Goal: Complete application form: Complete application form

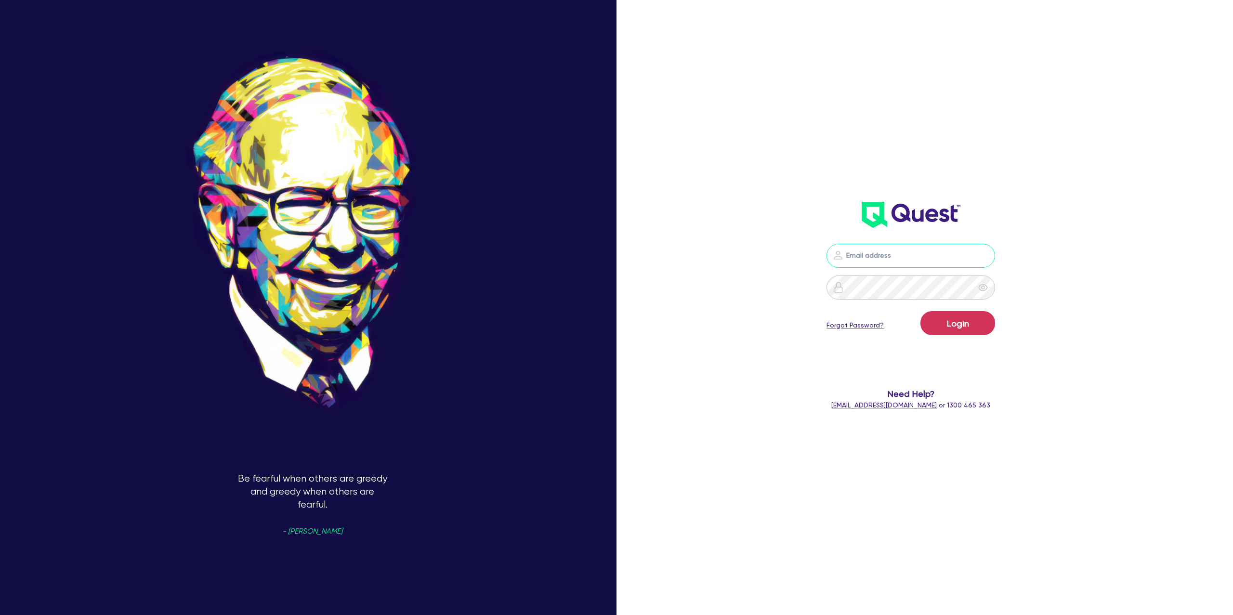
click at [913, 252] on input "email" at bounding box center [910, 256] width 169 height 24
type input "[PERSON_NAME][EMAIL_ADDRESS][DOMAIN_NAME]"
click at [966, 326] on button "Login" at bounding box center [957, 323] width 75 height 24
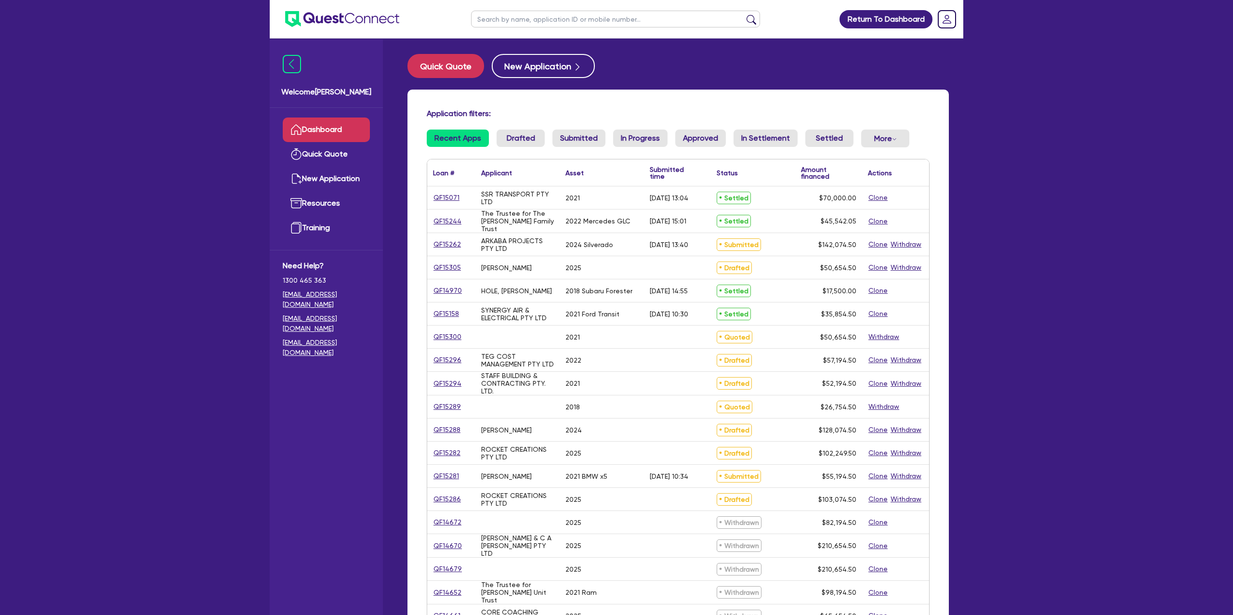
click at [499, 20] on input "text" at bounding box center [615, 19] width 289 height 17
type input "luke"
click at [744, 14] on button "submit" at bounding box center [751, 20] width 15 height 13
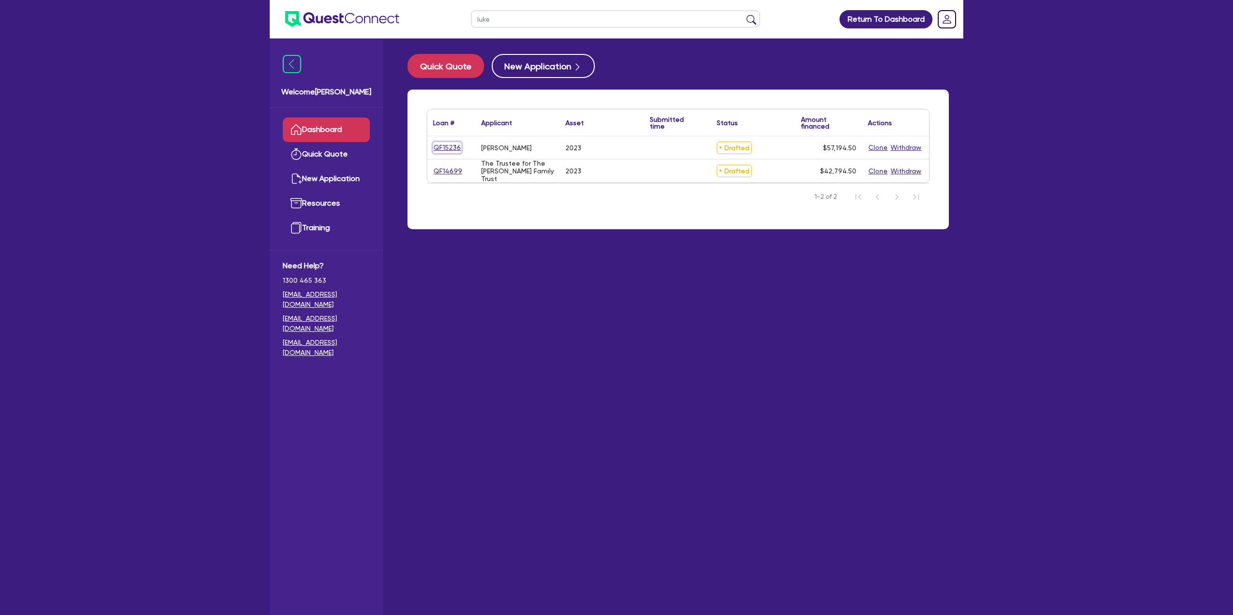
click at [446, 147] on link "QF15236" at bounding box center [447, 147] width 28 height 11
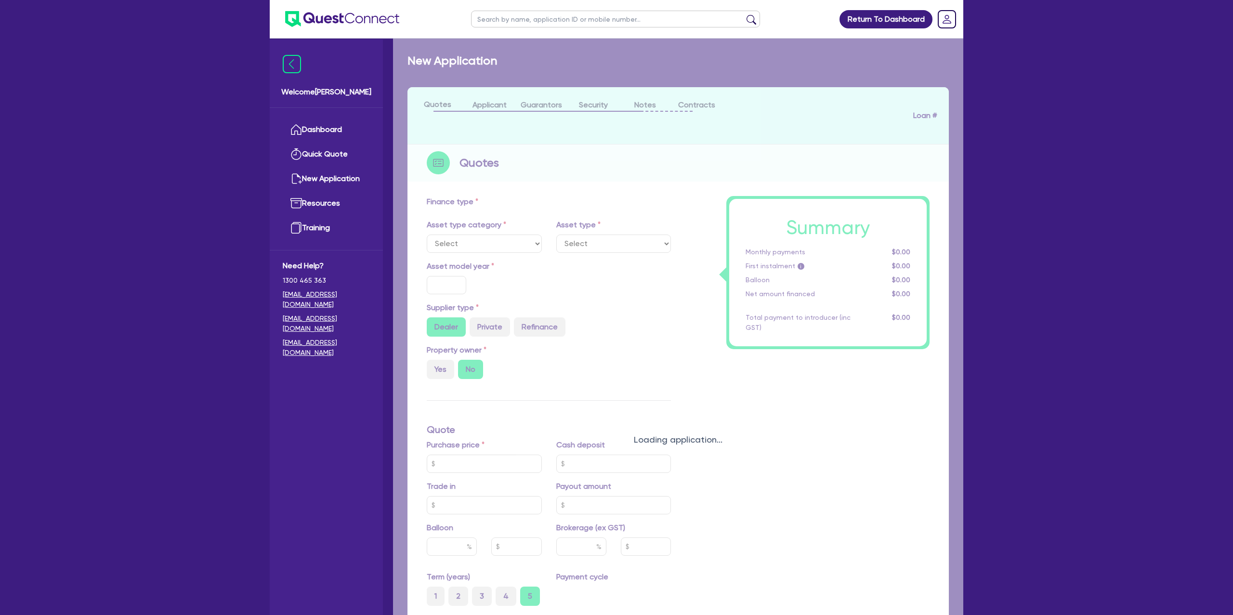
select select "CARS_AND_LIGHT_TRUCKS"
type input "2023"
radio input "false"
radio input "true"
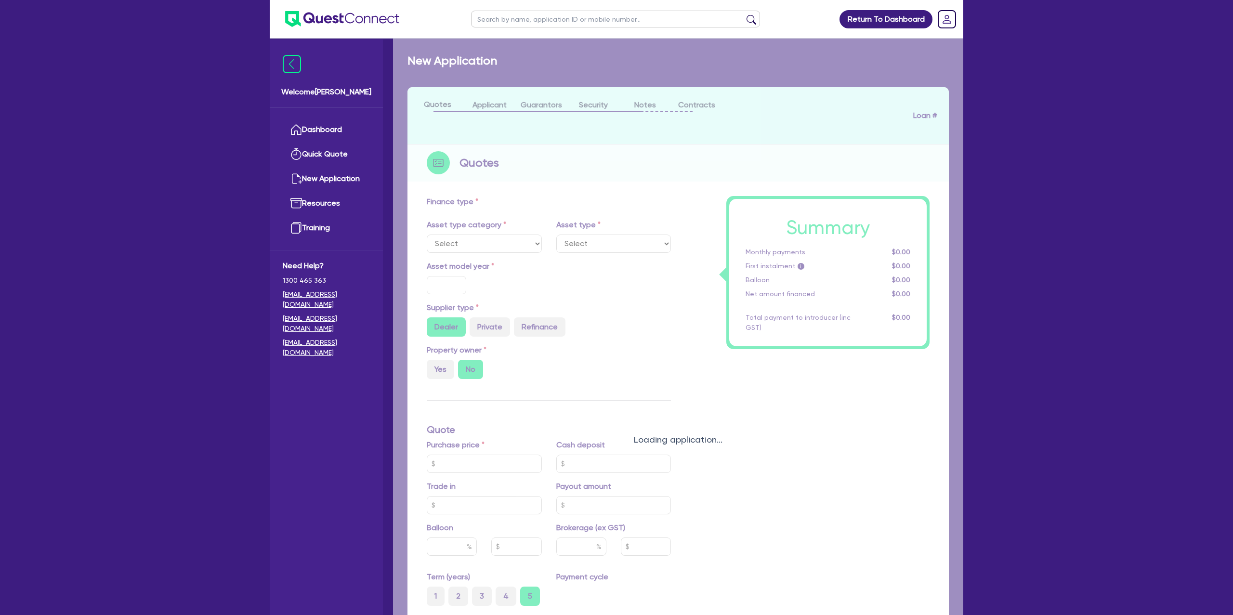
type input "55,000"
type input "8.99"
type input "1,400"
select select "PASSENGER_VEHICLES"
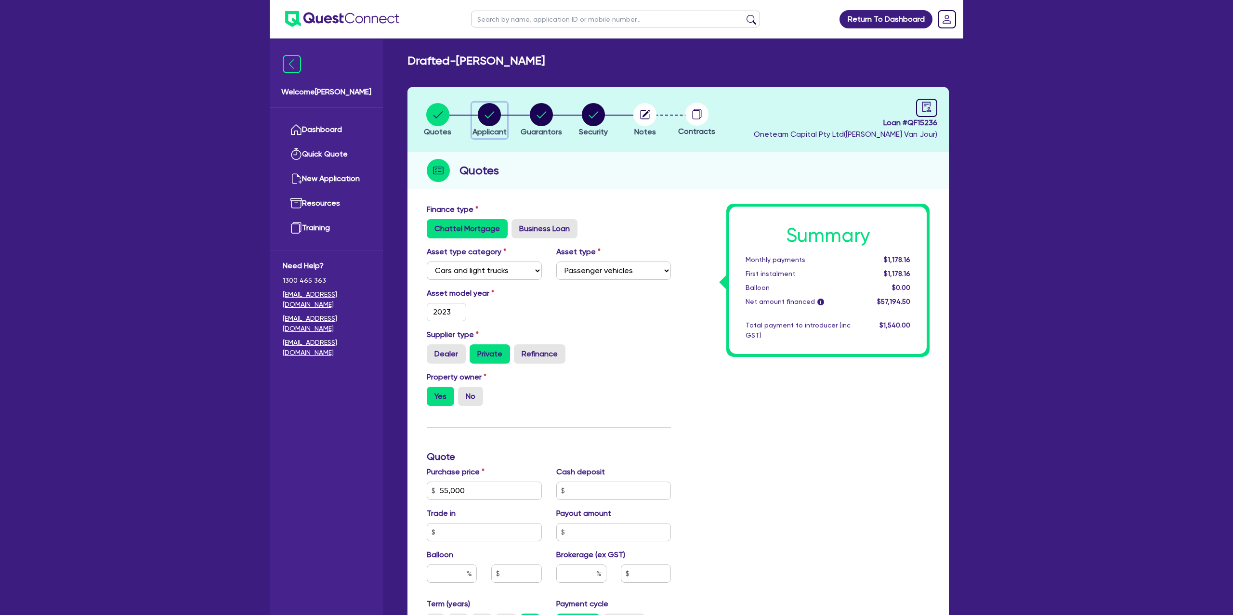
click at [497, 114] on circle "button" at bounding box center [489, 114] width 23 height 23
select select "SOLE_TRADER"
select select "BUILDING_CONSTRUCTION"
select select "TRADES_SERVICES_CONSUMERS"
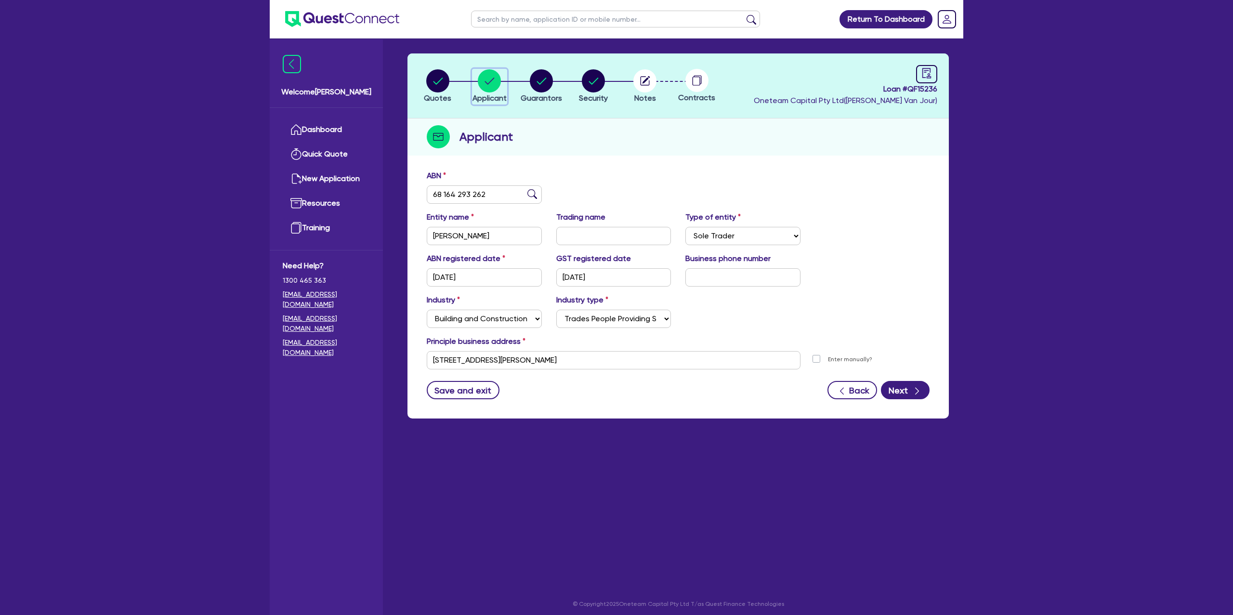
scroll to position [39, 0]
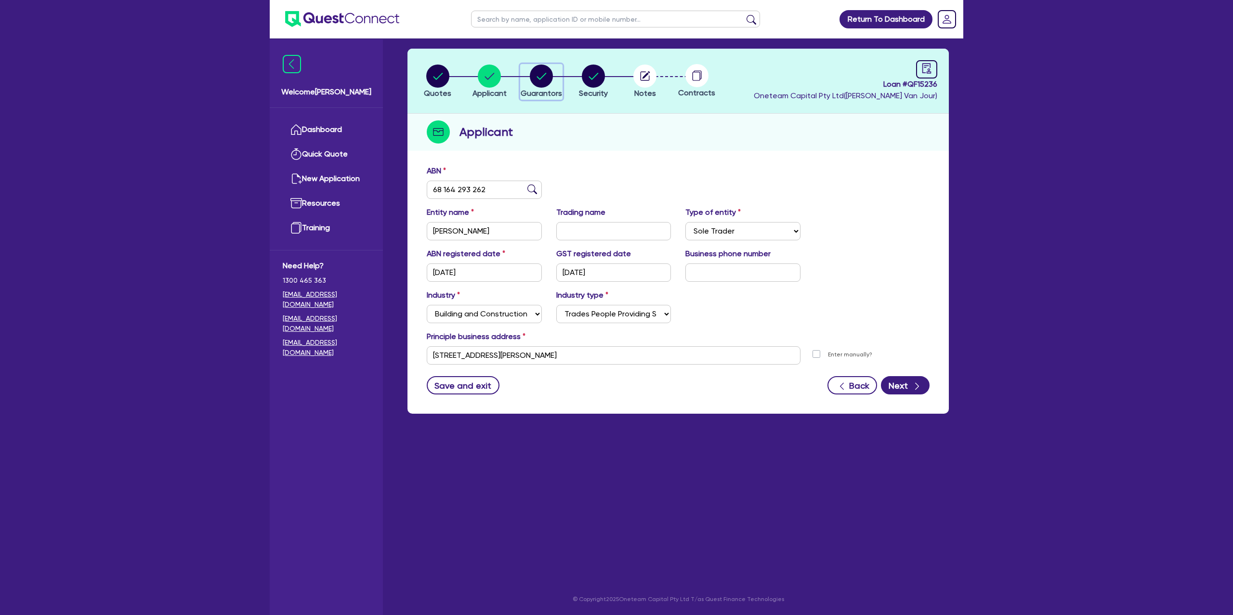
click at [543, 75] on icon "button" at bounding box center [542, 76] width 10 height 7
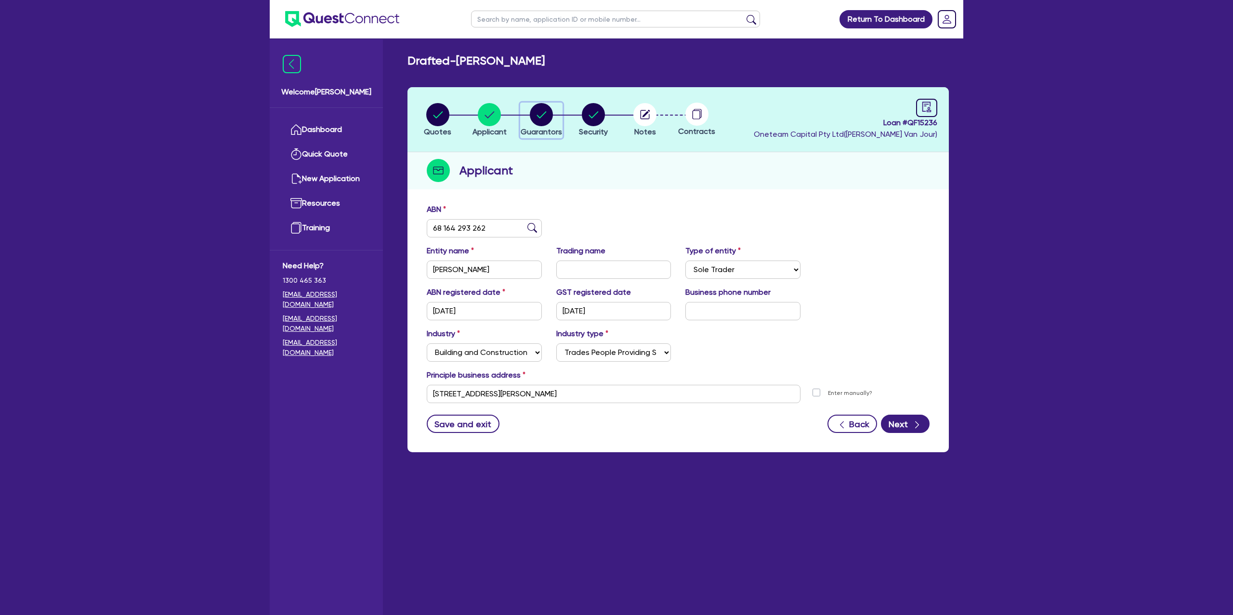
select select "MR"
select select "TAS"
select select "DE_FACTO"
select select "PROPERTY"
select select "MORTGAGE"
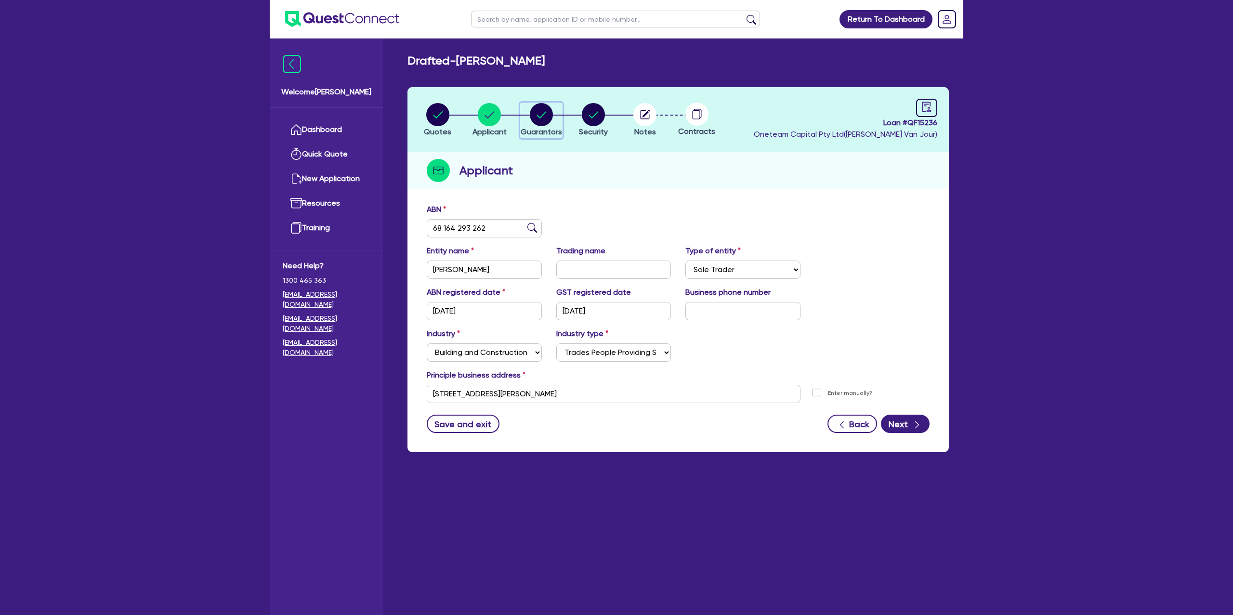
select select "VEHICLE_LOAN"
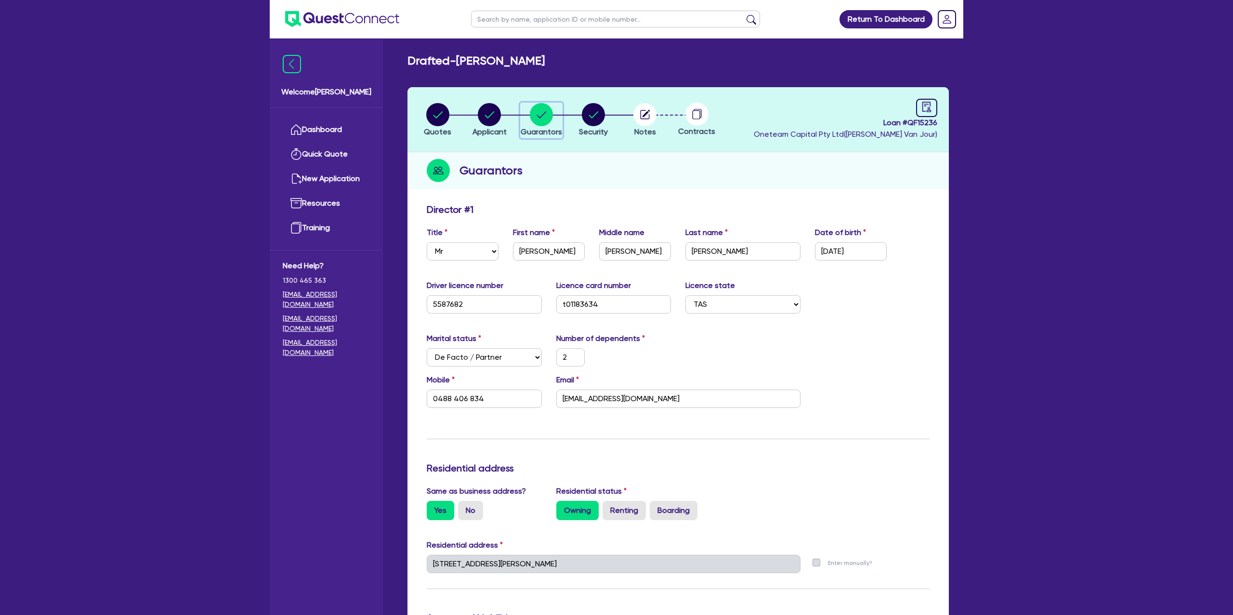
scroll to position [1, 0]
drag, startPoint x: 602, startPoint y: 111, endPoint x: 613, endPoint y: 112, distance: 11.1
click at [602, 112] on circle "button" at bounding box center [593, 113] width 23 height 23
select select "CARS_AND_LIGHT_TRUCKS"
select select "PASSENGER_VEHICLES"
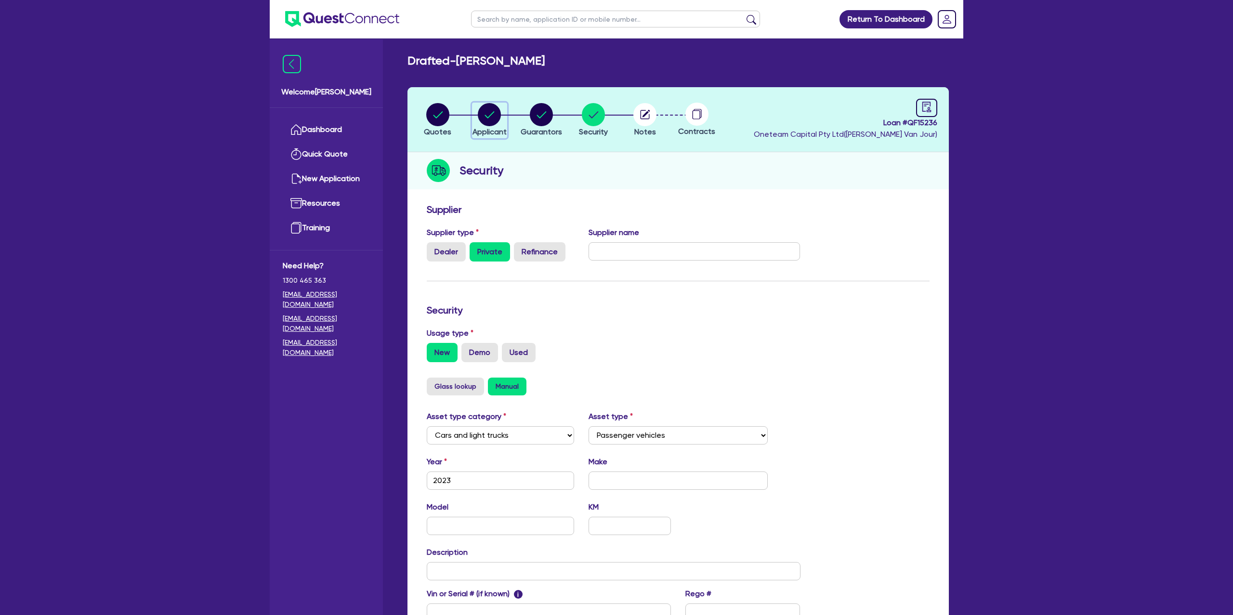
click at [491, 108] on circle "button" at bounding box center [489, 114] width 23 height 23
select select "SOLE_TRADER"
select select "BUILDING_CONSTRUCTION"
select select "TRADES_SERVICES_CONSUMERS"
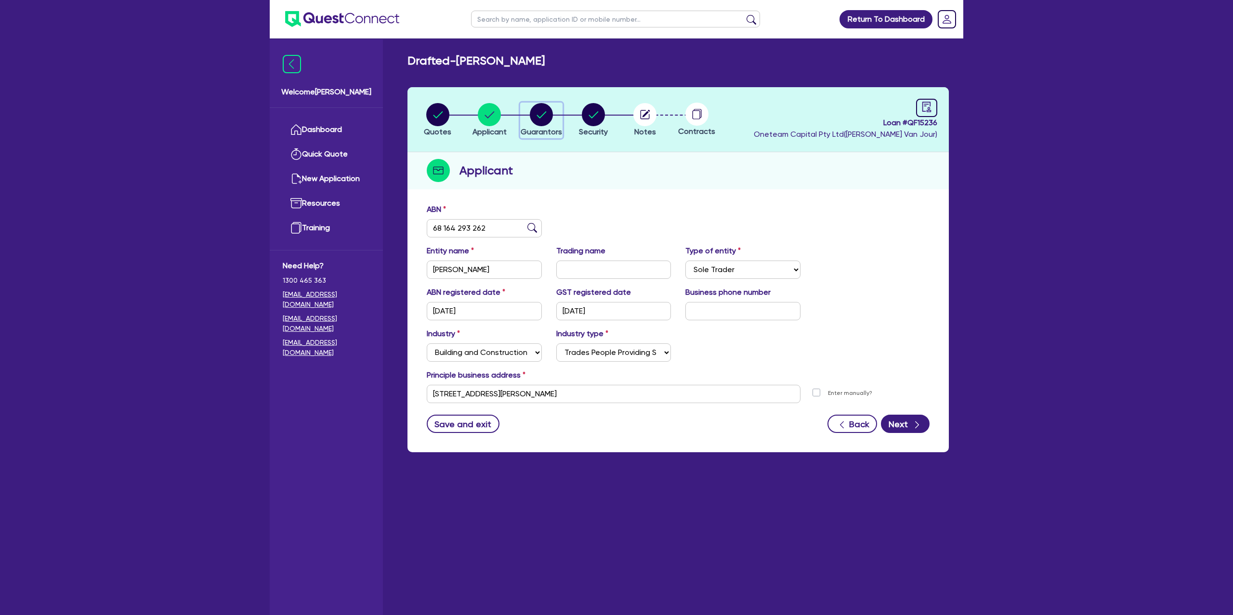
click at [528, 114] on div "button" at bounding box center [541, 114] width 41 height 23
select select "MR"
select select "TAS"
select select "DE_FACTO"
select select "PROPERTY"
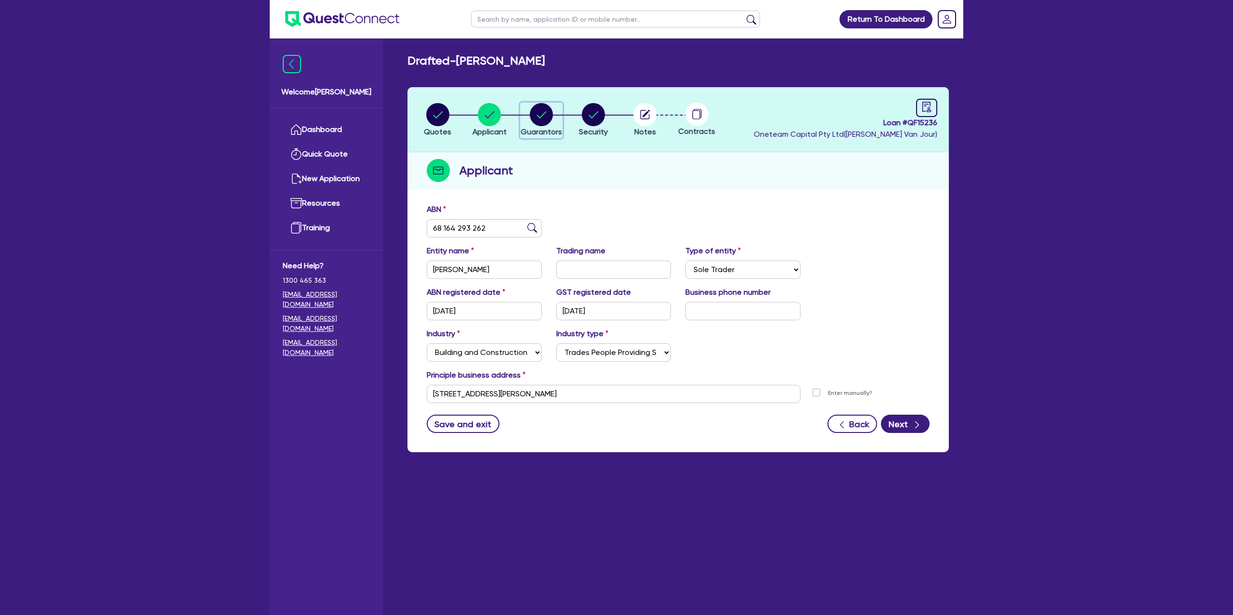
select select "MORTGAGE"
select select "VEHICLE_LOAN"
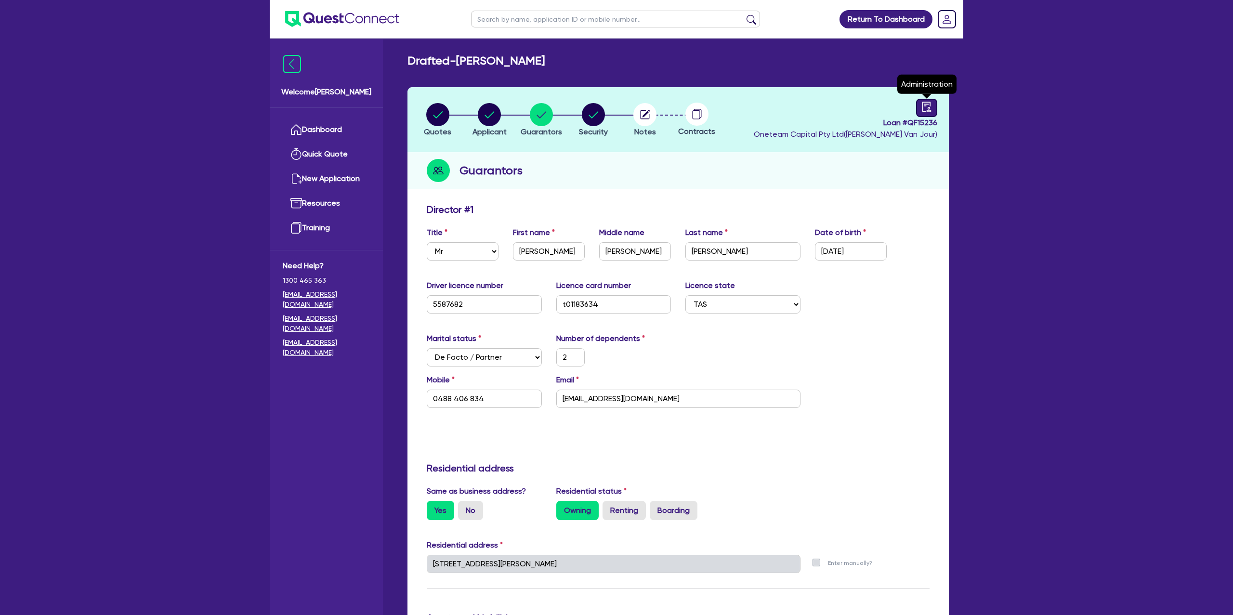
click at [929, 108] on icon "audit" at bounding box center [926, 107] width 11 height 11
select select "DRAFTED_NEW"
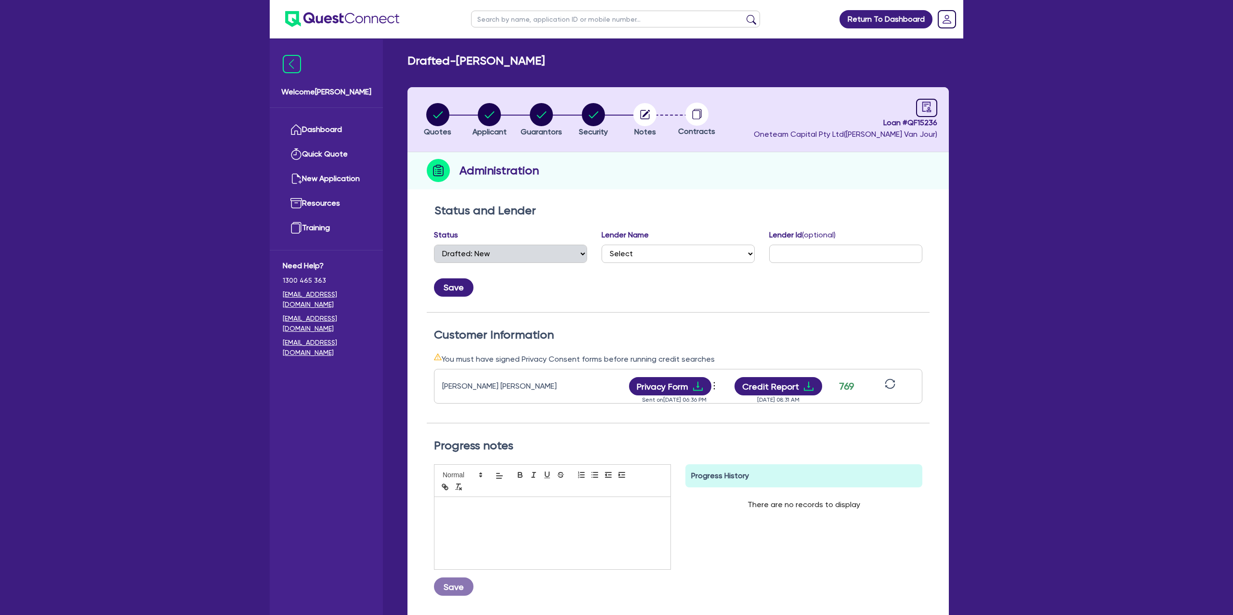
click at [567, 67] on div "Drafted - WALTERS, LUKE JESSE Quotes Applicant Guarantors Security Notes Contra…" at bounding box center [678, 352] width 570 height 596
click at [928, 106] on icon "audit" at bounding box center [926, 107] width 9 height 10
click at [648, 115] on circle "button" at bounding box center [644, 114] width 23 height 23
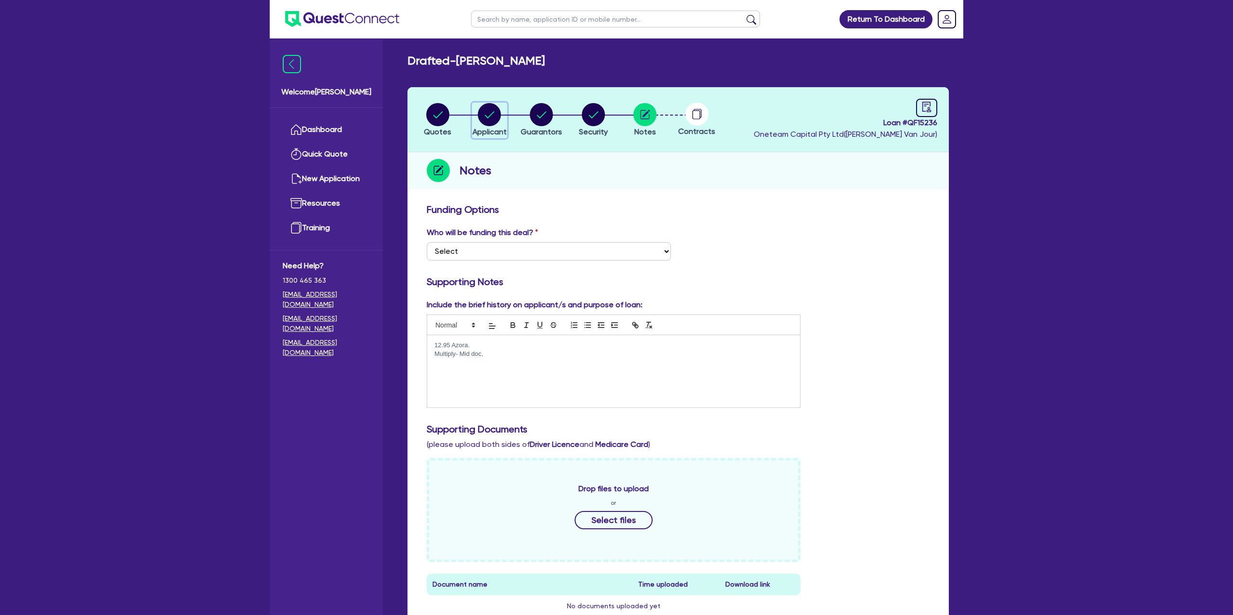
click at [493, 110] on circle "button" at bounding box center [489, 114] width 23 height 23
select select "SOLE_TRADER"
select select "BUILDING_CONSTRUCTION"
select select "TRADES_SERVICES_CONSUMERS"
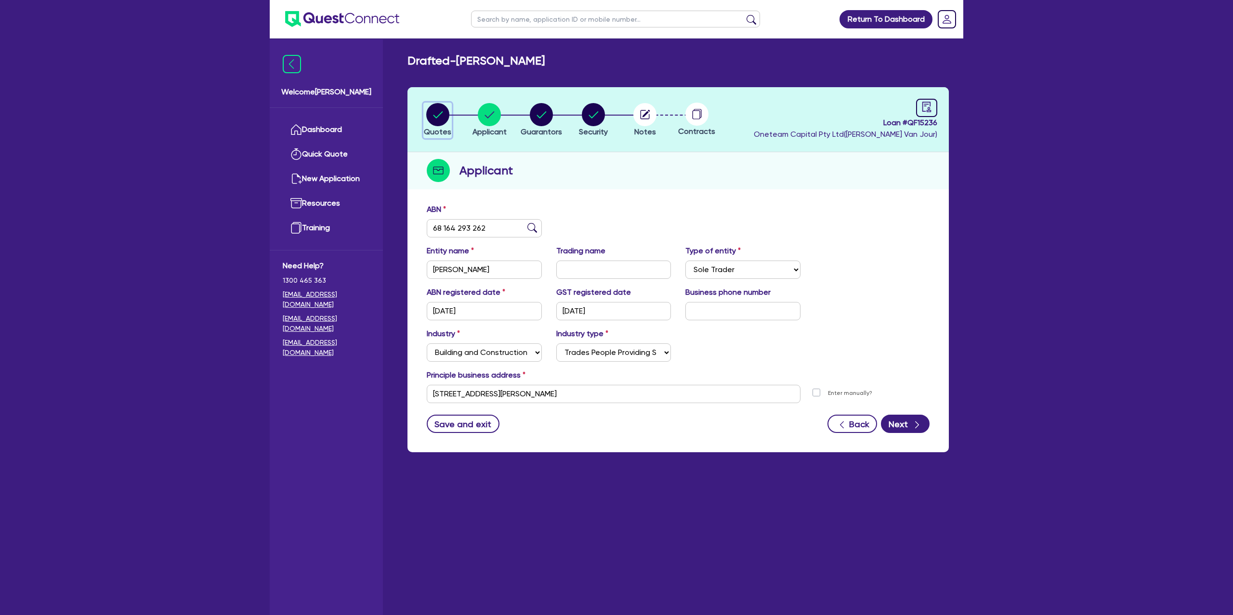
click at [439, 114] on icon "button" at bounding box center [438, 114] width 10 height 7
select select "CARS_AND_LIGHT_TRUCKS"
select select "PASSENGER_VEHICLES"
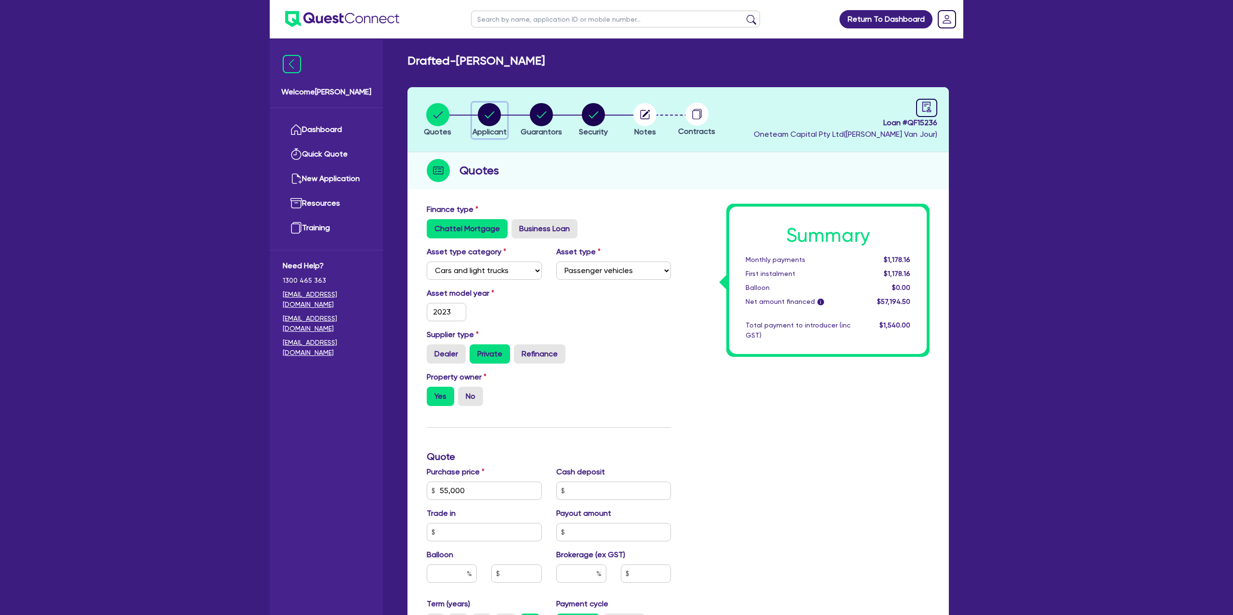
click at [476, 114] on div "button" at bounding box center [489, 114] width 34 height 23
select select "SOLE_TRADER"
select select "BUILDING_CONSTRUCTION"
select select "TRADES_SERVICES_CONSUMERS"
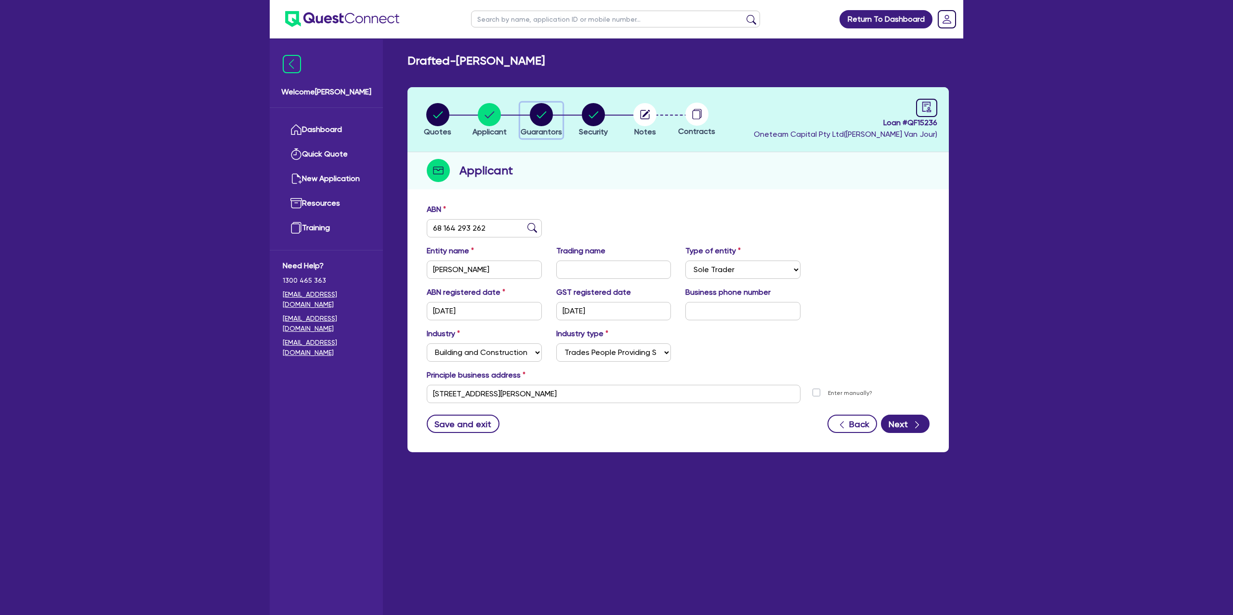
click at [546, 112] on circle "button" at bounding box center [541, 114] width 23 height 23
select select "MR"
select select "TAS"
select select "DE_FACTO"
select select "PROPERTY"
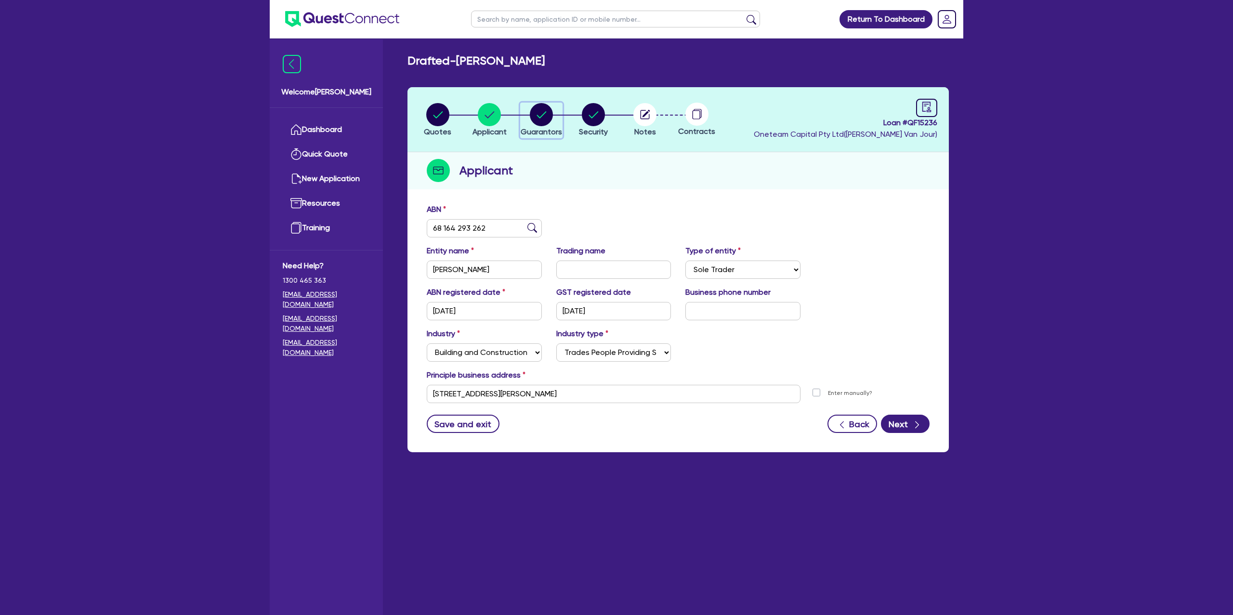
select select "MORTGAGE"
select select "VEHICLE_LOAN"
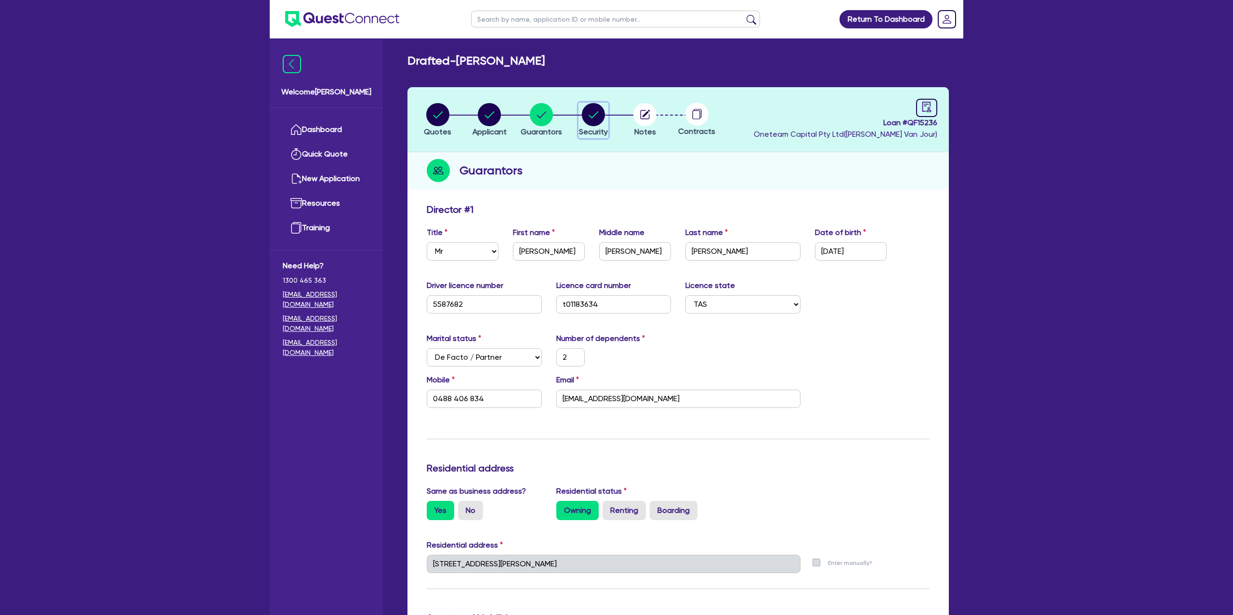
click at [597, 107] on circle "button" at bounding box center [593, 114] width 23 height 23
select select "CARS_AND_LIGHT_TRUCKS"
select select "PASSENGER_VEHICLES"
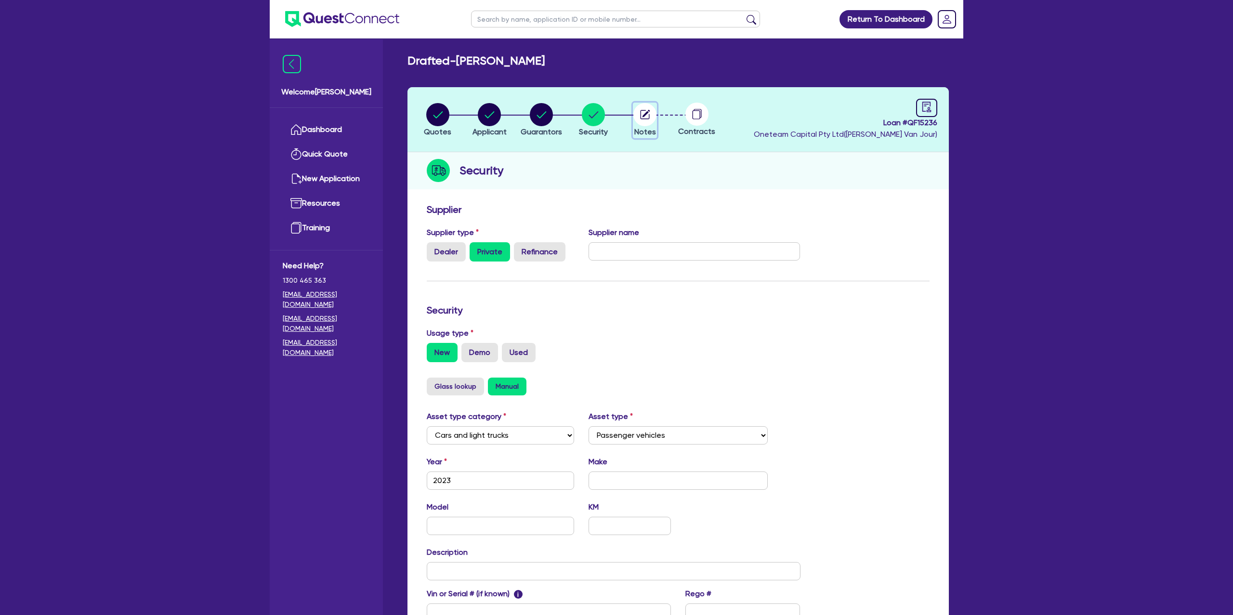
click at [653, 118] on circle "button" at bounding box center [644, 114] width 23 height 23
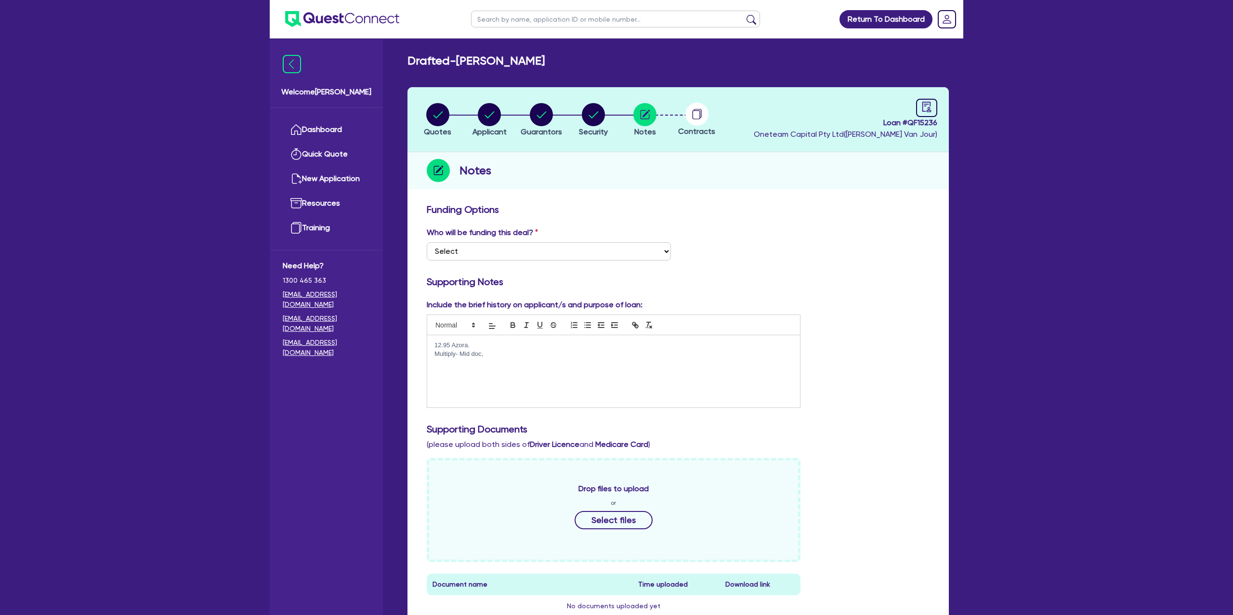
click at [838, 246] on div "Who will be funding this deal? Select I want Quest to fund 100% I will fund 100…" at bounding box center [677, 247] width 517 height 41
click at [488, 355] on p "Multiply- Mid doc," at bounding box center [613, 354] width 358 height 9
click at [991, 265] on div "Return To Dashboard Edit Profile Logout Welcome Gabriel Dashboard Quick Quote N…" at bounding box center [616, 433] width 1233 height 867
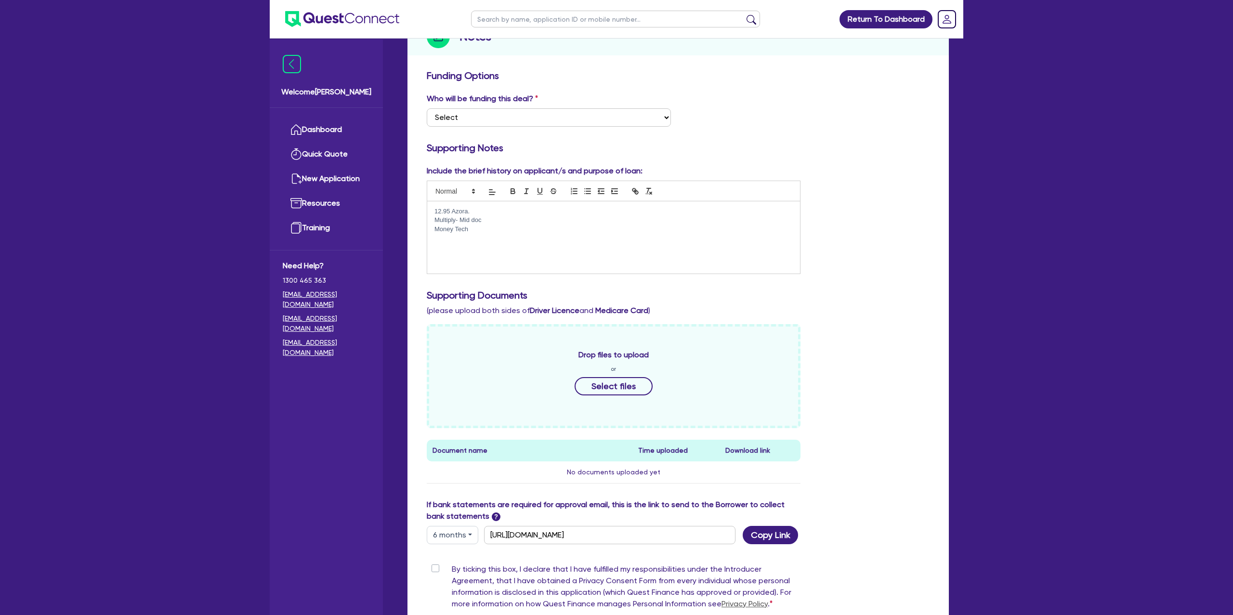
scroll to position [253, 0]
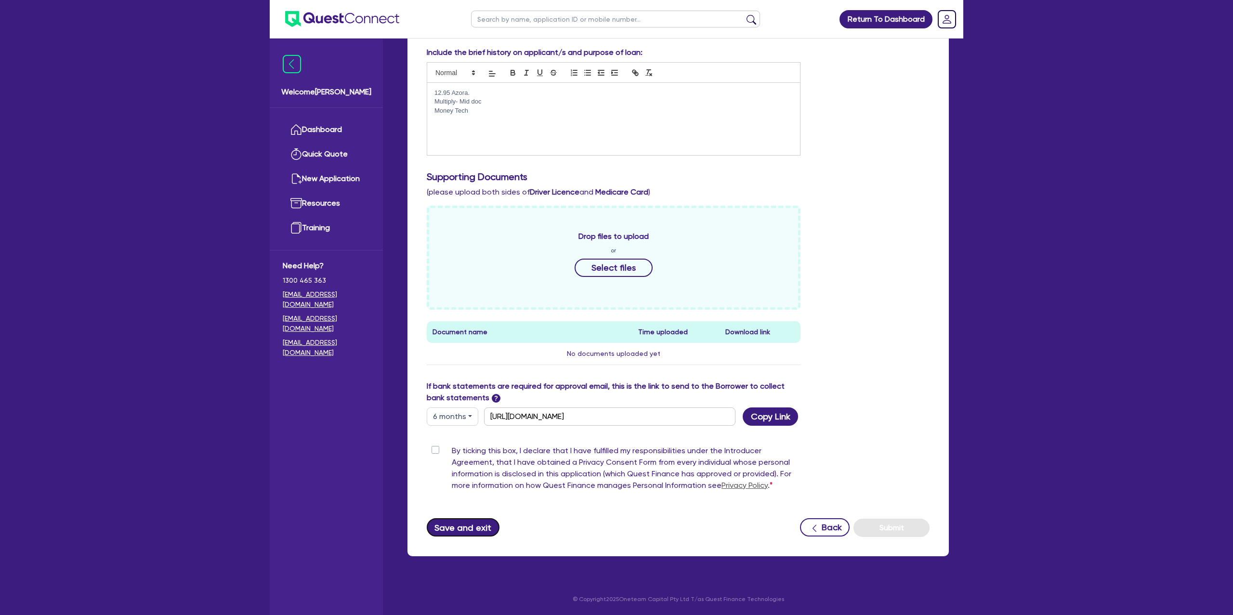
click at [452, 531] on button "Save and exit" at bounding box center [463, 527] width 73 height 18
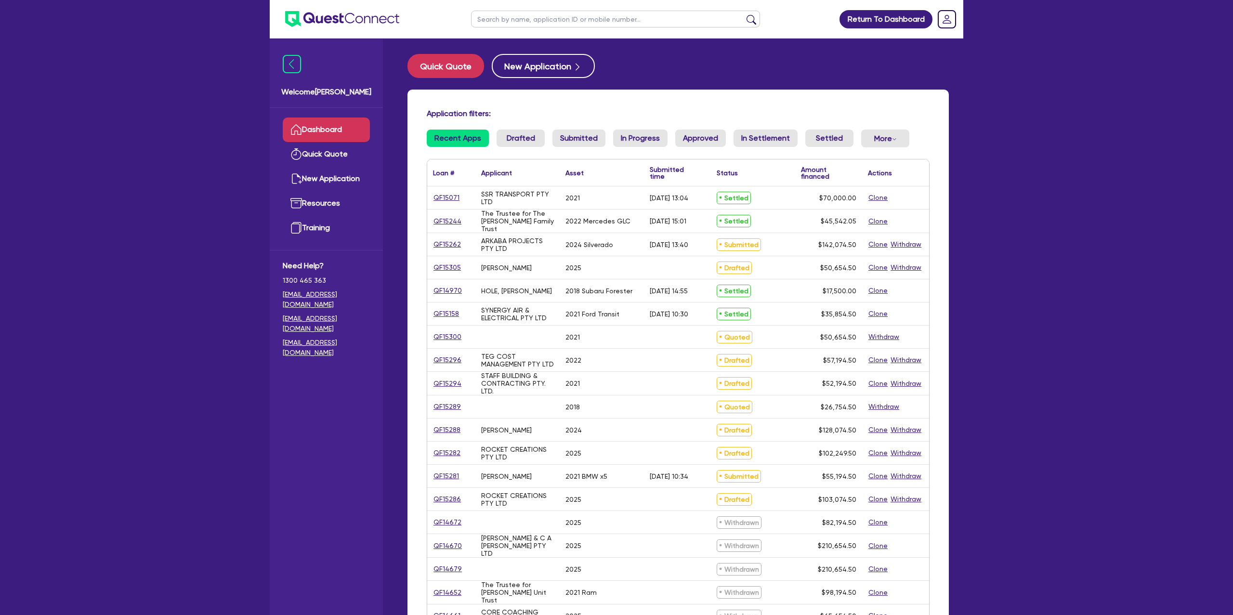
click at [499, 22] on input "text" at bounding box center [615, 19] width 289 height 17
type input "[PERSON_NAME]"
click at [744, 14] on button "submit" at bounding box center [751, 20] width 15 height 13
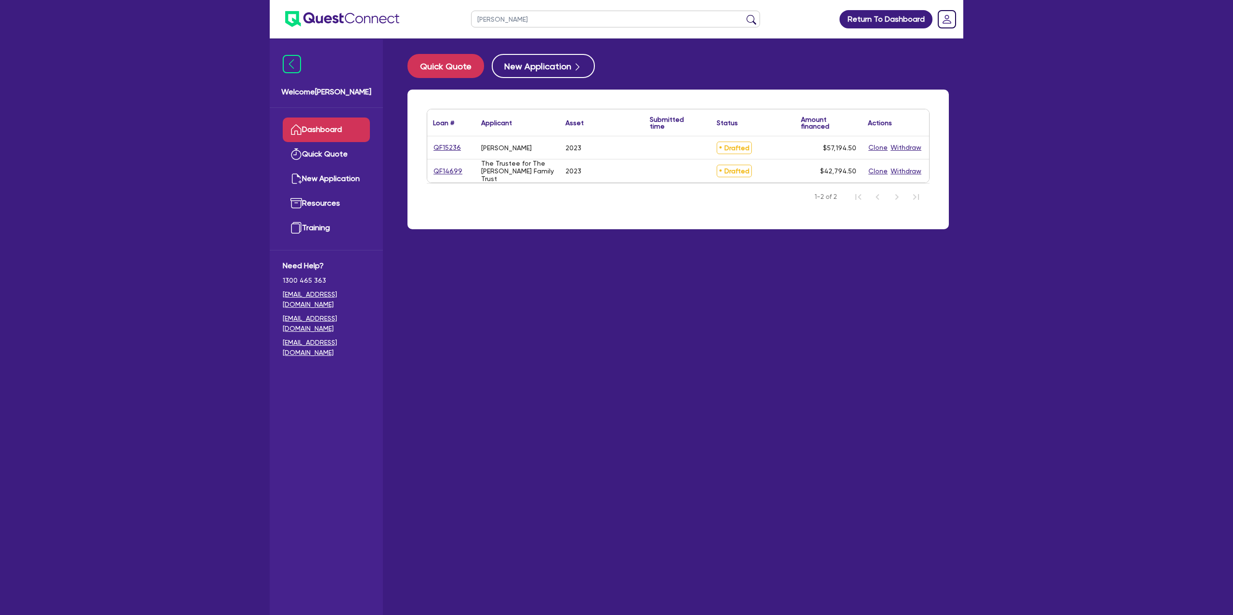
click at [460, 143] on div "QF15236" at bounding box center [451, 147] width 36 height 11
click at [448, 145] on link "QF15236" at bounding box center [447, 147] width 28 height 11
select select "CARS_AND_LIGHT_TRUCKS"
select select "PASSENGER_VEHICLES"
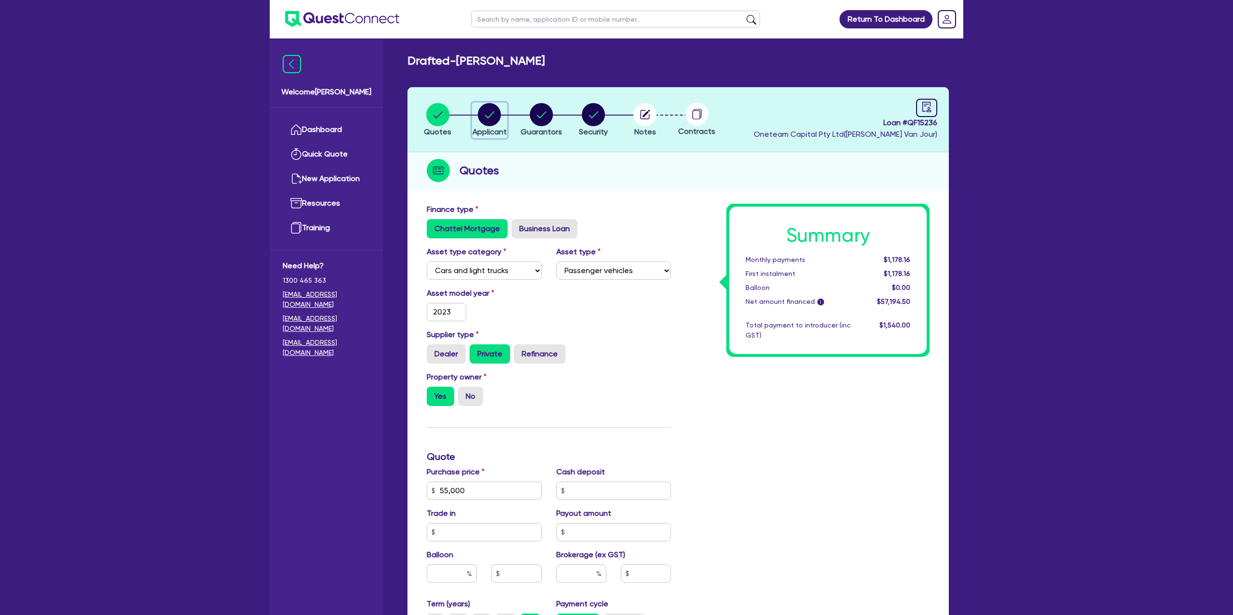
click at [499, 114] on circle "button" at bounding box center [489, 114] width 23 height 23
select select "SOLE_TRADER"
select select "BUILDING_CONSTRUCTION"
select select "TRADES_SERVICES_CONSUMERS"
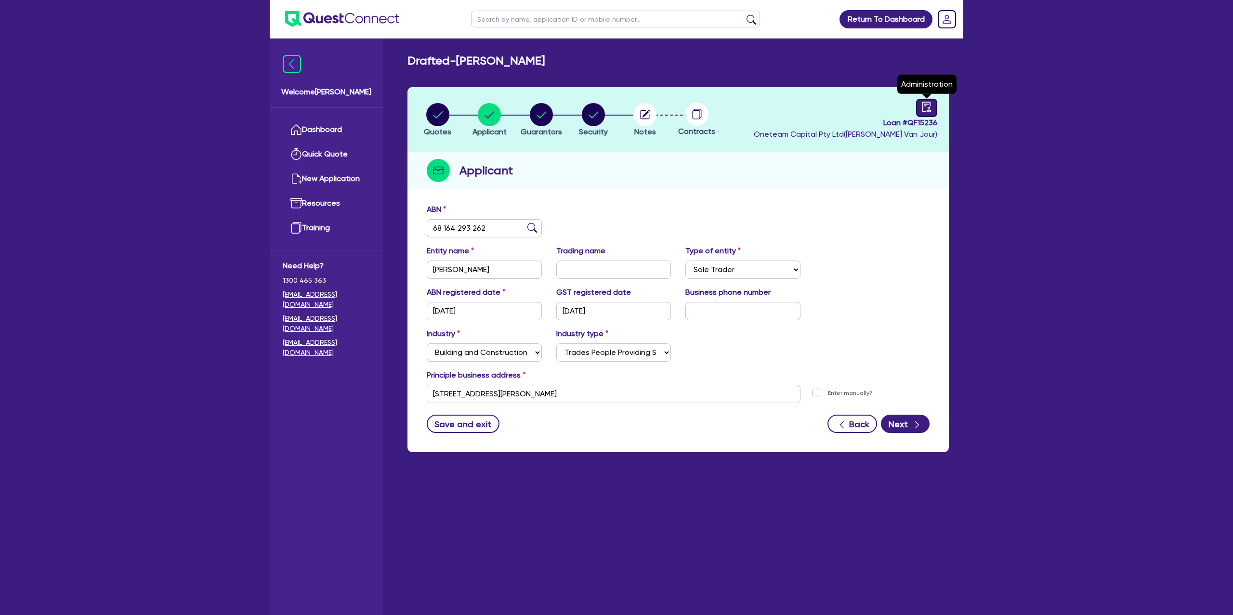
click at [932, 108] on link at bounding box center [926, 108] width 21 height 18
select select "DRAFTED_NEW"
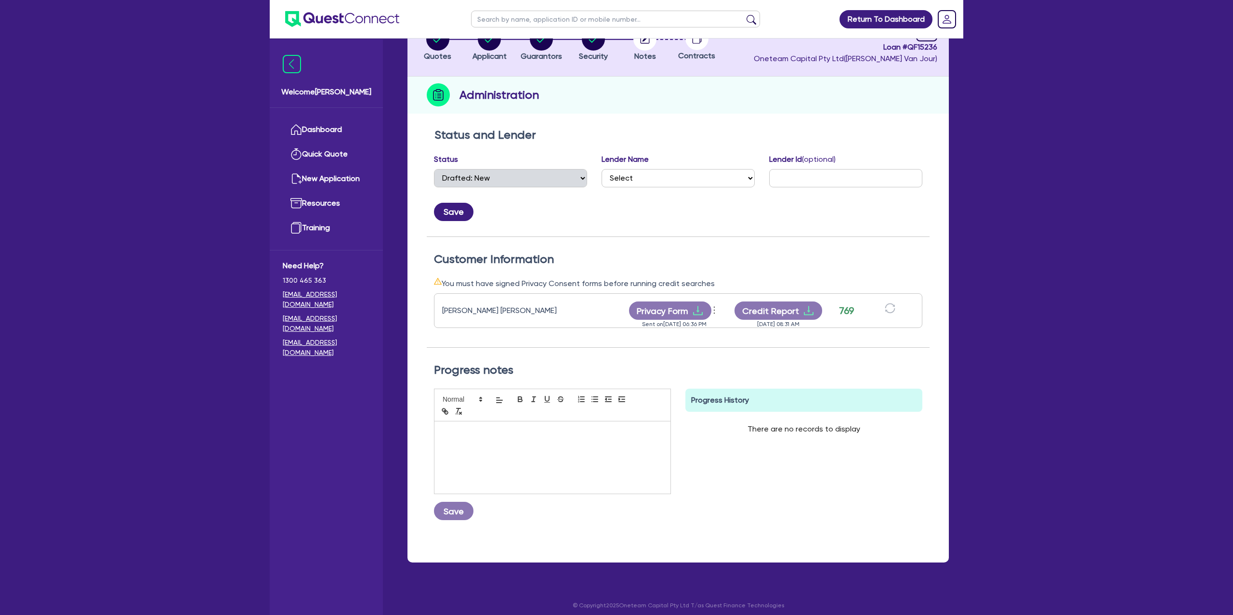
scroll to position [82, 0]
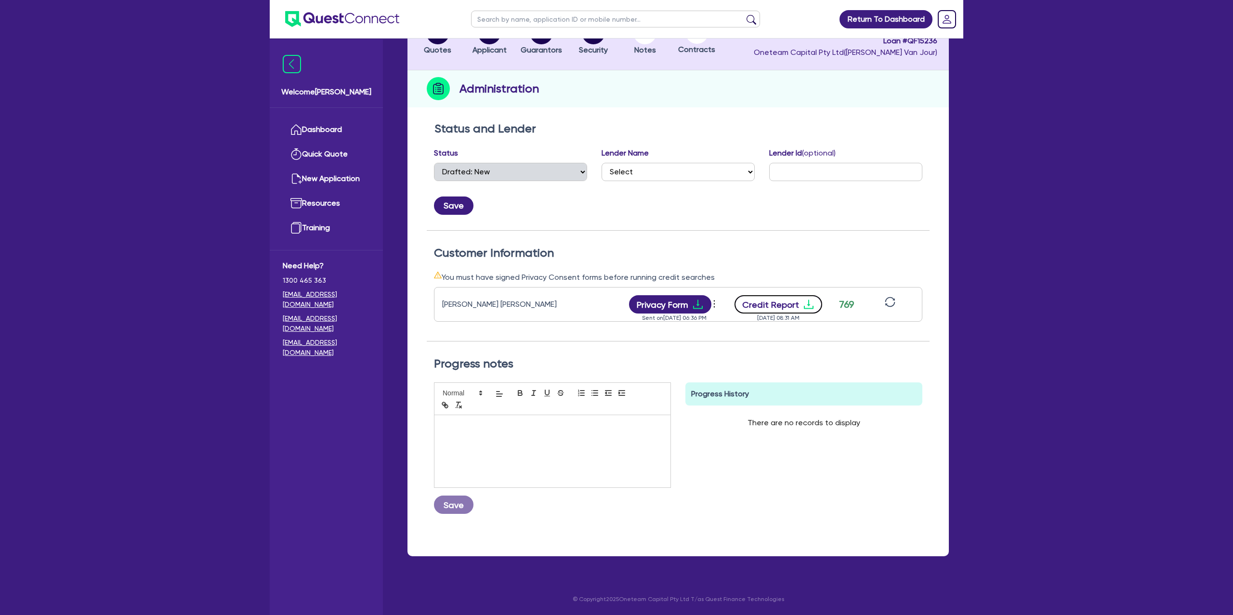
click at [808, 300] on icon "download" at bounding box center [809, 305] width 12 height 12
click at [717, 92] on div "Administration" at bounding box center [677, 88] width 541 height 37
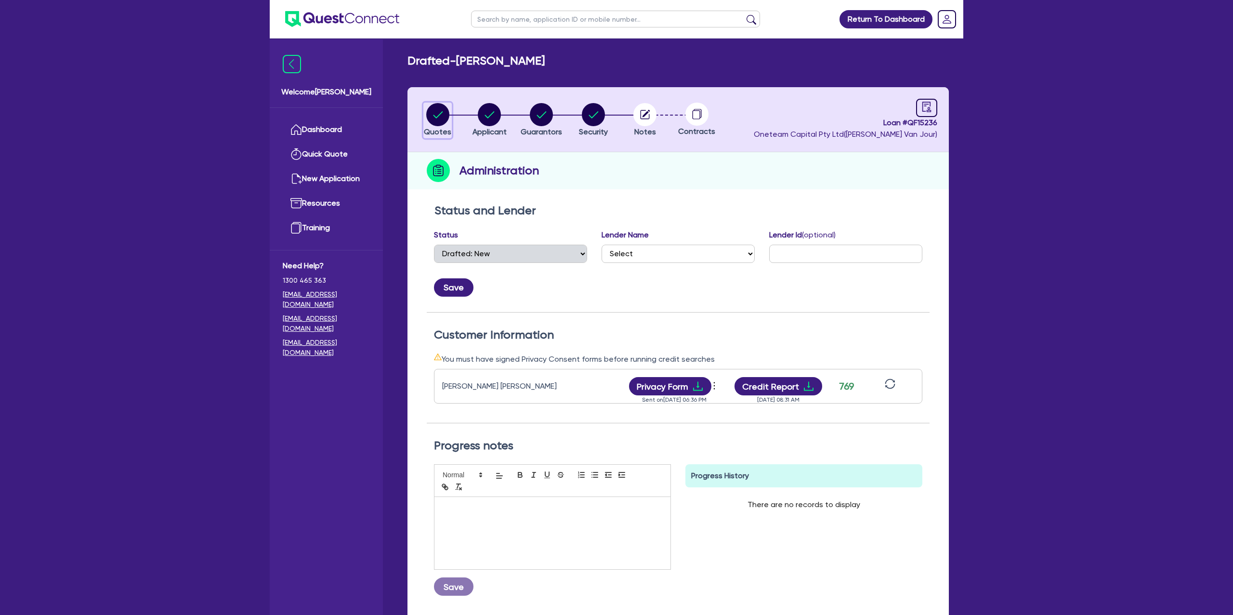
click at [444, 114] on circle "button" at bounding box center [437, 114] width 23 height 23
select select "CARS_AND_LIGHT_TRUCKS"
select select "PASSENGER_VEHICLES"
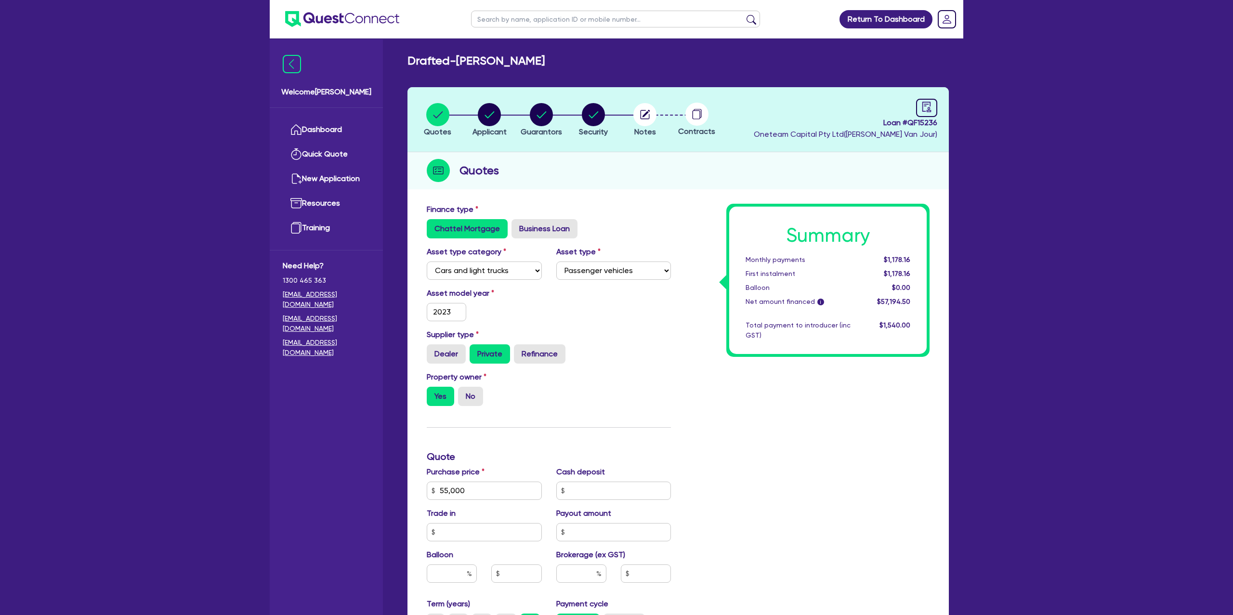
click at [612, 111] on li "Security" at bounding box center [593, 120] width 52 height 34
click at [600, 112] on circle "button" at bounding box center [593, 114] width 23 height 23
select select "CARS_AND_LIGHT_TRUCKS"
select select "PASSENGER_VEHICLES"
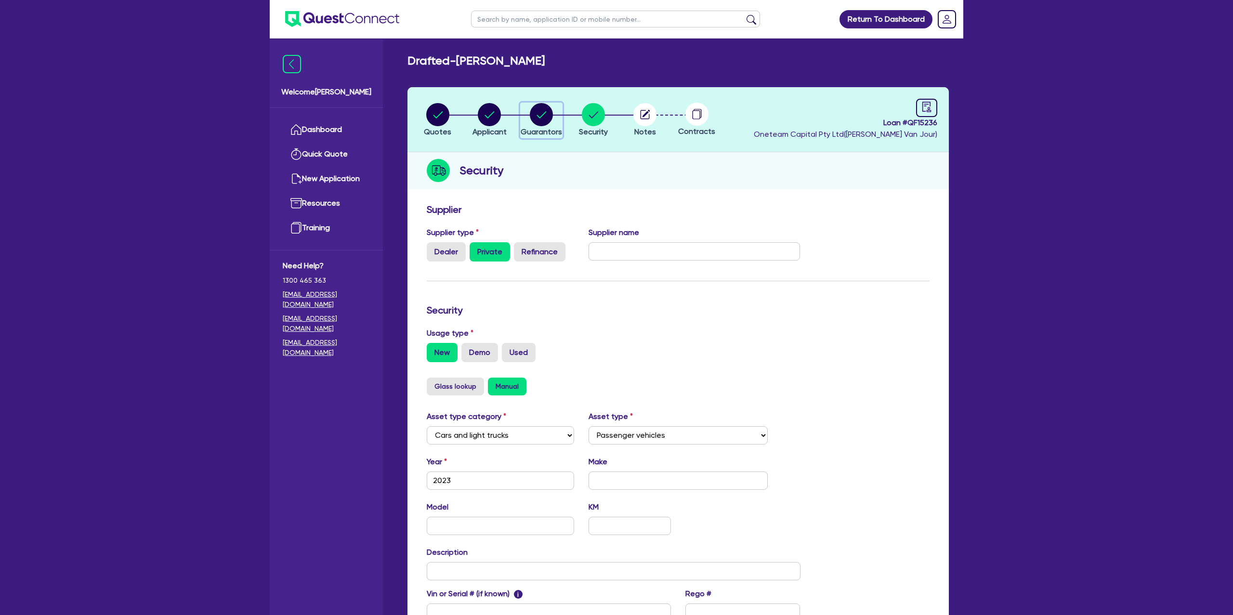
click at [545, 105] on circle "button" at bounding box center [541, 114] width 23 height 23
select select "MR"
select select "TAS"
select select "DE_FACTO"
select select "PROPERTY"
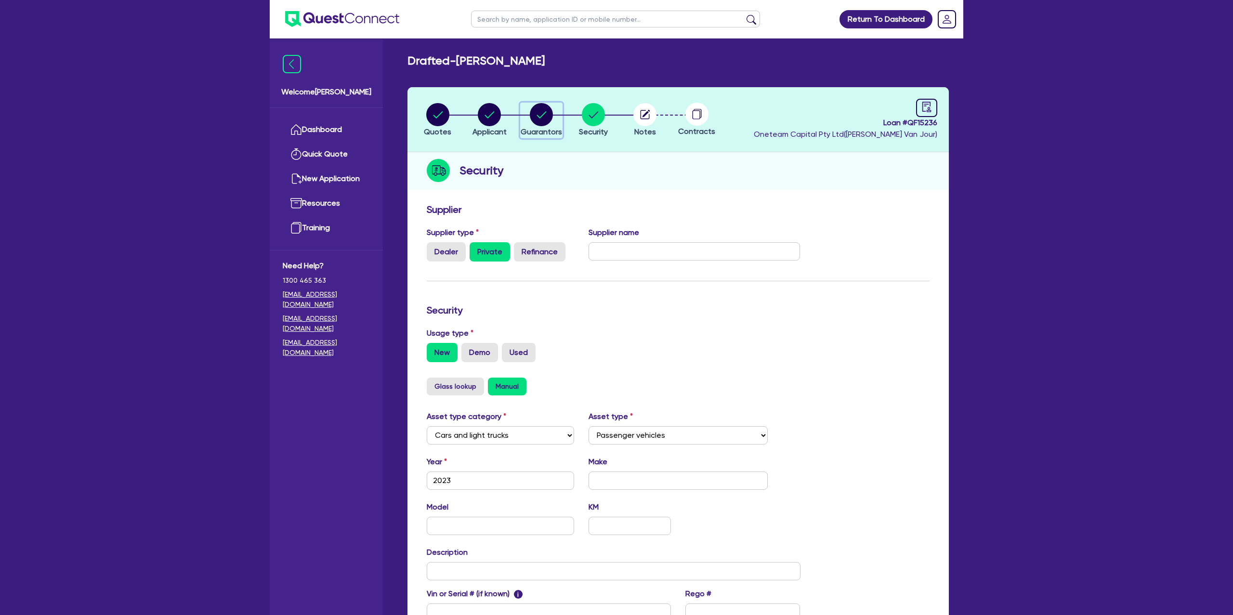
select select "MORTGAGE"
select select "VEHICLE_LOAN"
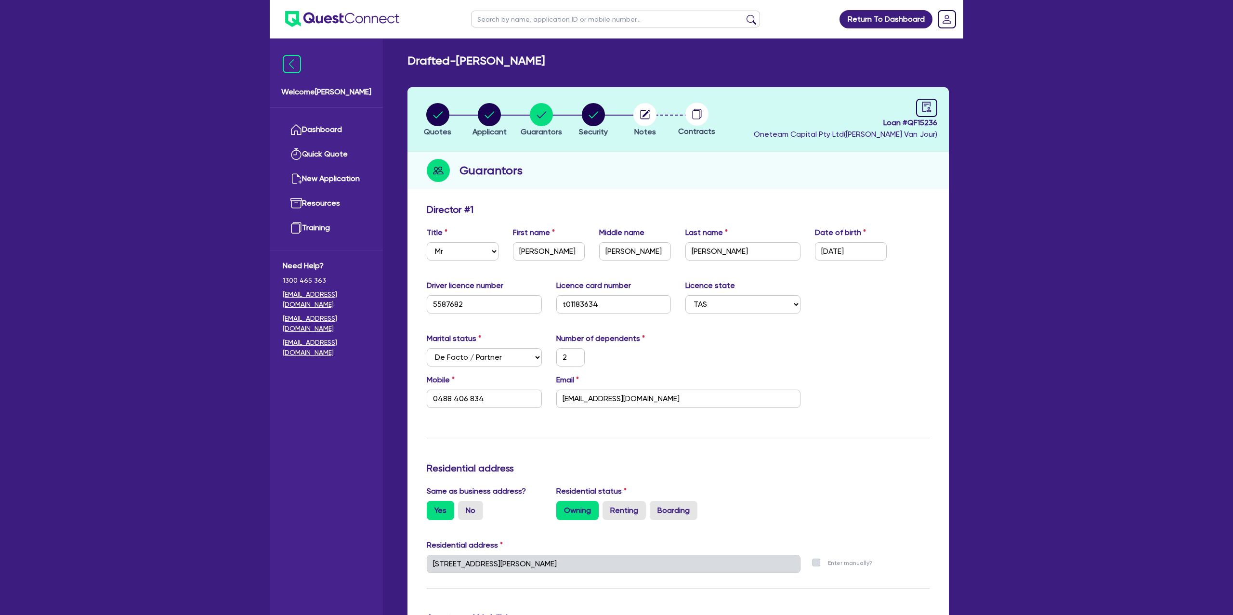
click at [669, 193] on div "Quotes Applicant [GEOGRAPHIC_DATA] Security Notes Contracts Loan # QF15236 Onet…" at bounding box center [677, 587] width 541 height 1000
click at [737, 140] on header "Quotes Applicant [GEOGRAPHIC_DATA] Security Notes Contracts Loan # QF15236 Onet…" at bounding box center [677, 119] width 541 height 65
click at [721, 138] on header "Quotes Applicant [GEOGRAPHIC_DATA] Security Notes Contracts Loan # QF15236 Onet…" at bounding box center [677, 119] width 541 height 65
click at [549, 117] on circle "button" at bounding box center [541, 114] width 23 height 23
click at [543, 113] on icon "button" at bounding box center [541, 114] width 23 height 23
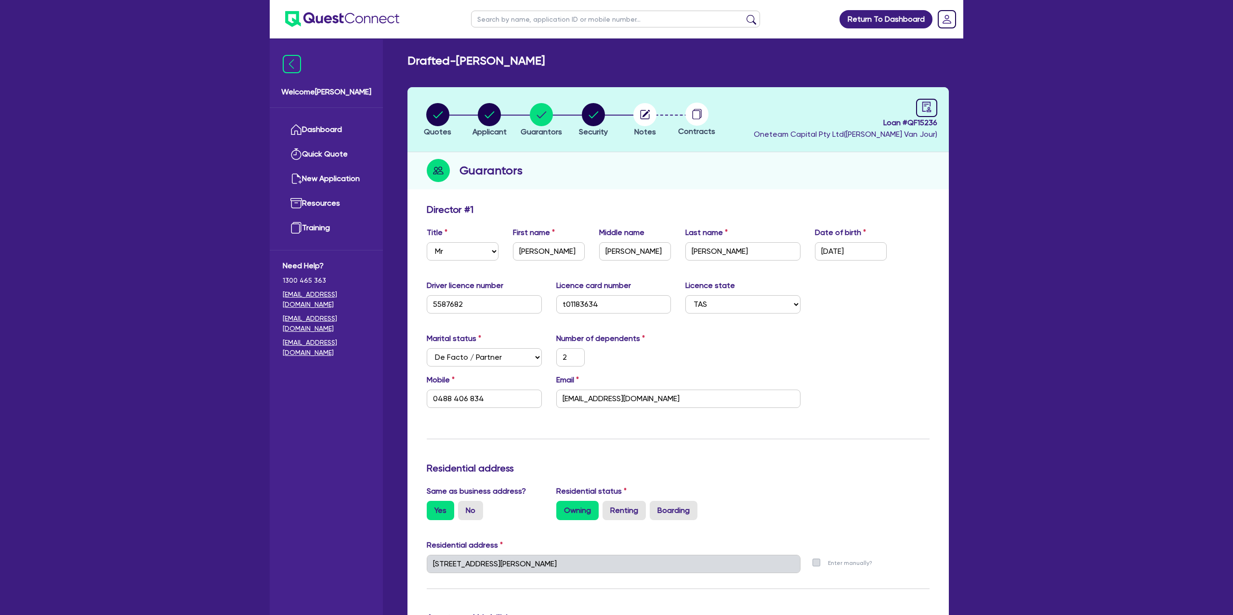
drag, startPoint x: 557, startPoint y: 63, endPoint x: 526, endPoint y: 61, distance: 31.3
click at [545, 62] on h2 "Drafted - WALTERS, LUKE JESSE" at bounding box center [475, 61] width 137 height 14
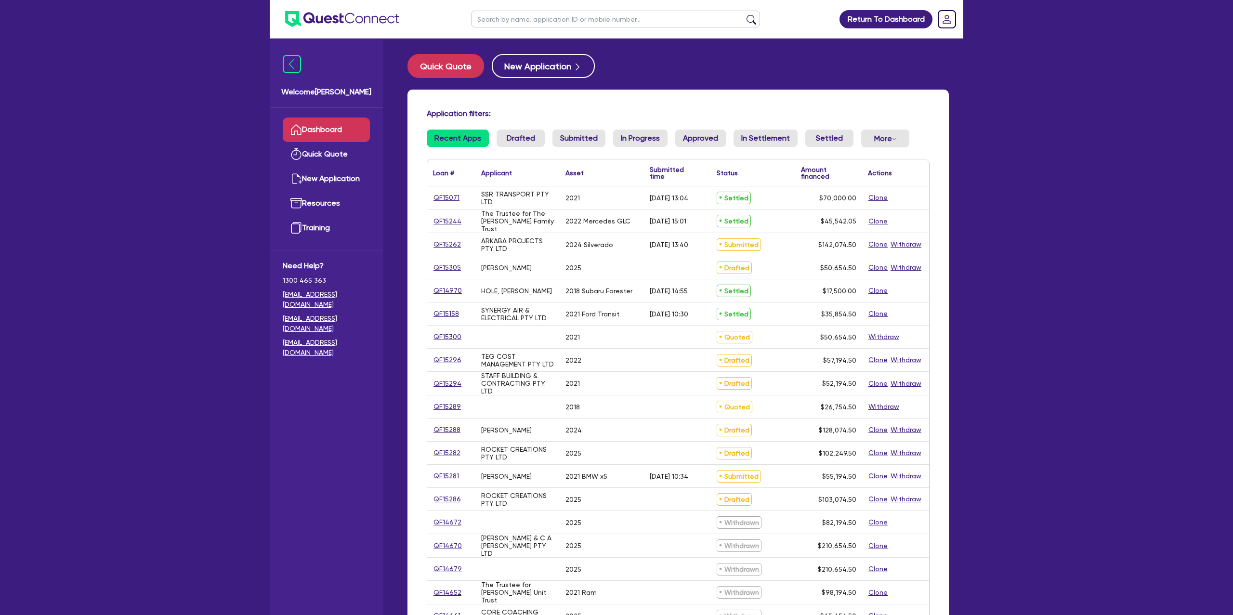
click at [517, 26] on input "text" at bounding box center [615, 19] width 289 height 17
type input "[PERSON_NAME]"
click at [744, 14] on button "submit" at bounding box center [751, 20] width 15 height 13
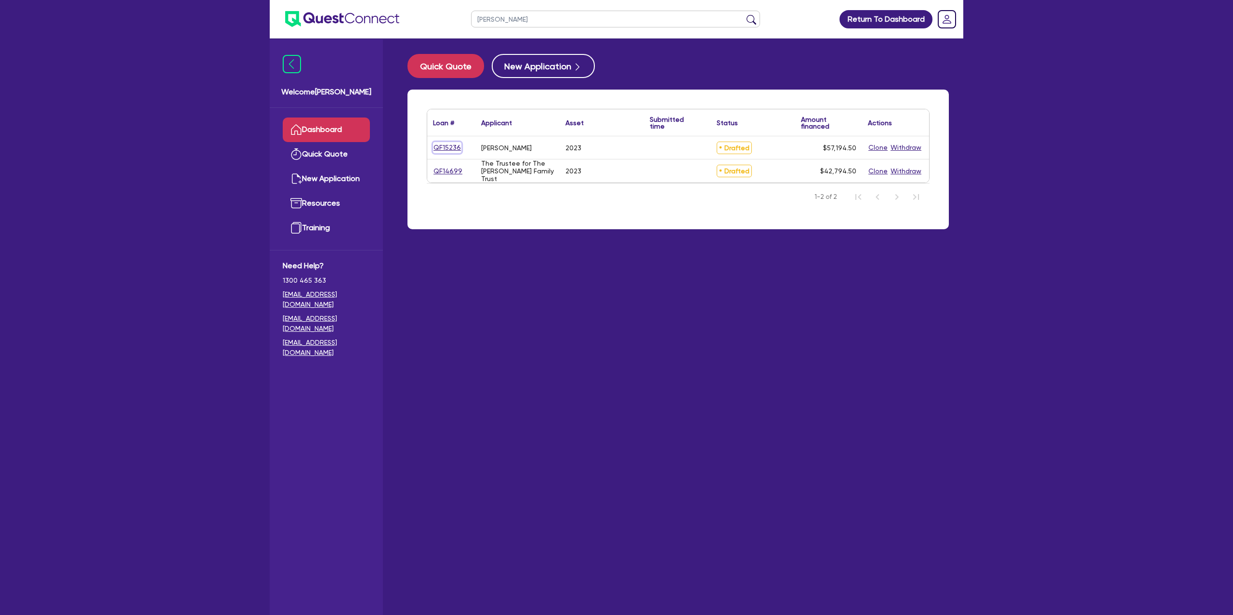
click at [456, 147] on link "QF15236" at bounding box center [447, 147] width 28 height 11
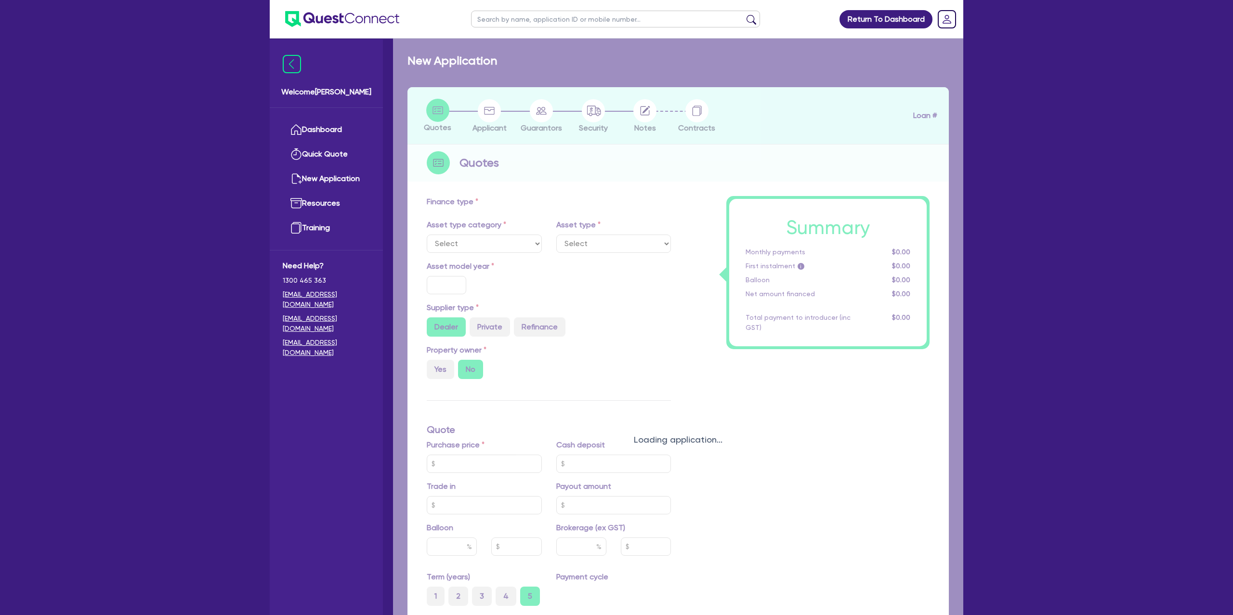
select select "CARS_AND_LIGHT_TRUCKS"
type input "2023"
radio input "false"
radio input "true"
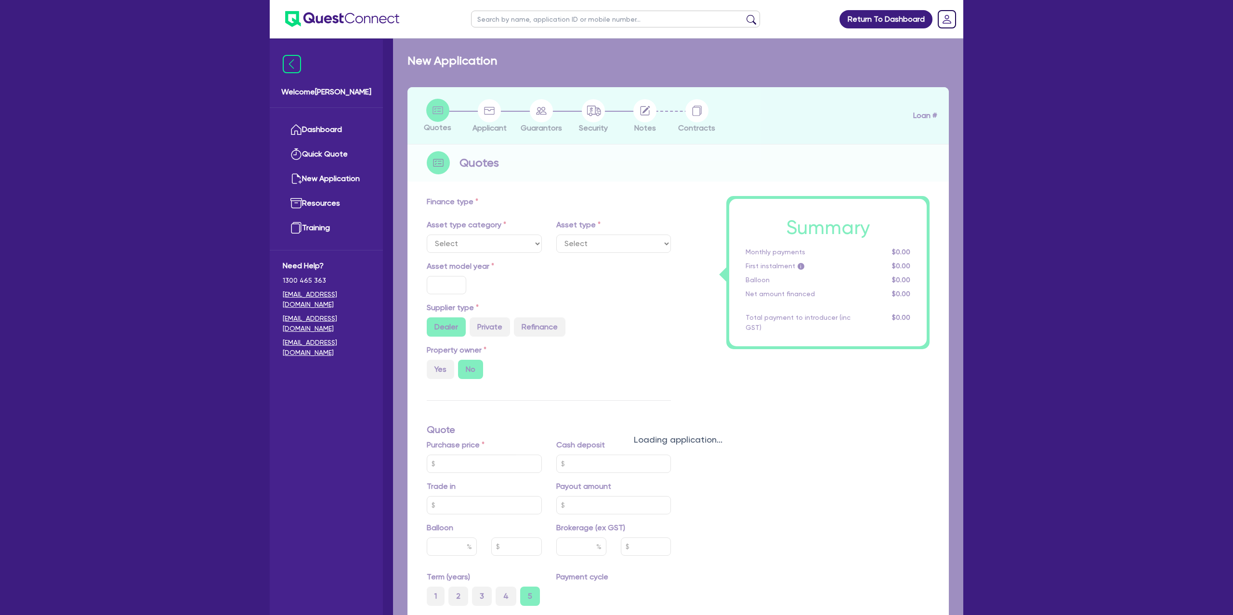
type input "55,000"
type input "8.99"
type input "1,400"
select select "PASSENGER_VEHICLES"
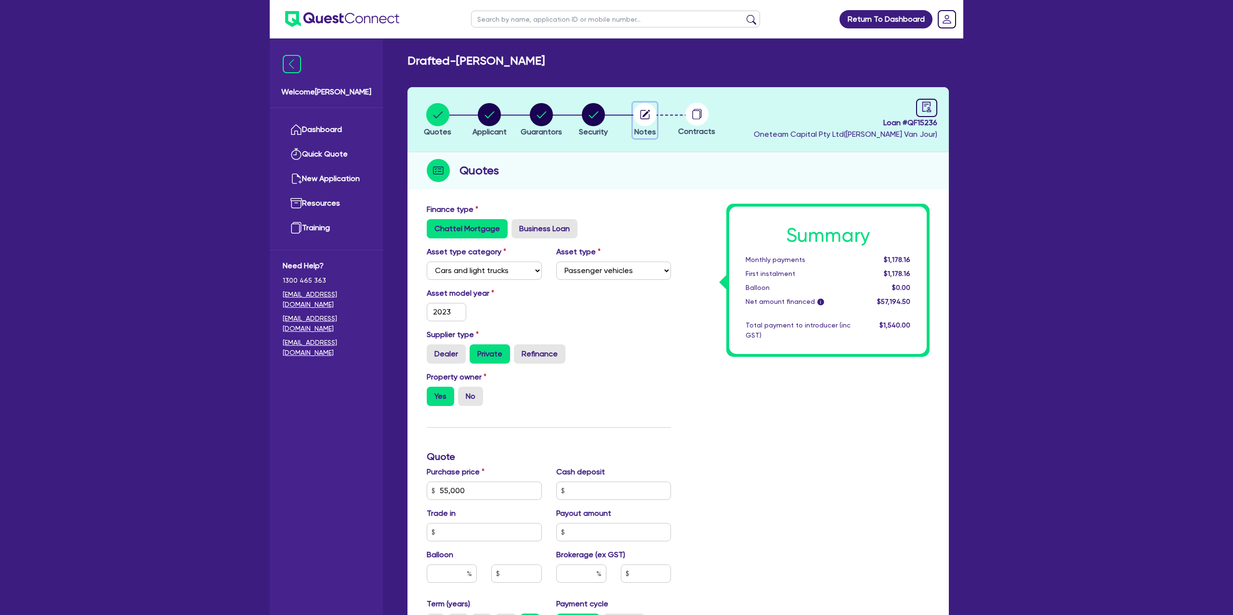
click at [651, 114] on circle "button" at bounding box center [644, 114] width 23 height 23
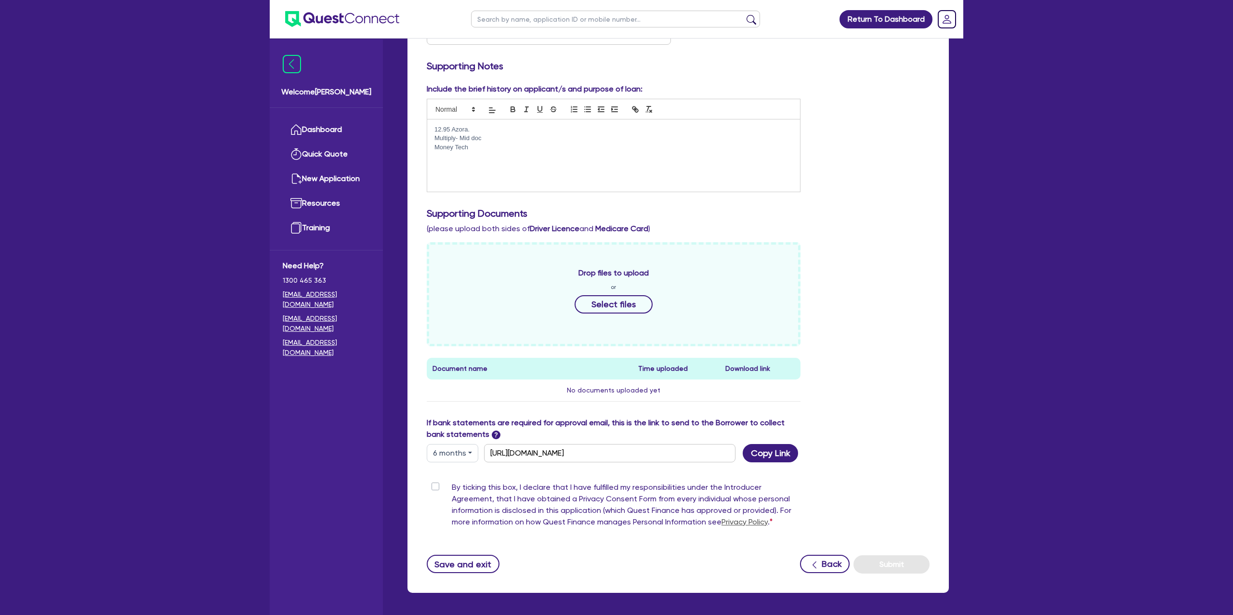
scroll to position [219, 0]
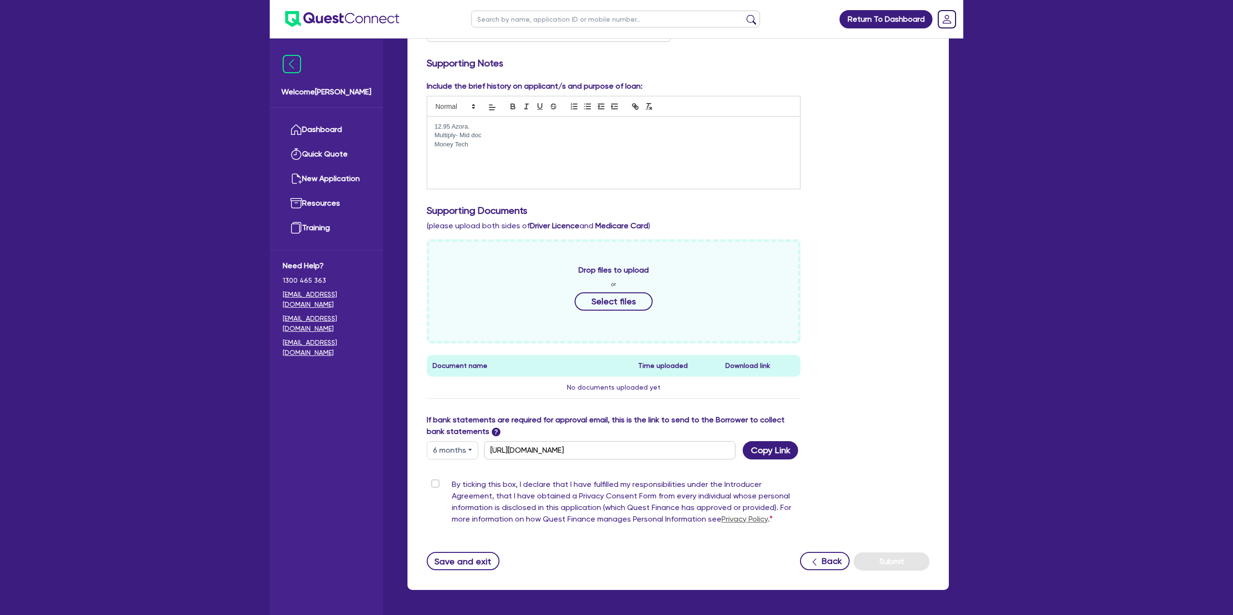
click at [482, 142] on p "Money Tech" at bounding box center [613, 144] width 358 height 9
click at [931, 195] on div "Include the brief history on applicant/s and purpose of loan: 12.95 Azora. Mult…" at bounding box center [677, 138] width 517 height 117
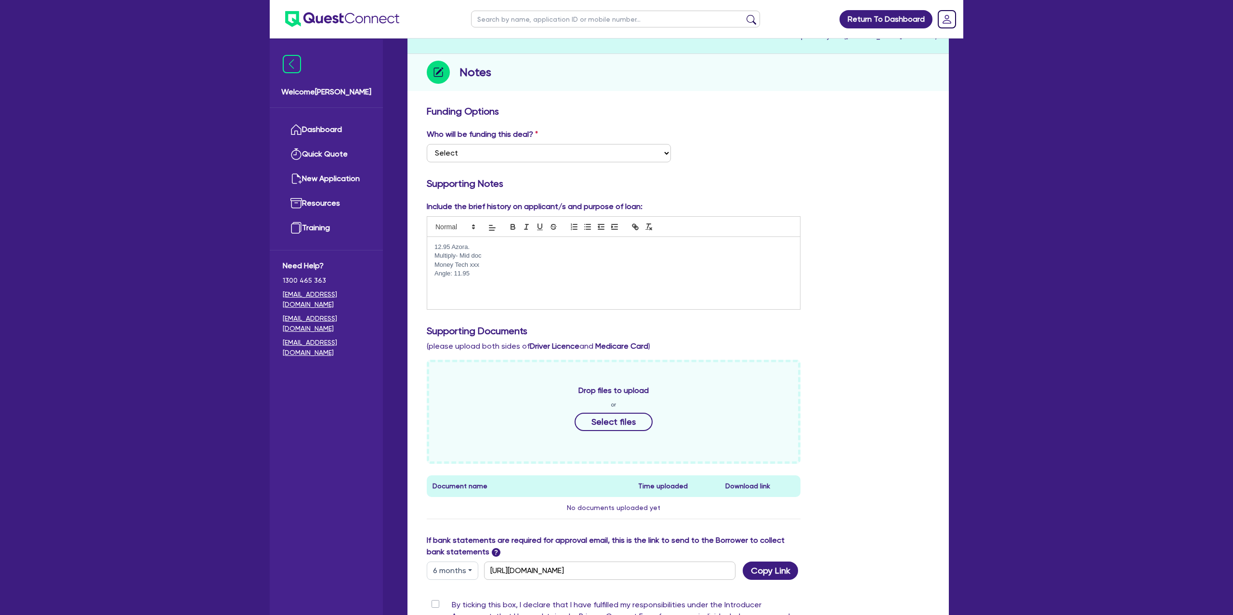
scroll to position [0, 0]
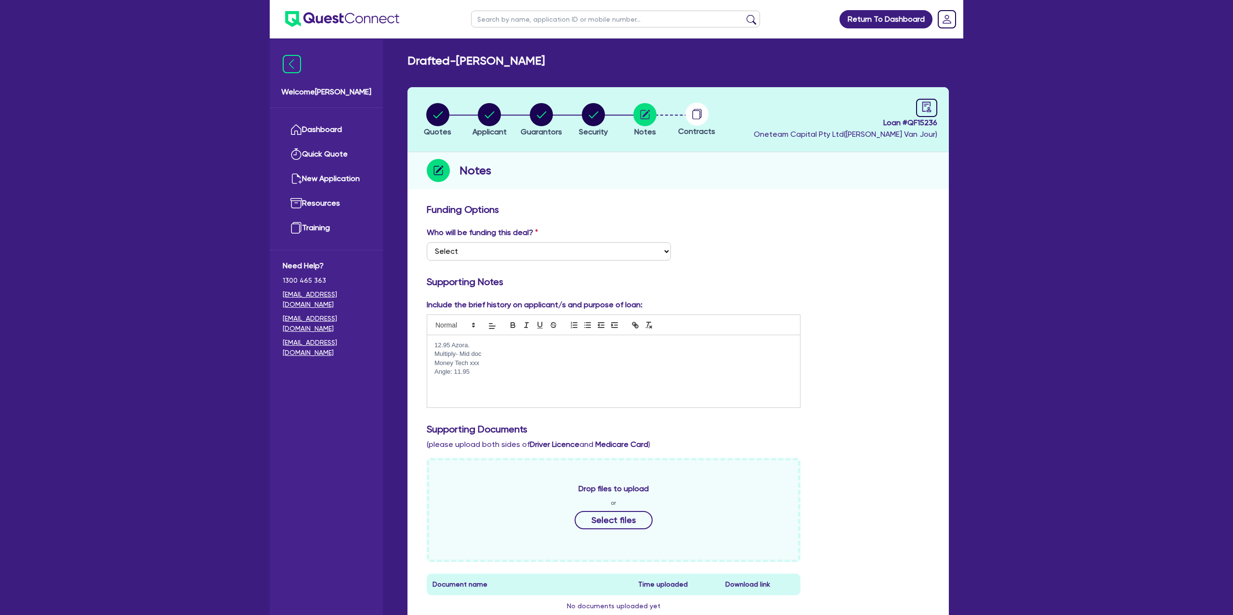
click at [484, 348] on div "12.95 Azora. Multiply- Mid doc Money Tech xxx Angle: 11.95" at bounding box center [613, 371] width 373 height 72
click at [484, 115] on circle "button" at bounding box center [489, 114] width 23 height 23
select select "SOLE_TRADER"
select select "BUILDING_CONSTRUCTION"
select select "TRADES_SERVICES_CONSUMERS"
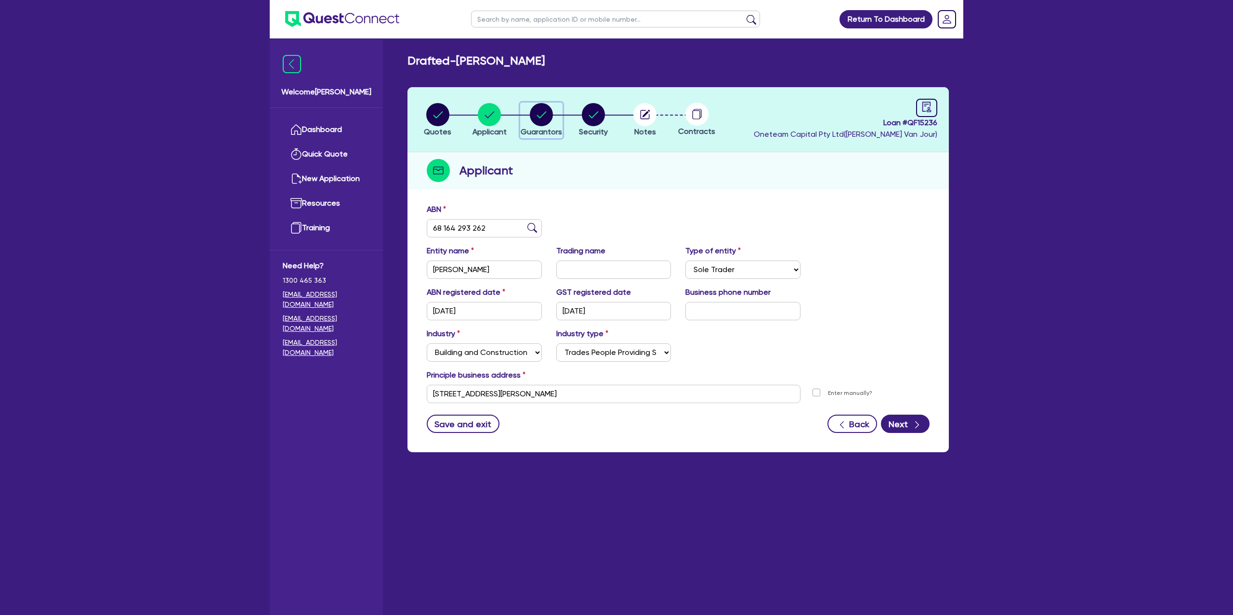
click at [524, 119] on div "button" at bounding box center [541, 114] width 41 height 23
select select "MR"
select select "TAS"
select select "DE_FACTO"
select select "PROPERTY"
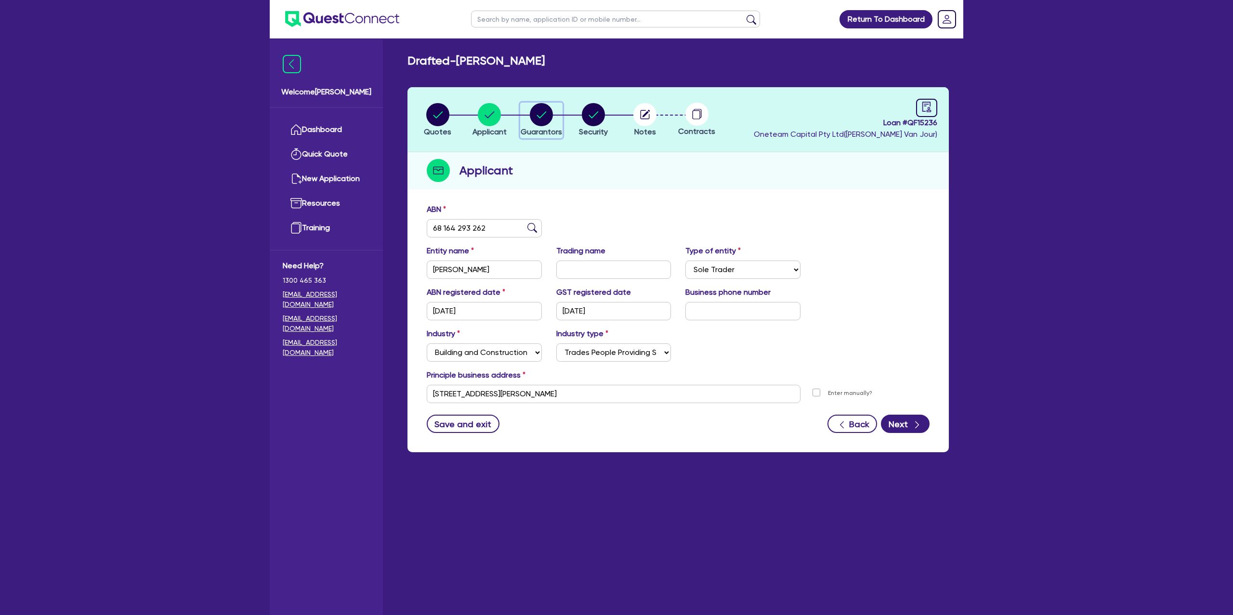
select select "MORTGAGE"
select select "VEHICLE_LOAN"
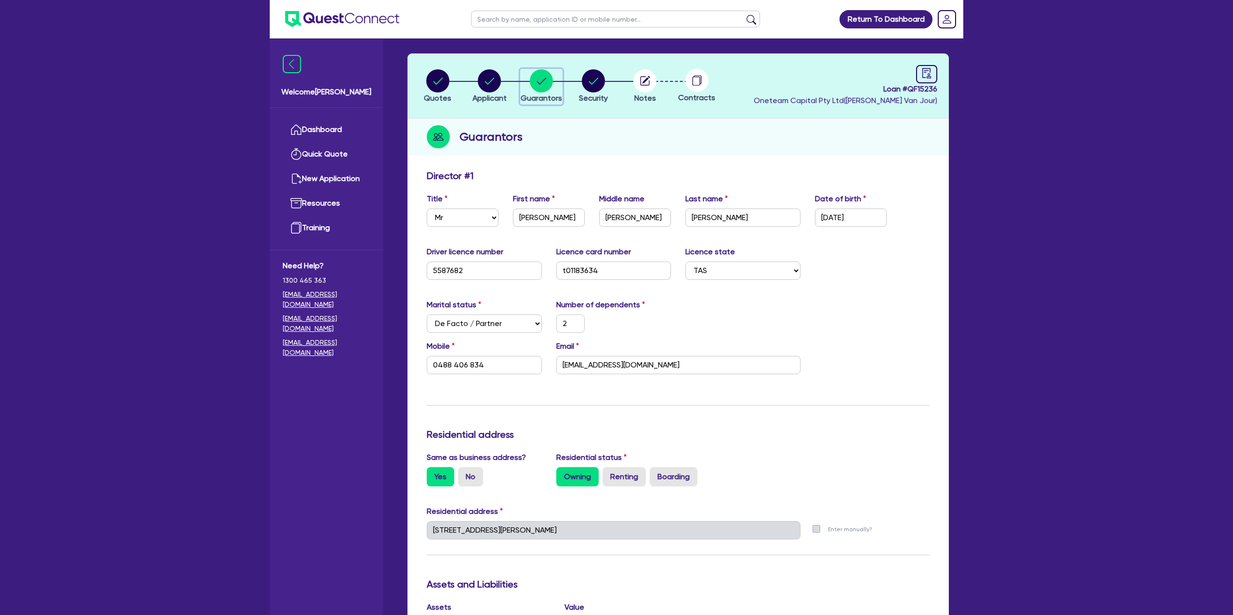
scroll to position [31, 0]
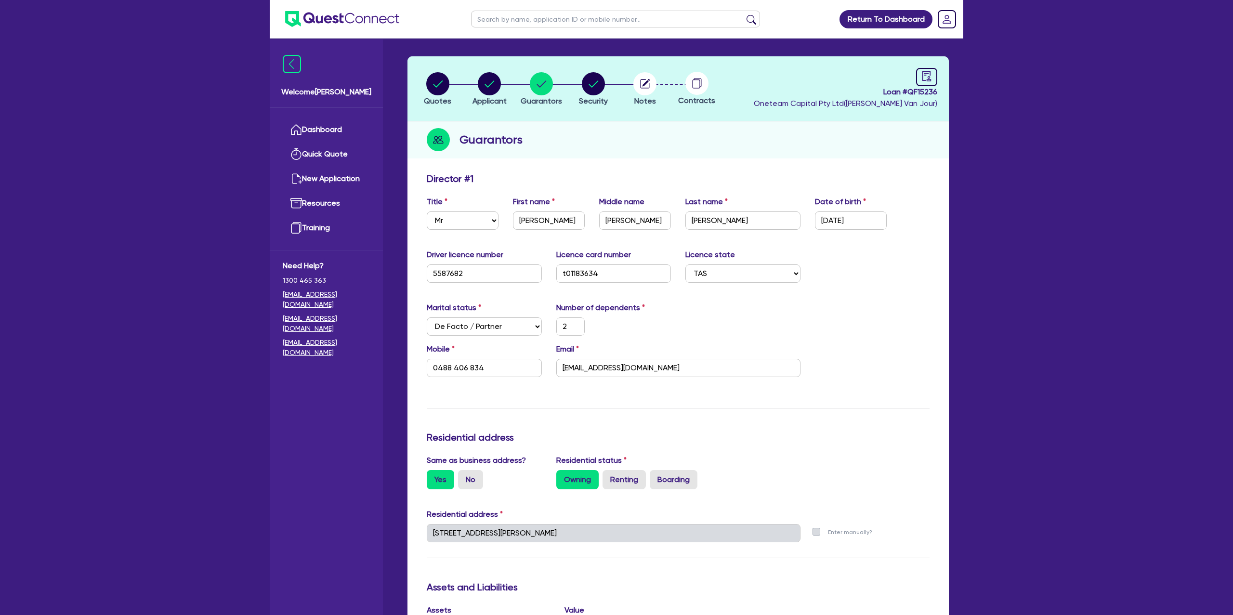
click at [954, 213] on div "Quotes Applicant [GEOGRAPHIC_DATA] Security Notes Contracts Loan # QF15236 Onet…" at bounding box center [678, 562] width 556 height 1012
click at [778, 132] on div "Guarantors" at bounding box center [677, 139] width 541 height 37
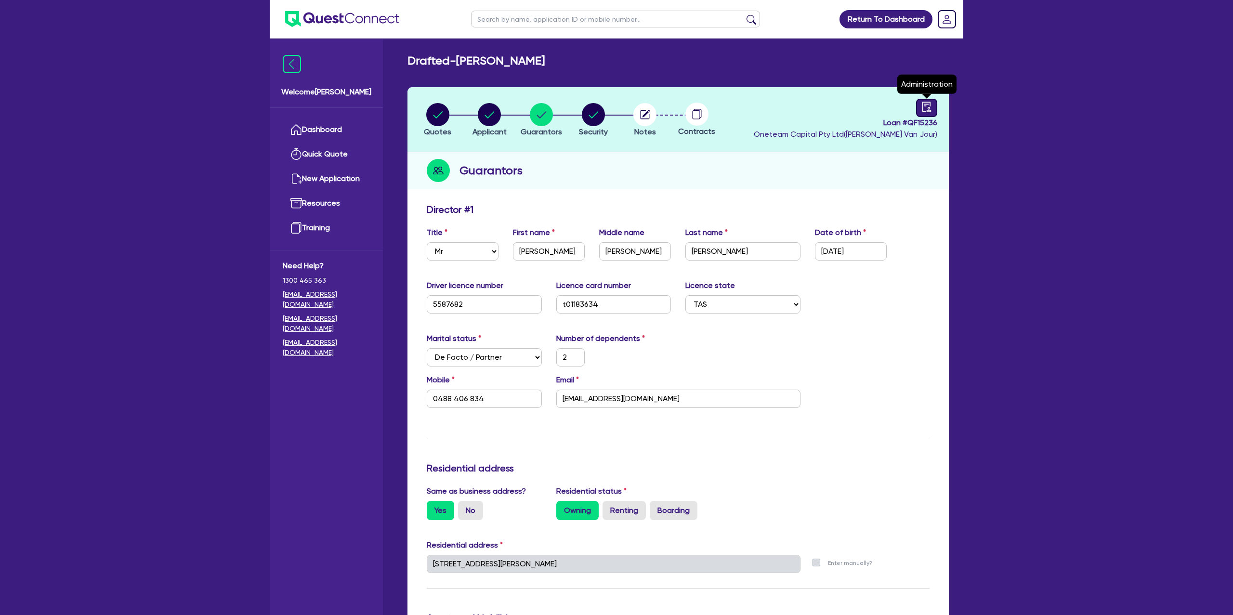
click at [936, 107] on link at bounding box center [926, 108] width 21 height 18
select select "DRAFTED_NEW"
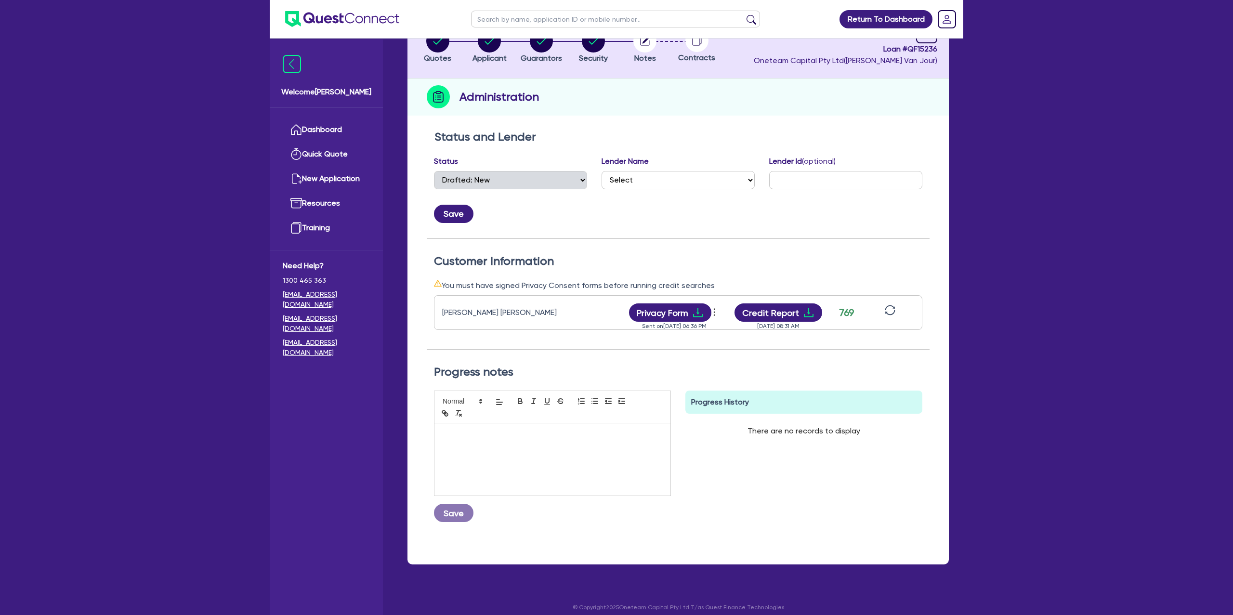
scroll to position [50, 0]
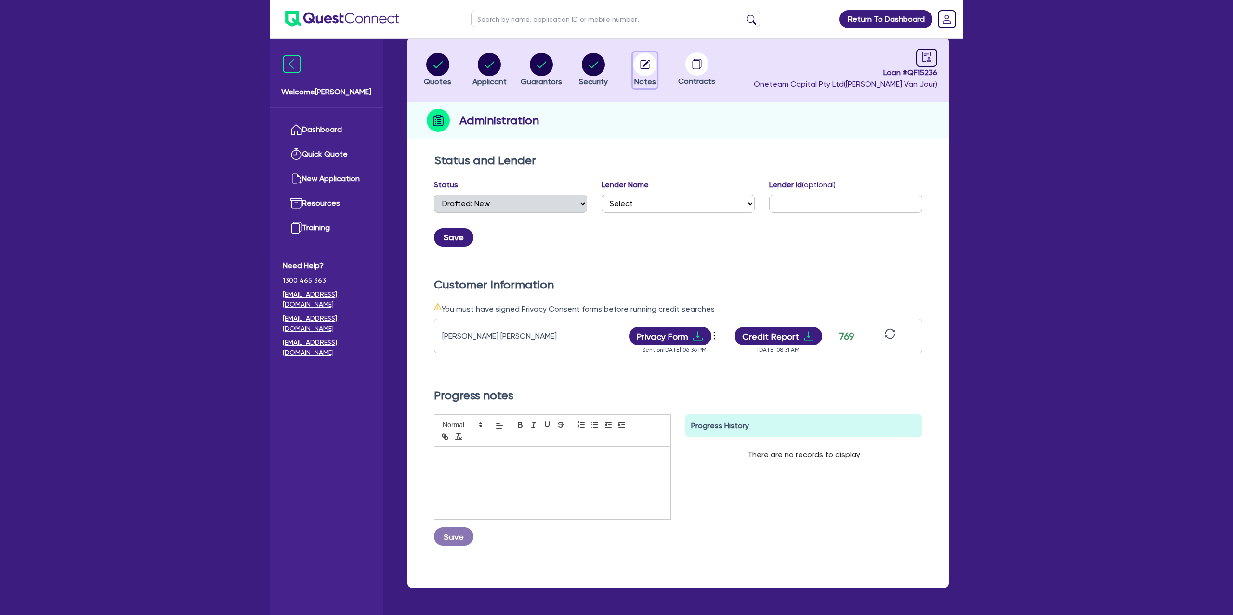
click at [648, 61] on icon "button" at bounding box center [646, 64] width 8 height 8
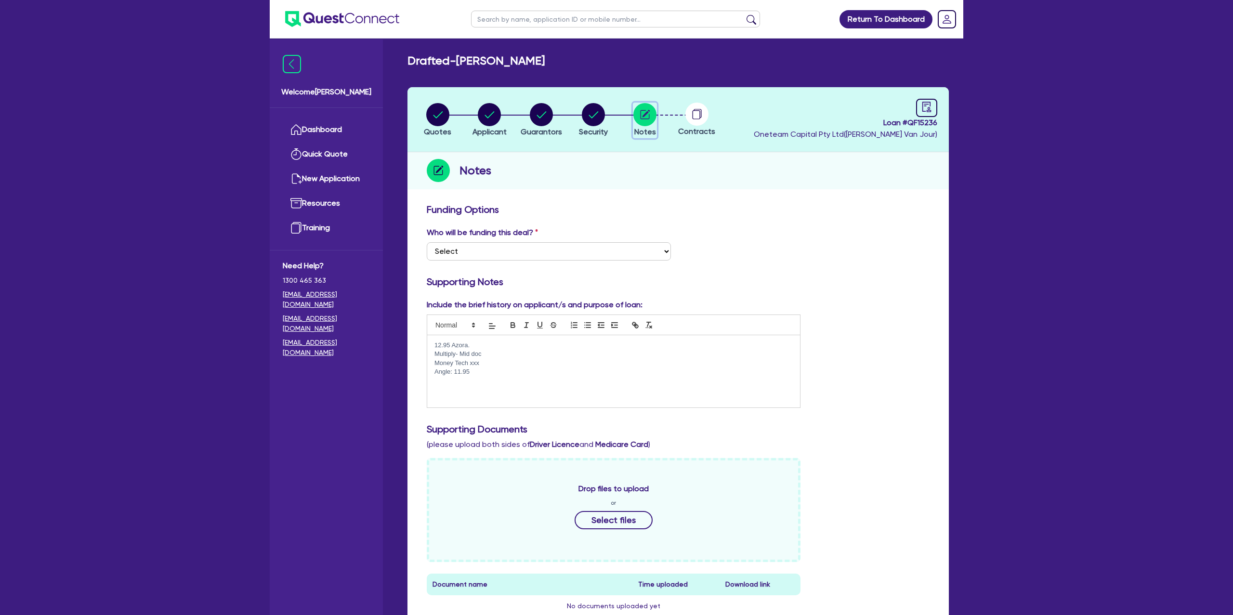
scroll to position [253, 0]
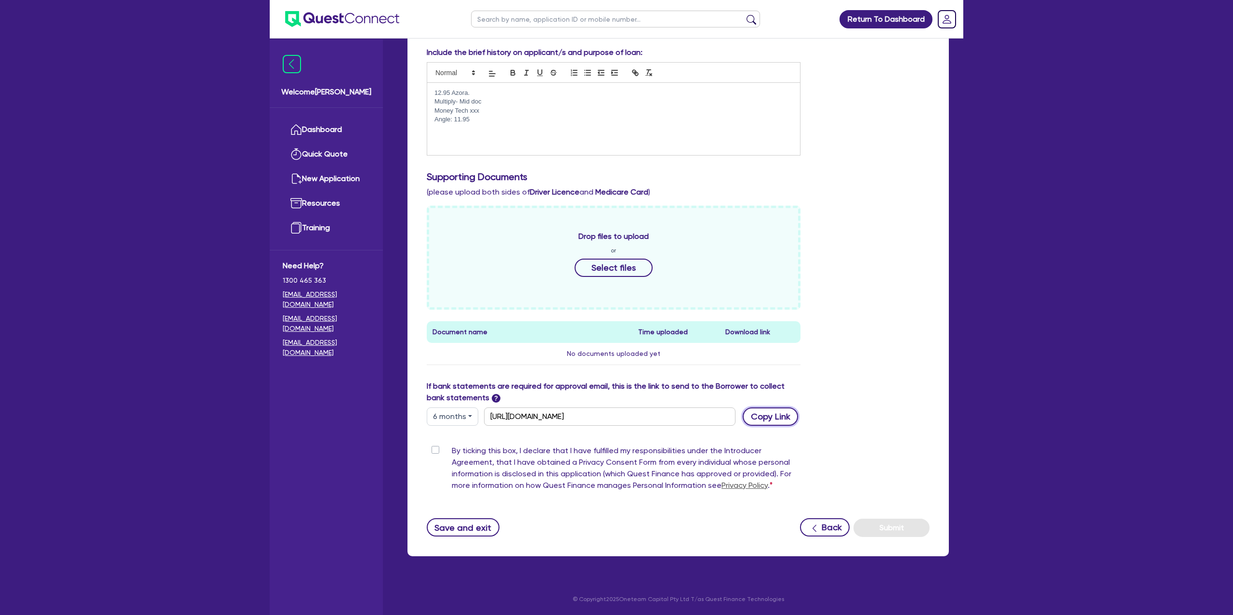
click at [754, 416] on button "Copy Link" at bounding box center [770, 416] width 55 height 18
click at [788, 185] on div "Supporting Documents (please upload both sides of Driver Licence and Medicare C…" at bounding box center [677, 184] width 517 height 27
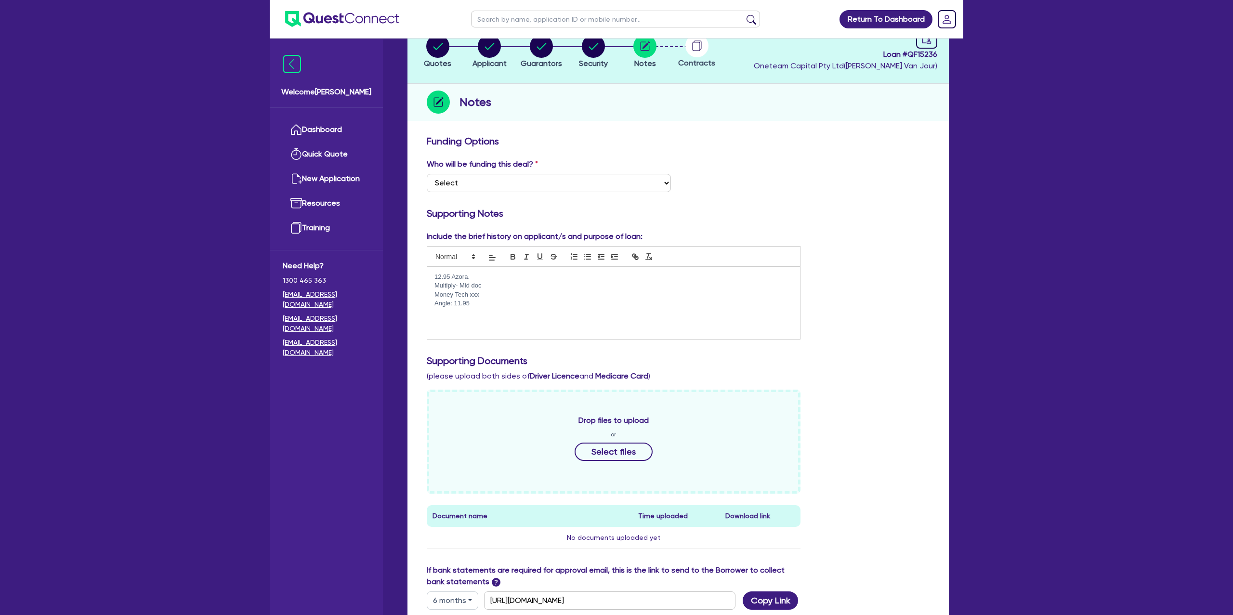
scroll to position [0, 0]
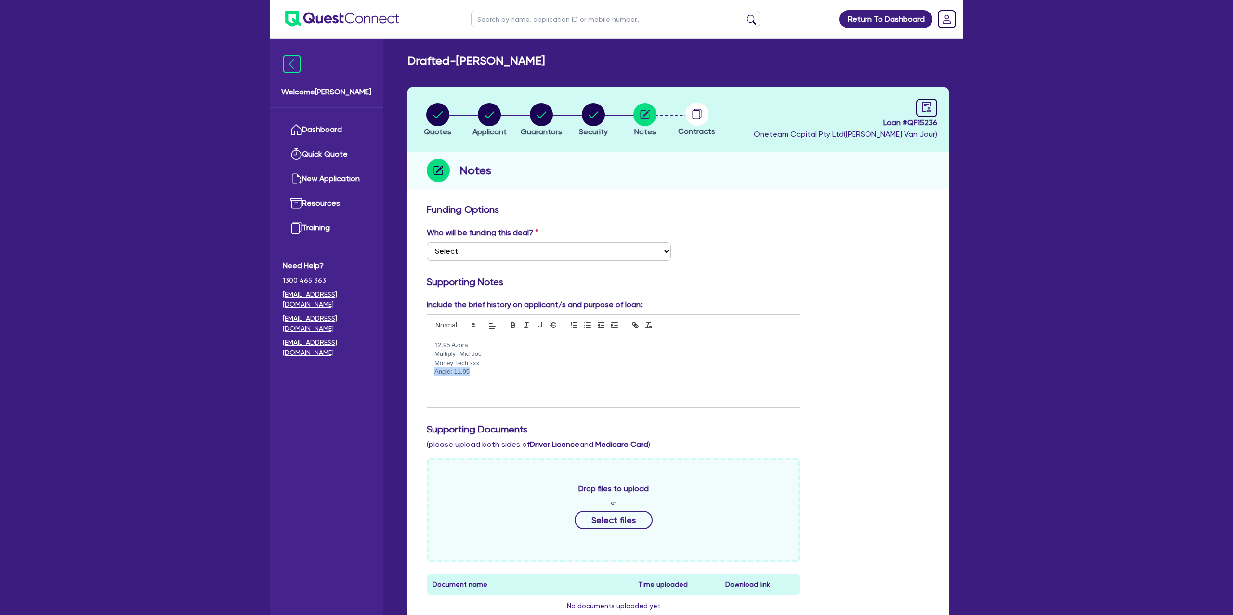
drag, startPoint x: 478, startPoint y: 375, endPoint x: 435, endPoint y: 370, distance: 43.1
click at [435, 370] on p "Angle: 11.95" at bounding box center [613, 371] width 358 height 9
drag, startPoint x: 434, startPoint y: 346, endPoint x: 470, endPoint y: 345, distance: 35.7
click at [471, 345] on p "12.95 Azora." at bounding box center [613, 345] width 358 height 9
click at [470, 344] on p "12.95 Azora." at bounding box center [613, 345] width 358 height 9
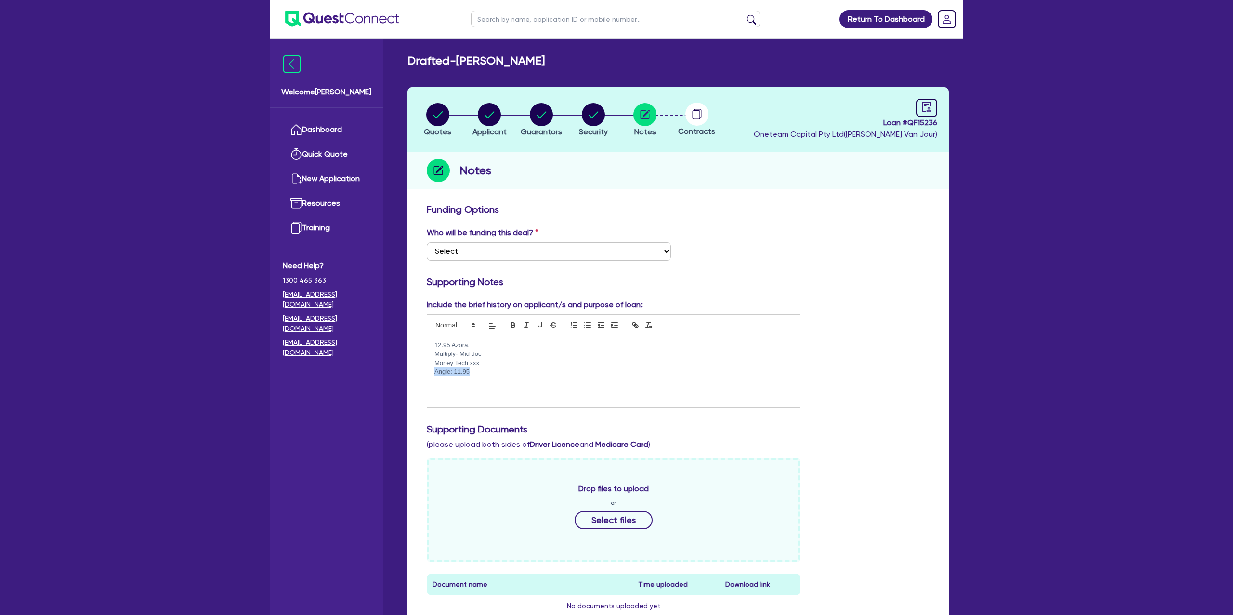
drag, startPoint x: 478, startPoint y: 375, endPoint x: 435, endPoint y: 367, distance: 43.6
click at [432, 369] on div "12.95 Azora. Multiply- Mid doc Money Tech xxx Angle: 11.95" at bounding box center [613, 371] width 373 height 72
drag, startPoint x: 432, startPoint y: 346, endPoint x: 465, endPoint y: 345, distance: 32.8
click at [467, 345] on div "12.95 Azora. Multiply- Mid doc Money Tech xxx Angle: 11.95" at bounding box center [613, 371] width 373 height 72
click at [479, 371] on p "Angle: 11.95" at bounding box center [613, 371] width 358 height 9
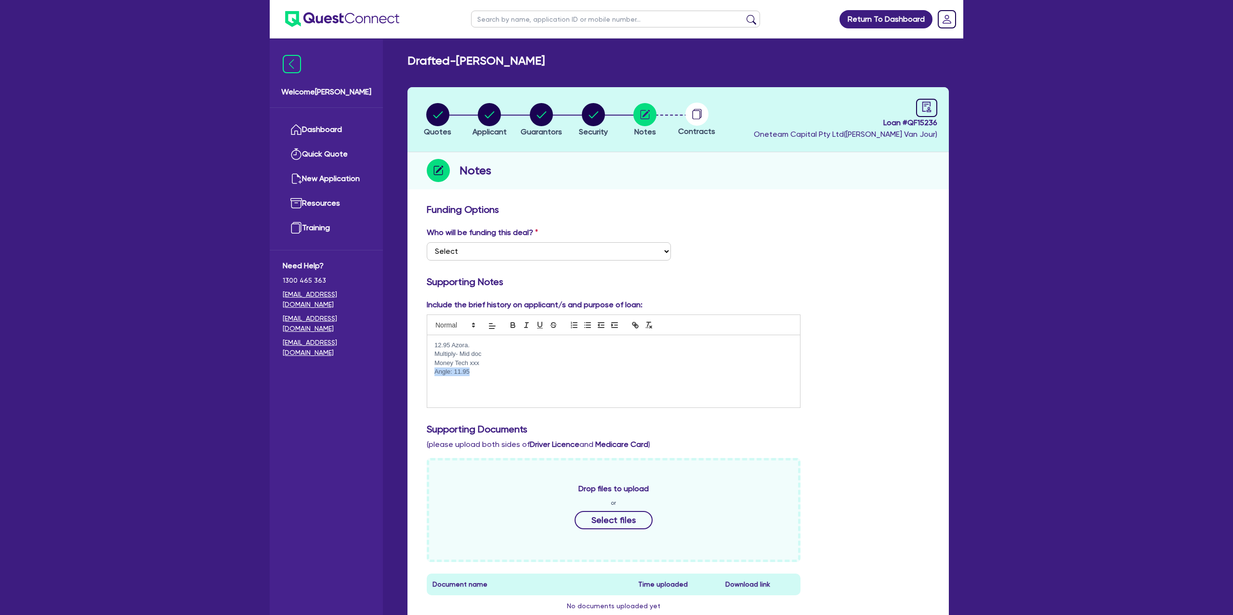
drag, startPoint x: 477, startPoint y: 371, endPoint x: 432, endPoint y: 371, distance: 45.3
click at [432, 371] on div "12.95 Azora. Multiply- Mid doc Money Tech xxx Angle: 11.95" at bounding box center [613, 371] width 373 height 72
drag, startPoint x: 434, startPoint y: 371, endPoint x: 479, endPoint y: 375, distance: 45.0
click at [479, 375] on p "Angle: 11.95" at bounding box center [613, 371] width 358 height 9
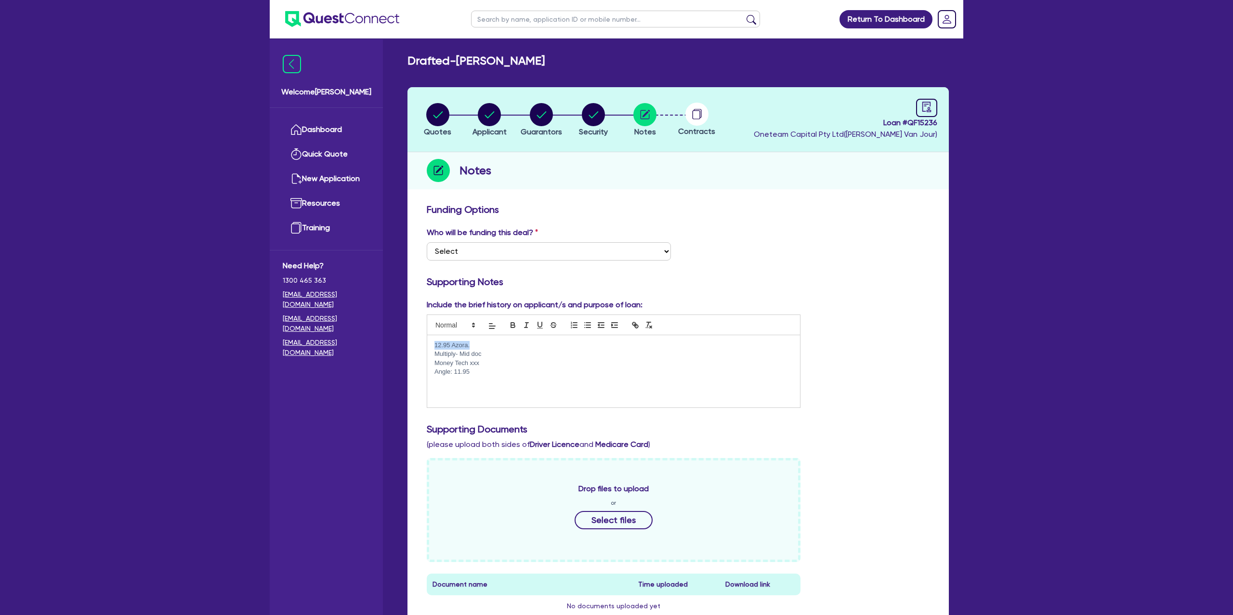
drag, startPoint x: 471, startPoint y: 344, endPoint x: 427, endPoint y: 342, distance: 43.9
click at [427, 342] on div "12.95 Azora. Multiply- Mid doc Money Tech xxx Angle: 11.95" at bounding box center [613, 371] width 373 height 72
click at [437, 342] on p "12.95 Azora." at bounding box center [613, 345] width 358 height 9
click at [435, 342] on p "12.95 Azora." at bounding box center [613, 345] width 358 height 9
drag, startPoint x: 476, startPoint y: 344, endPoint x: 431, endPoint y: 341, distance: 45.4
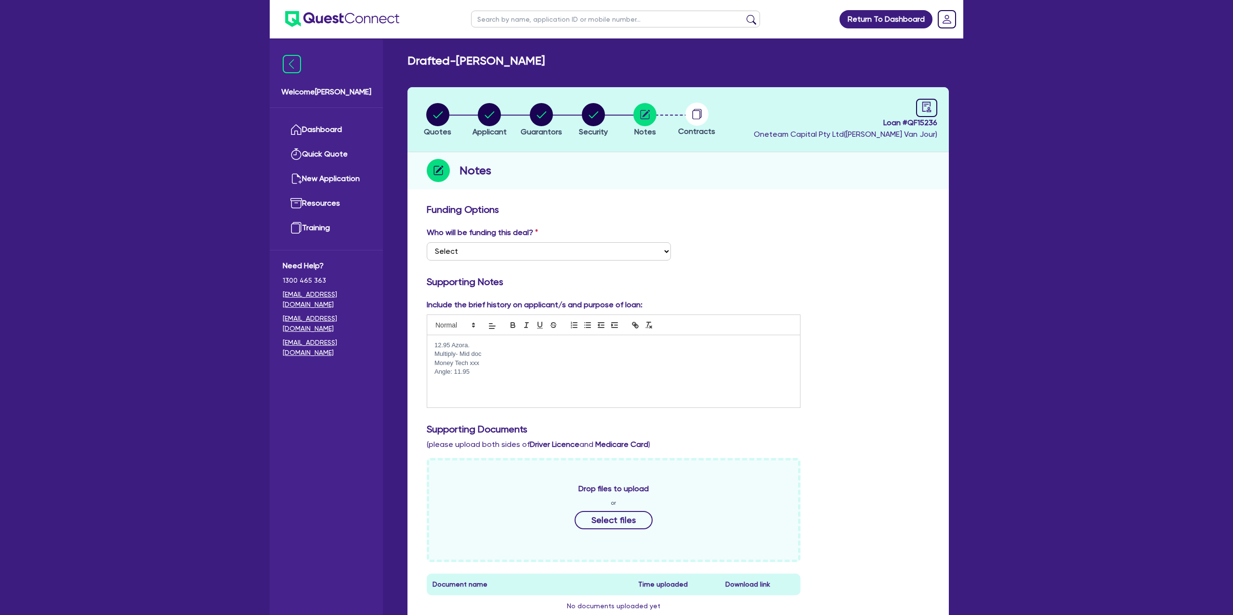
click at [431, 341] on div "12.95 Azora. Multiply- Mid doc Money Tech xxx Angle: 11.95" at bounding box center [613, 371] width 373 height 72
click at [442, 106] on circle "button" at bounding box center [437, 114] width 23 height 23
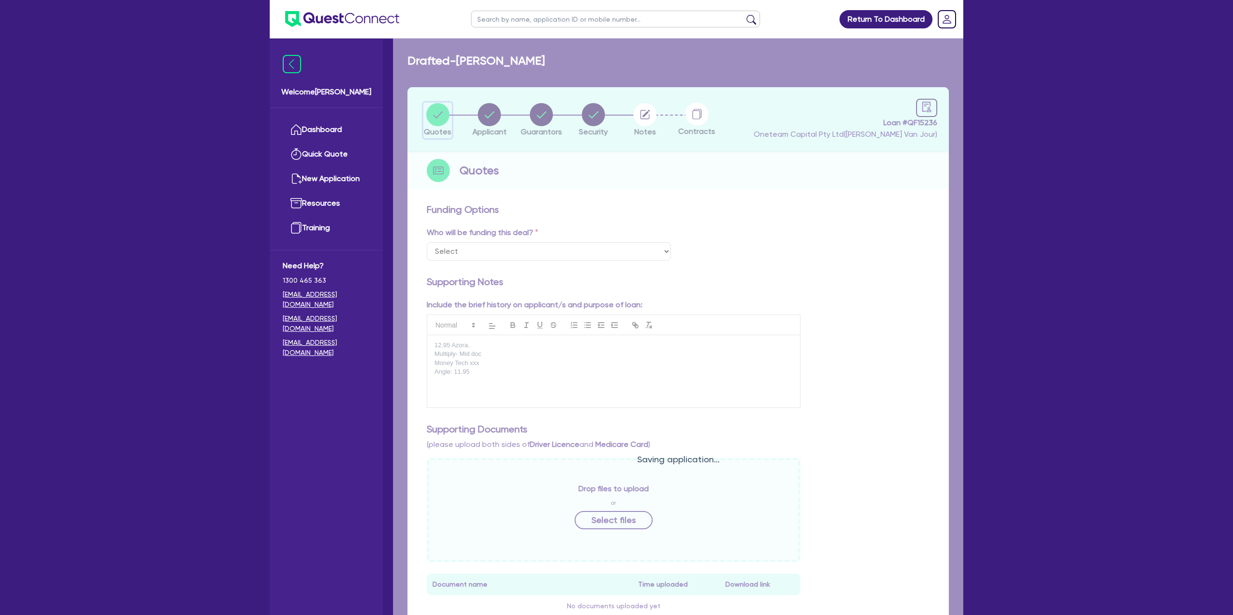
select select "CARS_AND_LIGHT_TRUCKS"
select select "PASSENGER_VEHICLES"
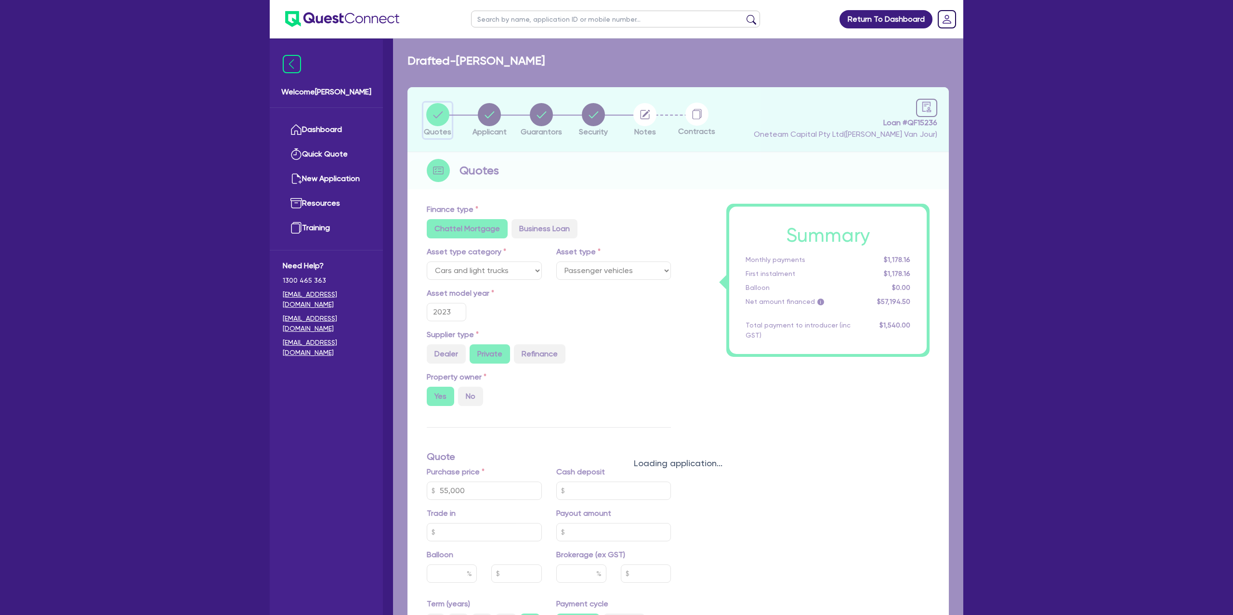
type input "55,000"
type input "1,400"
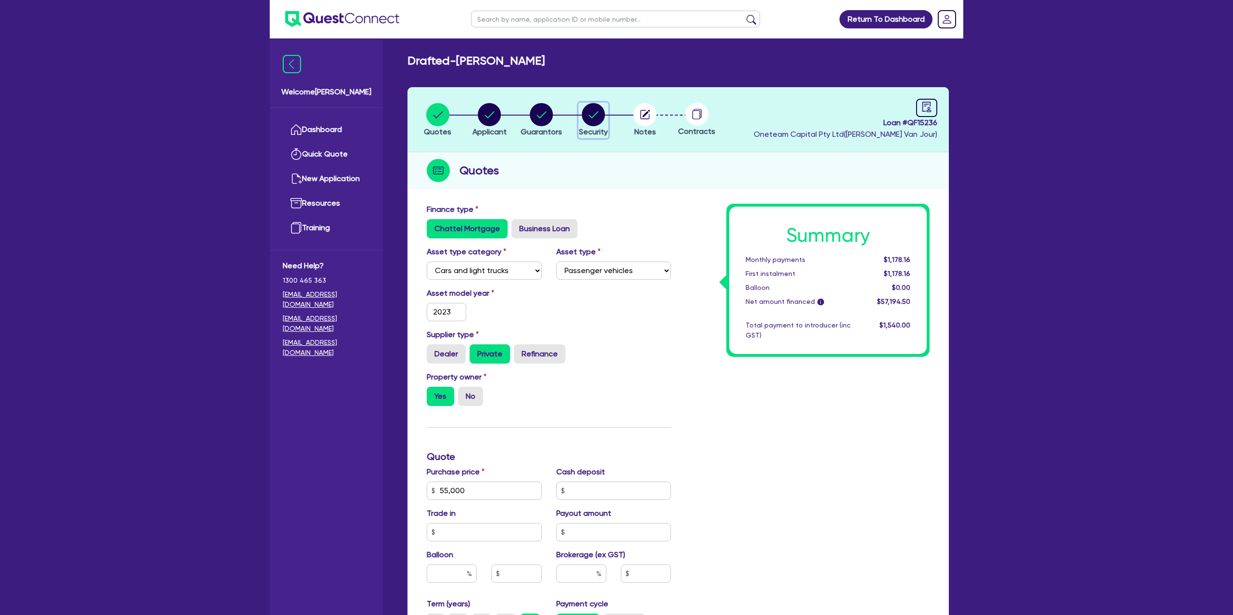
click at [603, 114] on circle "button" at bounding box center [593, 114] width 23 height 23
select select "CARS_AND_LIGHT_TRUCKS"
select select "PASSENGER_VEHICLES"
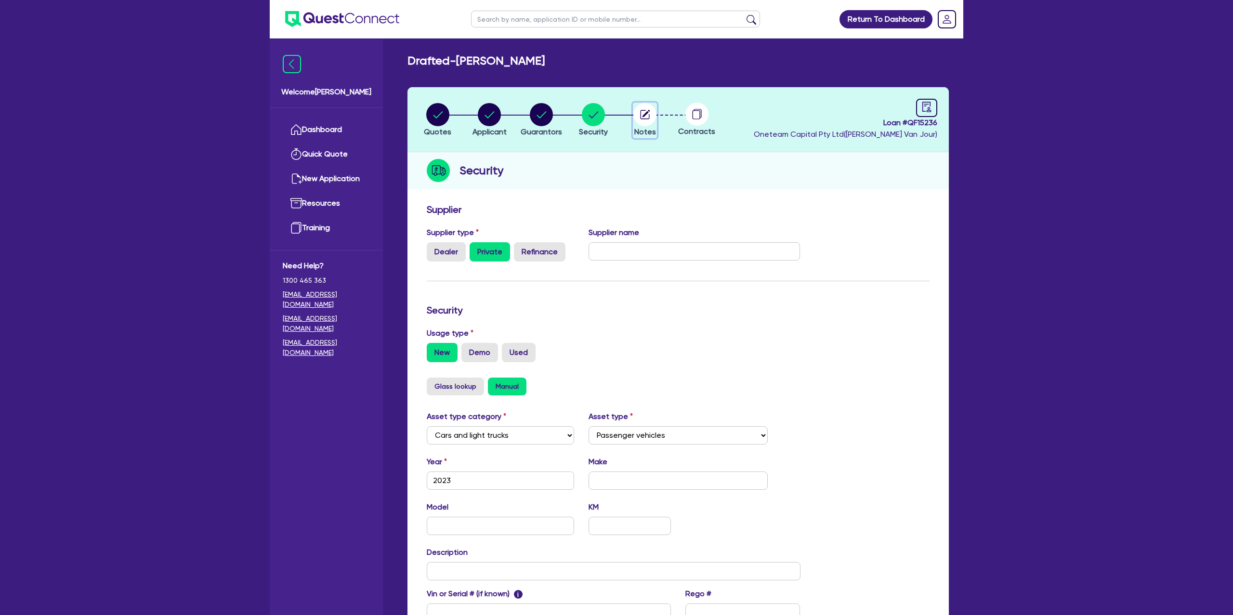
click at [644, 109] on circle "button" at bounding box center [644, 114] width 23 height 23
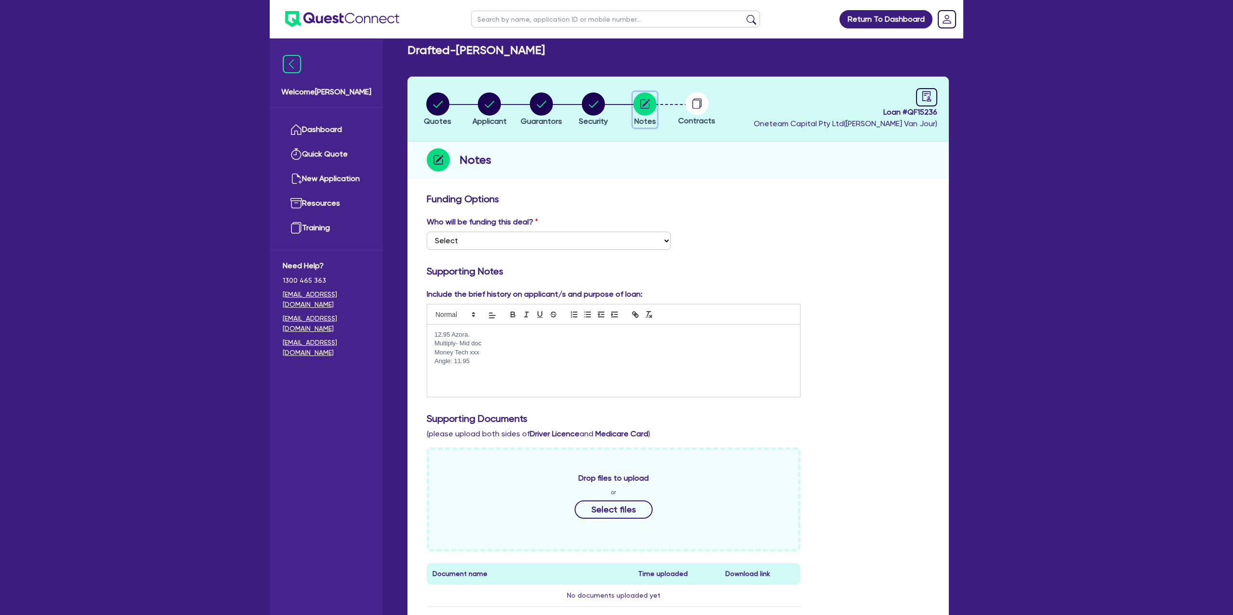
scroll to position [15, 0]
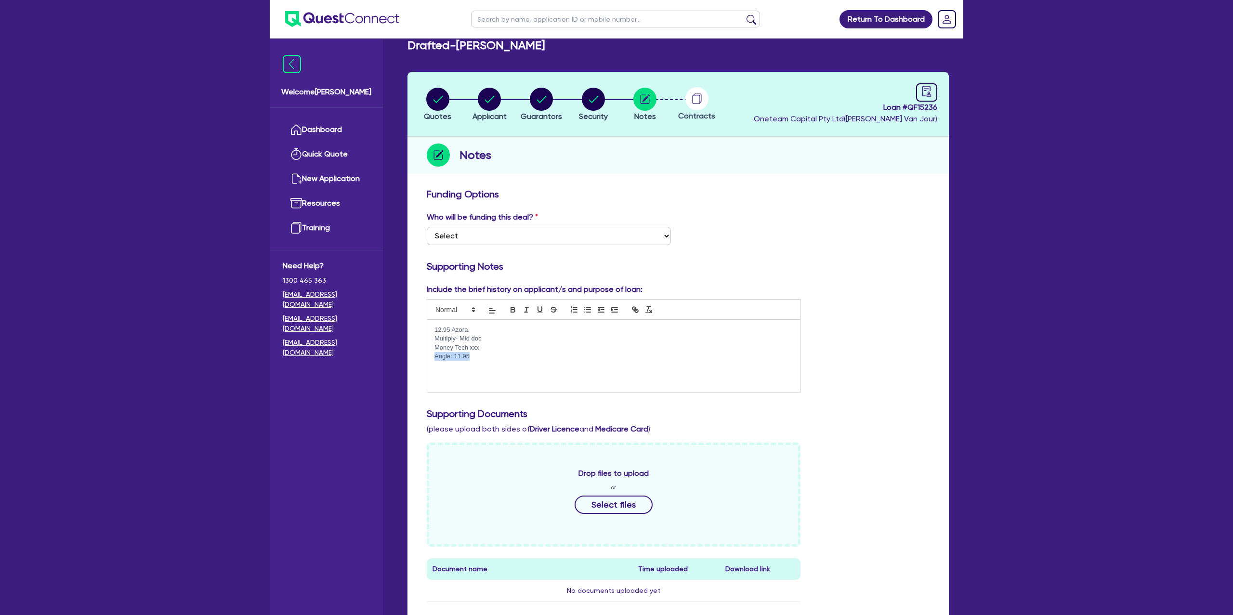
drag, startPoint x: 473, startPoint y: 359, endPoint x: 411, endPoint y: 357, distance: 62.6
click at [411, 357] on div "Funding Options Who will be funding this deal? Select I want Quest to fund 100%…" at bounding box center [677, 488] width 541 height 610
click at [484, 362] on div "12.95 Azora. Multiply- Mid doc Money Tech xxx Angle: 11.95" at bounding box center [613, 356] width 373 height 72
drag, startPoint x: 479, startPoint y: 358, endPoint x: 459, endPoint y: 349, distance: 22.4
click at [444, 353] on p "Angle: 11.95" at bounding box center [613, 356] width 358 height 9
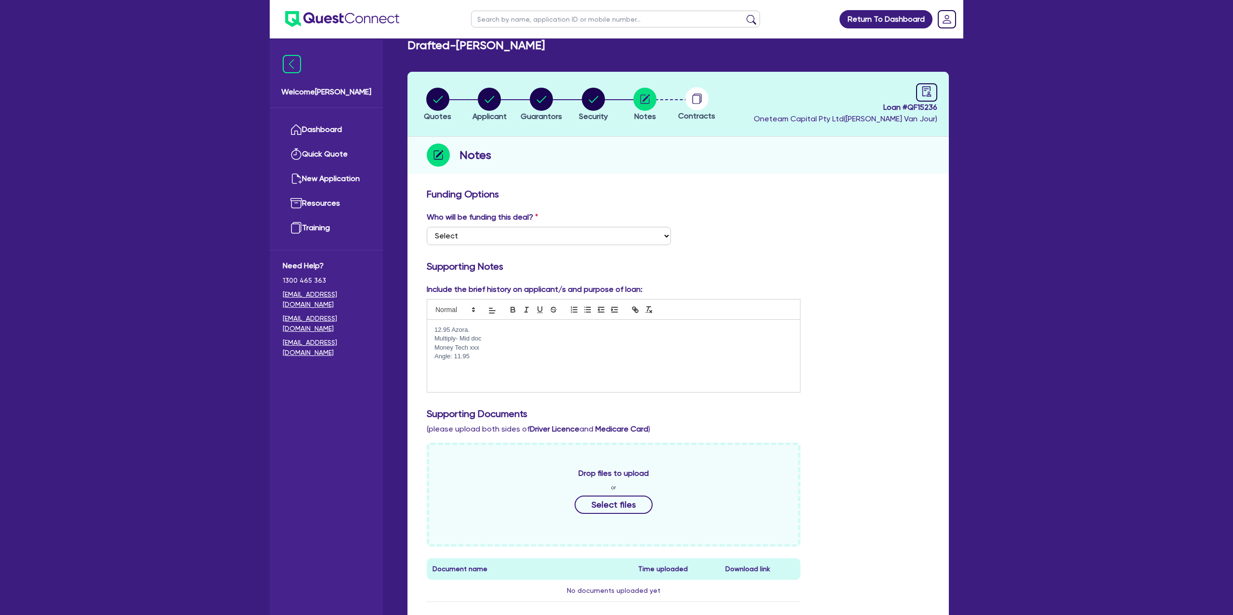
click at [495, 134] on header "Quotes Applicant [GEOGRAPHIC_DATA] Security Notes Contracts Loan # QF15236 Onet…" at bounding box center [677, 104] width 541 height 65
click at [439, 93] on circle "button" at bounding box center [437, 99] width 23 height 23
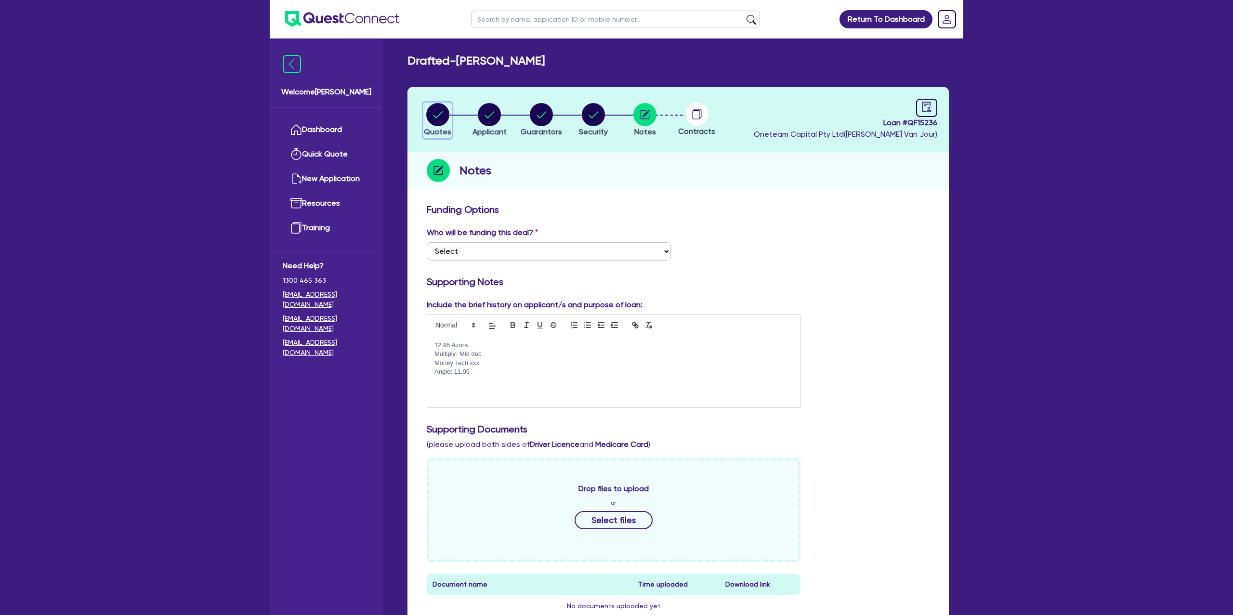
select select "CARS_AND_LIGHT_TRUCKS"
select select "PASSENGER_VEHICLES"
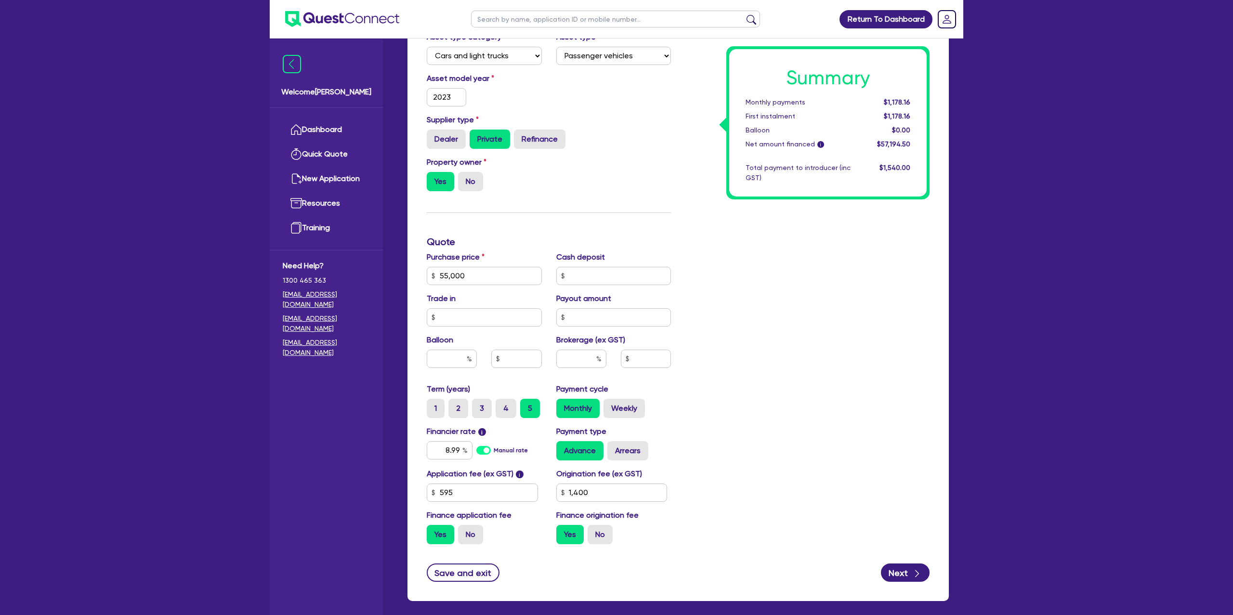
scroll to position [259, 0]
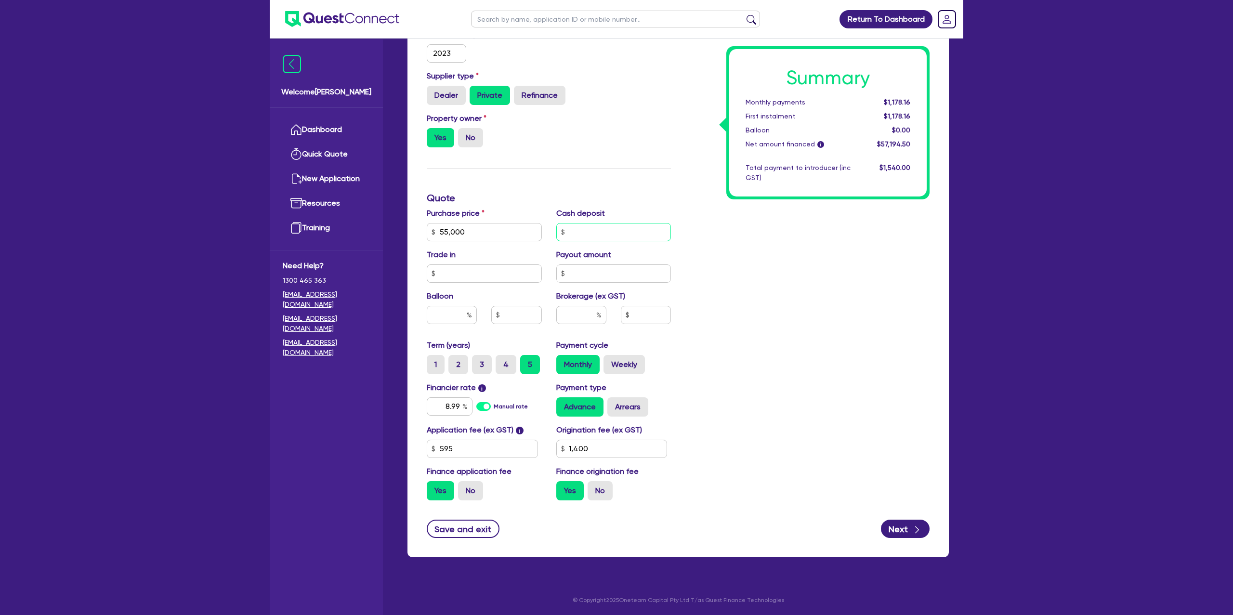
drag, startPoint x: 580, startPoint y: 229, endPoint x: 533, endPoint y: 237, distance: 47.9
click at [579, 229] on input "text" at bounding box center [613, 232] width 115 height 18
type input "55,000"
type input "1,400"
type input "55,000"
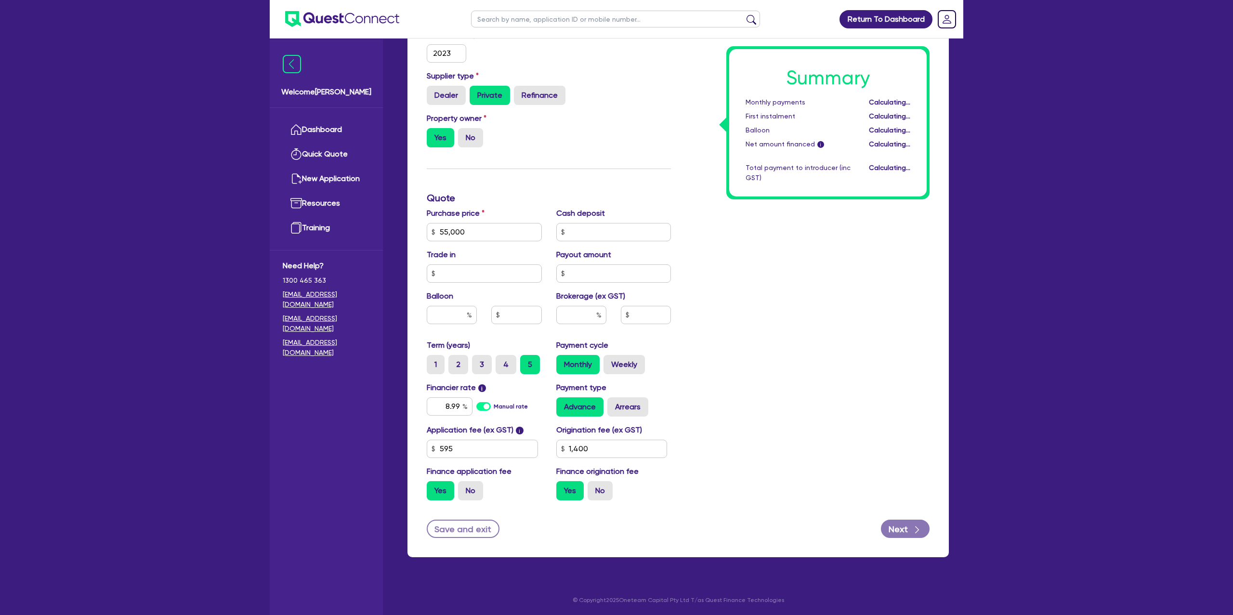
type input "1,400"
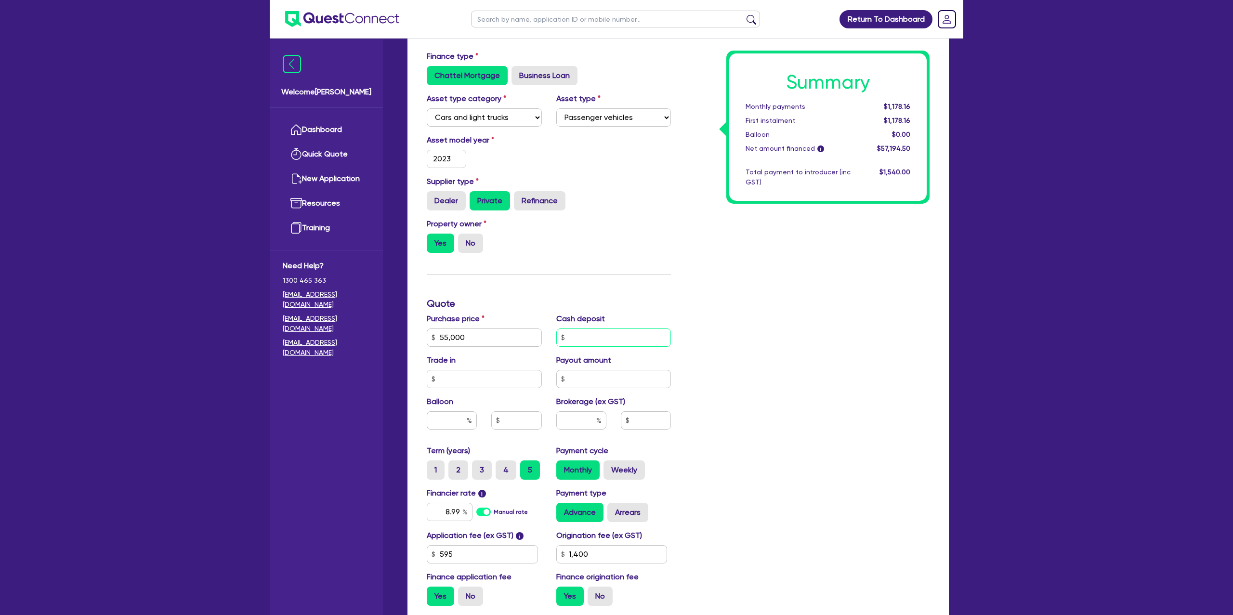
scroll to position [0, 0]
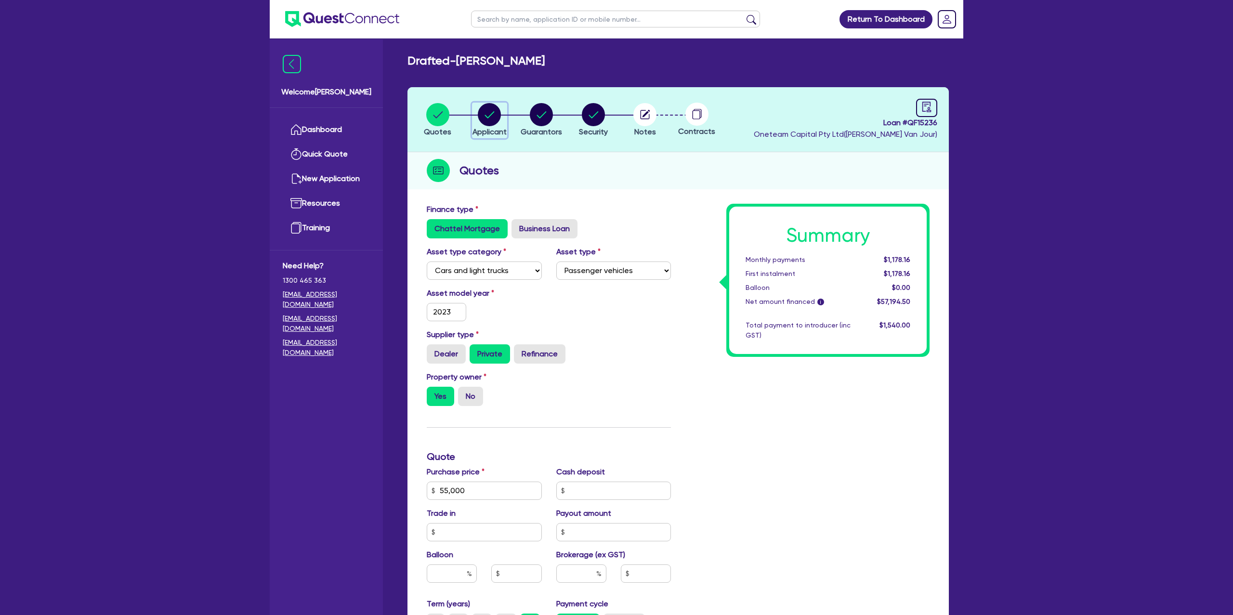
click at [487, 118] on circle "button" at bounding box center [489, 114] width 23 height 23
select select "SOLE_TRADER"
select select "BUILDING_CONSTRUCTION"
select select "TRADES_SERVICES_CONSUMERS"
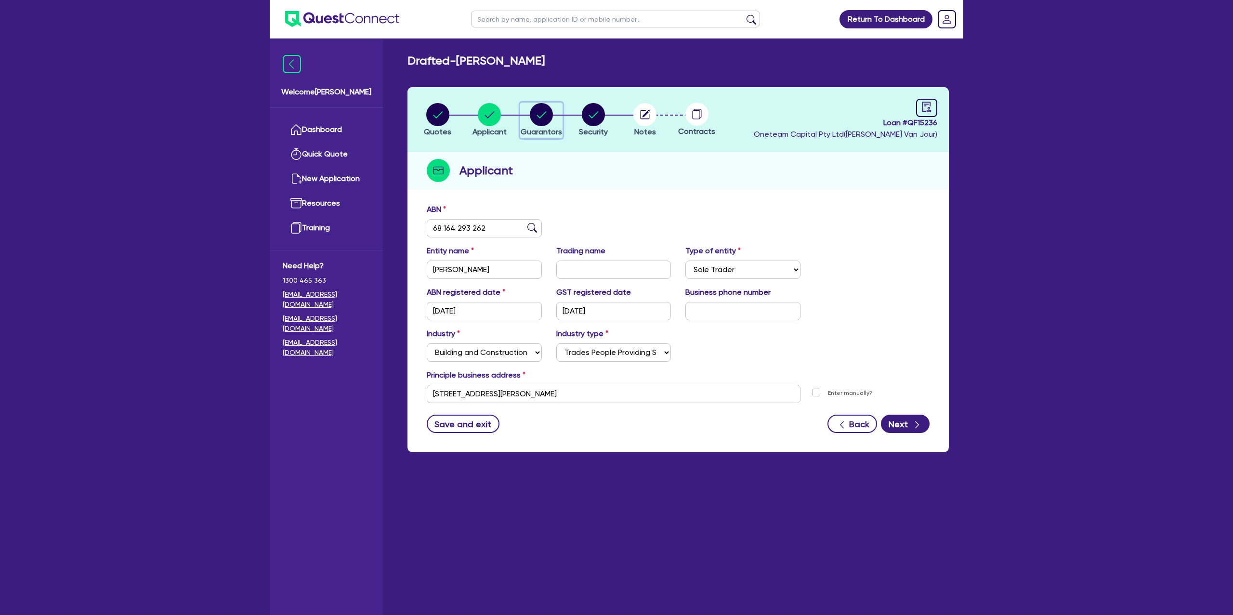
click at [538, 116] on circle "button" at bounding box center [541, 114] width 23 height 23
select select "MR"
select select "TAS"
select select "DE_FACTO"
select select "PROPERTY"
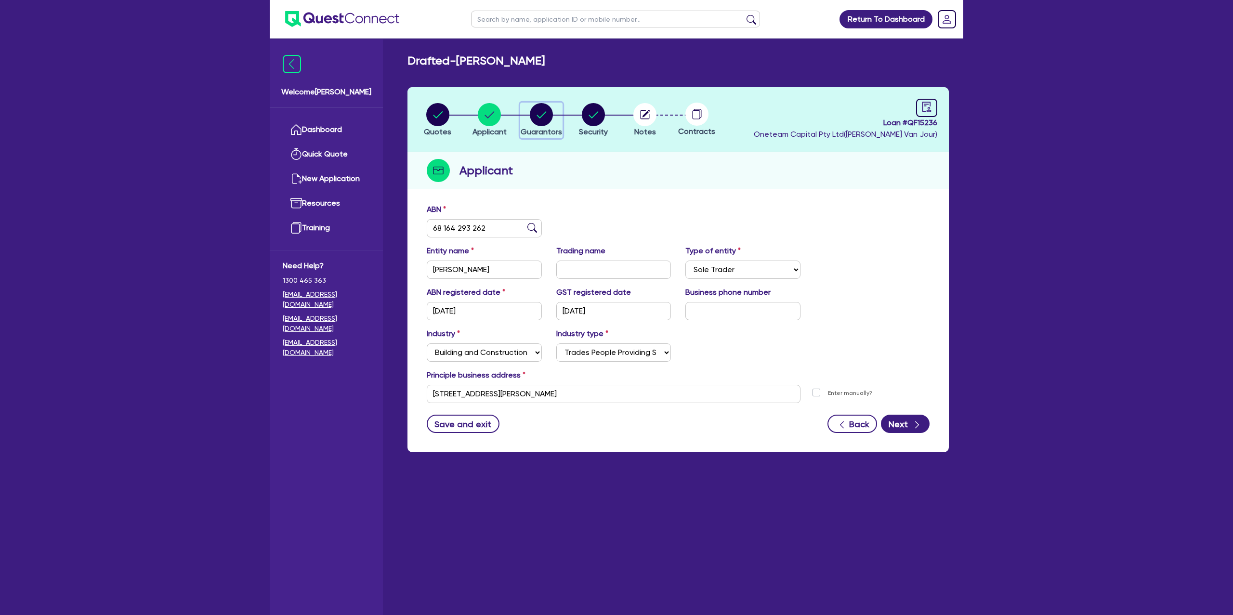
select select "MORTGAGE"
select select "VEHICLE_LOAN"
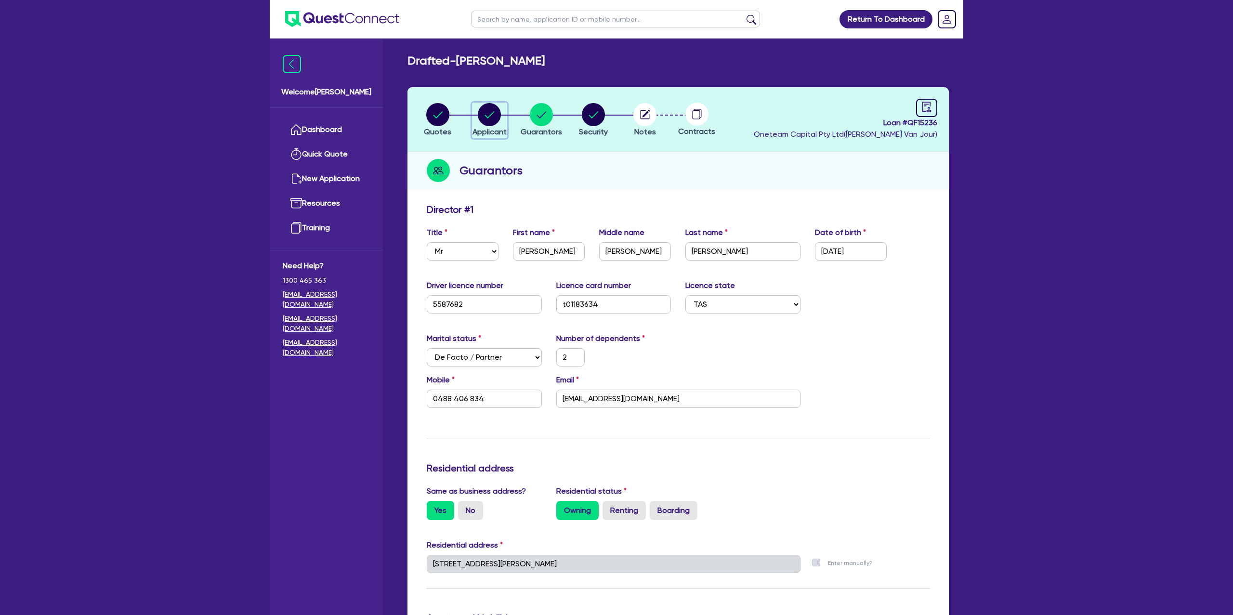
click at [499, 111] on circle "button" at bounding box center [489, 114] width 23 height 23
select select "SOLE_TRADER"
select select "BUILDING_CONSTRUCTION"
select select "TRADES_SERVICES_CONSUMERS"
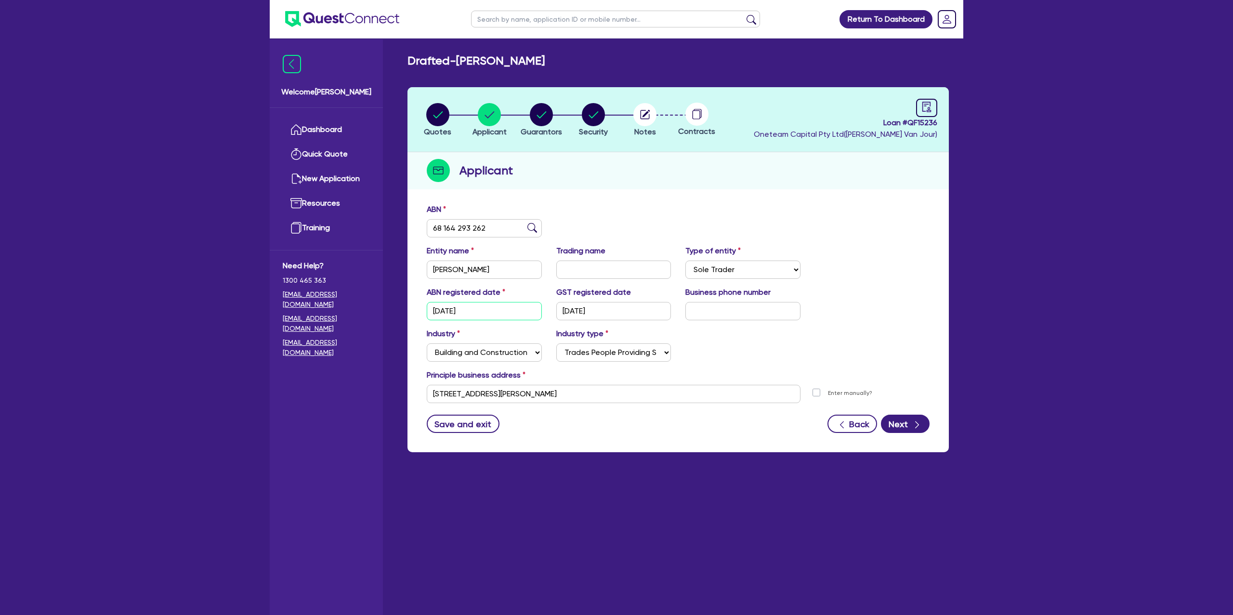
drag, startPoint x: 434, startPoint y: 311, endPoint x: 496, endPoint y: 310, distance: 62.1
click at [496, 310] on input "[DATE]" at bounding box center [484, 311] width 115 height 18
click at [777, 256] on div "Type of entity Select Sole Trader Company Partnership Trust" at bounding box center [743, 262] width 130 height 34
click at [439, 116] on circle "button" at bounding box center [437, 114] width 23 height 23
select select "CARS_AND_LIGHT_TRUCKS"
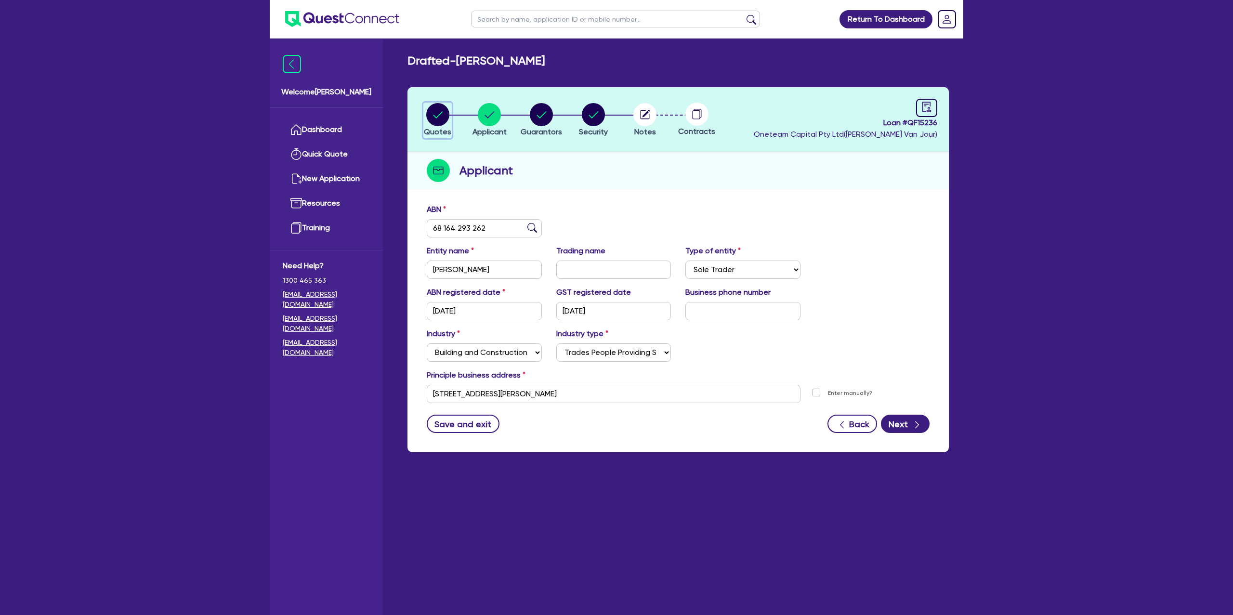
select select "PASSENGER_VEHICLES"
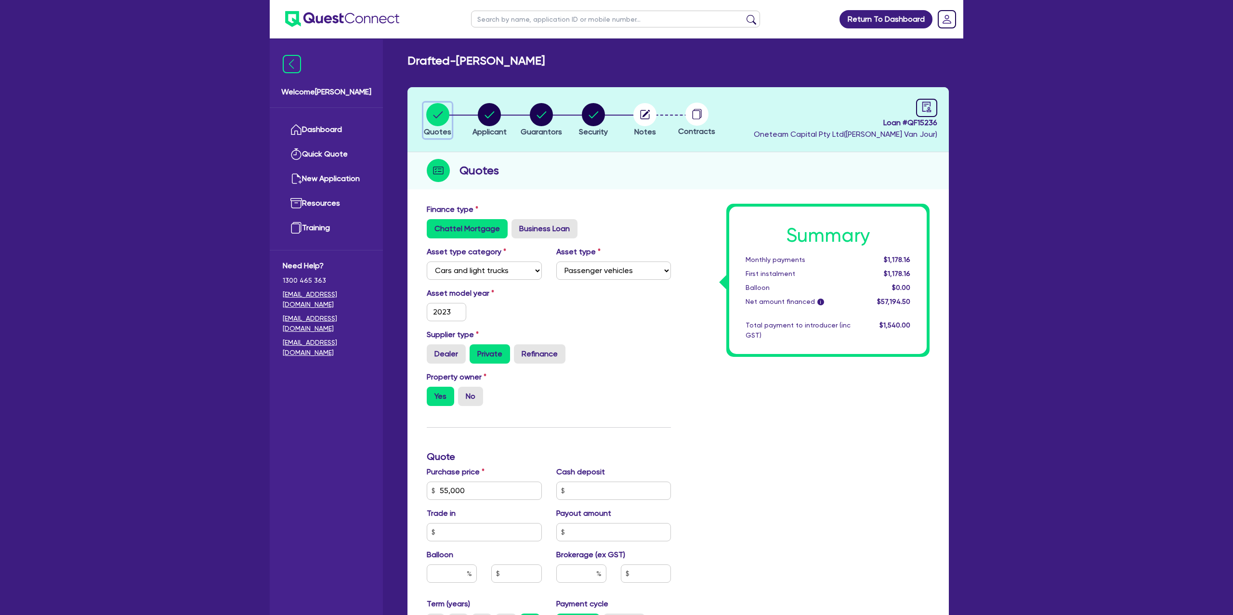
scroll to position [2, 0]
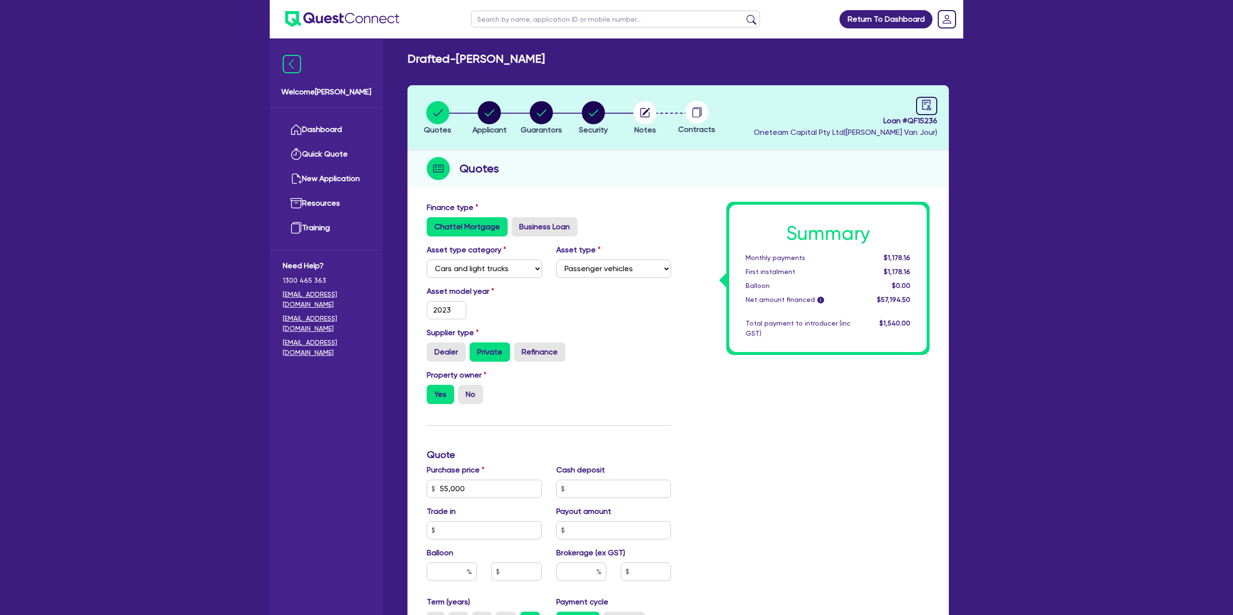
click at [777, 162] on div "Quotes" at bounding box center [677, 168] width 541 height 37
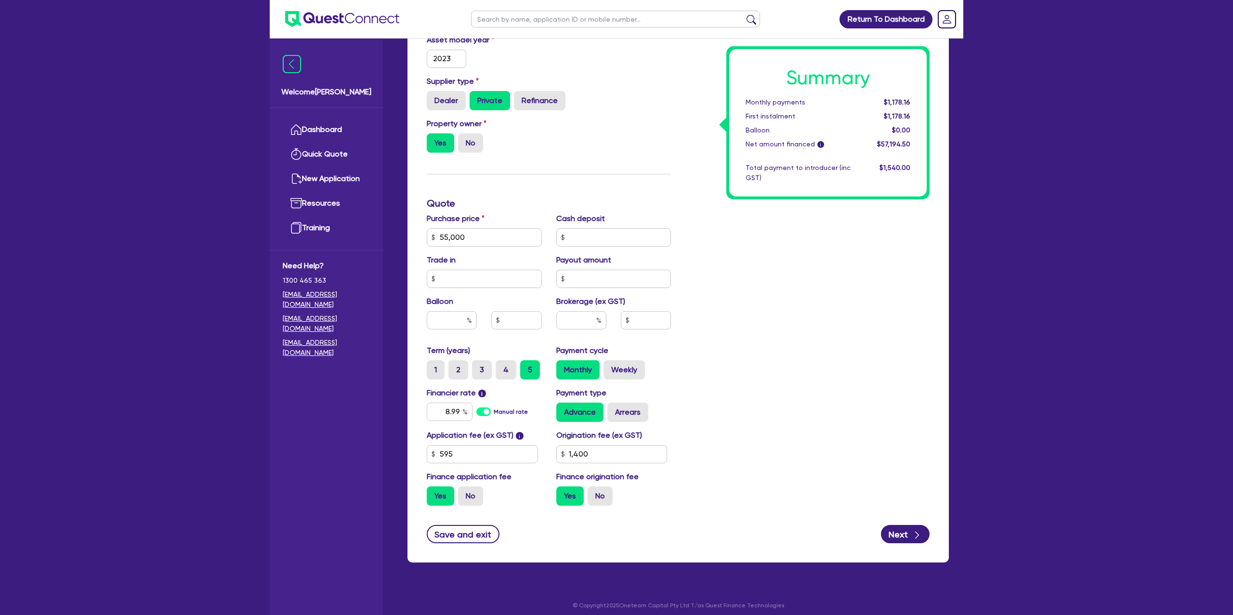
scroll to position [259, 0]
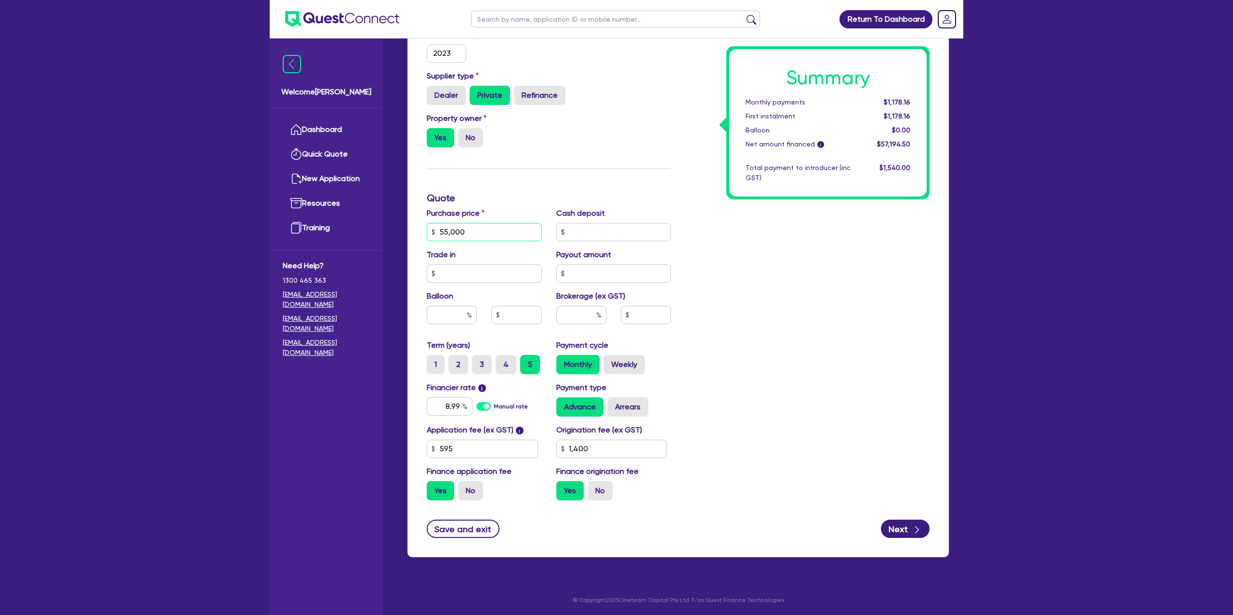
click at [496, 227] on input "55,000" at bounding box center [484, 232] width 115 height 18
type input "5"
type input "48,000"
click at [579, 228] on input "text" at bounding box center [613, 232] width 115 height 18
type input "1,400"
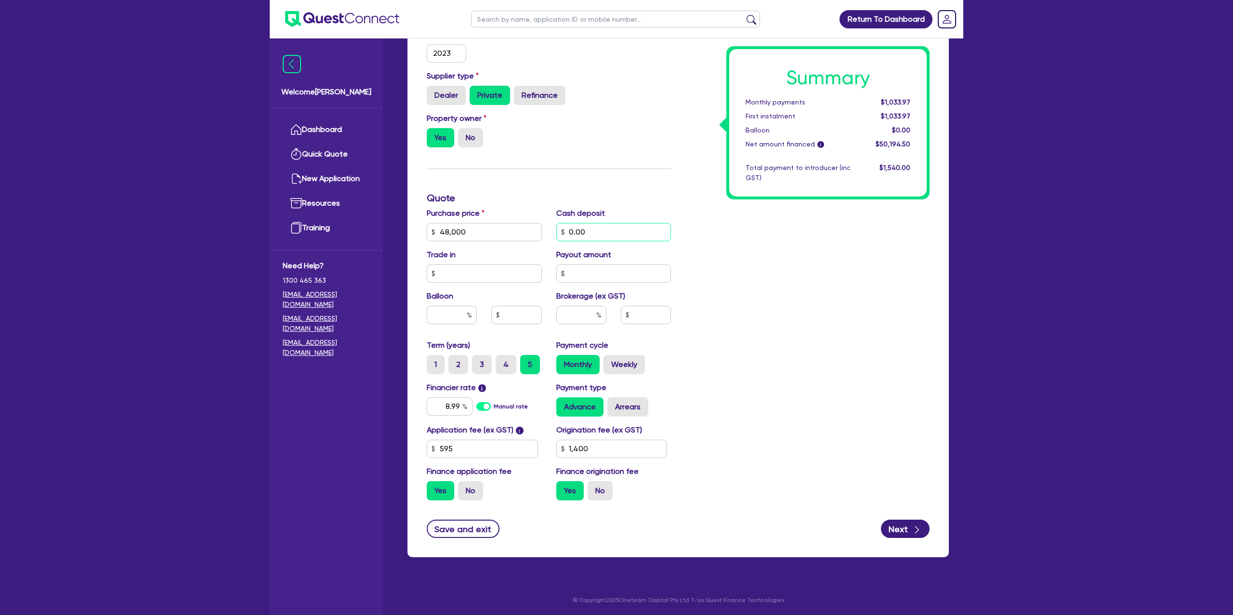
type input "0.00"
type input "1,400"
click at [812, 299] on div "Summary Monthly payments $1,033.97 First instalment $1,033.97 Balloon $0.00 Net…" at bounding box center [807, 226] width 259 height 563
click at [458, 408] on input "8.99" at bounding box center [450, 406] width 46 height 18
type input "8"
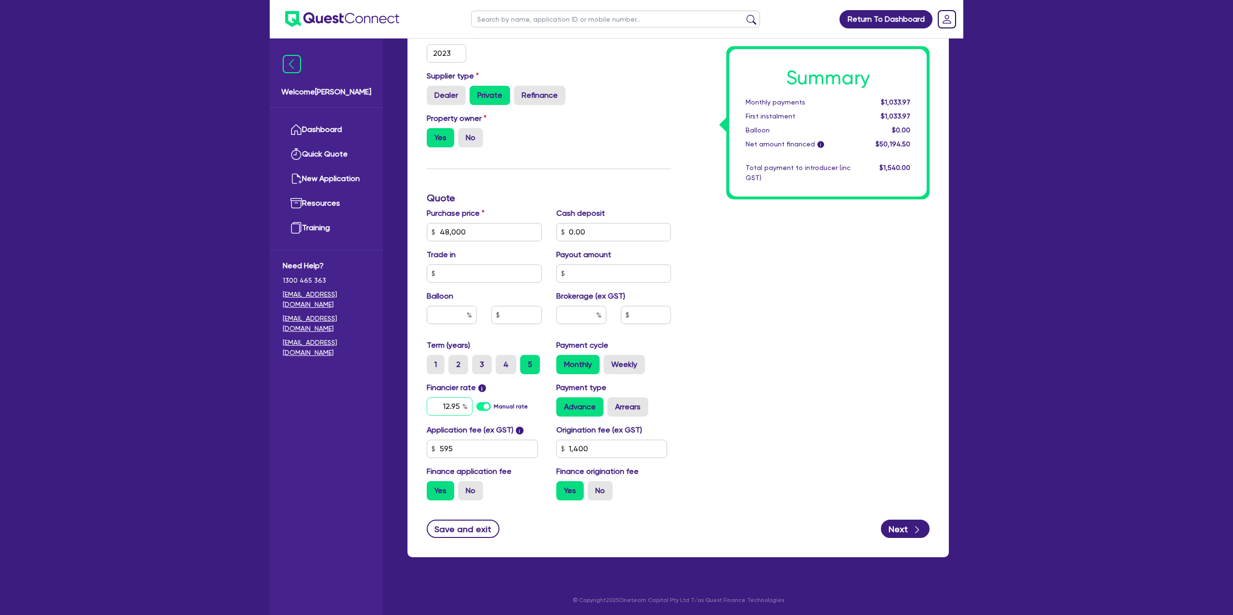
type input "12.95"
type input "1,400"
drag, startPoint x: 799, startPoint y: 402, endPoint x: 744, endPoint y: 406, distance: 56.1
click at [790, 403] on div "Summary Monthly payments $1,033.97 First instalment $1,033.97 Balloon $0.00 Net…" at bounding box center [807, 226] width 259 height 563
click at [576, 314] on input "text" at bounding box center [581, 315] width 50 height 18
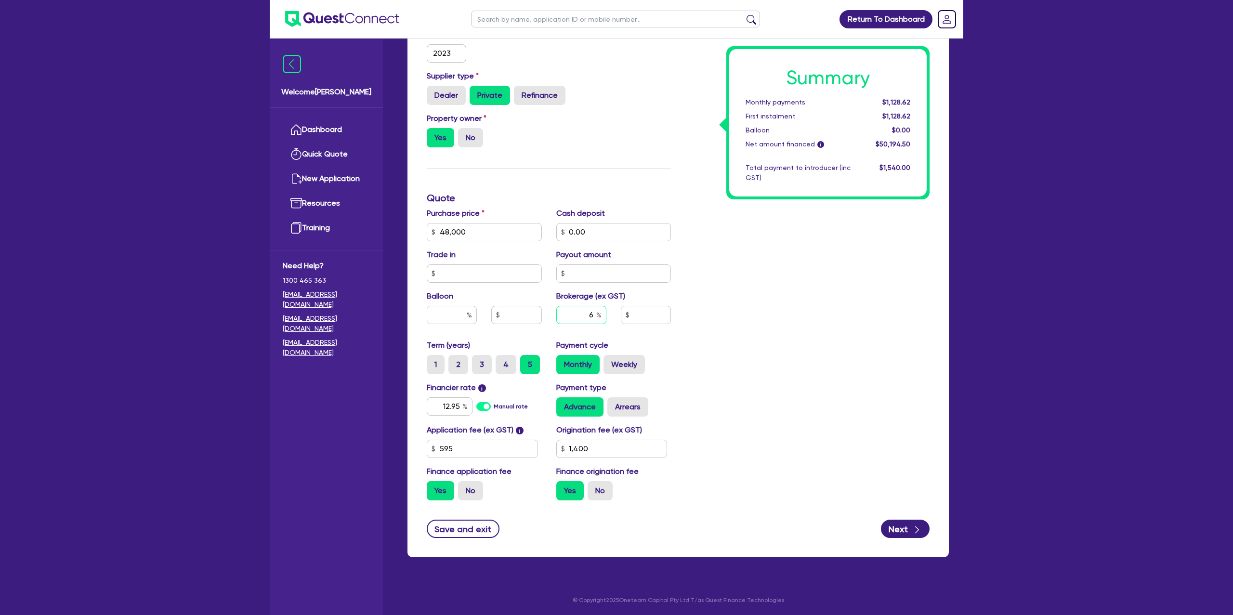
type input "6"
type input "1,400"
drag, startPoint x: 783, startPoint y: 277, endPoint x: 720, endPoint y: 282, distance: 62.4
click at [775, 276] on div "Summary Monthly payments $1,128.62 First instalment $1,128.62 Balloon $0.00 Net…" at bounding box center [807, 226] width 259 height 563
type input "3,011.67"
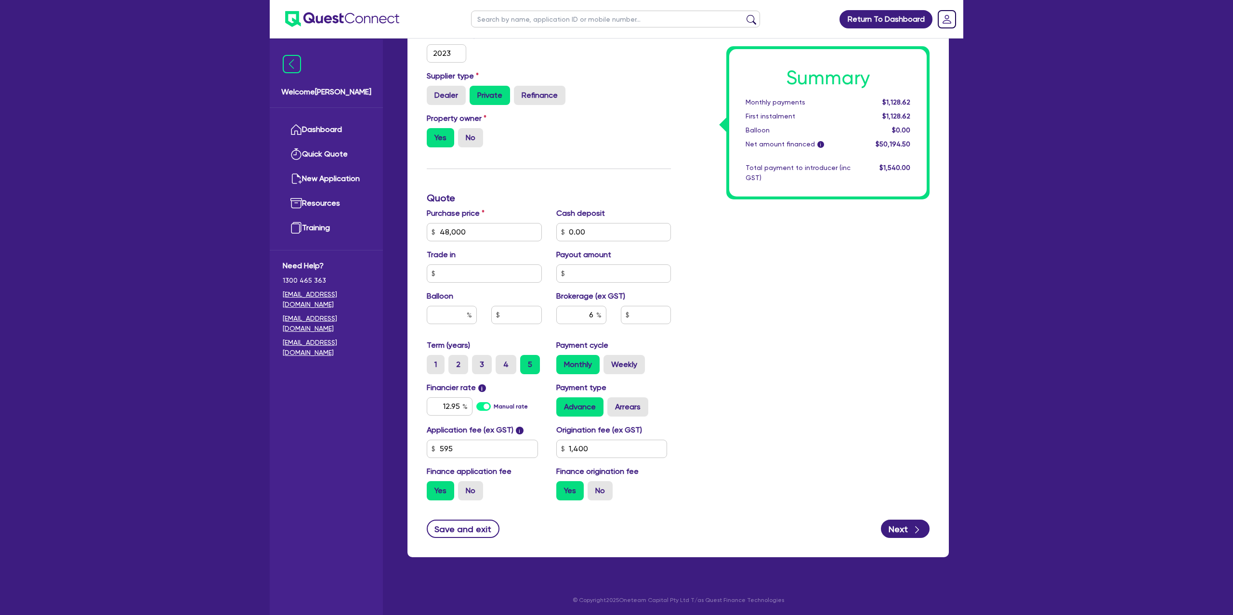
type input "1,400"
drag, startPoint x: 629, startPoint y: 364, endPoint x: 611, endPoint y: 403, distance: 42.4
click at [628, 365] on label "Weekly" at bounding box center [623, 364] width 41 height 19
click at [610, 361] on input "Weekly" at bounding box center [606, 358] width 6 height 6
radio input "true"
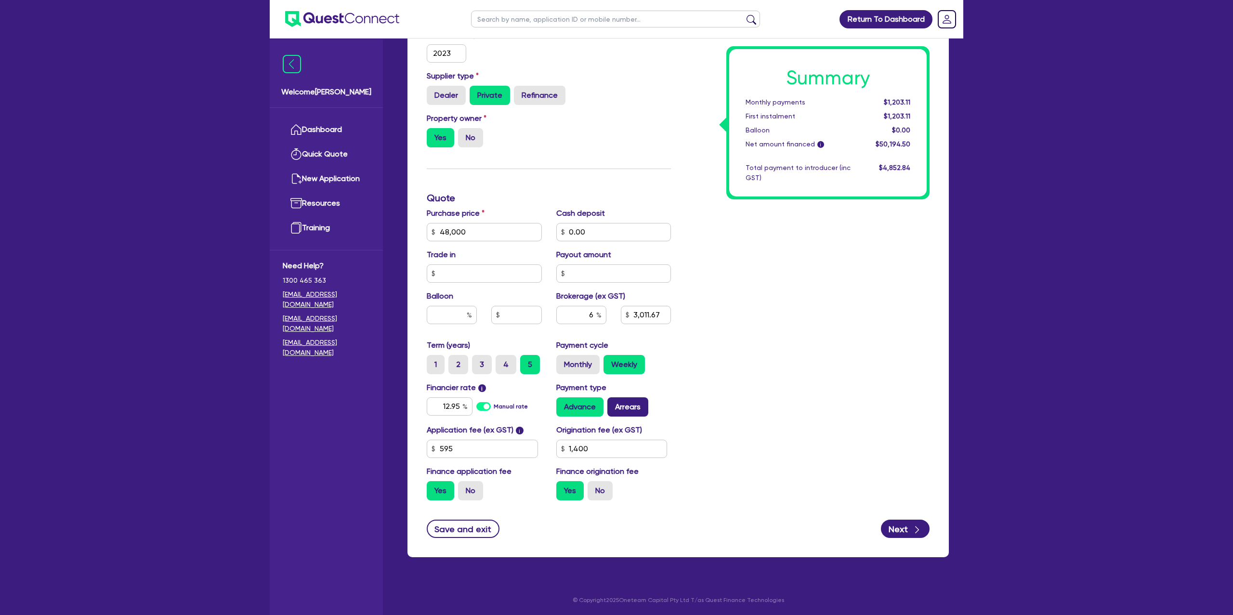
type input "3,011.67"
type input "1,400"
type input "3,011.67"
type input "1,400"
click at [621, 409] on label "Arrears" at bounding box center [627, 406] width 41 height 19
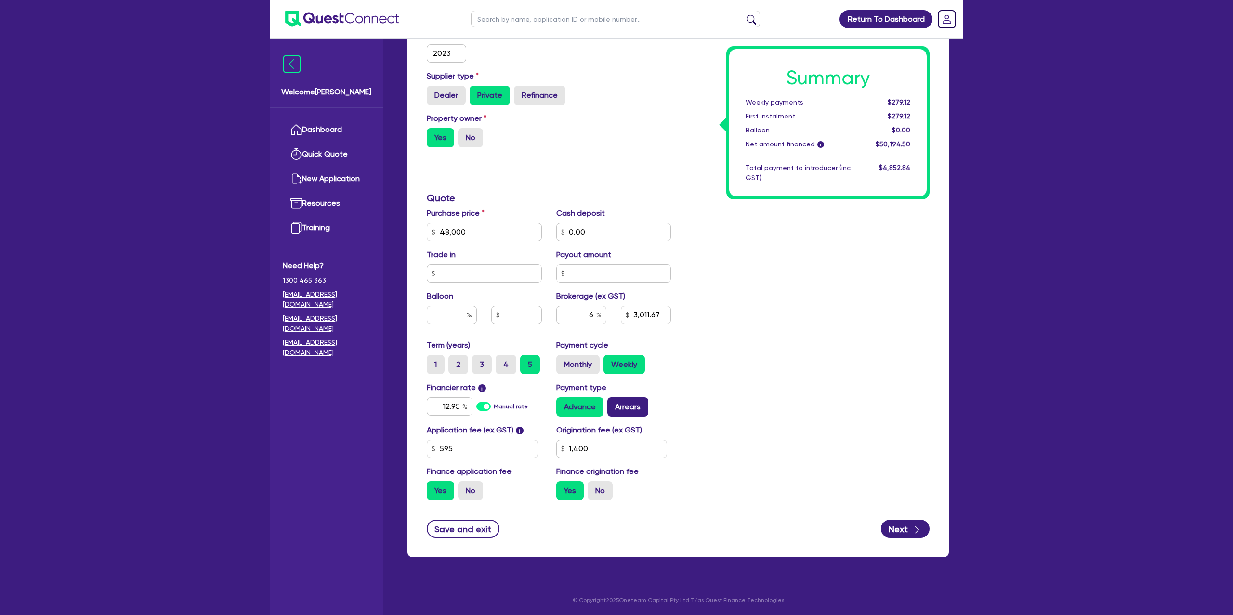
click at [614, 404] on input "Arrears" at bounding box center [610, 400] width 6 height 6
radio input "true"
type input "3,011.67"
type input "1,400"
type input "3,011.67"
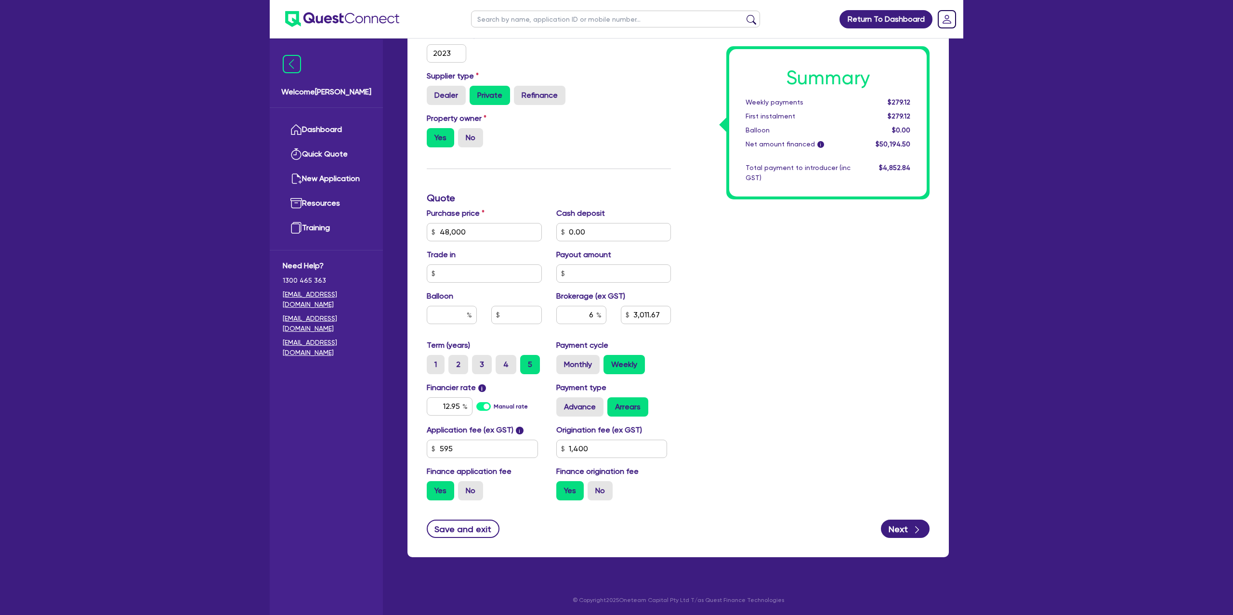
type input "1,400"
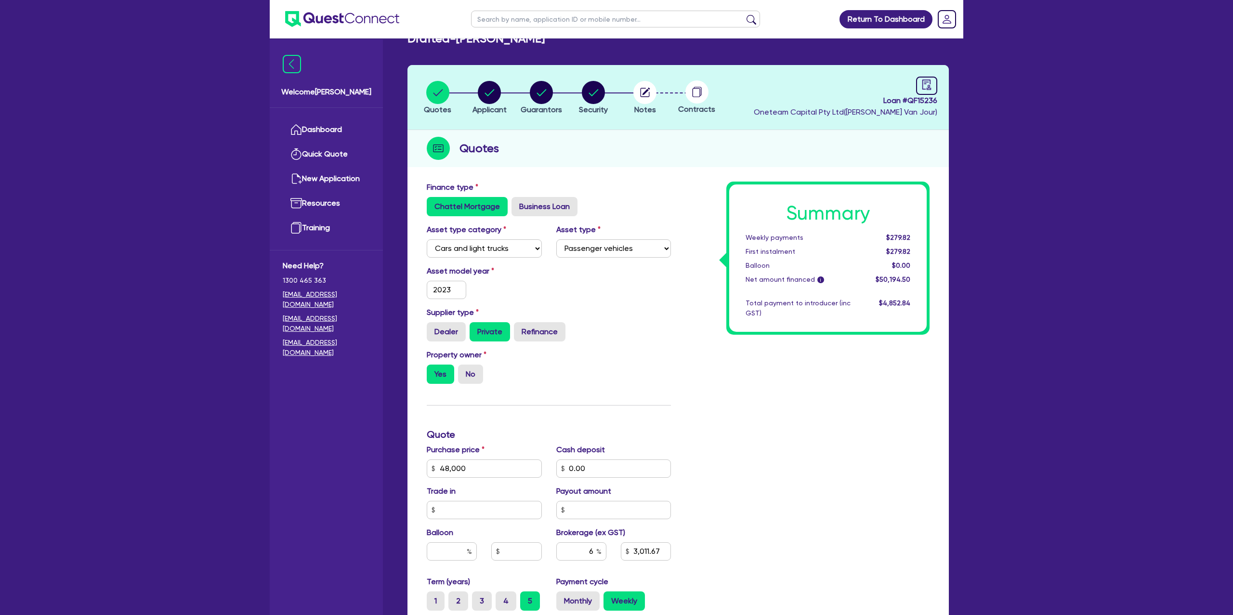
scroll to position [0, 0]
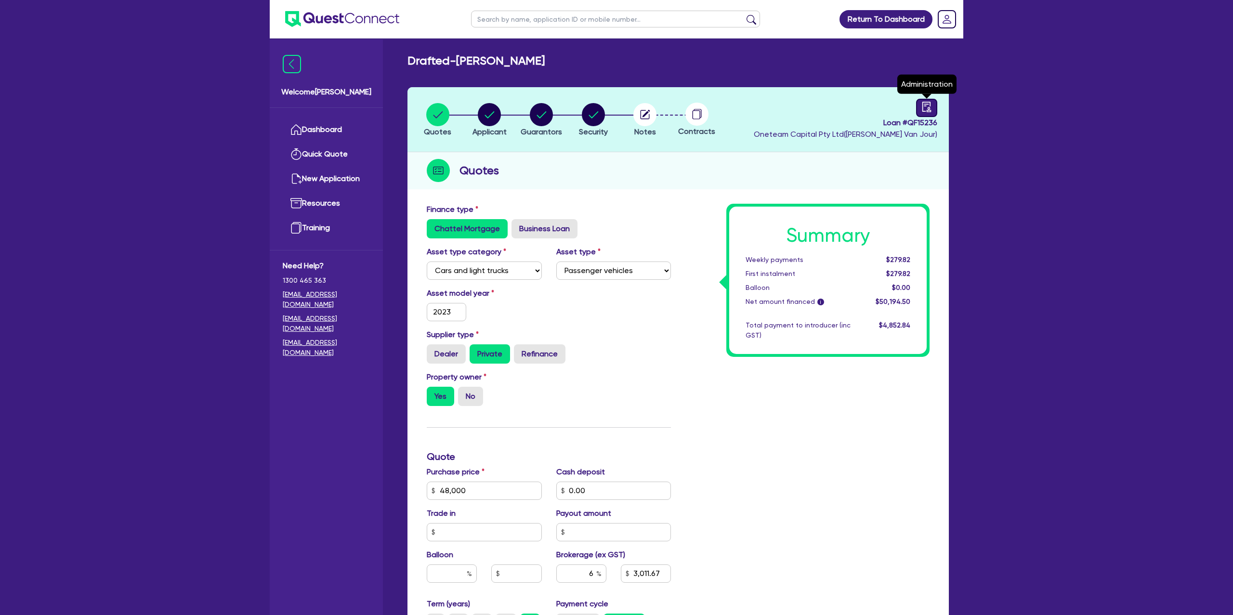
click at [931, 111] on icon "audit" at bounding box center [926, 107] width 9 height 10
select select "DRAFTED_NEW"
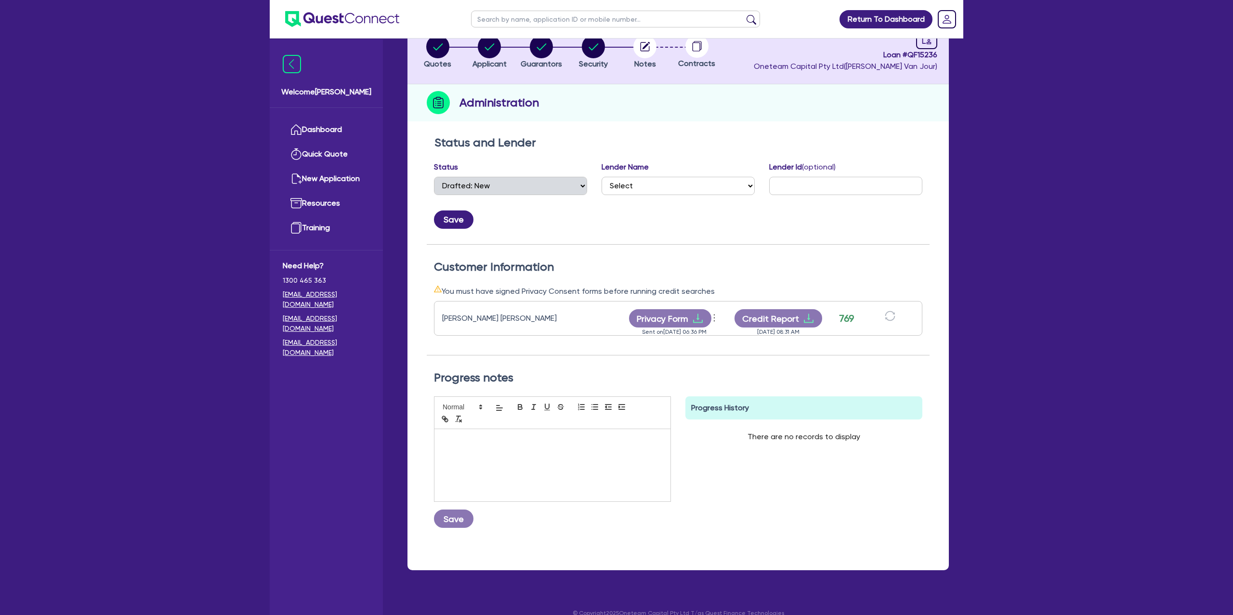
scroll to position [82, 0]
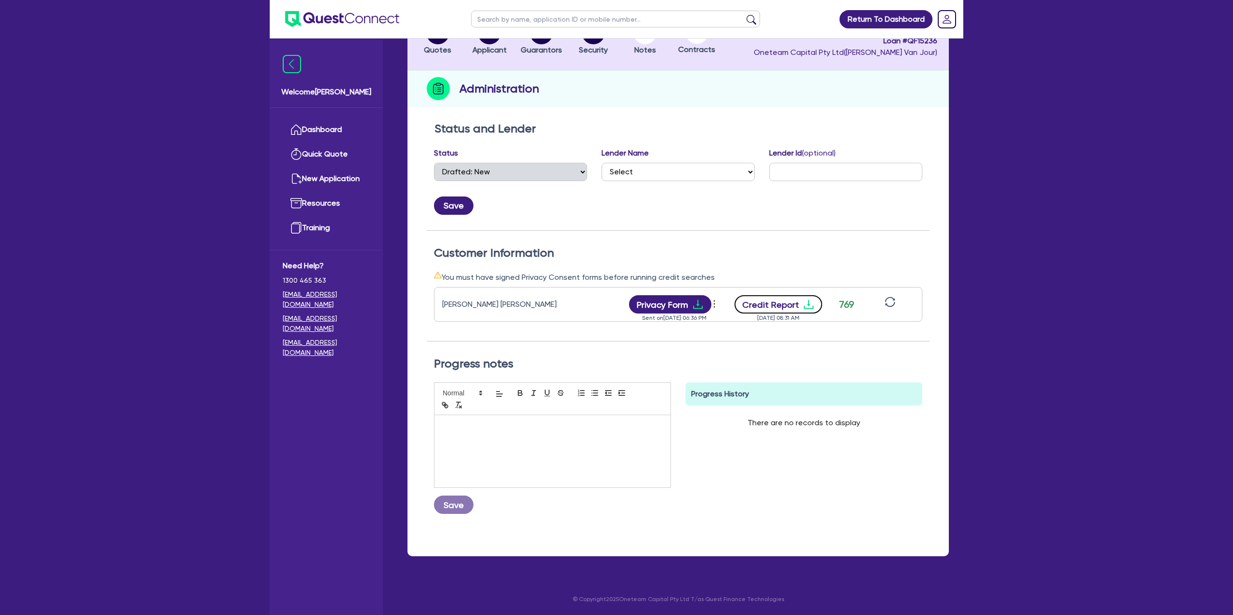
click at [809, 300] on icon "download" at bounding box center [809, 305] width 12 height 12
click at [653, 227] on div "Status and Lender Status Select Quoted Drafted: New Drafted: Amended Submitted:…" at bounding box center [678, 176] width 503 height 109
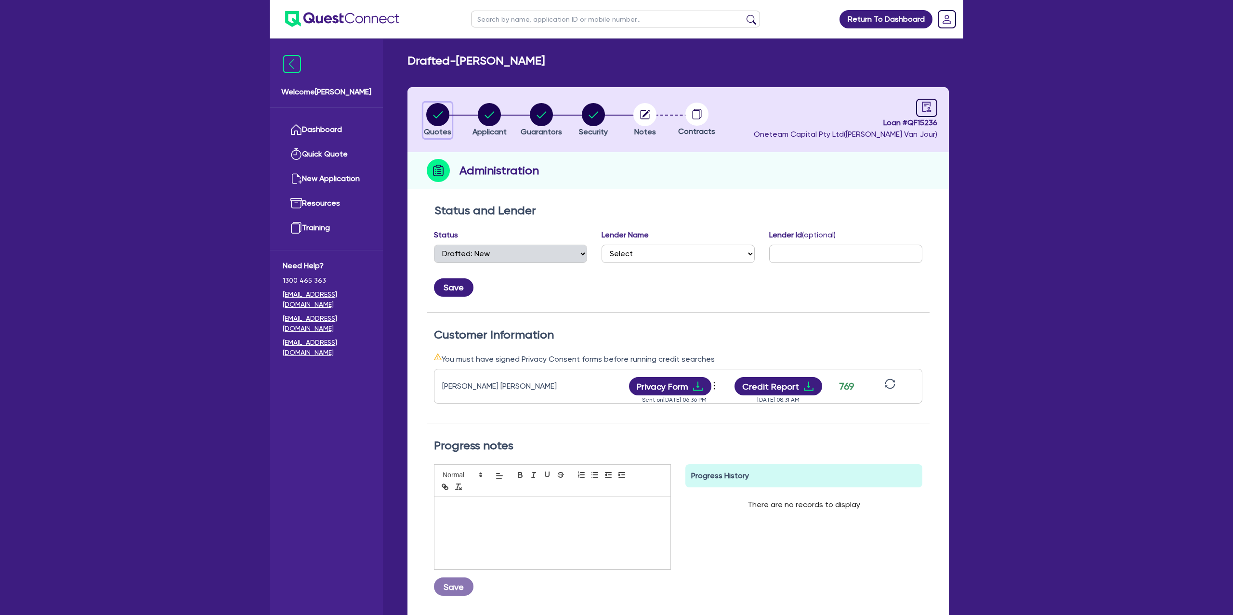
click at [432, 111] on circle "button" at bounding box center [437, 114] width 23 height 23
select select "CARS_AND_LIGHT_TRUCKS"
select select "PASSENGER_VEHICLES"
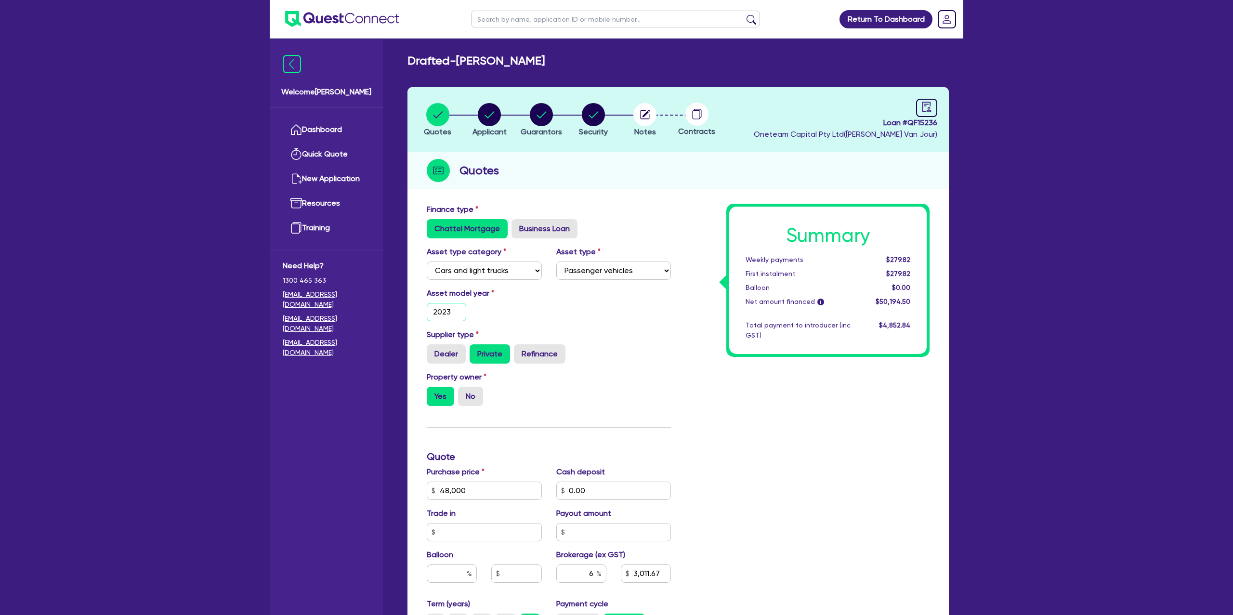
click at [459, 315] on input "2023" at bounding box center [446, 312] width 39 height 18
type input "2021"
type input "3,011.67"
type input "1,400"
type input "3,011.67"
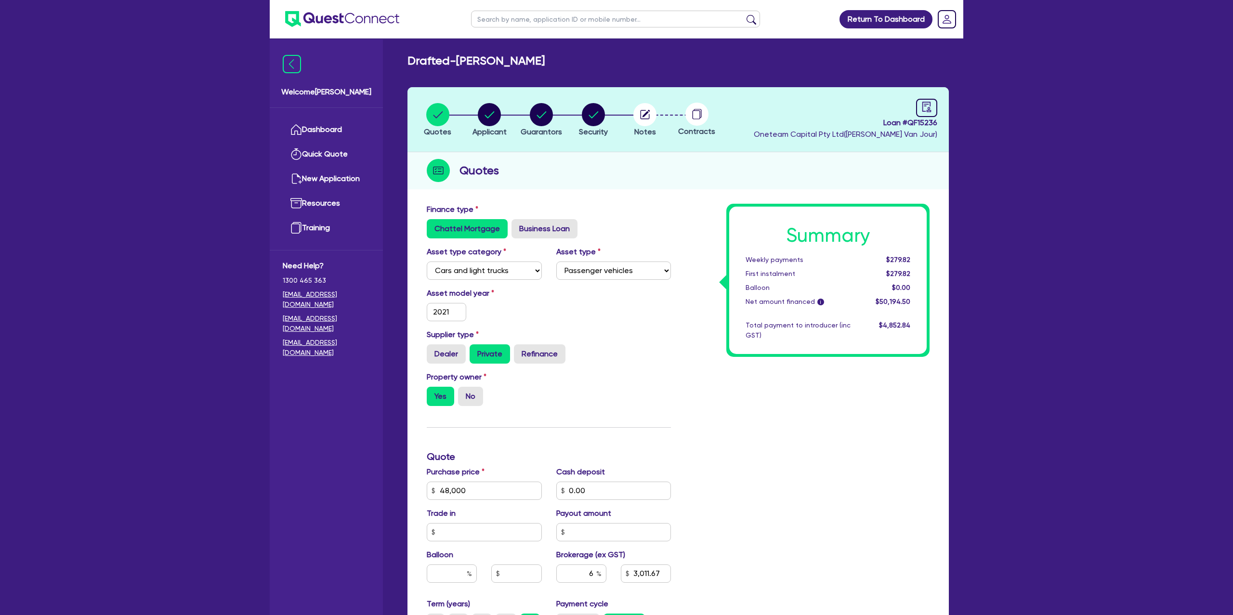
type input "1,400"
drag, startPoint x: 689, startPoint y: 304, endPoint x: 657, endPoint y: 292, distance: 34.0
click at [688, 304] on div "Summary Weekly payments $279.82 First instalment $279.82 Balloon $0.00 Net amou…" at bounding box center [807, 485] width 259 height 563
click at [484, 114] on circle "button" at bounding box center [489, 114] width 23 height 23
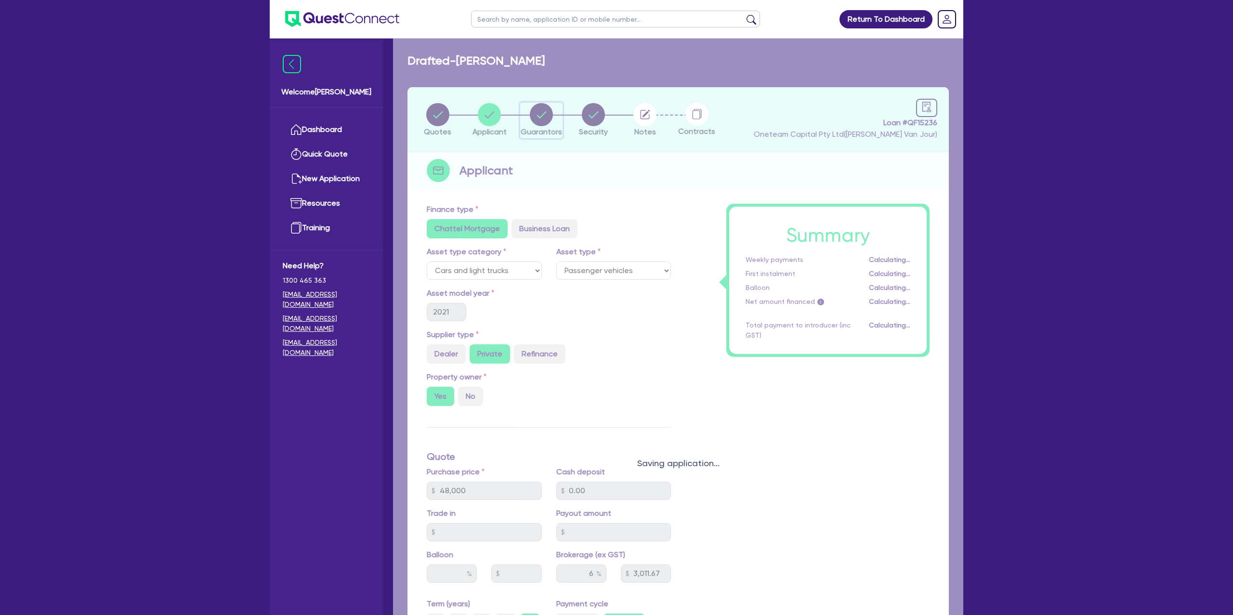
select select "SOLE_TRADER"
select select "BUILDING_CONSTRUCTION"
select select "TRADES_SERVICES_CONSUMERS"
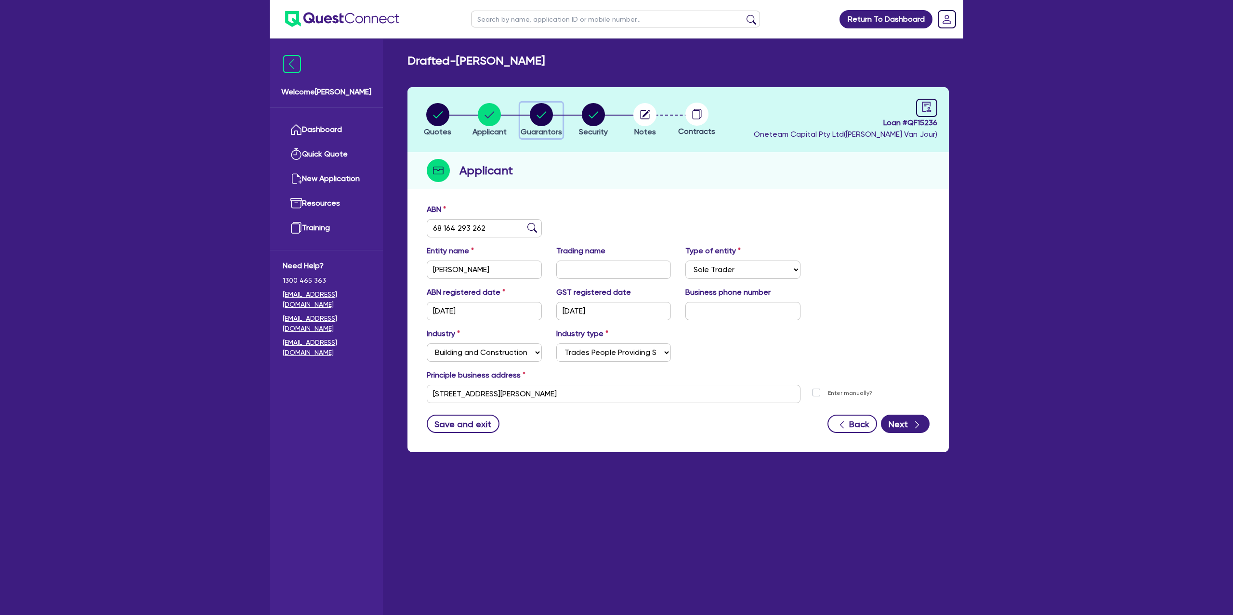
click at [543, 118] on circle "button" at bounding box center [541, 114] width 23 height 23
select select "MR"
select select "TAS"
select select "DE_FACTO"
select select "PROPERTY"
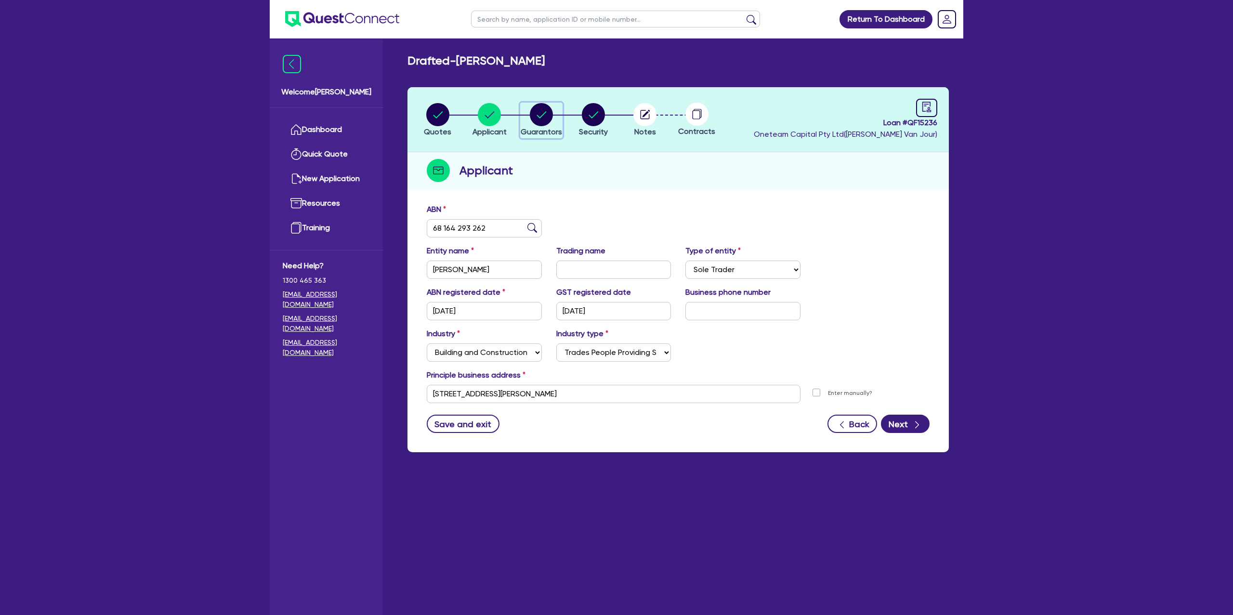
select select "MORTGAGE"
select select "VEHICLE_LOAN"
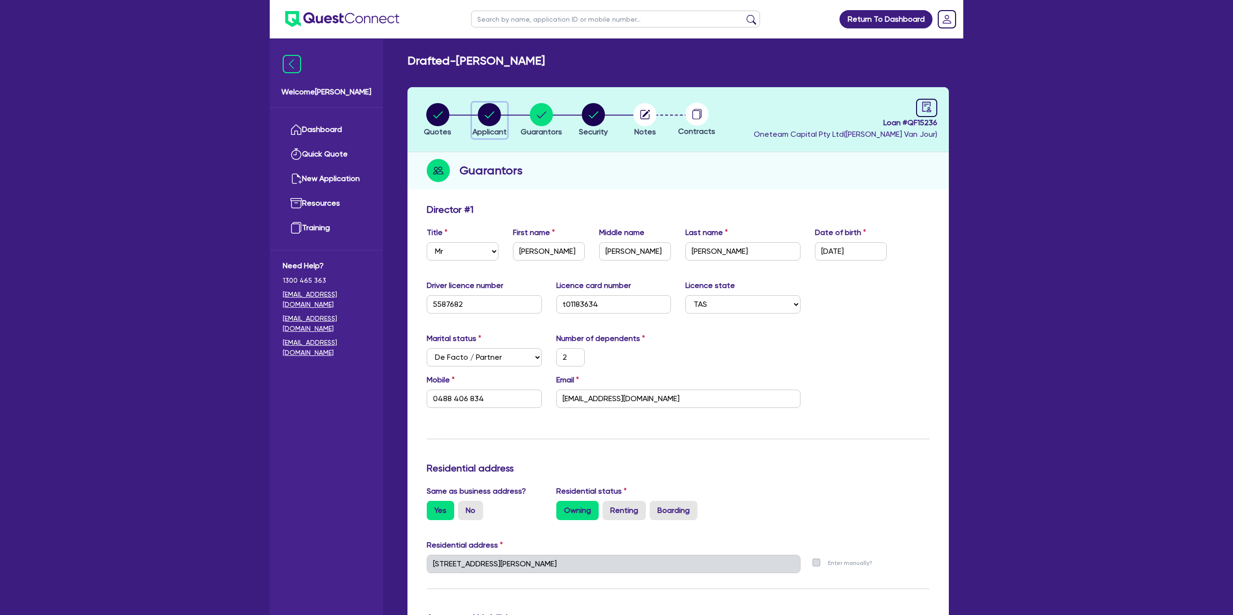
drag, startPoint x: 486, startPoint y: 110, endPoint x: 491, endPoint y: 135, distance: 25.5
click at [486, 109] on circle "button" at bounding box center [489, 114] width 23 height 23
select select "SOLE_TRADER"
select select "BUILDING_CONSTRUCTION"
select select "TRADES_SERVICES_CONSUMERS"
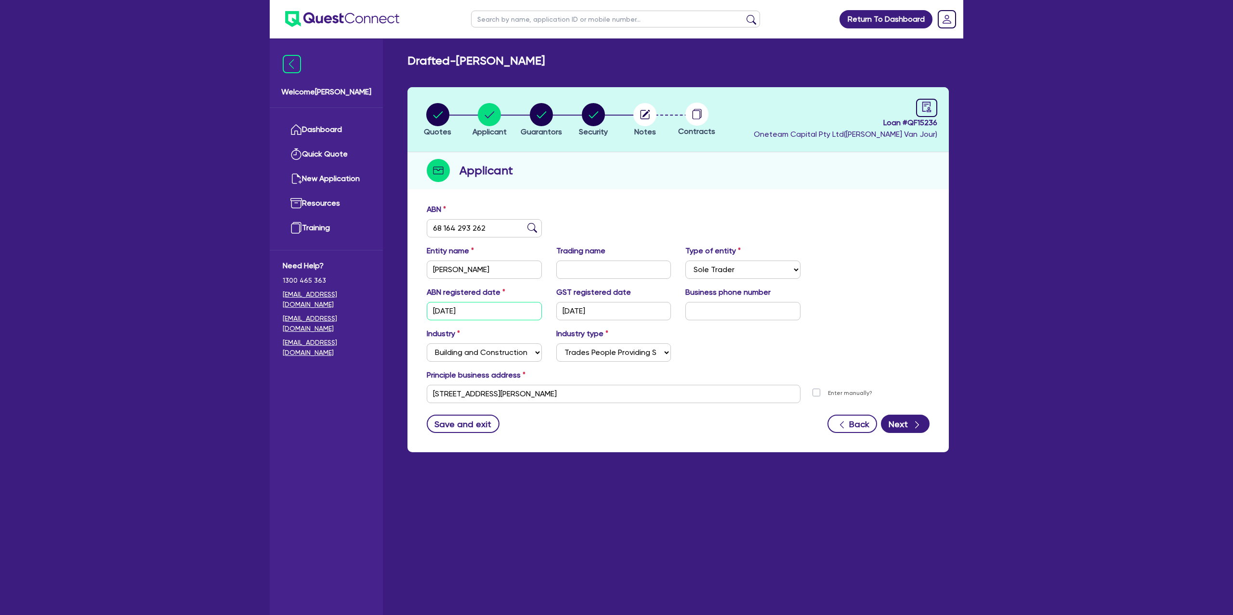
click at [451, 310] on input "[DATE]" at bounding box center [484, 311] width 115 height 18
click at [681, 173] on div "Applicant" at bounding box center [677, 170] width 541 height 37
click at [929, 105] on icon "audit" at bounding box center [926, 107] width 11 height 11
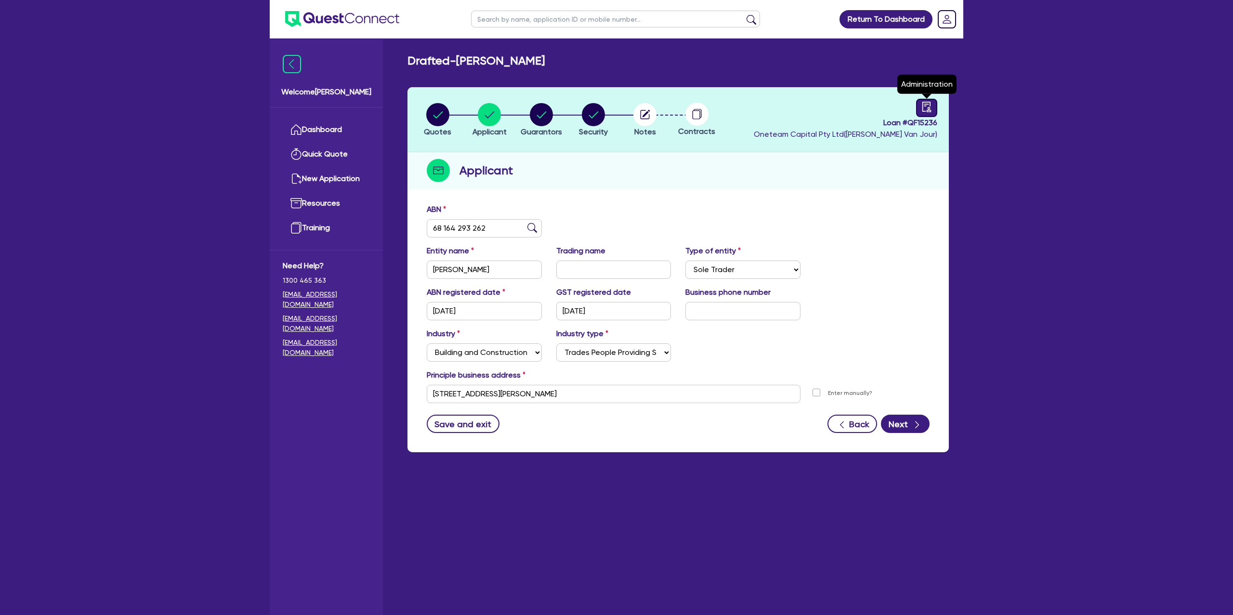
select select "DRAFTED_NEW"
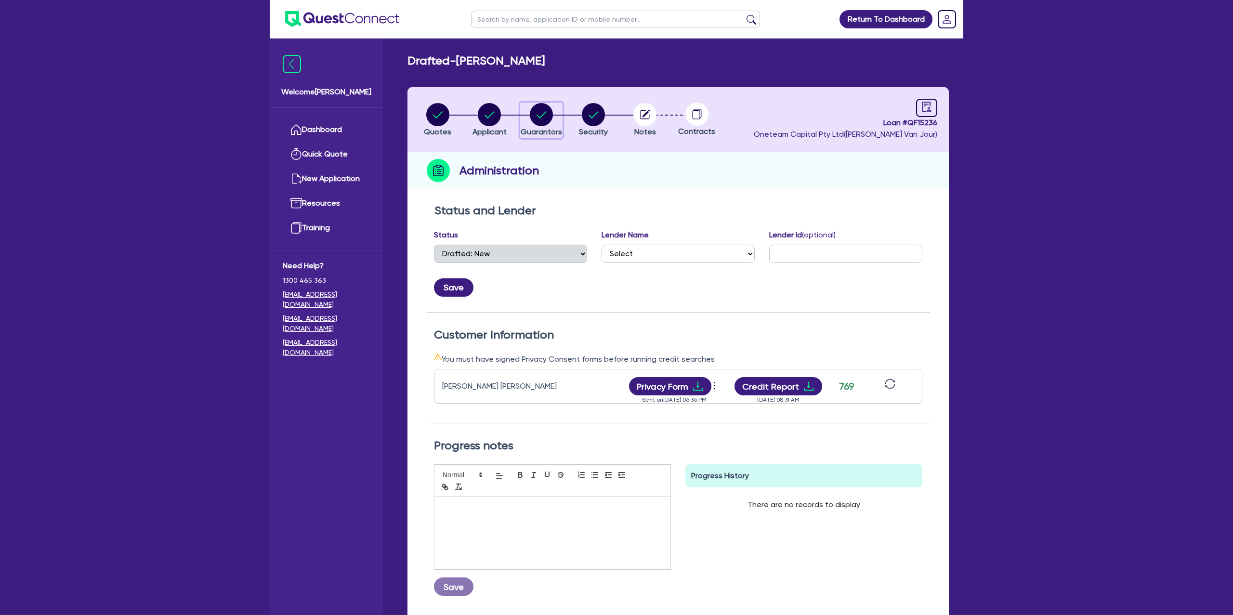
click at [550, 115] on circle "button" at bounding box center [541, 114] width 23 height 23
select select "MR"
select select "TAS"
select select "DE_FACTO"
select select "PROPERTY"
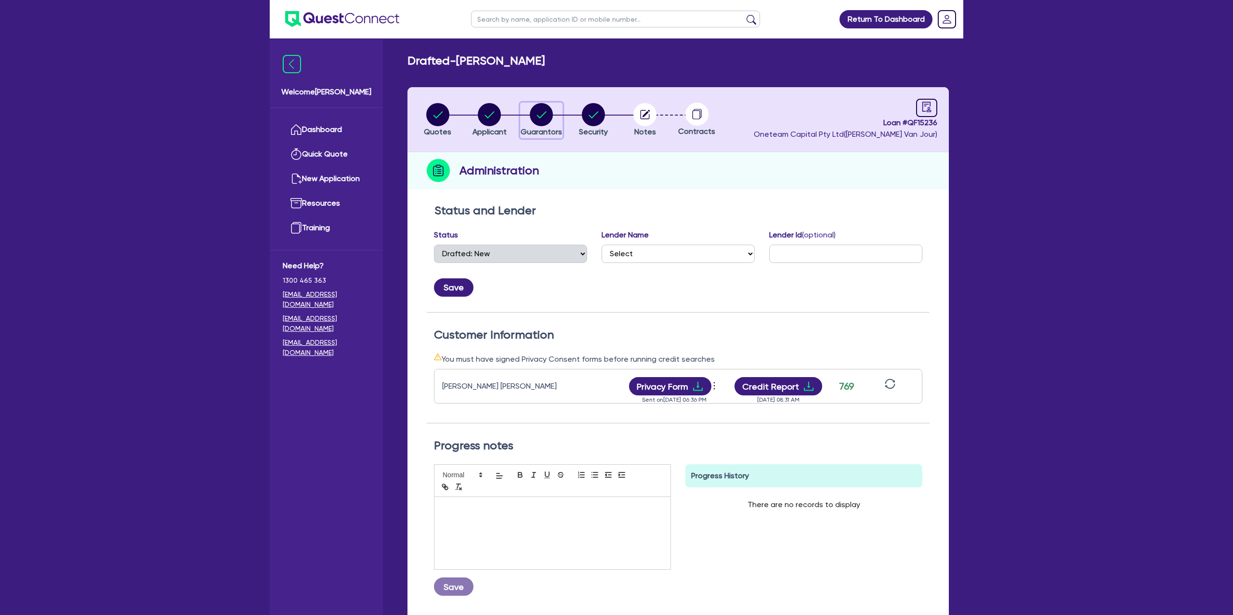
select select "MORTGAGE"
select select "VEHICLE_LOAN"
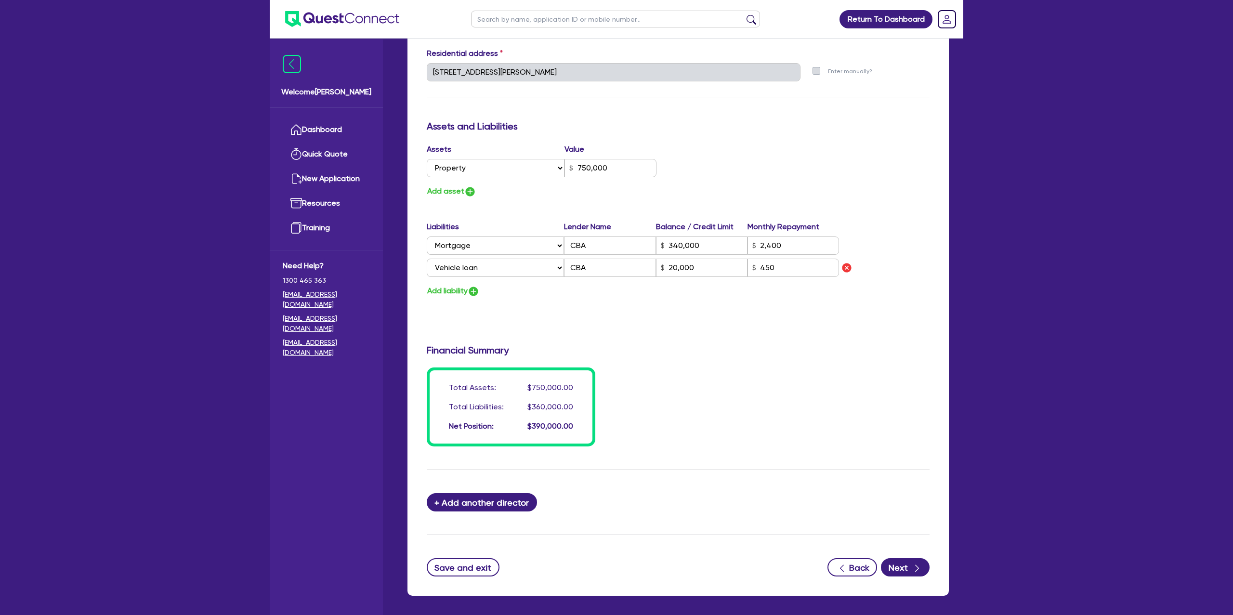
scroll to position [503, 0]
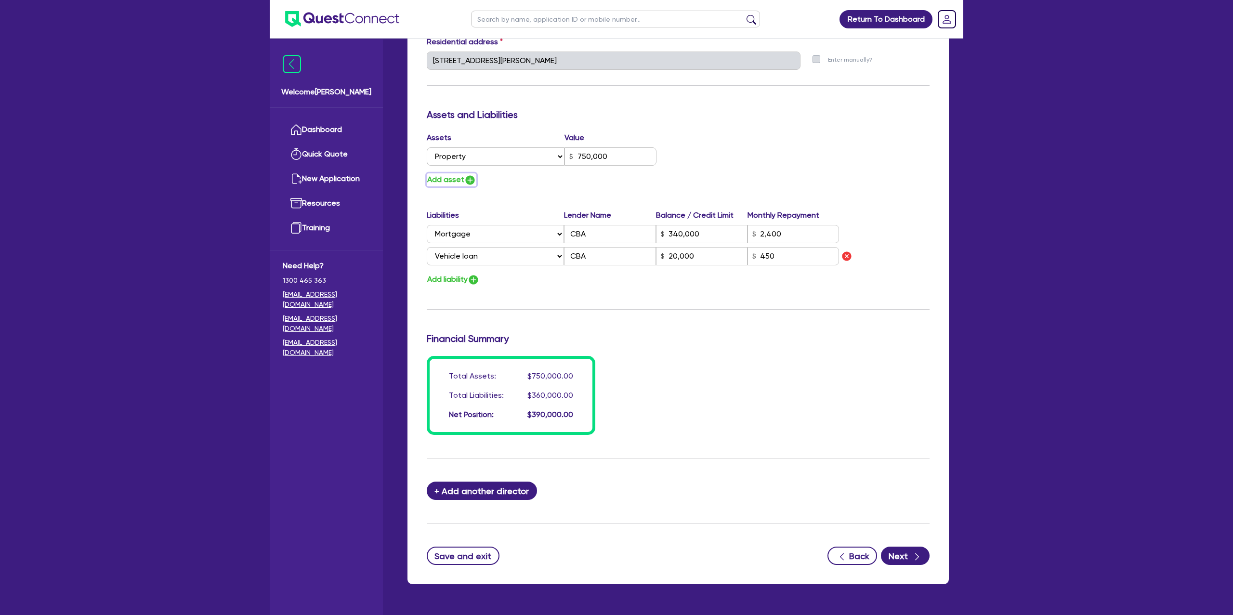
click at [448, 184] on button "Add asset" at bounding box center [452, 179] width 50 height 13
type input "2"
type input "0488 406 834"
type input "750,000"
type input "340,000"
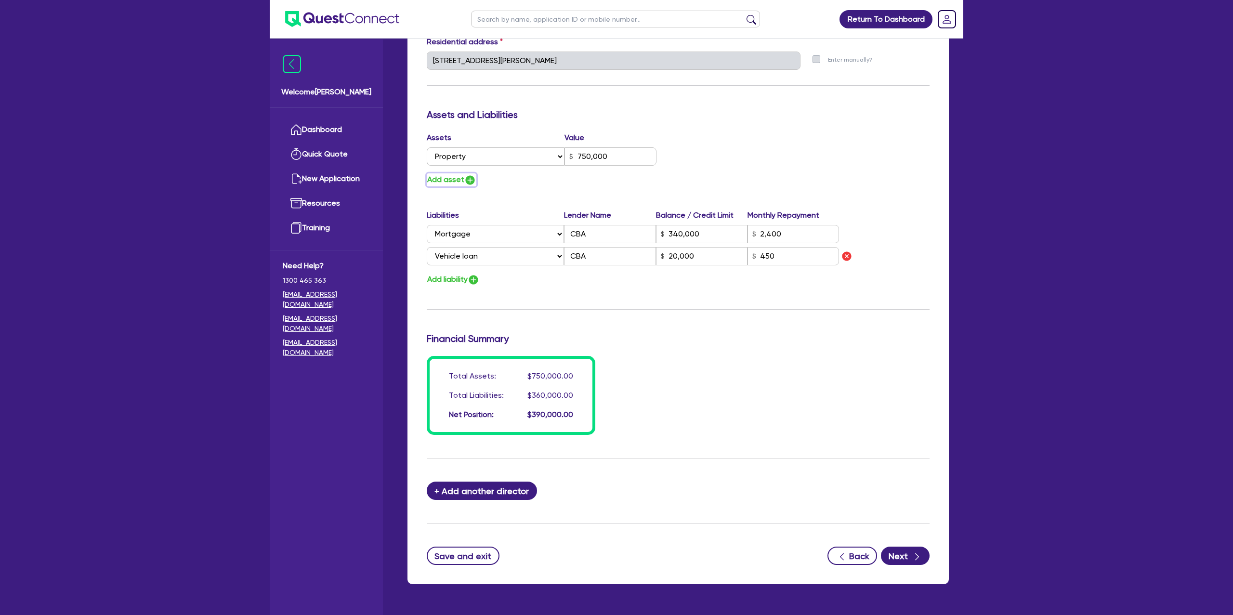
type input "2,400"
type input "20,000"
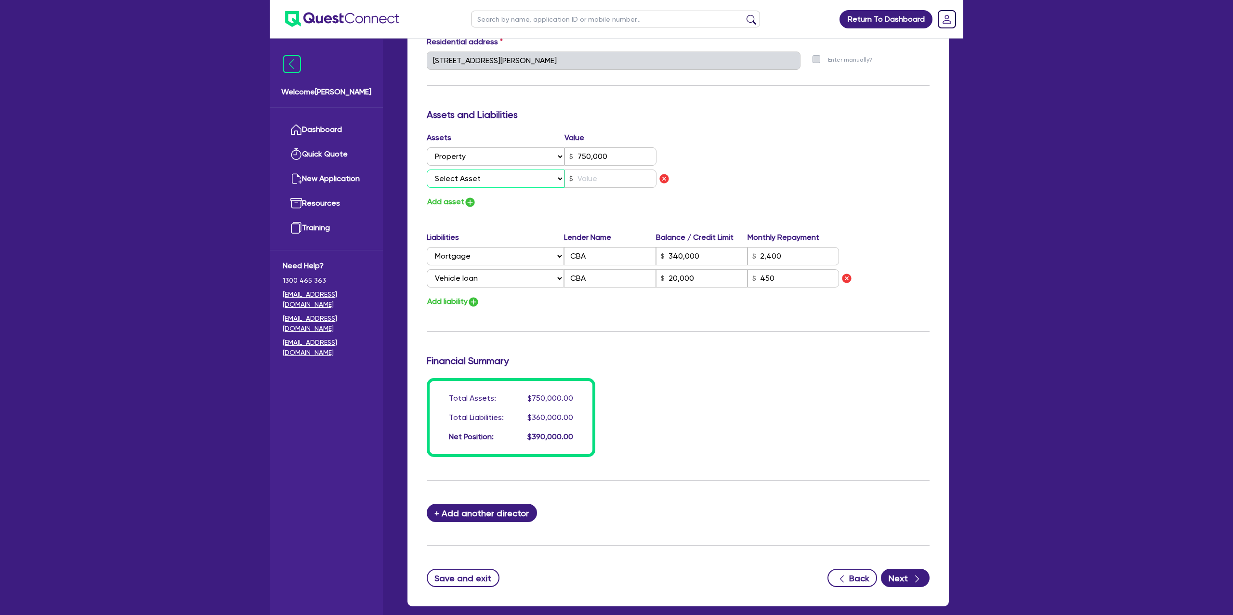
click at [472, 183] on select "Select Asset Cash Property Investment property Vehicle Truck Trailer Equipment …" at bounding box center [496, 179] width 138 height 18
select select "CASH"
click at [427, 170] on select "Select Asset Cash Property Investment property Vehicle Truck Trailer Equipment …" at bounding box center [496, 179] width 138 height 18
type input "2"
type input "0488 406 834"
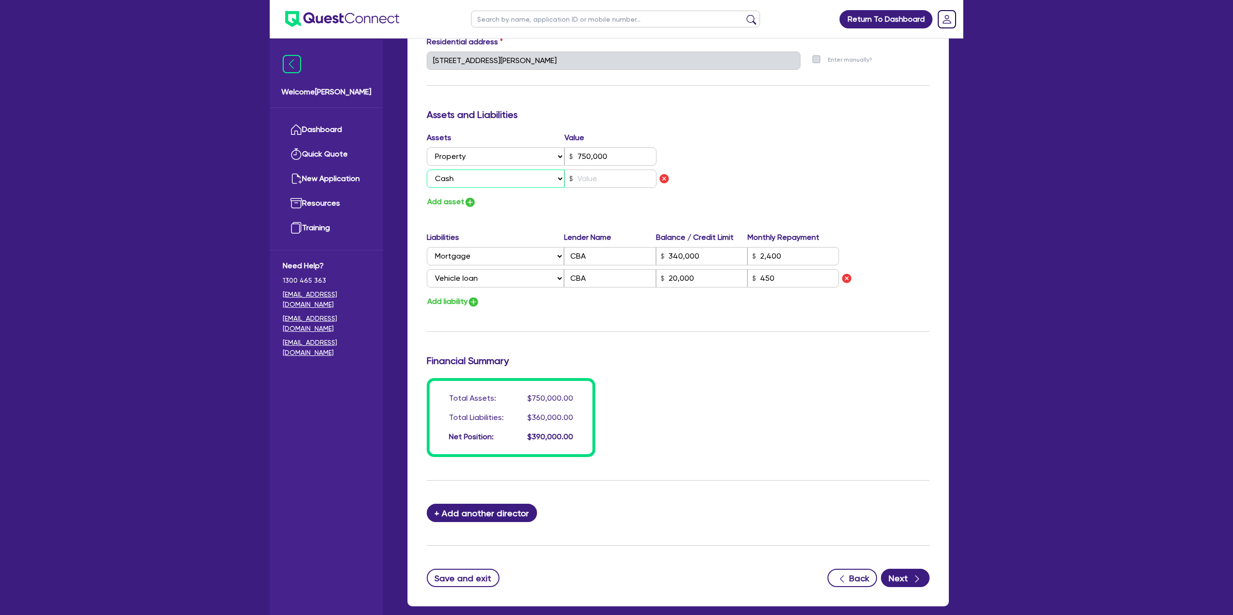
type input "750,000"
type input "340,000"
type input "2,400"
type input "20,000"
click at [612, 180] on input "text" at bounding box center [610, 179] width 92 height 18
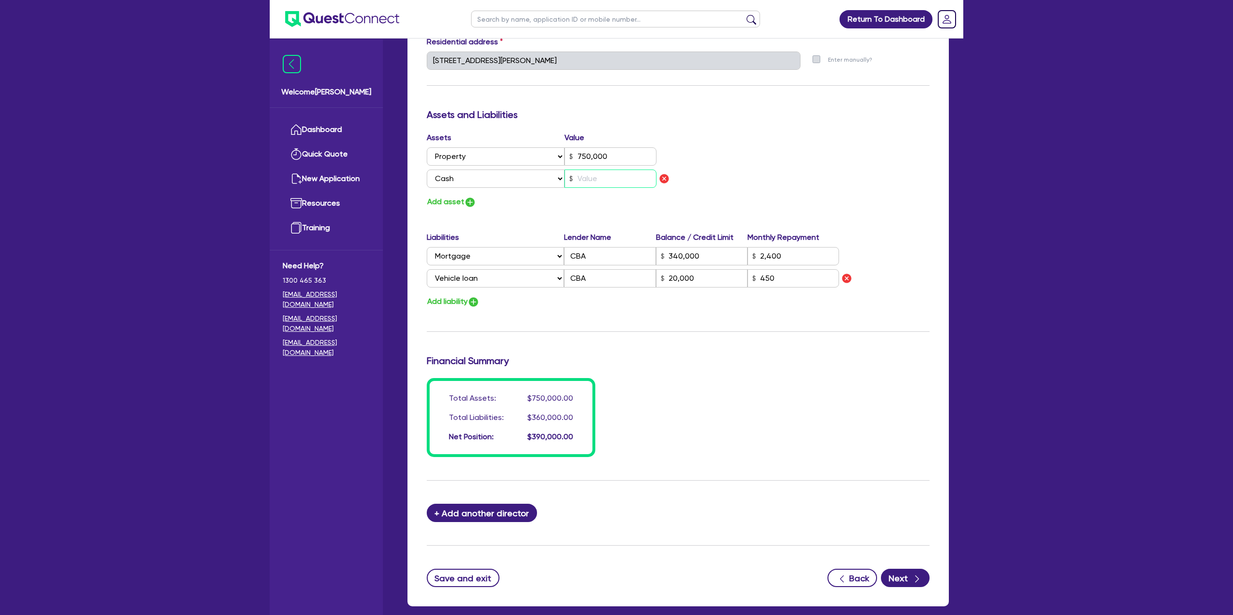
type input "2"
type input "0488 406 834"
type input "750,000"
type input "340,000"
type input "2,400"
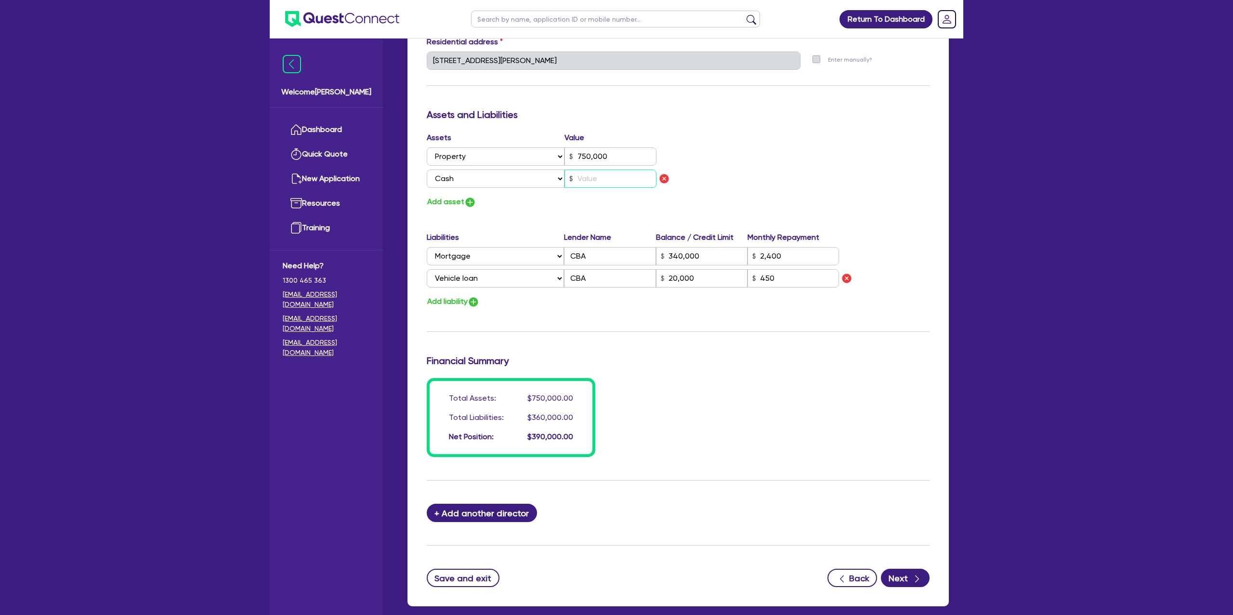
type input "20,000"
type input "1"
type input "2"
type input "0488 406 834"
type input "750,000"
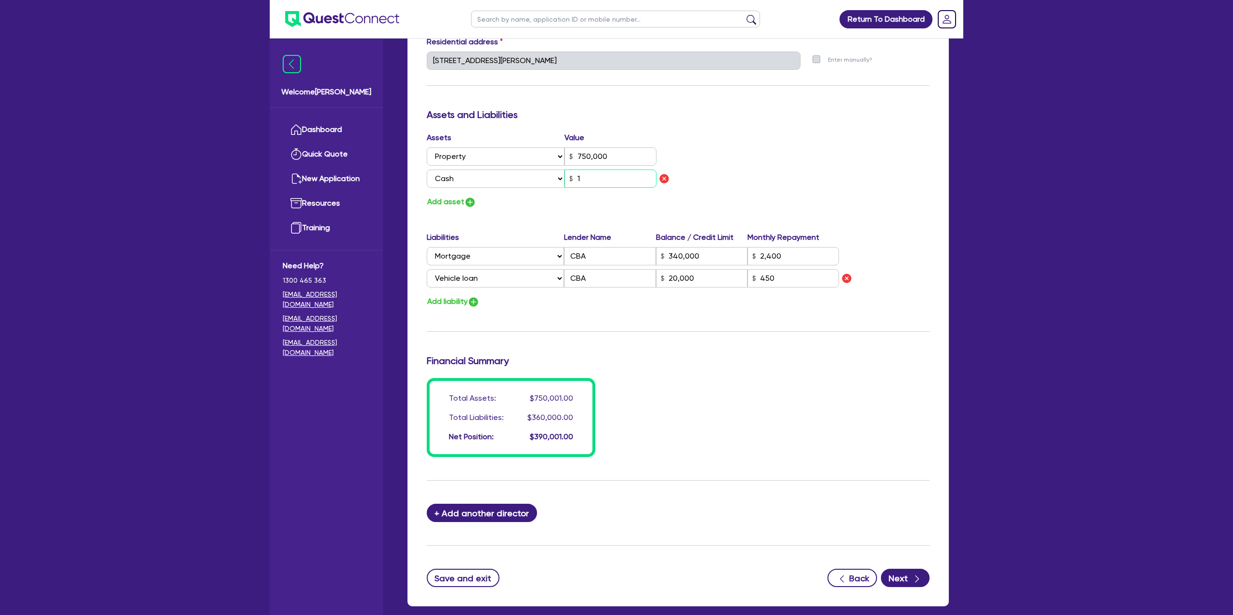
type input "340,000"
type input "2,400"
type input "20,000"
type input "10"
type input "2"
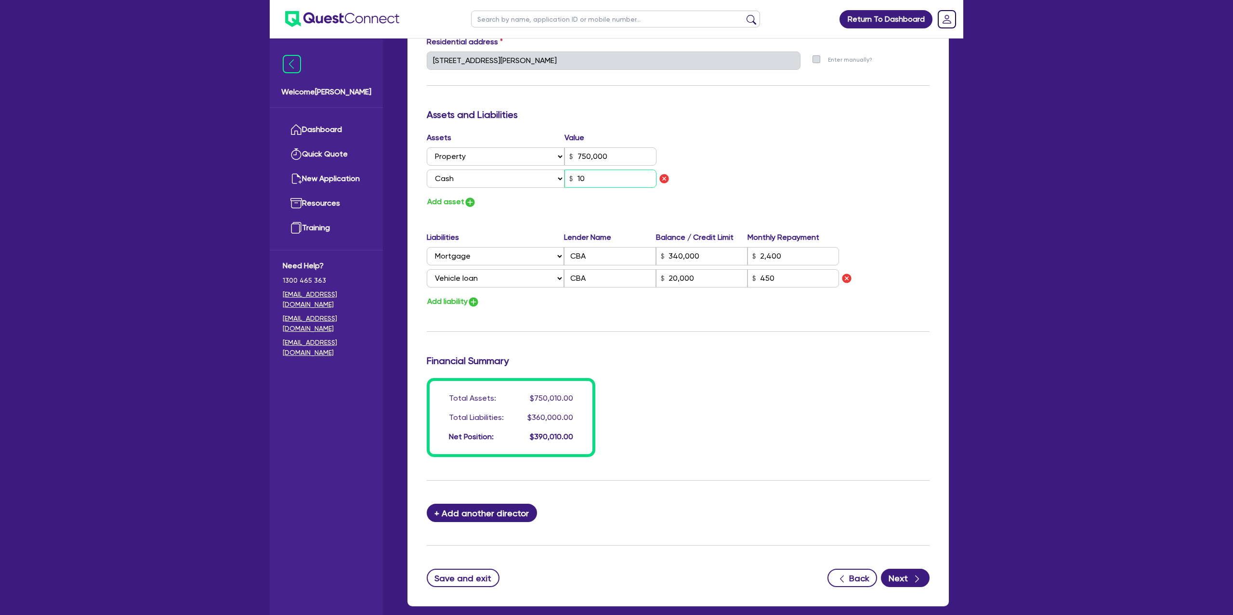
type input "0488 406 834"
type input "750,000"
type input "340,000"
type input "2,400"
type input "20,000"
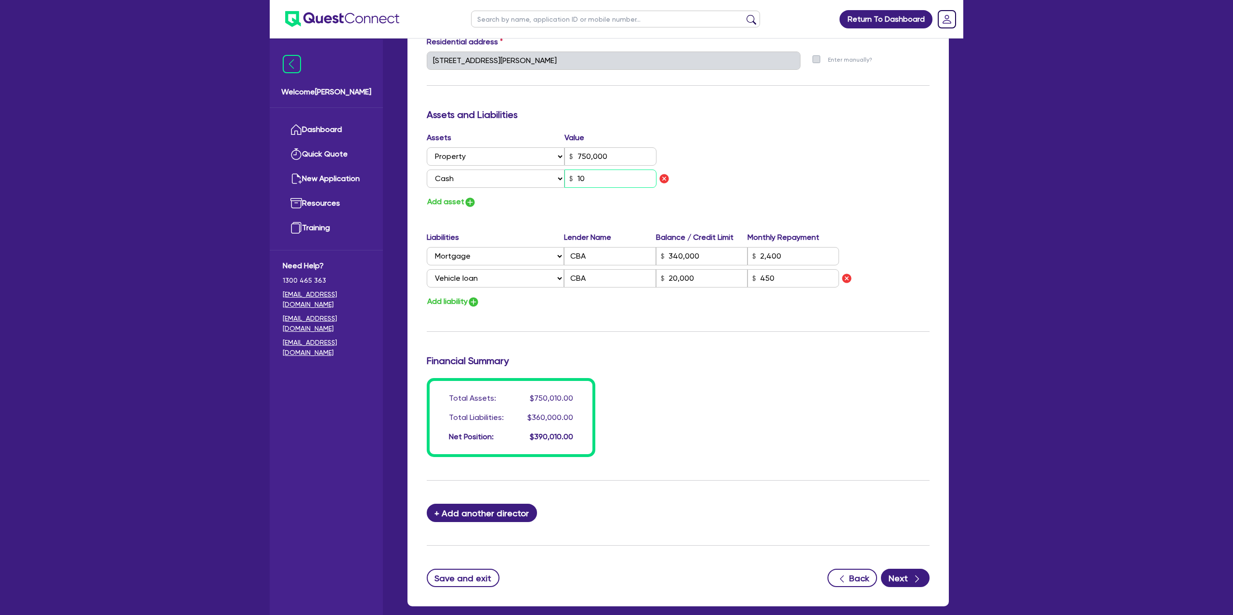
type input "100"
type input "2"
type input "0488 406 834"
type input "750,000"
type input "340,000"
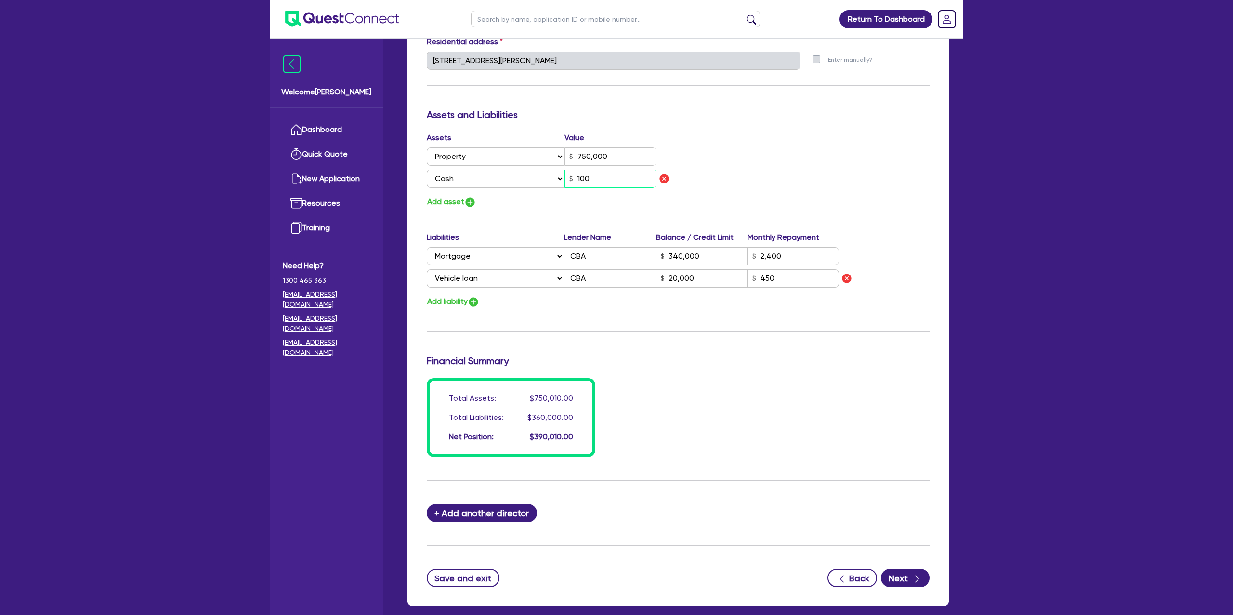
type input "2,400"
type input "20,000"
type input "1,000"
type input "2"
type input "0488 406 834"
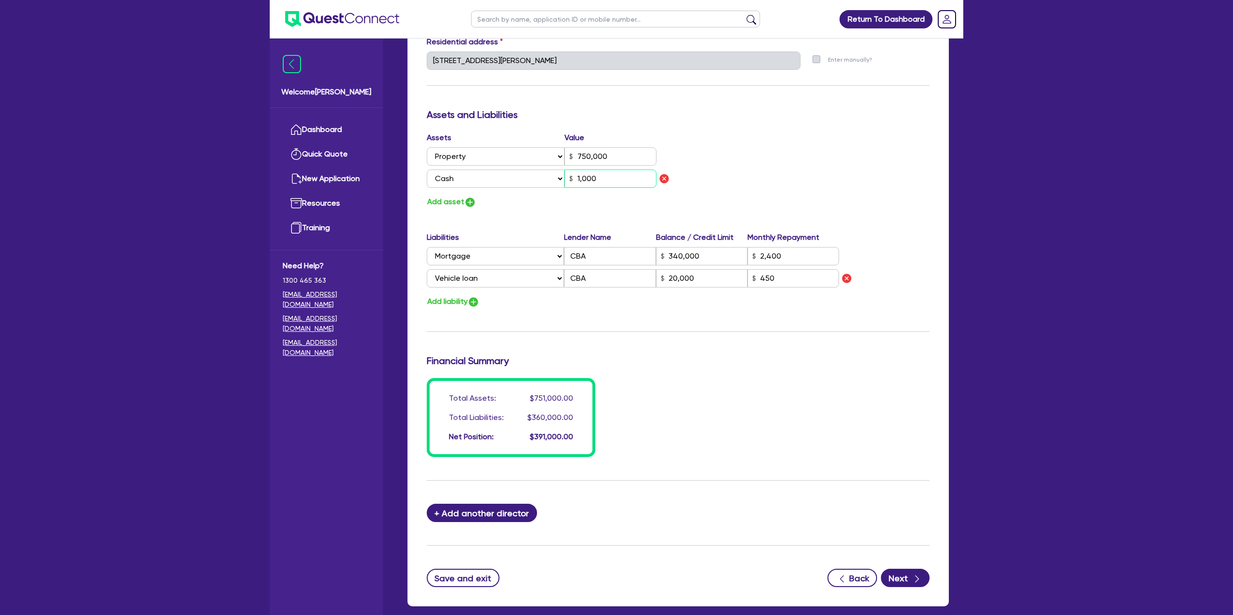
type input "750,000"
type input "340,000"
type input "2,400"
type input "20,000"
type input "10,000"
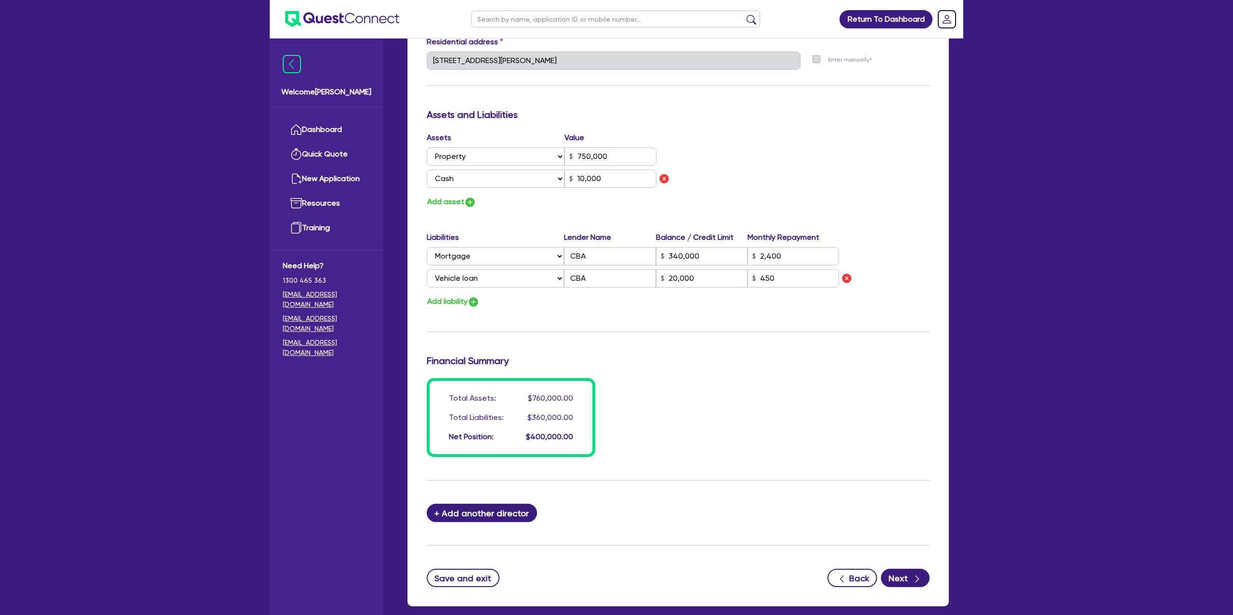
click at [820, 157] on div "Assets Value Select Asset Cash Property Investment property Vehicle Truck Trail…" at bounding box center [677, 170] width 517 height 77
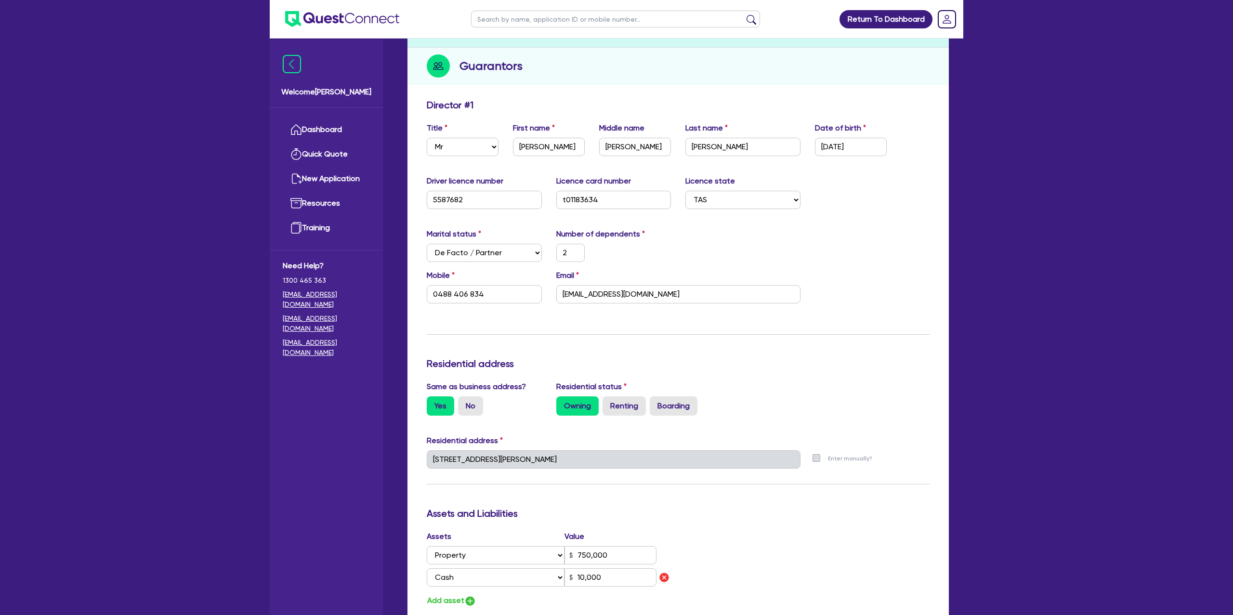
scroll to position [0, 0]
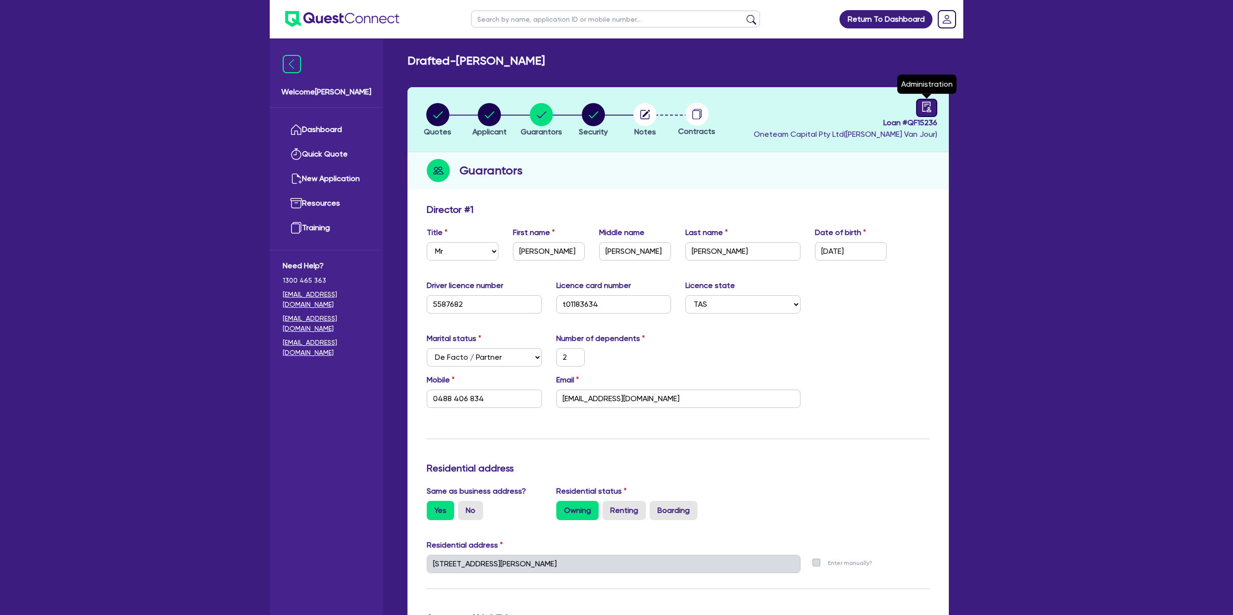
click at [932, 105] on link at bounding box center [926, 108] width 21 height 18
select select "DRAFTED_NEW"
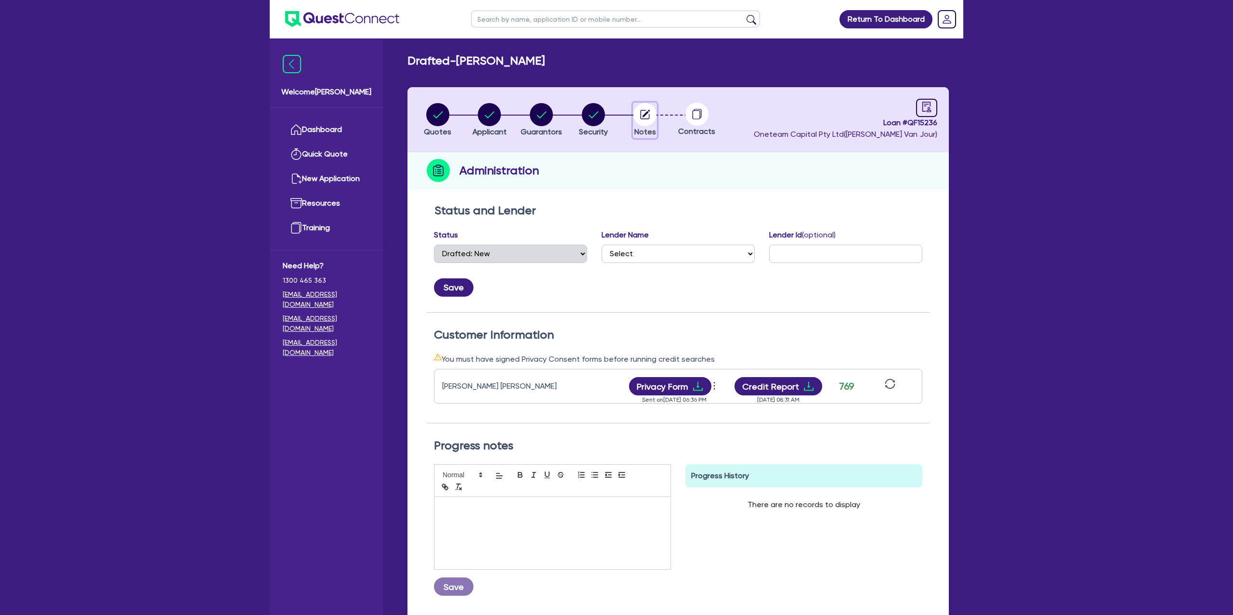
click at [644, 110] on icon "button" at bounding box center [645, 114] width 9 height 9
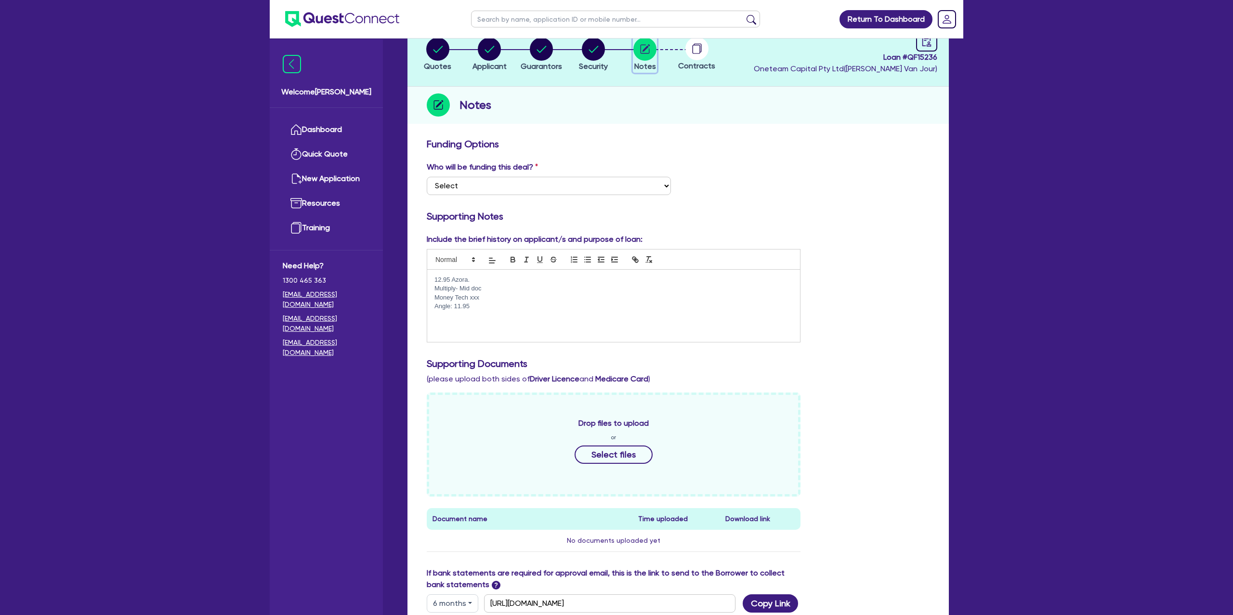
scroll to position [67, 0]
click at [487, 308] on p "Angle: 11.95" at bounding box center [613, 304] width 358 height 9
drag, startPoint x: 482, startPoint y: 307, endPoint x: 425, endPoint y: 267, distance: 69.2
click at [425, 267] on div "Include the brief history on applicant/s and purpose of loan: 12.95 Azora. Mult…" at bounding box center [613, 286] width 388 height 109
click at [464, 307] on p "Solid customer asset backed, high credit scores checkable credit, has been acar…" at bounding box center [613, 300] width 358 height 18
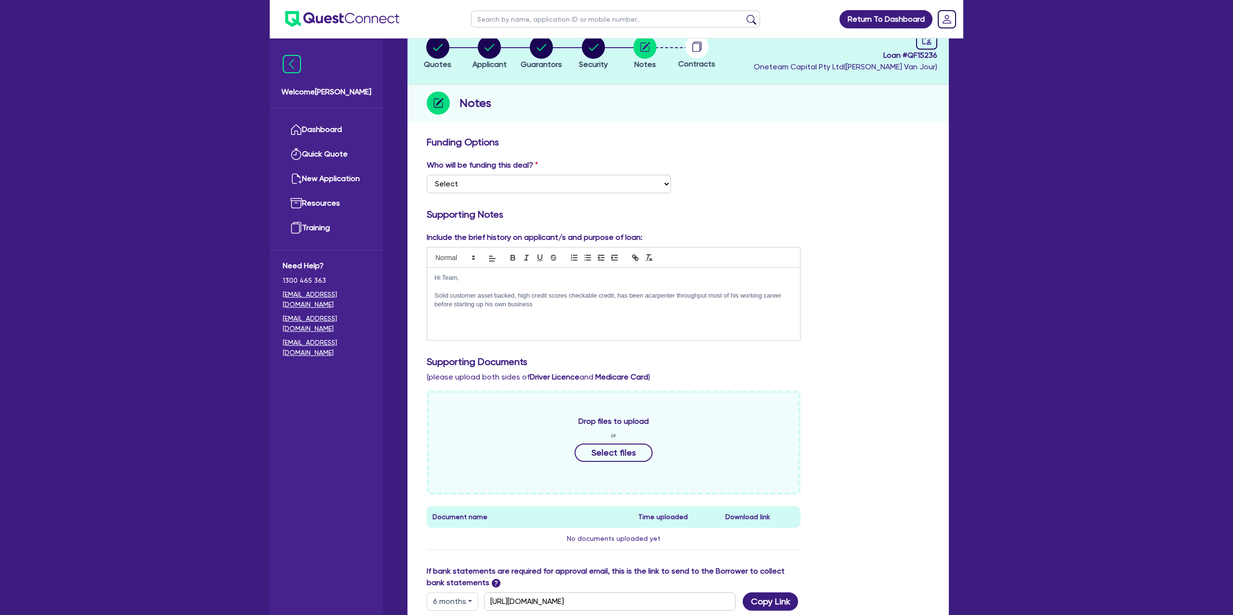
click at [654, 296] on p "Solid customer asset backed, high credit scores checkable credit, has been acar…" at bounding box center [613, 300] width 358 height 18
click at [660, 295] on p "Solid customer asset backed, high credit scores checkable credit, has been acar…" at bounding box center [613, 300] width 358 height 18
click at [544, 312] on div "Hi Team, Solid customer asset backed, high credit scores checkable credit, has …" at bounding box center [613, 304] width 373 height 72
click at [491, 58] on button "Applicant" at bounding box center [489, 53] width 35 height 36
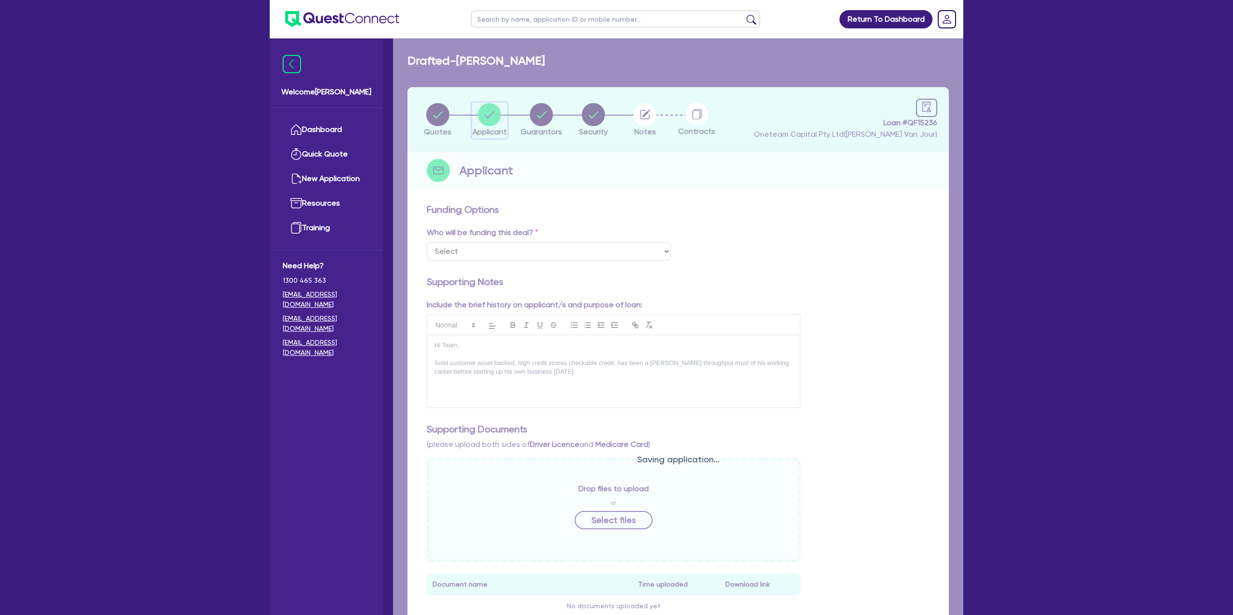
select select "SOLE_TRADER"
select select "BUILDING_CONSTRUCTION"
select select "TRADES_SERVICES_CONSUMERS"
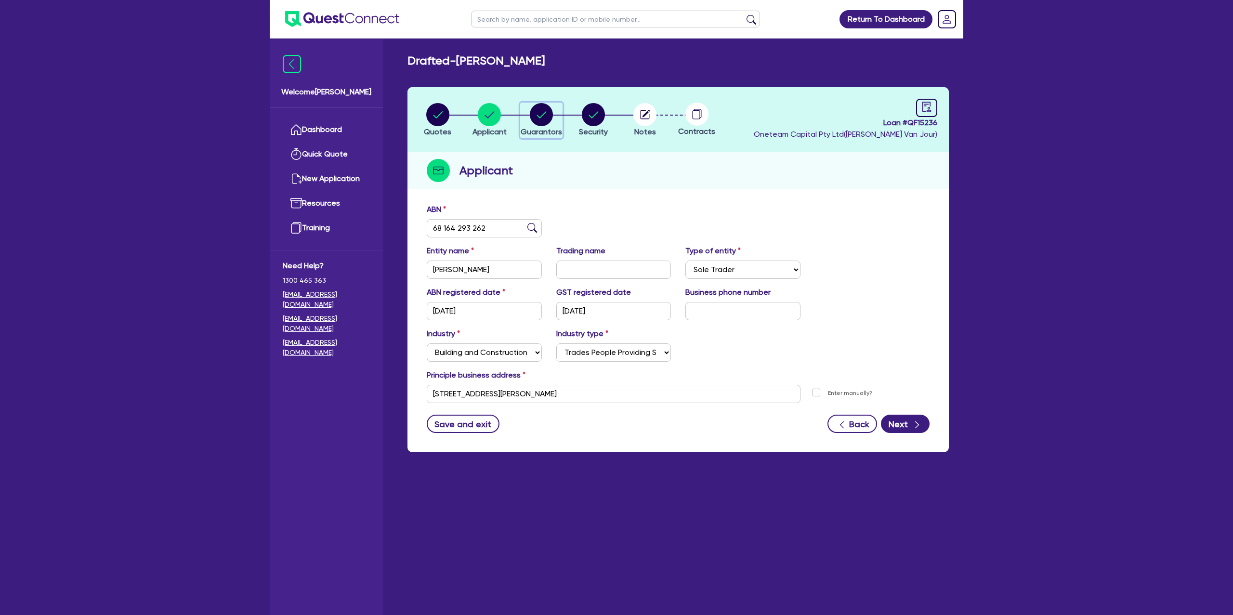
click at [542, 112] on circle "button" at bounding box center [541, 114] width 23 height 23
select select "MR"
select select "TAS"
select select "DE_FACTO"
select select "PROPERTY"
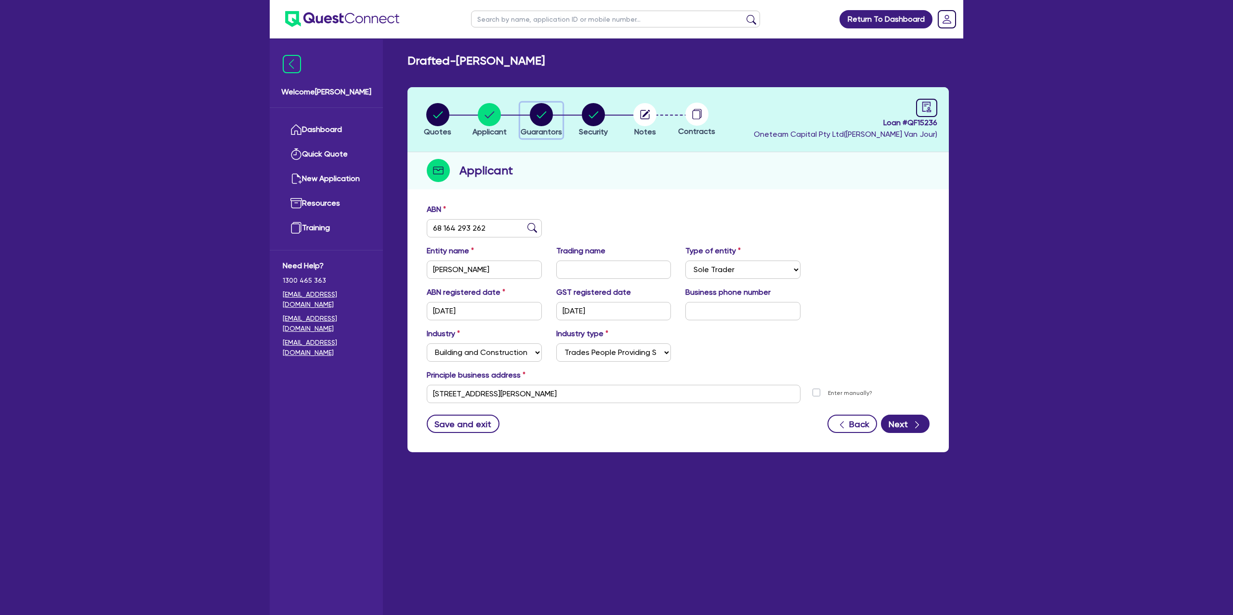
select select "MORTGAGE"
select select "VEHICLE_LOAN"
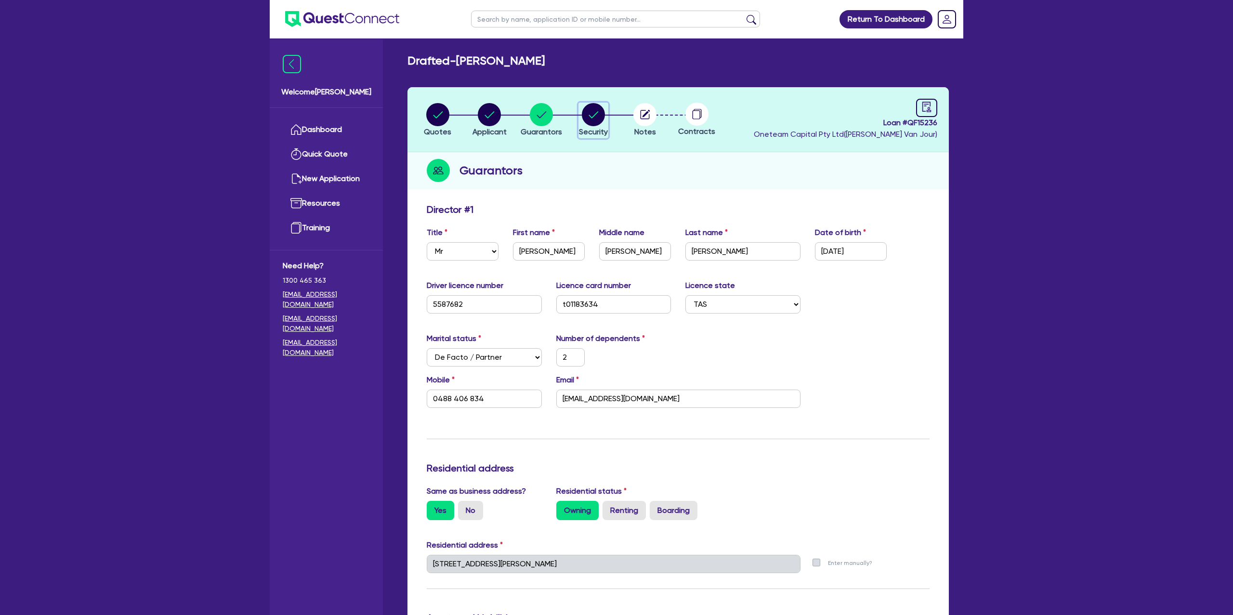
click at [592, 118] on circle "button" at bounding box center [593, 114] width 23 height 23
select select "CARS_AND_LIGHT_TRUCKS"
select select "PASSENGER_VEHICLES"
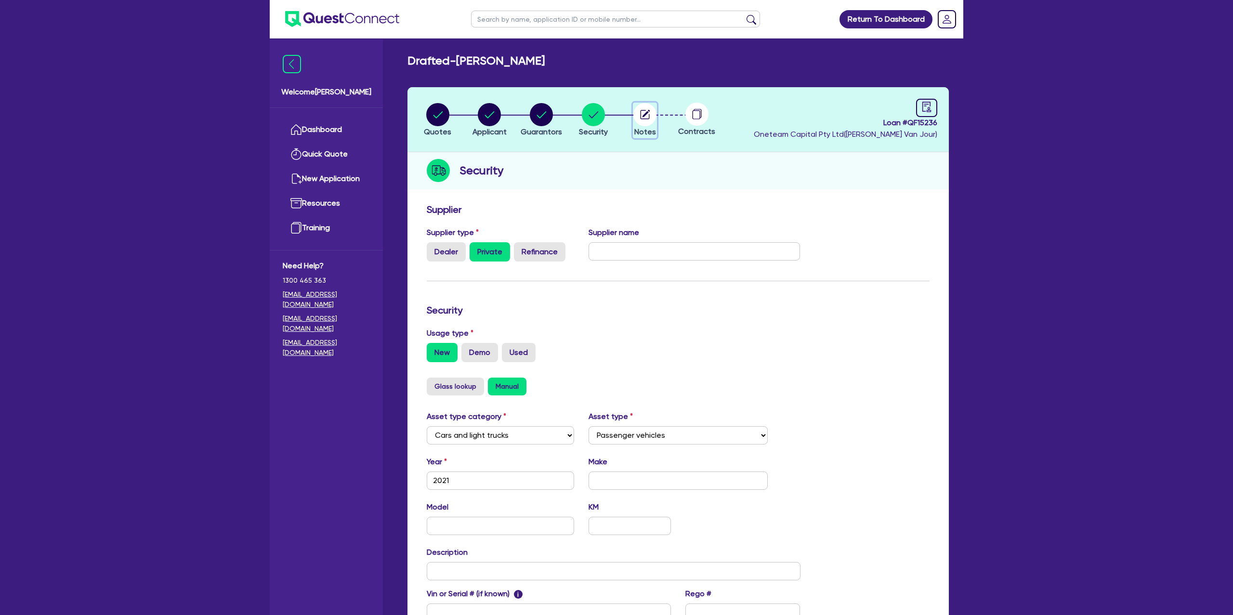
click at [641, 116] on circle "button" at bounding box center [644, 114] width 23 height 23
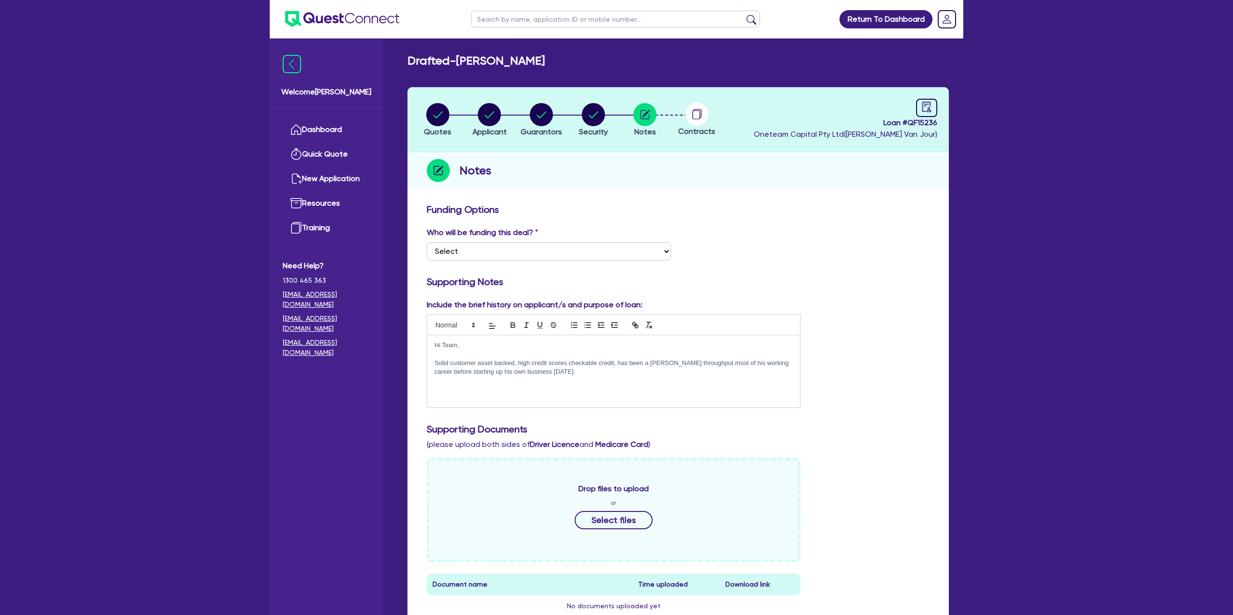
drag, startPoint x: 515, startPoint y: 118, endPoint x: 526, endPoint y: 118, distance: 10.6
click at [516, 118] on li "Guarantors" at bounding box center [541, 120] width 52 height 34
click at [540, 115] on circle "button" at bounding box center [541, 114] width 23 height 23
select select "MR"
select select "TAS"
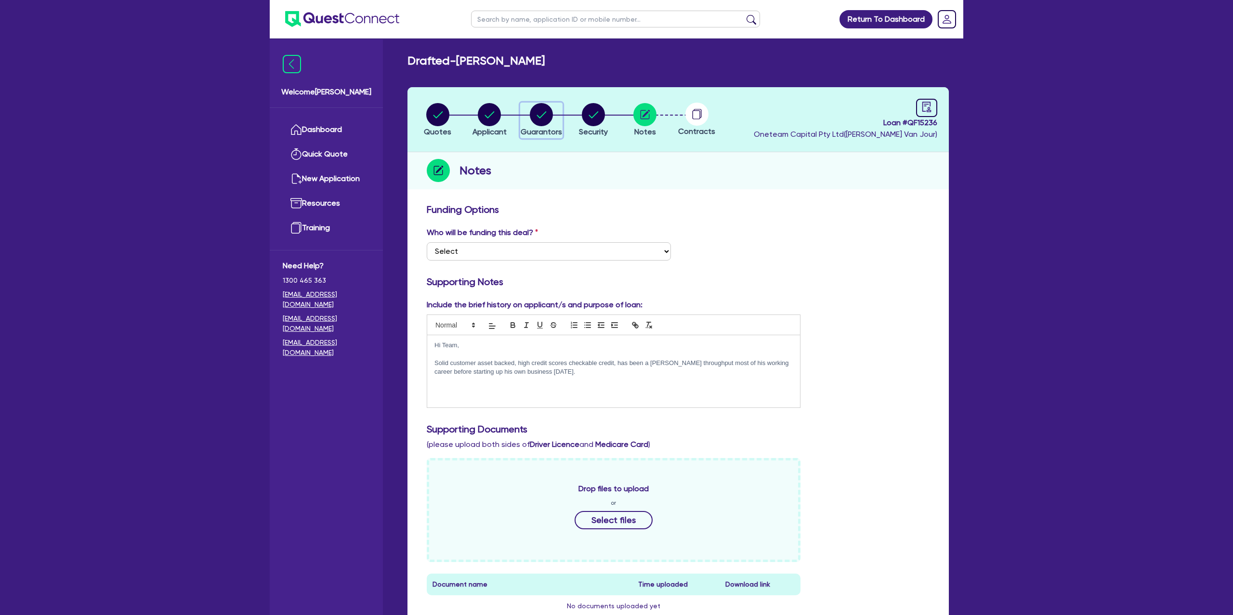
select select "DE_FACTO"
select select "PROPERTY"
select select "MORTGAGE"
select select "VEHICLE_LOAN"
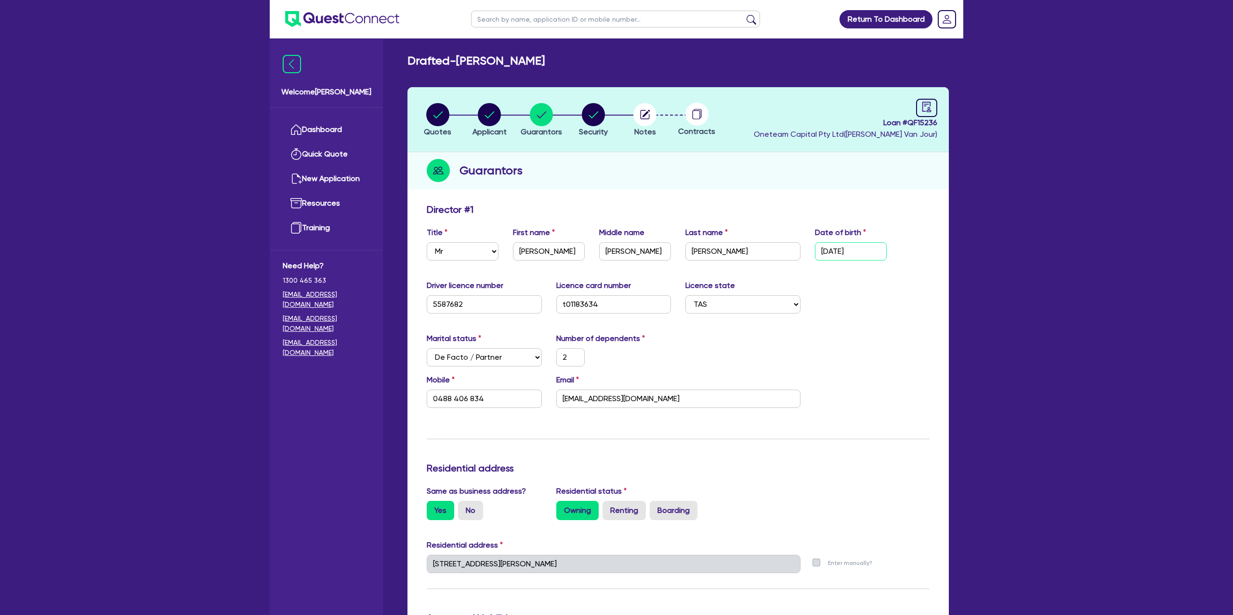
drag, startPoint x: 844, startPoint y: 251, endPoint x: 886, endPoint y: 235, distance: 44.4
click at [896, 250] on div "Title Select Mr Mrs Ms Miss Dr First name [PERSON_NAME] Middle name [PERSON_NAM…" at bounding box center [677, 247] width 517 height 41
click at [936, 100] on link at bounding box center [926, 108] width 21 height 18
select select "DRAFTED_NEW"
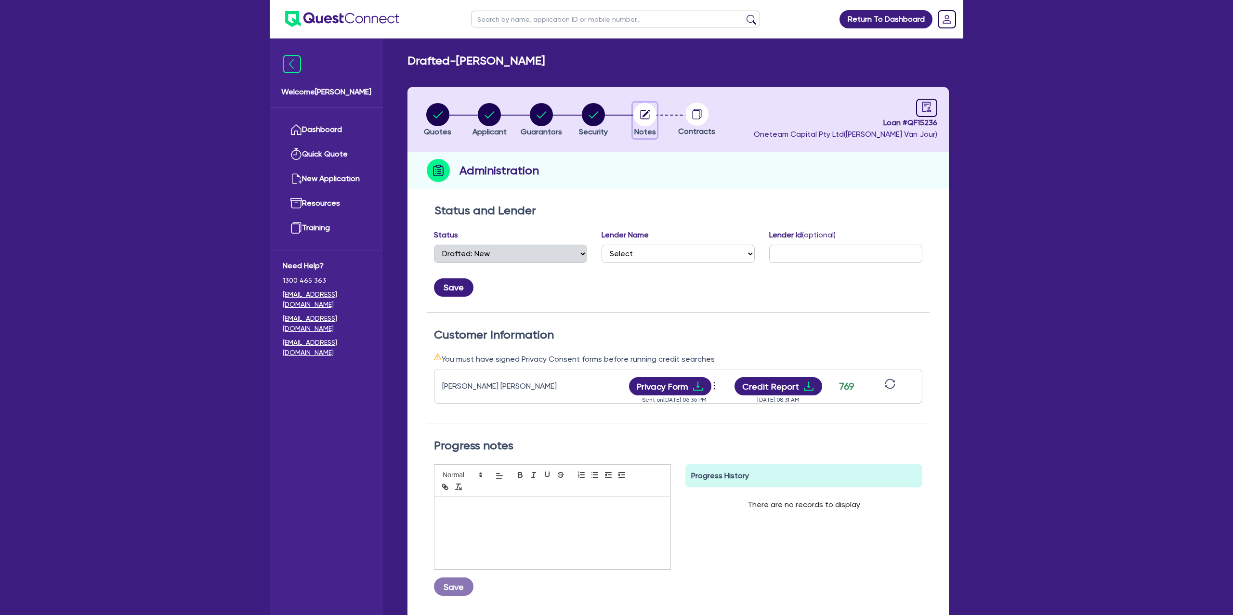
click at [636, 118] on circle "button" at bounding box center [644, 114] width 23 height 23
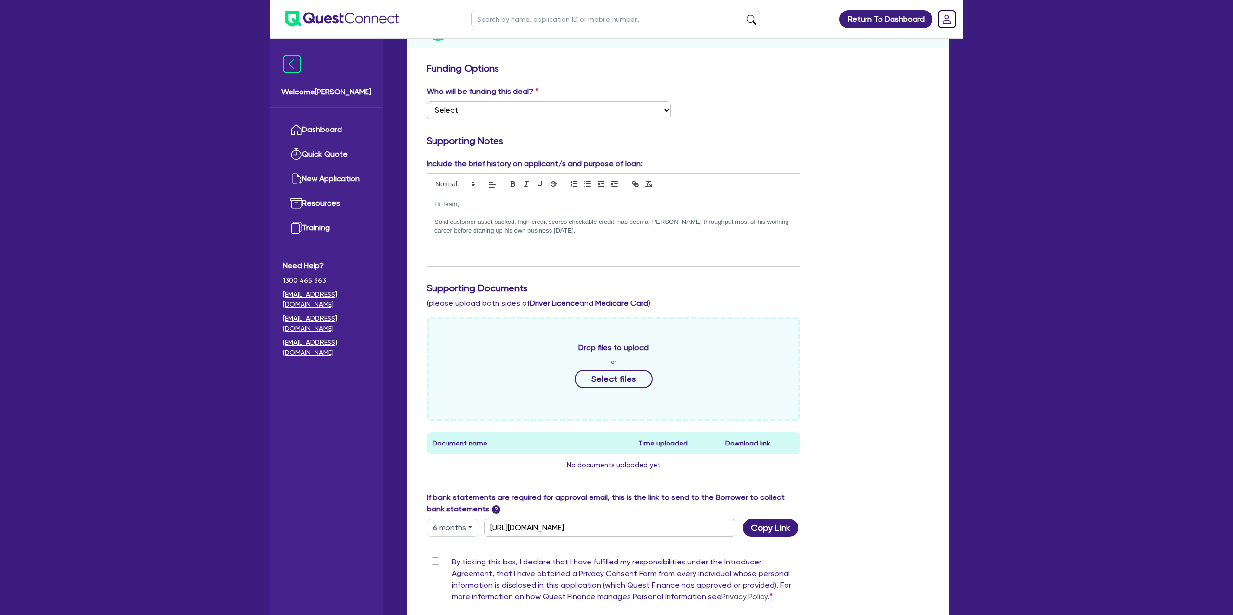
scroll to position [153, 0]
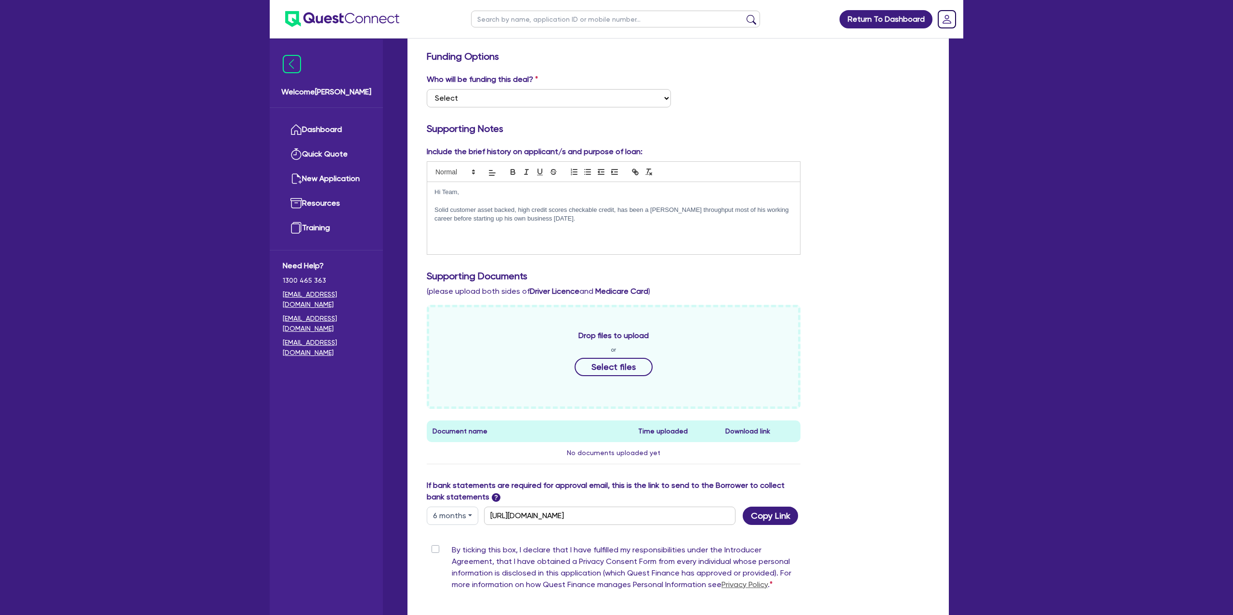
click at [622, 216] on p "Solid customer asset backed, high credit scores checkable credit, has been a [P…" at bounding box center [613, 215] width 358 height 18
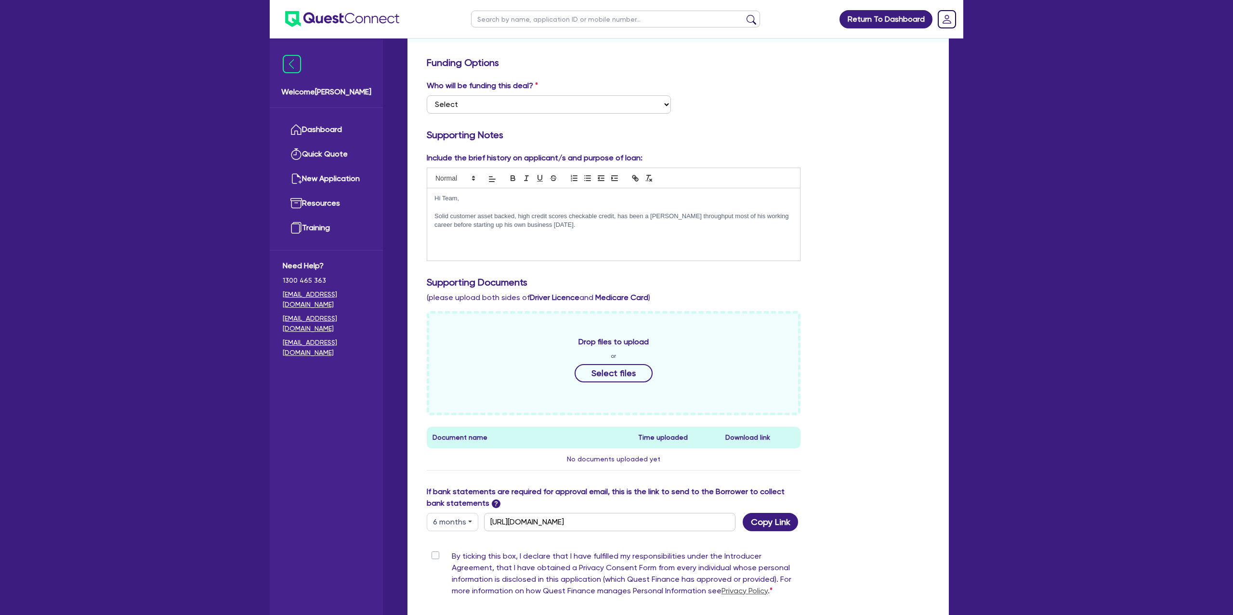
click at [454, 217] on p "Solid customer asset backed, high credit scores checkable credit, has been a [P…" at bounding box center [613, 221] width 358 height 18
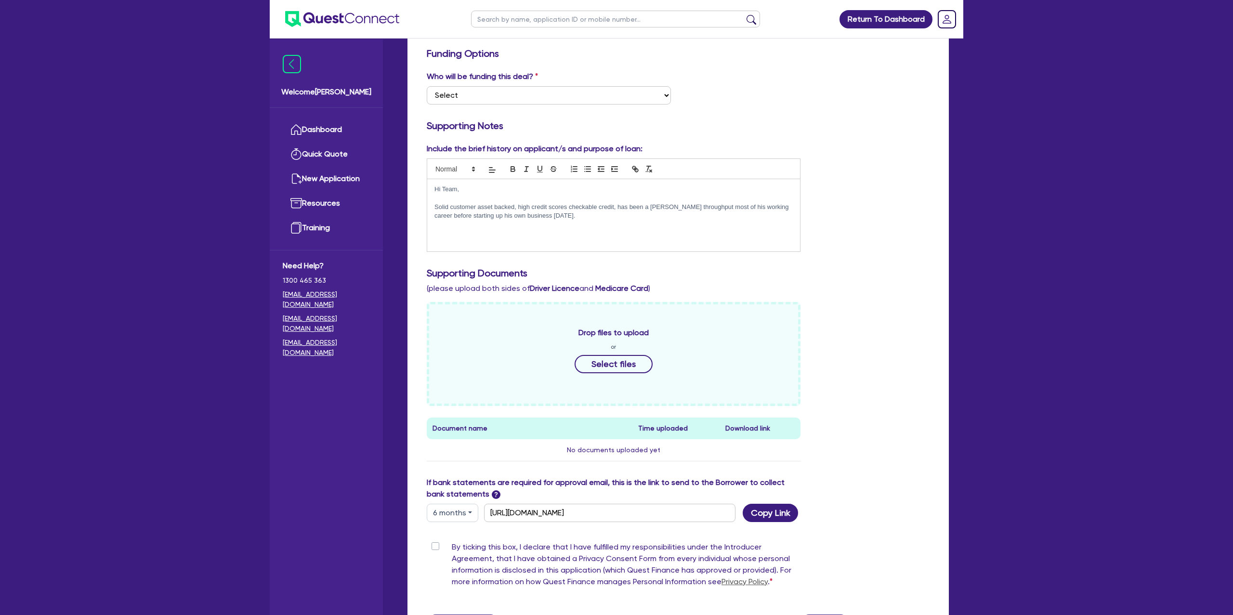
scroll to position [157, 0]
drag, startPoint x: 703, startPoint y: 202, endPoint x: 703, endPoint y: 216, distance: 14.4
click at [703, 204] on p "Solid customer asset backed, high credit scores checkable credit, has been a [P…" at bounding box center [613, 211] width 358 height 18
click at [790, 205] on p "Solid customer asset backed, high credit scores checkable credit, has been a [P…" at bounding box center [613, 211] width 358 height 18
click at [651, 207] on p "Solid customer asset backed, high credit scores checkable credit, has been a [P…" at bounding box center [613, 211] width 358 height 18
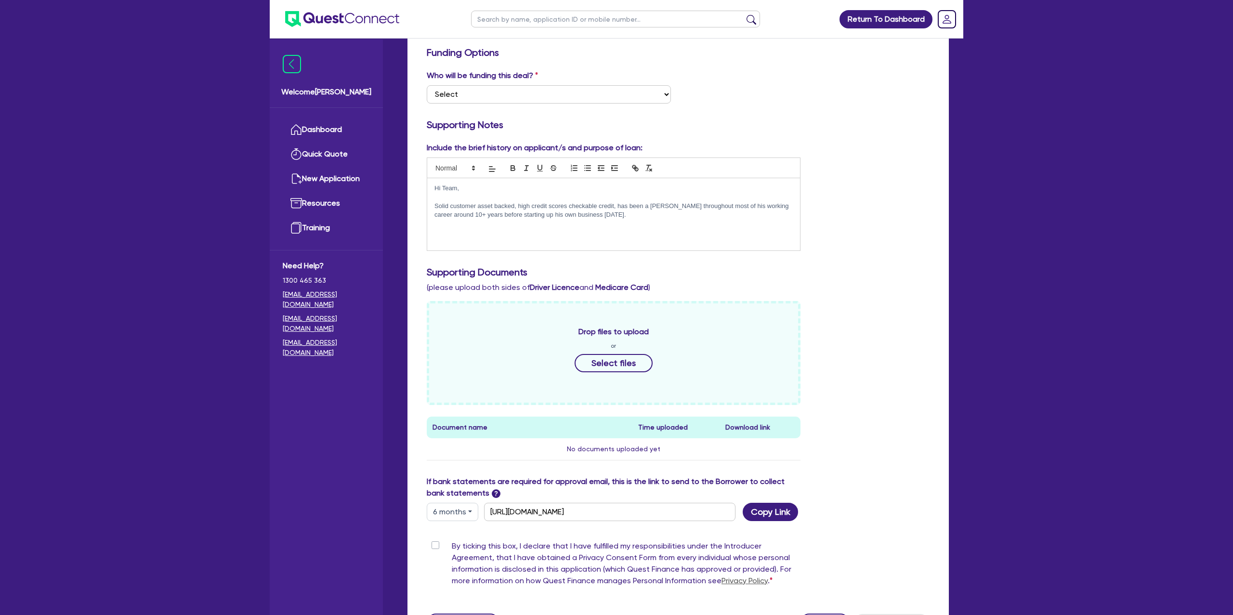
click at [645, 218] on p "Solid customer asset backed, high credit scores checkable credit, has been a [P…" at bounding box center [613, 211] width 358 height 18
click at [847, 123] on h3 "Supporting Notes" at bounding box center [678, 125] width 503 height 12
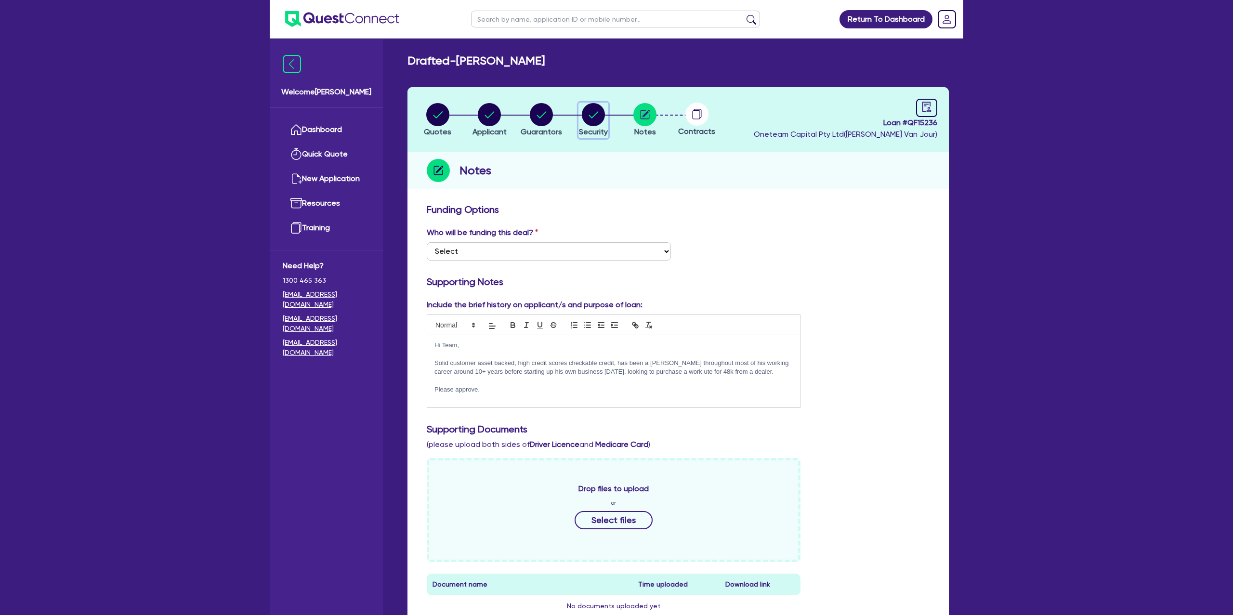
click at [594, 119] on circle "button" at bounding box center [593, 114] width 23 height 23
select select "CARS_AND_LIGHT_TRUCKS"
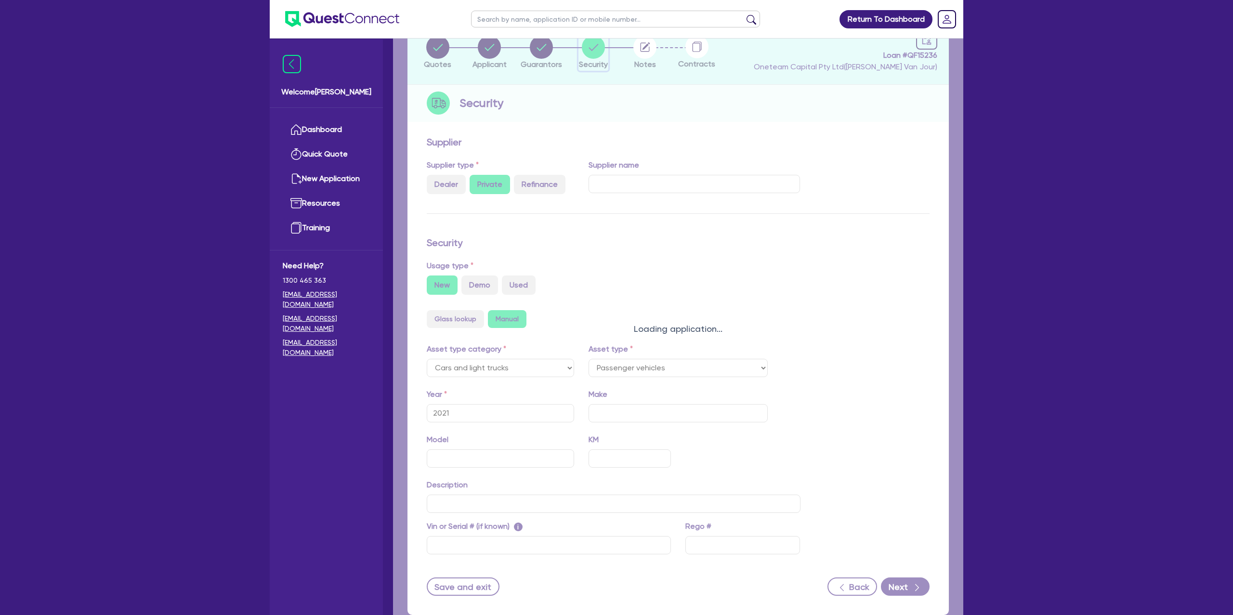
select select "PASSENGER_VEHICLES"
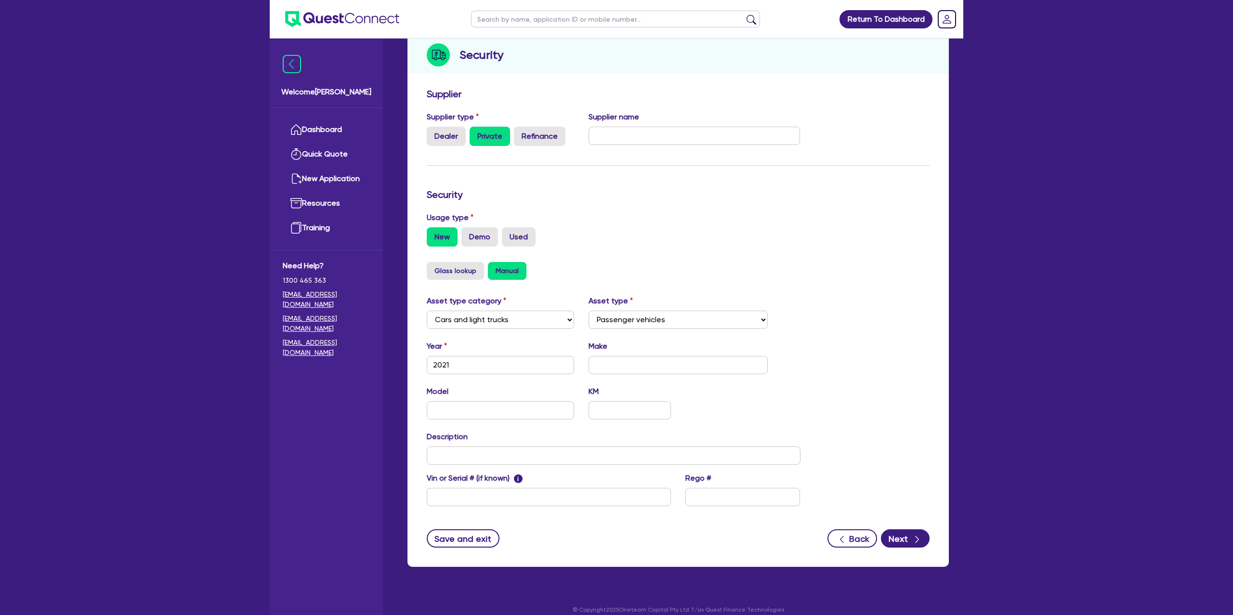
scroll to position [125, 0]
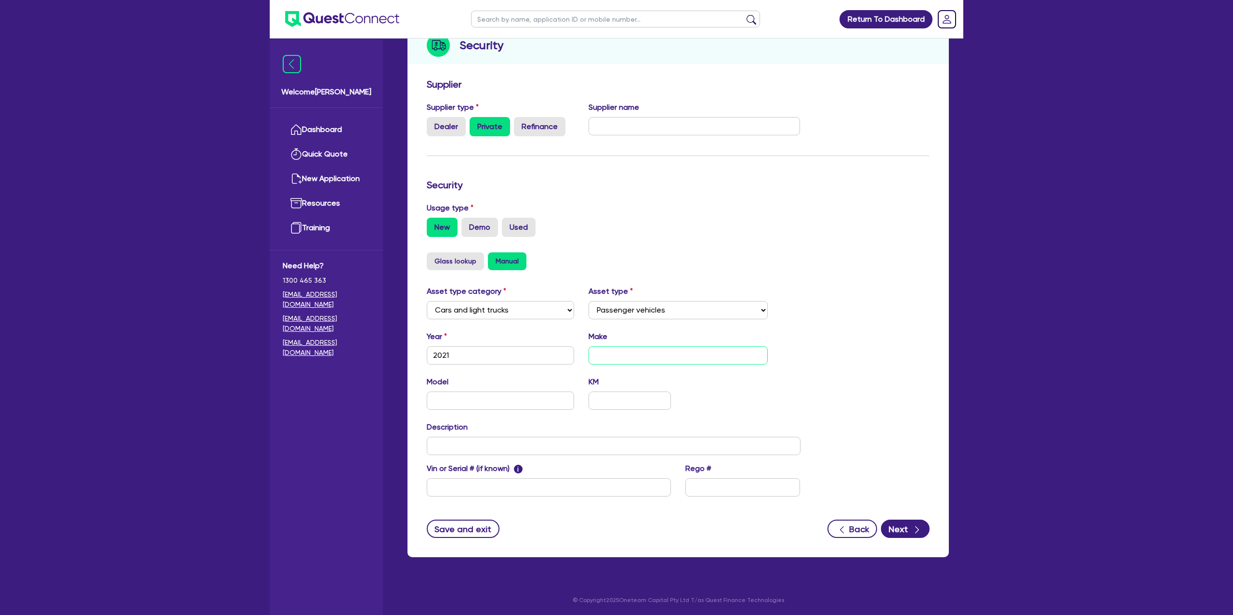
click at [620, 357] on input "text" at bounding box center [679, 355] width 180 height 18
click at [625, 357] on input "Isuzu DMax" at bounding box center [679, 355] width 180 height 18
type input "Isuzu Dmax"
drag, startPoint x: 776, startPoint y: 311, endPoint x: 917, endPoint y: 271, distance: 147.0
click at [776, 310] on div "Asset type category Select Cars and light trucks Primary assets Secondary asset…" at bounding box center [613, 306] width 388 height 41
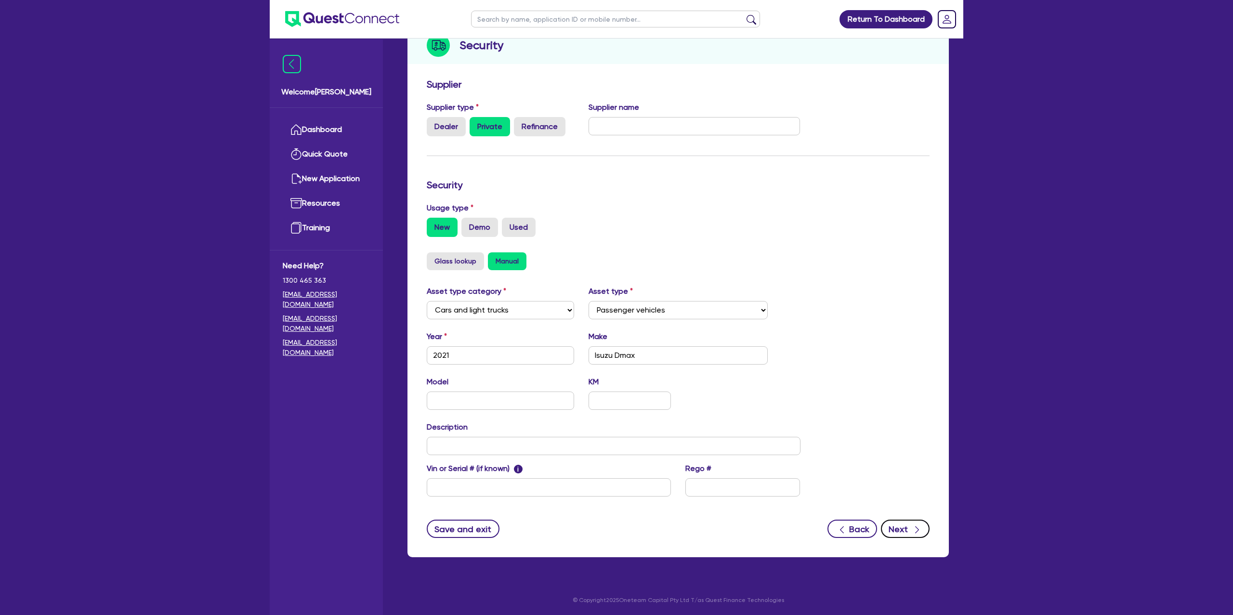
click at [899, 529] on button "Next" at bounding box center [905, 529] width 49 height 18
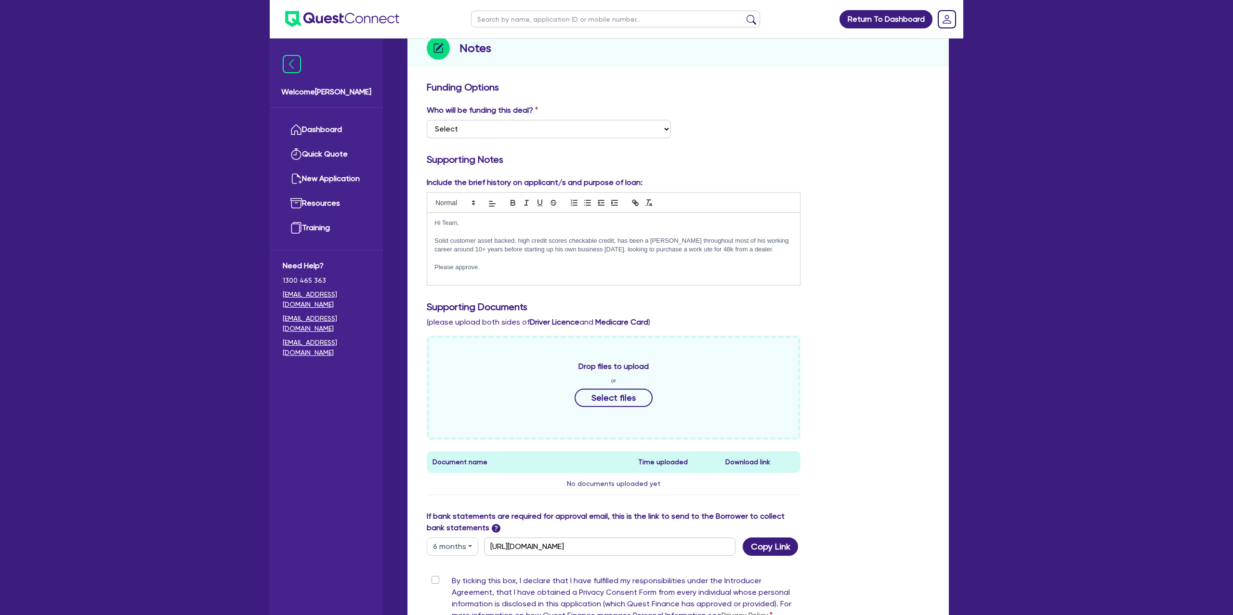
scroll to position [253, 0]
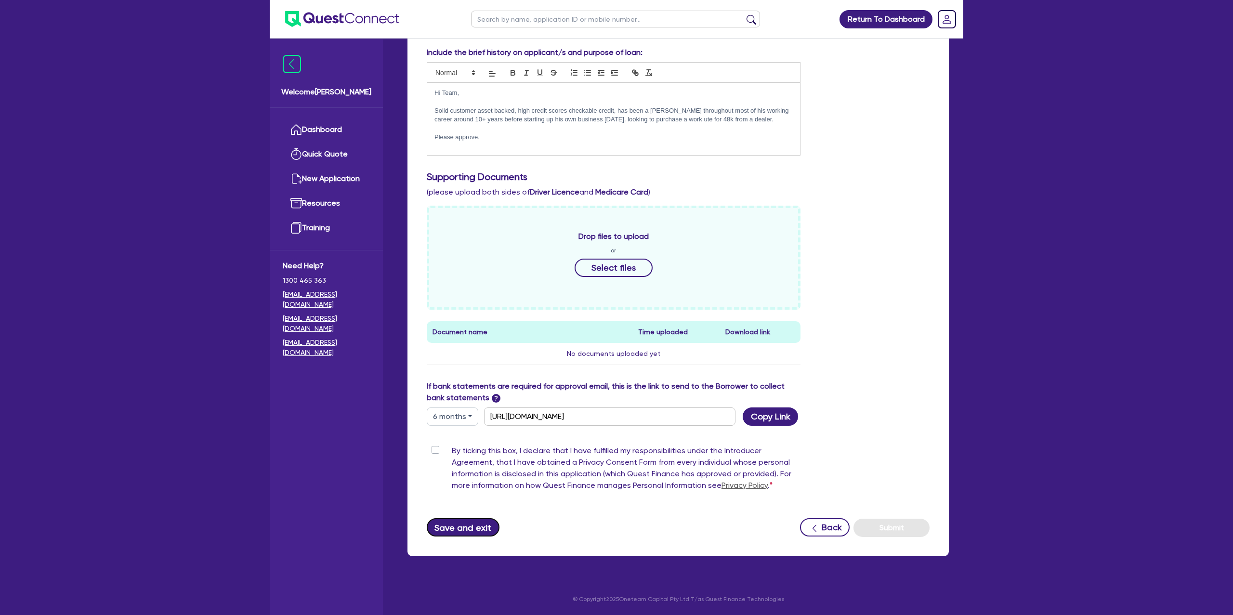
click at [478, 531] on button "Save and exit" at bounding box center [463, 527] width 73 height 18
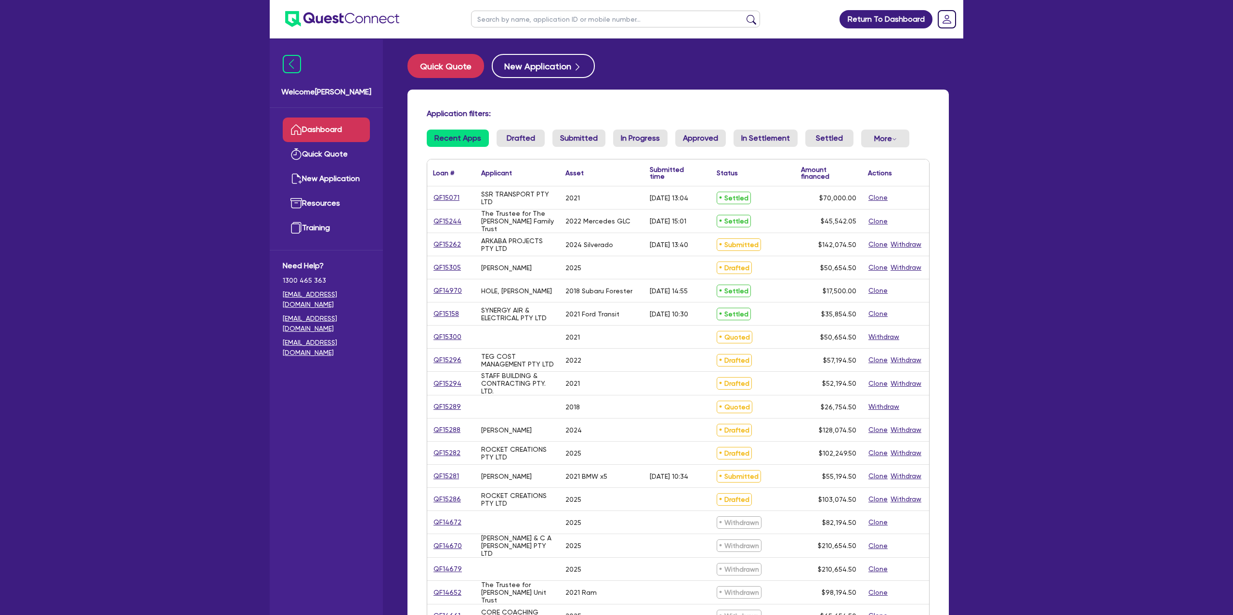
click at [535, 19] on input "text" at bounding box center [615, 19] width 289 height 17
type input "[PERSON_NAME]"
click at [744, 14] on button "submit" at bounding box center [751, 20] width 15 height 13
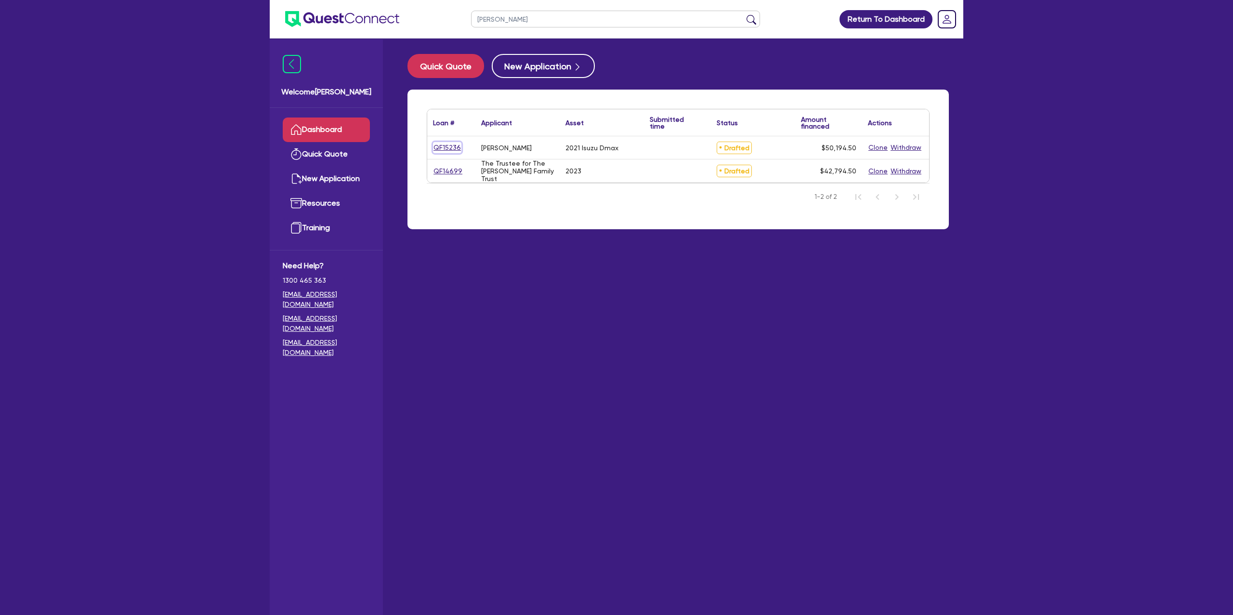
click at [453, 144] on link "QF15236" at bounding box center [447, 147] width 28 height 11
select select "CARS_AND_LIGHT_TRUCKS"
select select "PASSENGER_VEHICLES"
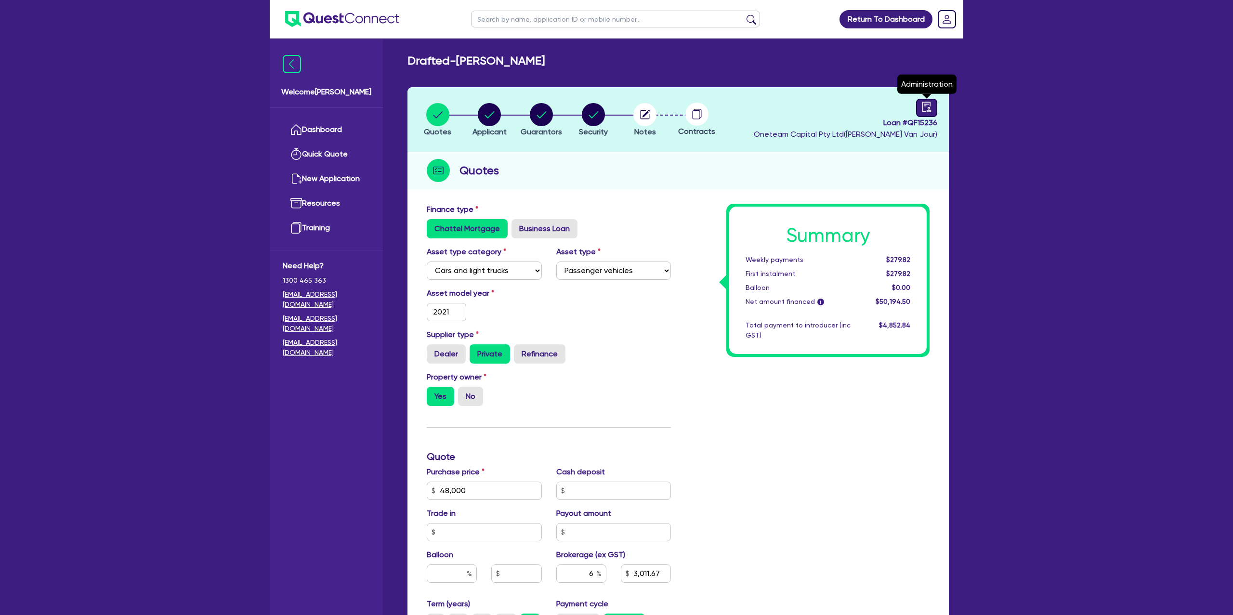
click at [926, 107] on icon "audit" at bounding box center [926, 107] width 11 height 11
select select "DRAFTED_NEW"
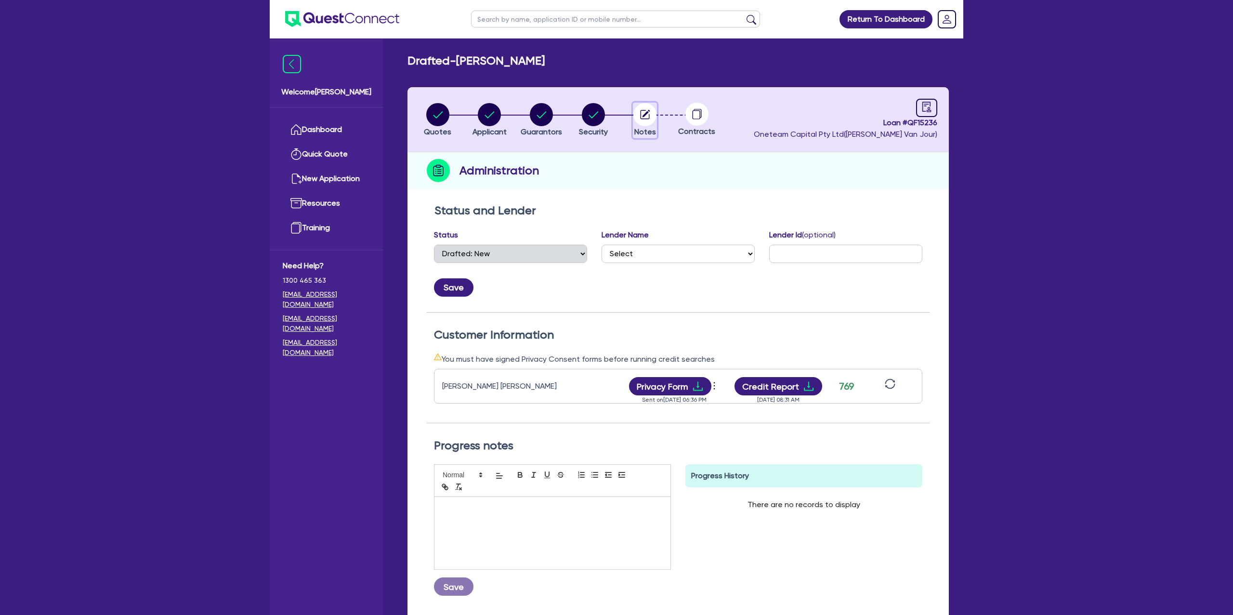
click at [641, 120] on circle "button" at bounding box center [644, 114] width 23 height 23
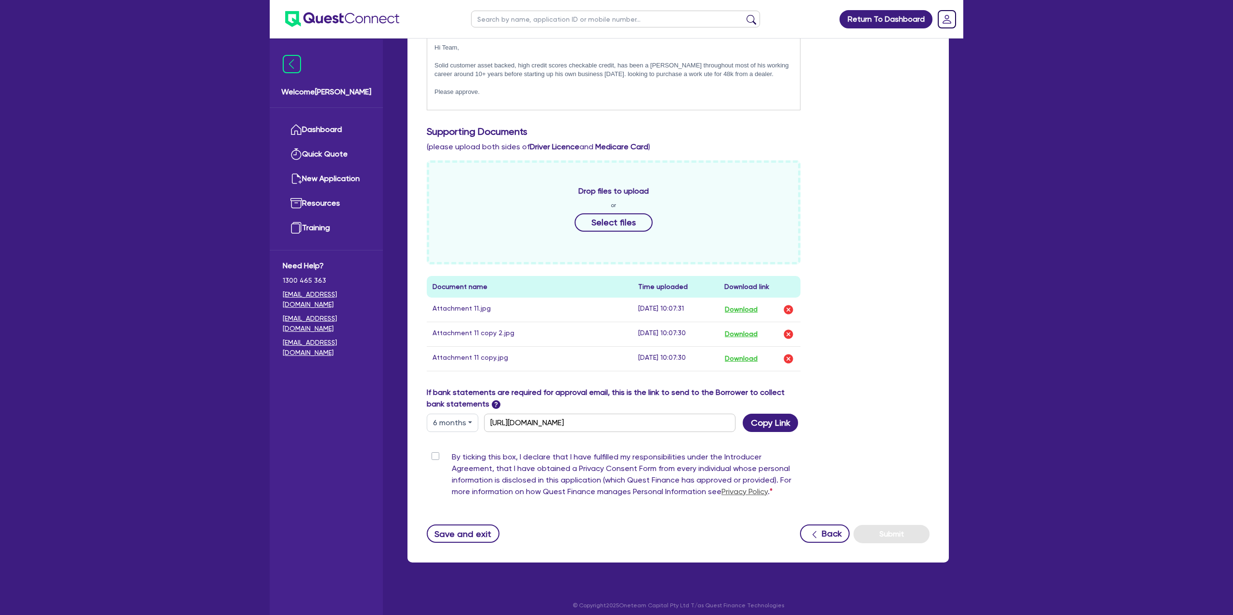
scroll to position [305, 0]
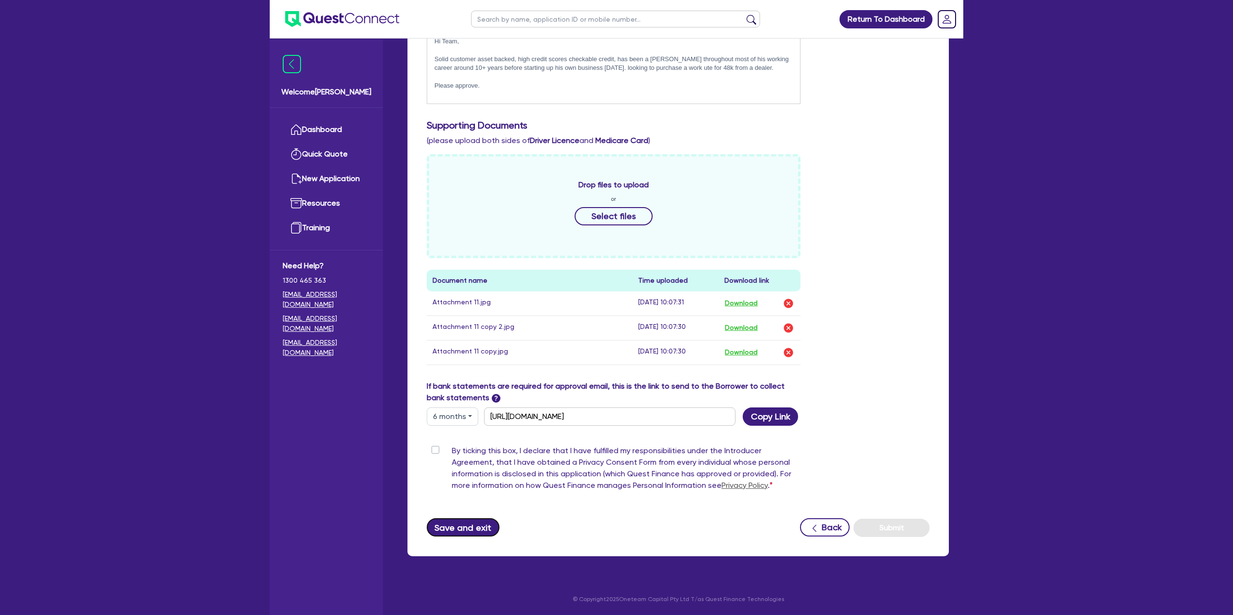
click at [456, 523] on button "Save and exit" at bounding box center [463, 527] width 73 height 18
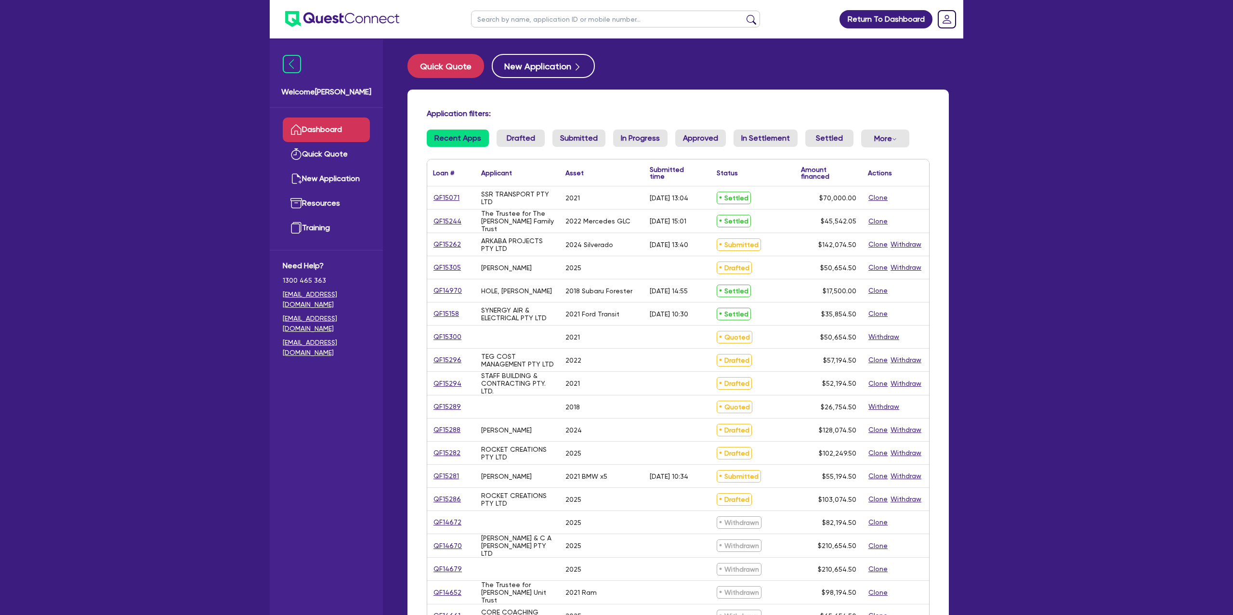
drag, startPoint x: 511, startPoint y: 17, endPoint x: 516, endPoint y: 16, distance: 5.0
click at [511, 17] on input "text" at bounding box center [615, 19] width 289 height 17
type input "[PERSON_NAME]"
click at [744, 14] on button "submit" at bounding box center [751, 20] width 15 height 13
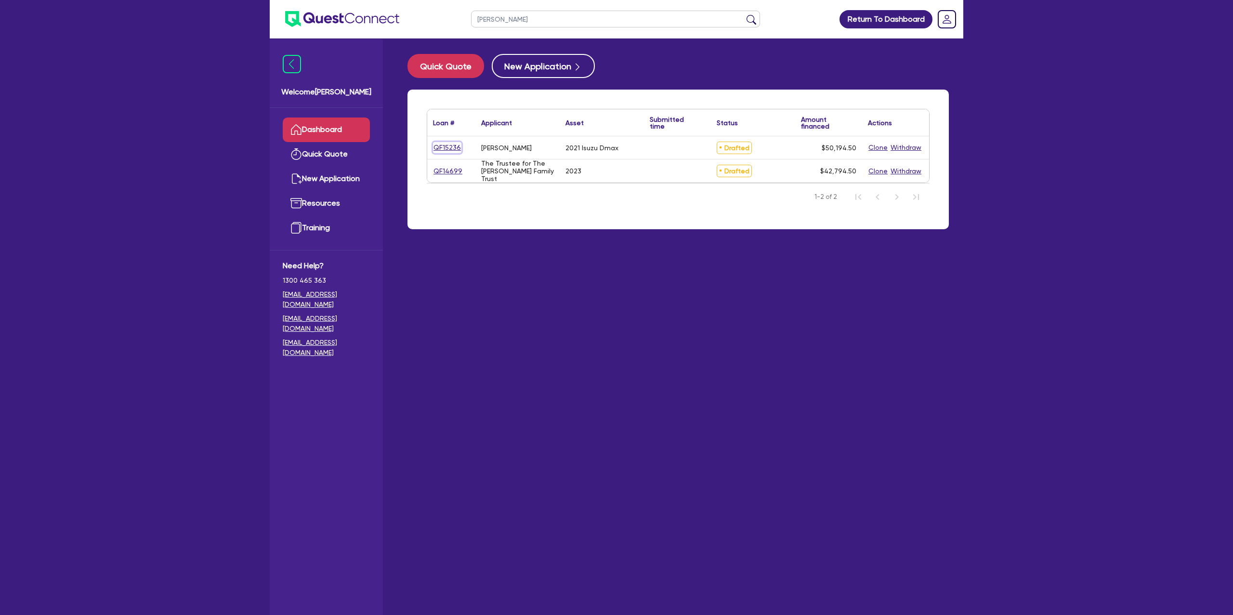
click at [446, 145] on link "QF15236" at bounding box center [447, 147] width 28 height 11
select select "CARS_AND_LIGHT_TRUCKS"
select select "PASSENGER_VEHICLES"
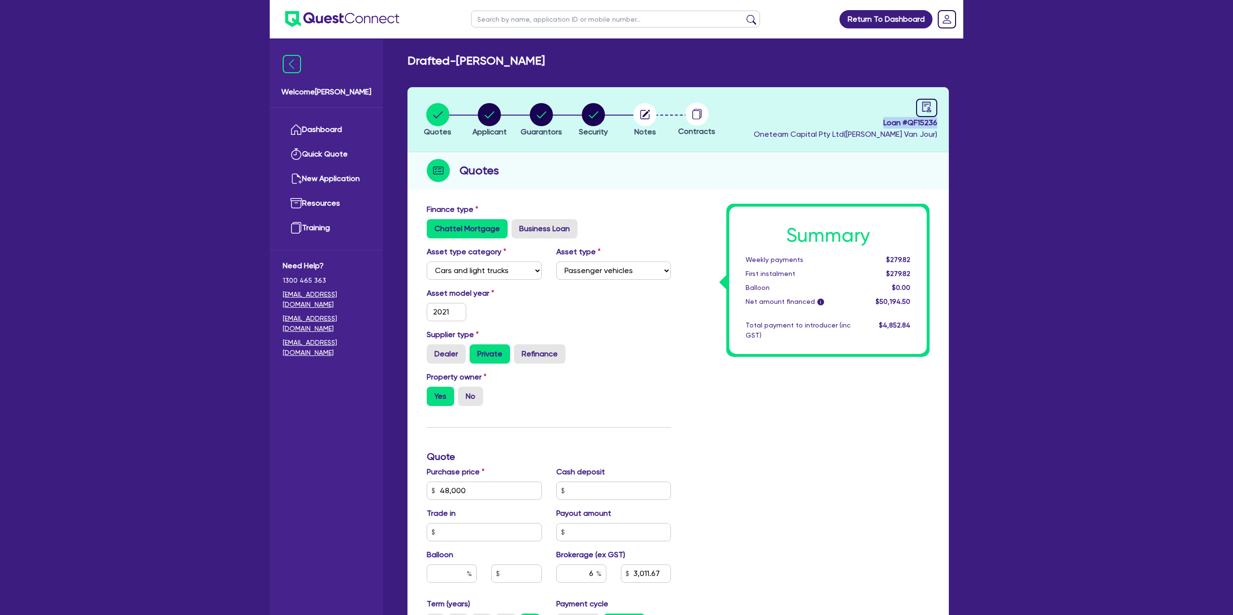
drag, startPoint x: 881, startPoint y: 125, endPoint x: 967, endPoint y: 127, distance: 85.3
click at [967, 127] on div "Return To Dashboard Edit Profile Logout Welcome [PERSON_NAME] Quick Quote New A…" at bounding box center [616, 437] width 708 height 875
copy span "Loan # QF15236"
click at [493, 113] on circle "button" at bounding box center [489, 114] width 23 height 23
select select "SOLE_TRADER"
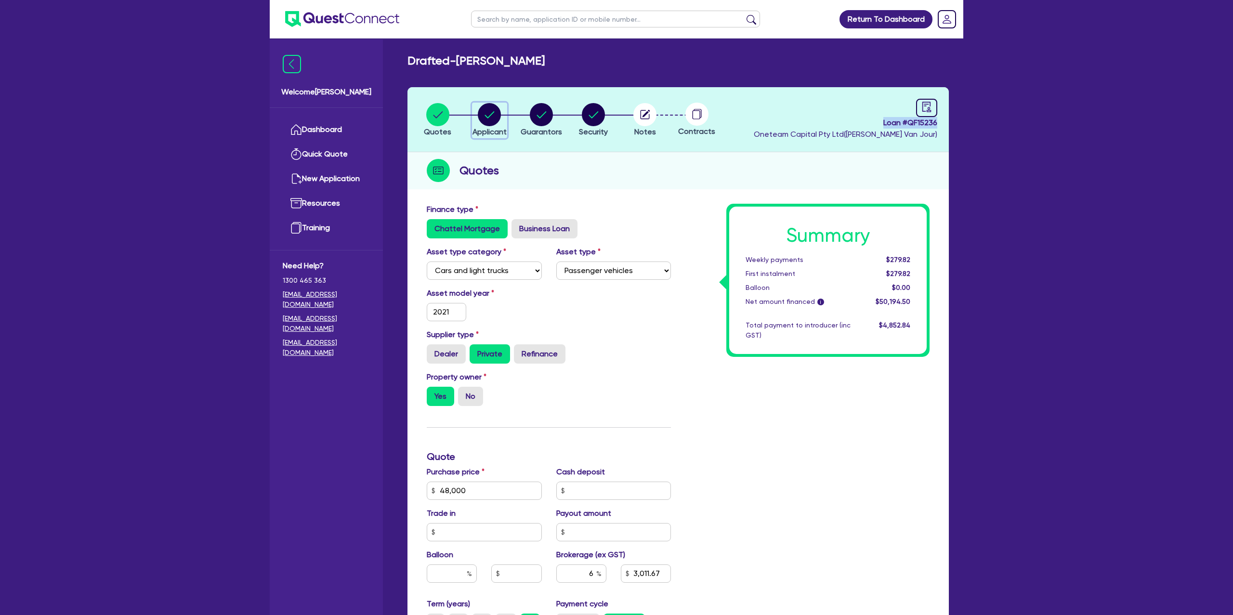
select select "BUILDING_CONSTRUCTION"
select select "TRADES_SERVICES_CONSUMERS"
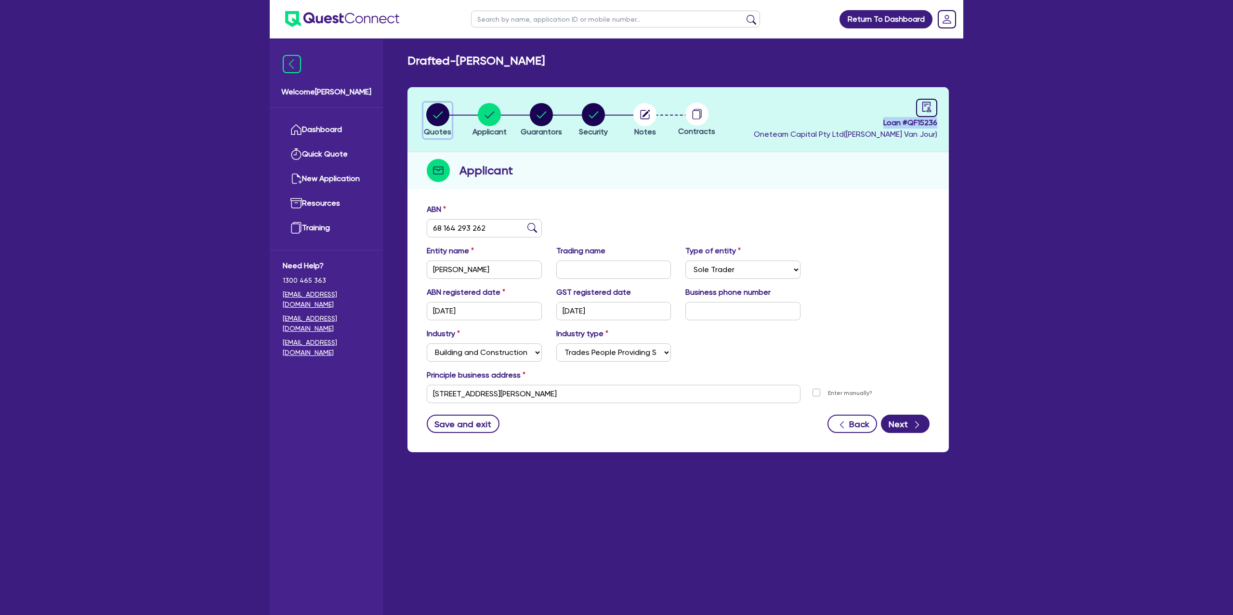
click at [434, 116] on icon "button" at bounding box center [438, 114] width 10 height 7
select select "CARS_AND_LIGHT_TRUCKS"
select select "PASSENGER_VEHICLES"
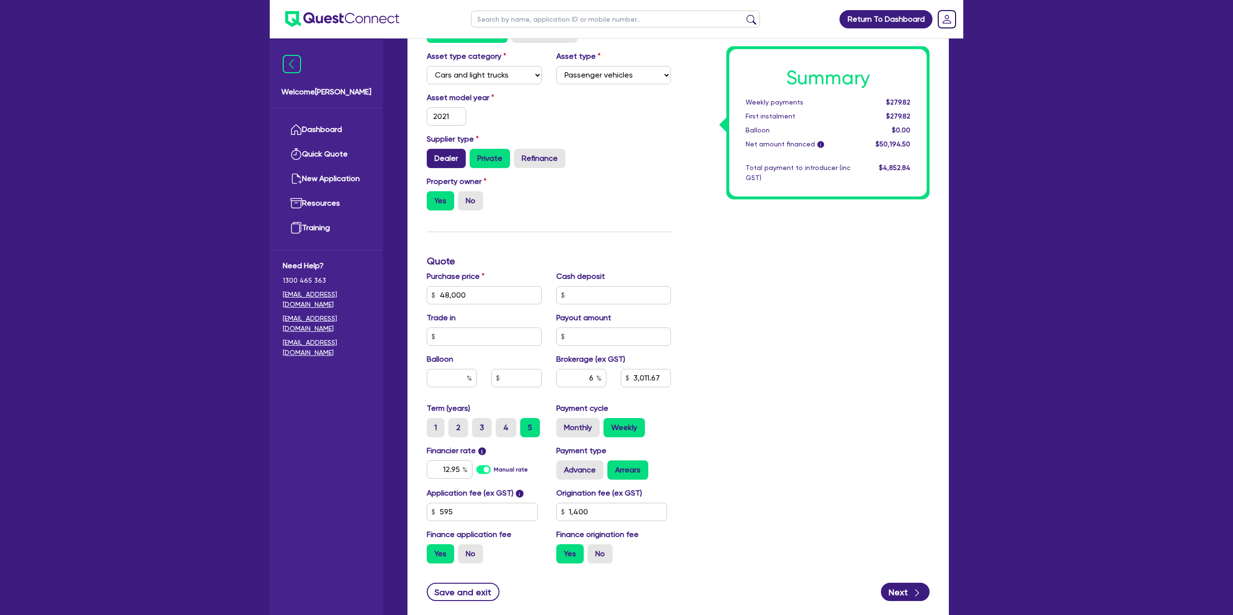
scroll to position [259, 0]
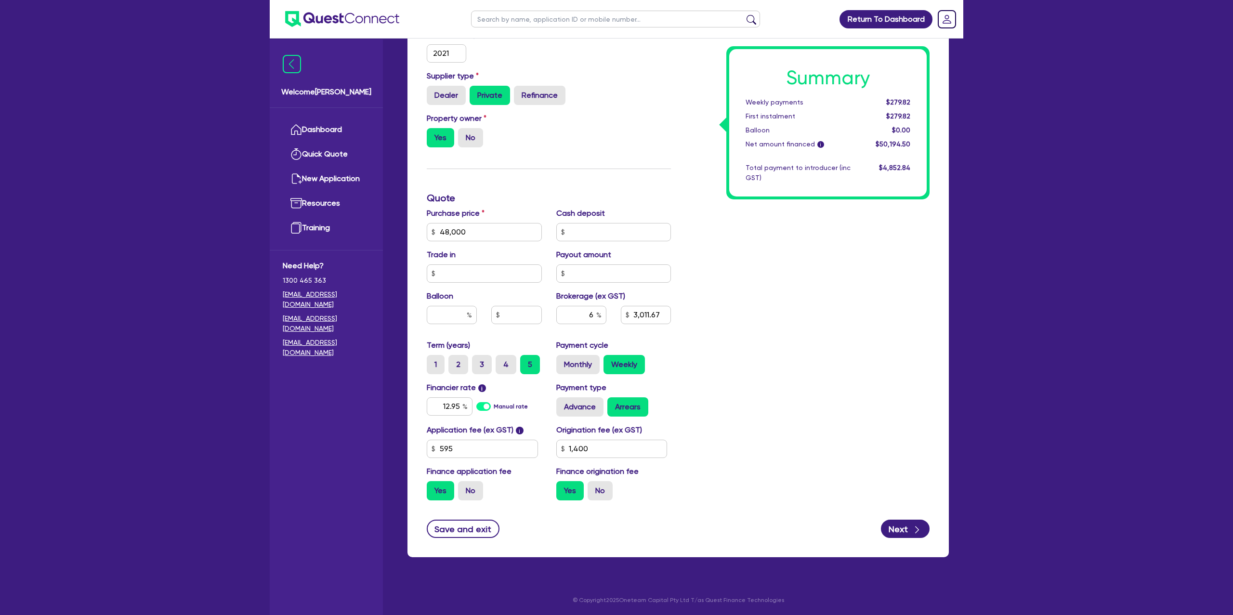
click at [707, 320] on div "Summary Weekly payments $279.82 First instalment $279.82 Balloon $0.00 Net amou…" at bounding box center [807, 226] width 259 height 563
click at [476, 522] on button "Save and exit" at bounding box center [463, 529] width 73 height 18
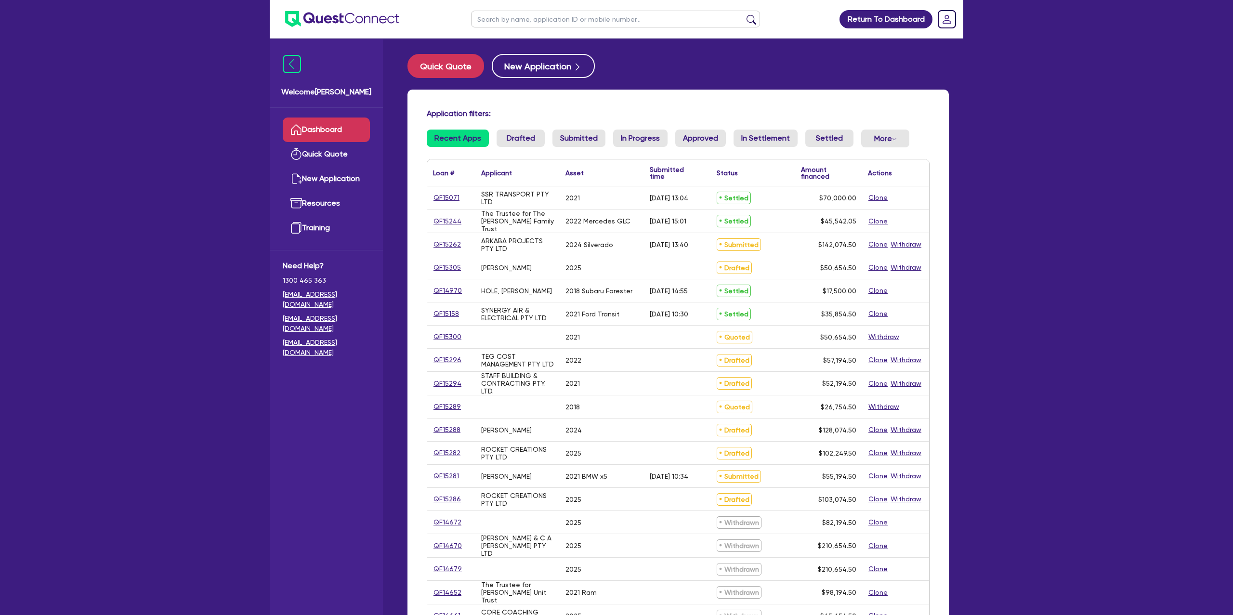
drag, startPoint x: 529, startPoint y: 27, endPoint x: 532, endPoint y: 19, distance: 8.7
click at [531, 21] on ul at bounding box center [615, 19] width 308 height 38
drag, startPoint x: 532, startPoint y: 19, endPoint x: 523, endPoint y: 20, distance: 8.7
click at [531, 19] on input "text" at bounding box center [615, 19] width 289 height 17
type input "son"
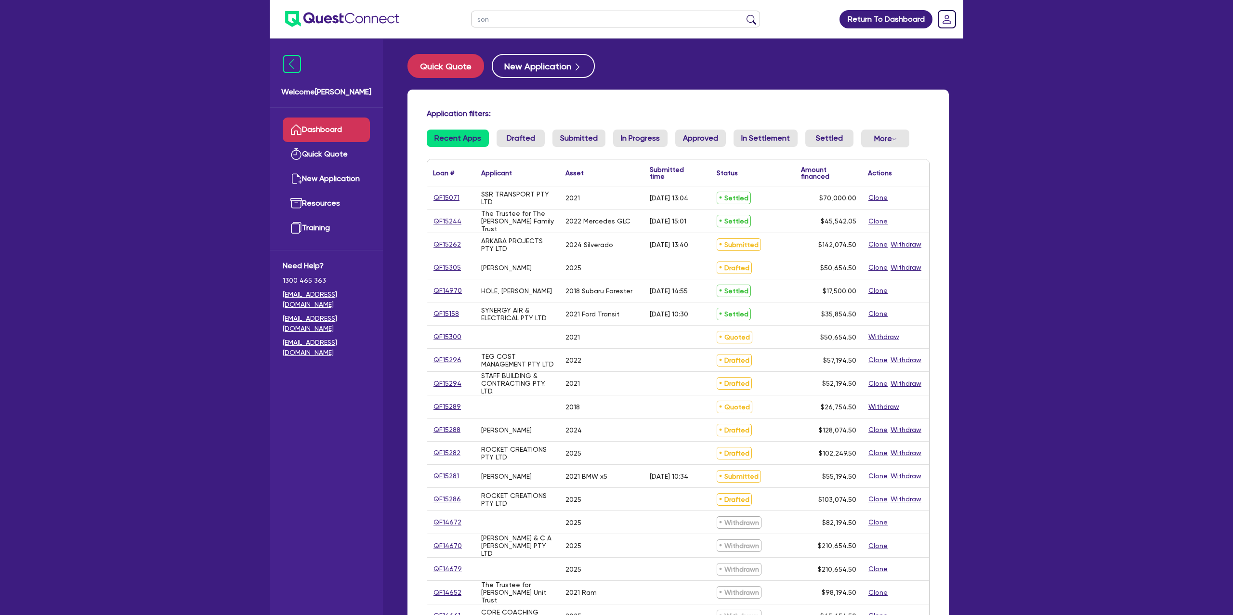
click at [744, 14] on button "submit" at bounding box center [751, 20] width 15 height 13
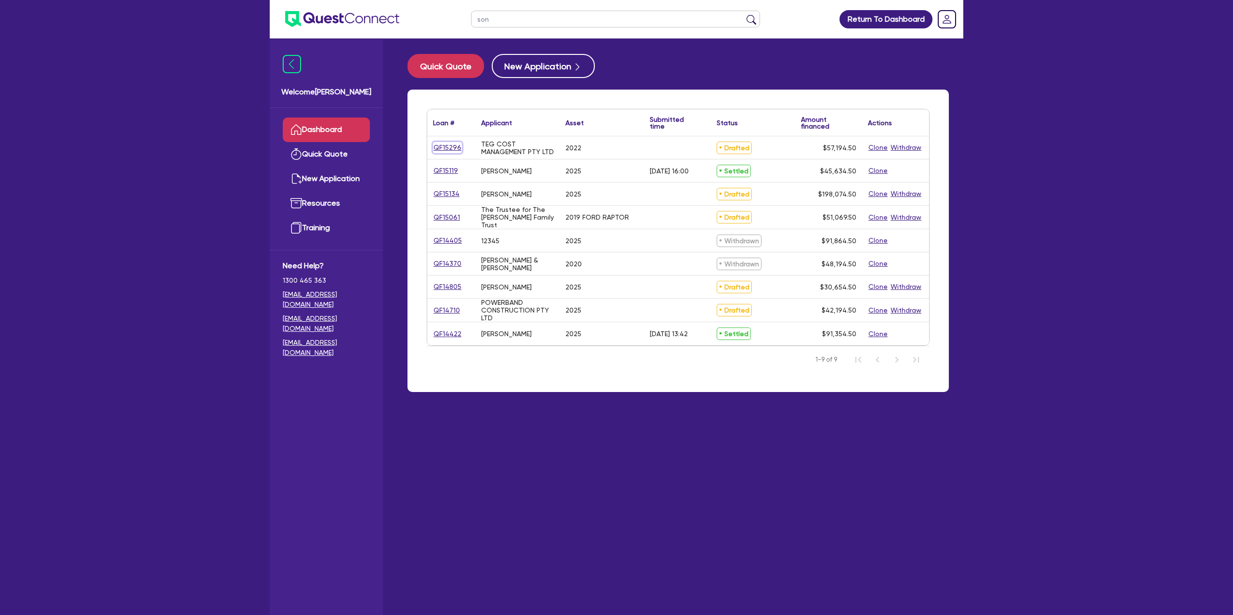
click at [434, 146] on link "QF15296" at bounding box center [447, 147] width 29 height 11
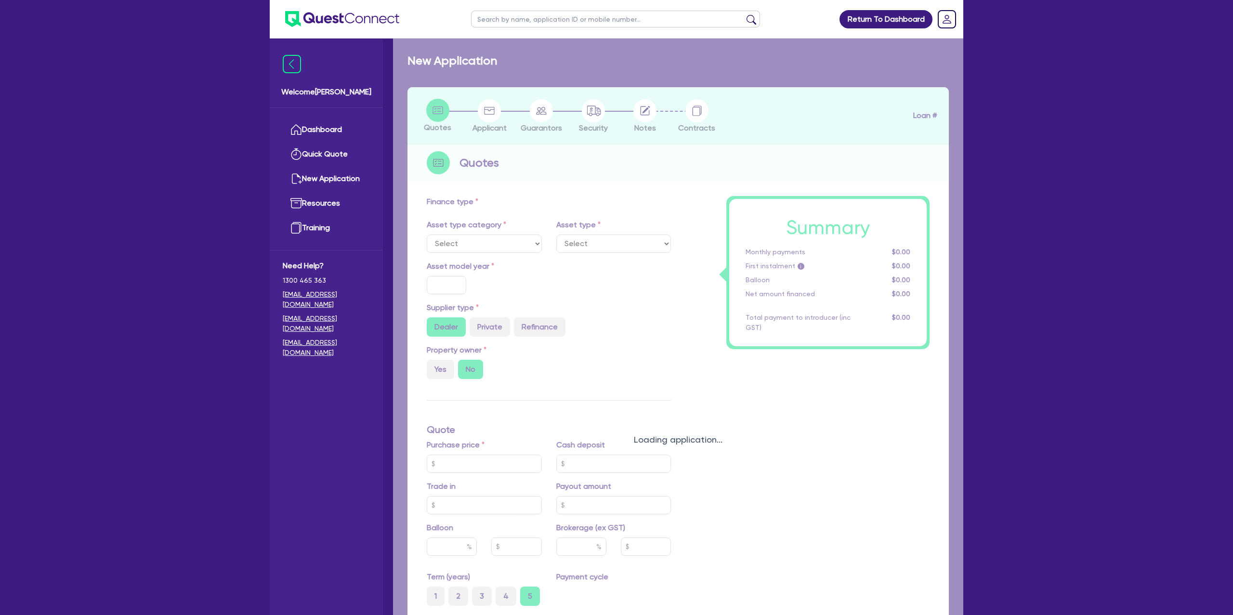
select select "CARS_AND_LIGHT_TRUCKS"
type input "2022"
radio input "true"
type input "55,000"
type input "7.99"
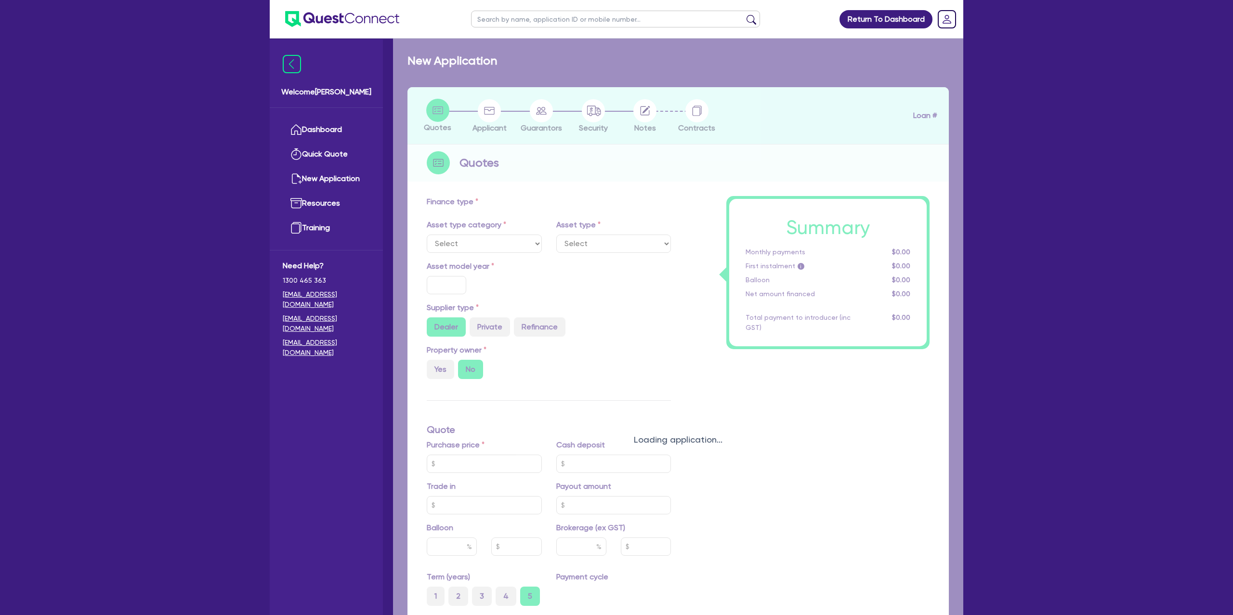
type input "1,400"
select select "PASSENGER_VEHICLES"
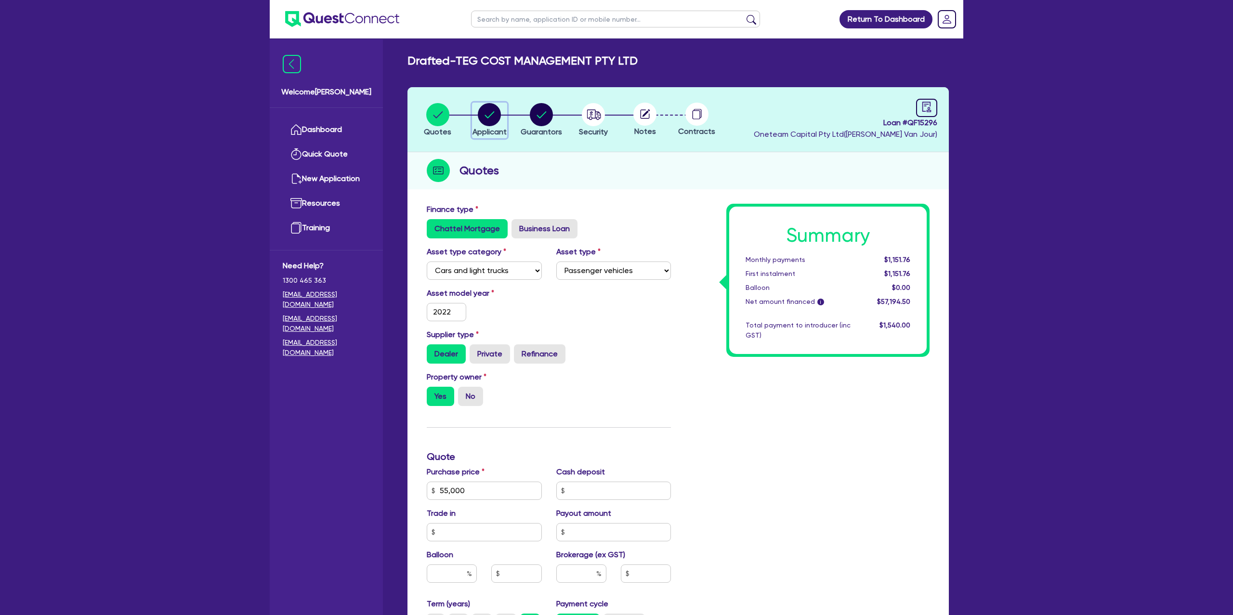
click at [480, 118] on circle "button" at bounding box center [489, 114] width 23 height 23
select select "COMPANY"
select select "ACCOMODATION_FOOD"
select select "HOTELS"
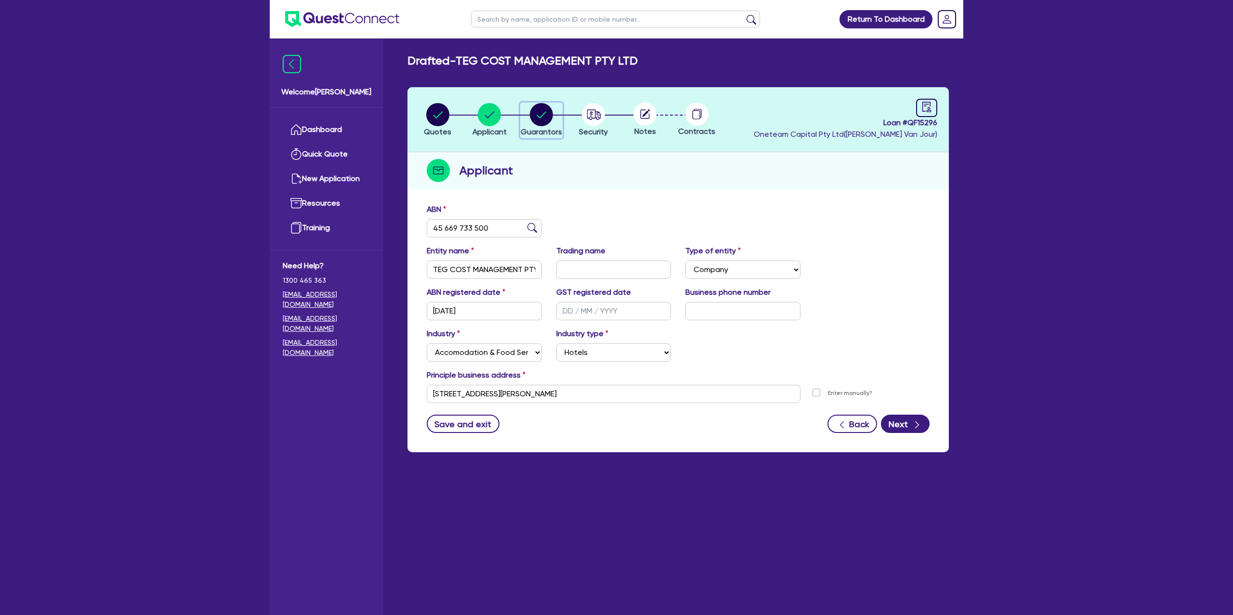
click at [545, 105] on circle "button" at bounding box center [541, 114] width 23 height 23
select select "MR"
select select "VIC"
select select "DE_FACTO"
select select "PROPERTY"
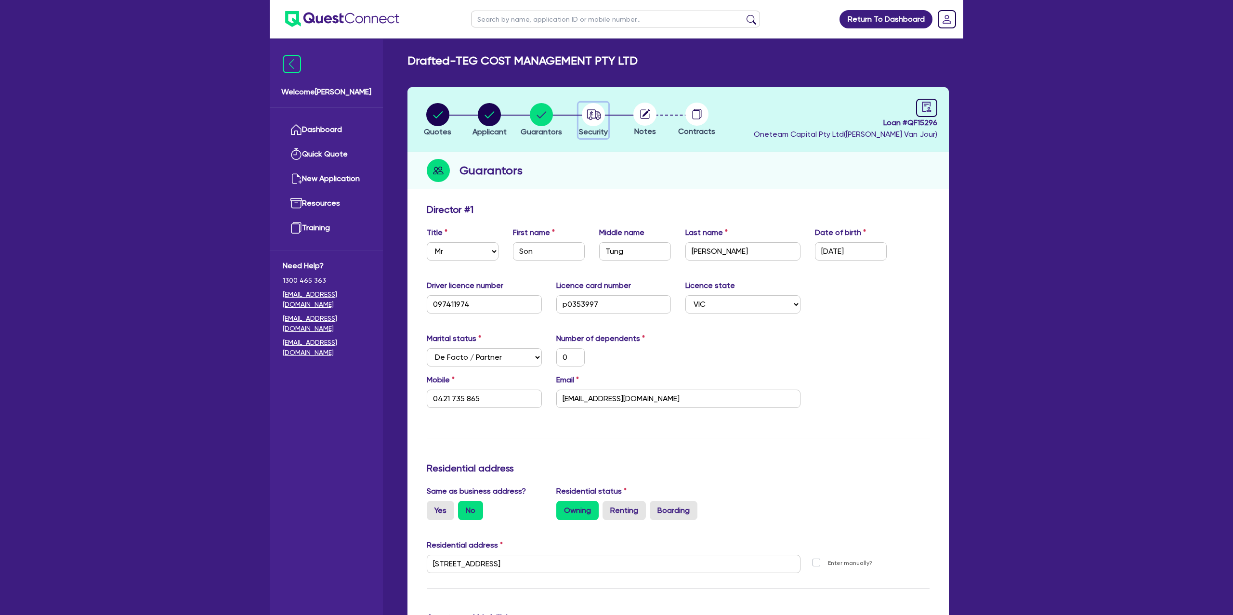
click at [589, 113] on icon "button" at bounding box center [590, 113] width 3 height 5
select select "CARS_AND_LIGHT_TRUCKS"
select select "PASSENGER_VEHICLES"
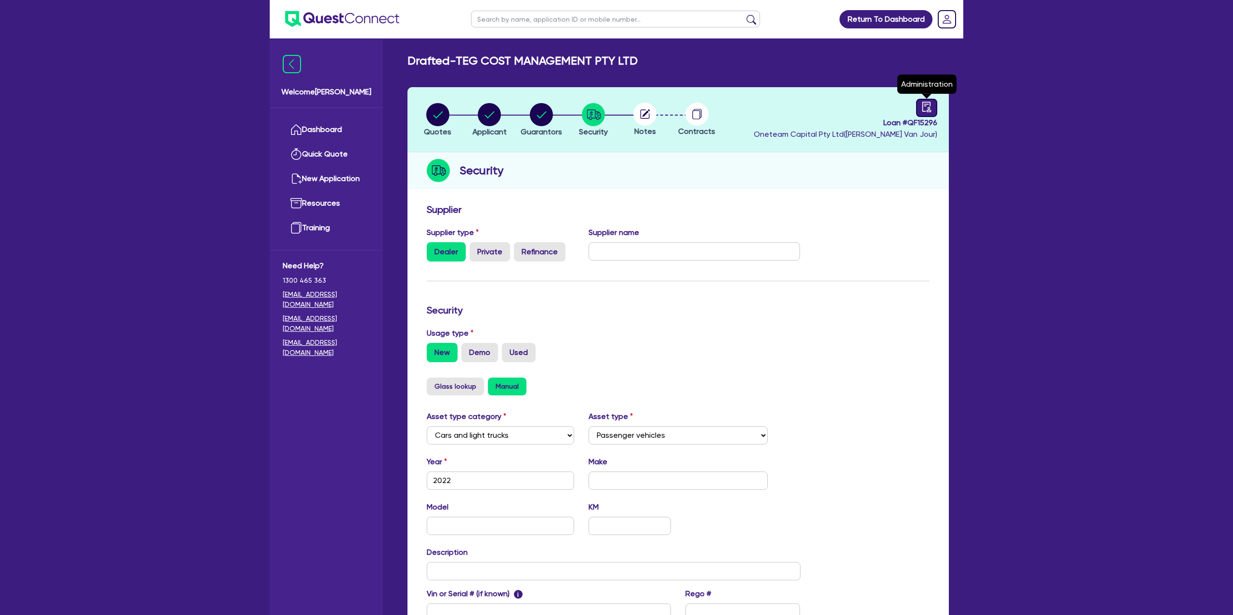
click at [924, 107] on icon "audit" at bounding box center [926, 107] width 11 height 11
select select "DRAFTED_NEW"
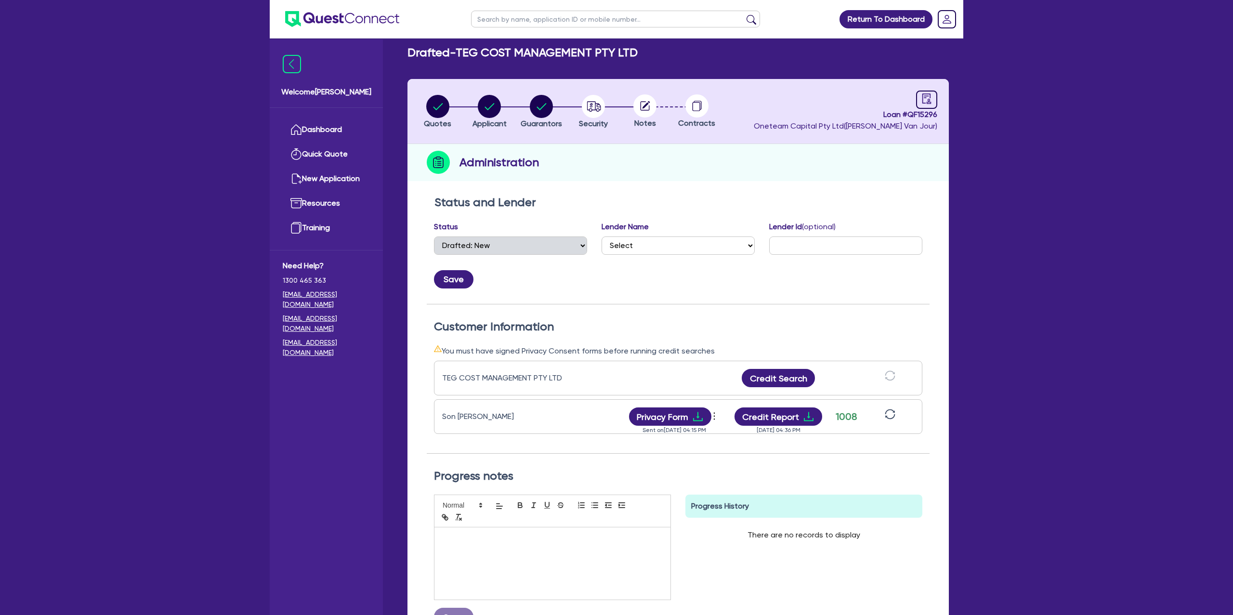
scroll to position [121, 0]
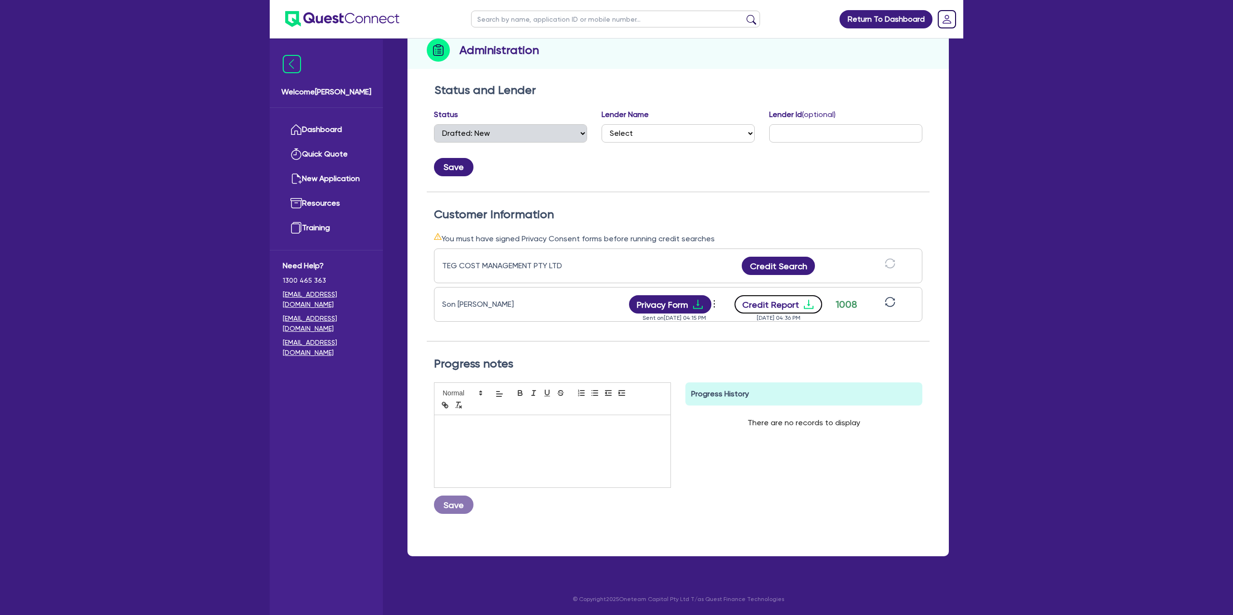
click at [808, 301] on icon "download" at bounding box center [809, 305] width 12 height 12
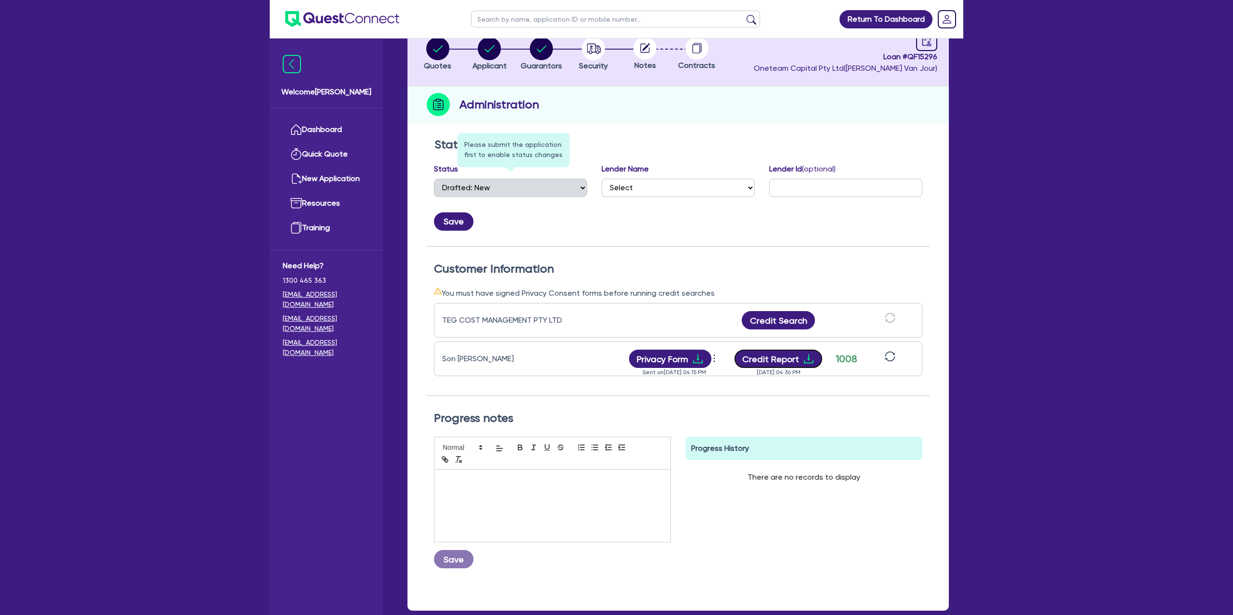
scroll to position [0, 0]
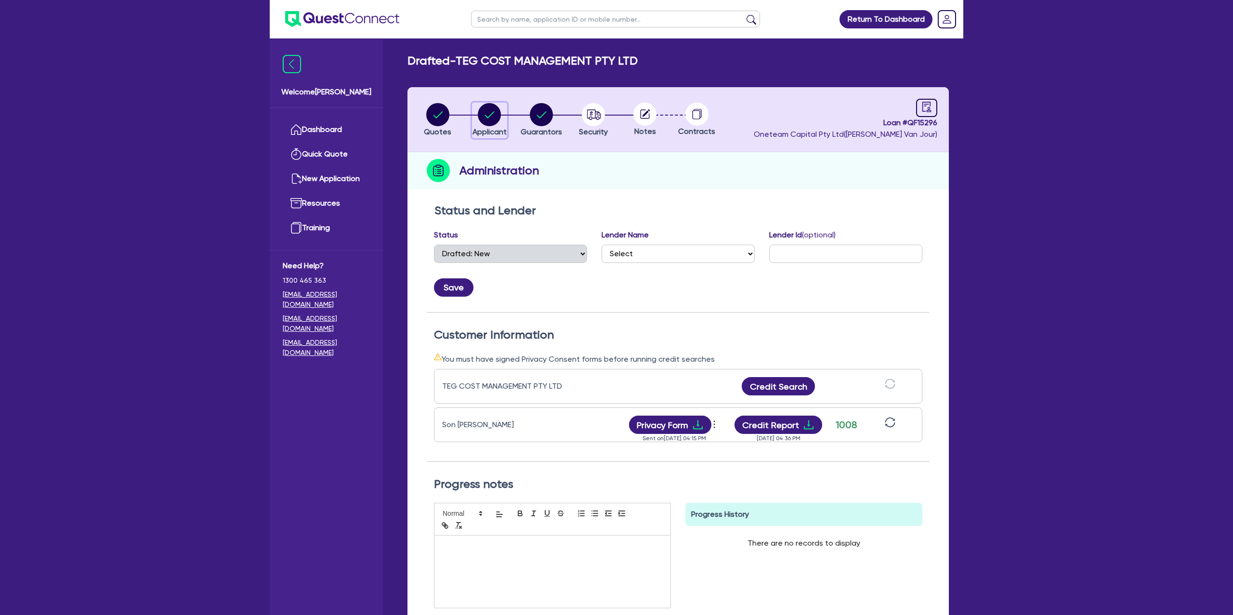
click at [486, 110] on circle "button" at bounding box center [489, 114] width 23 height 23
select select "COMPANY"
select select "ACCOMODATION_FOOD"
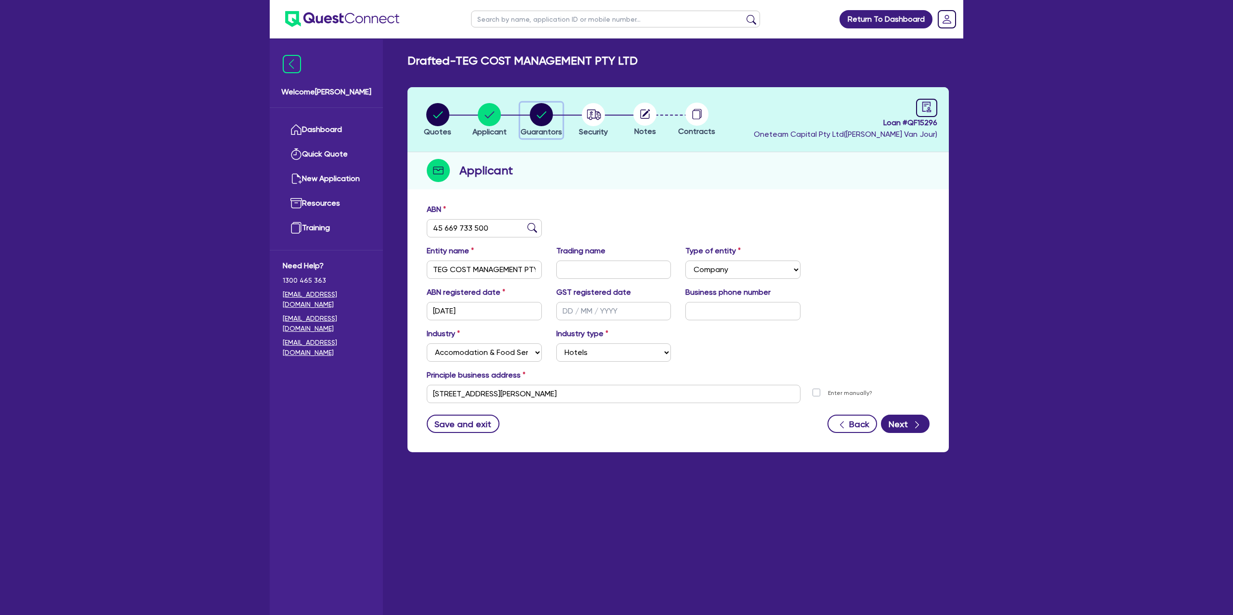
click at [536, 113] on circle "button" at bounding box center [541, 114] width 23 height 23
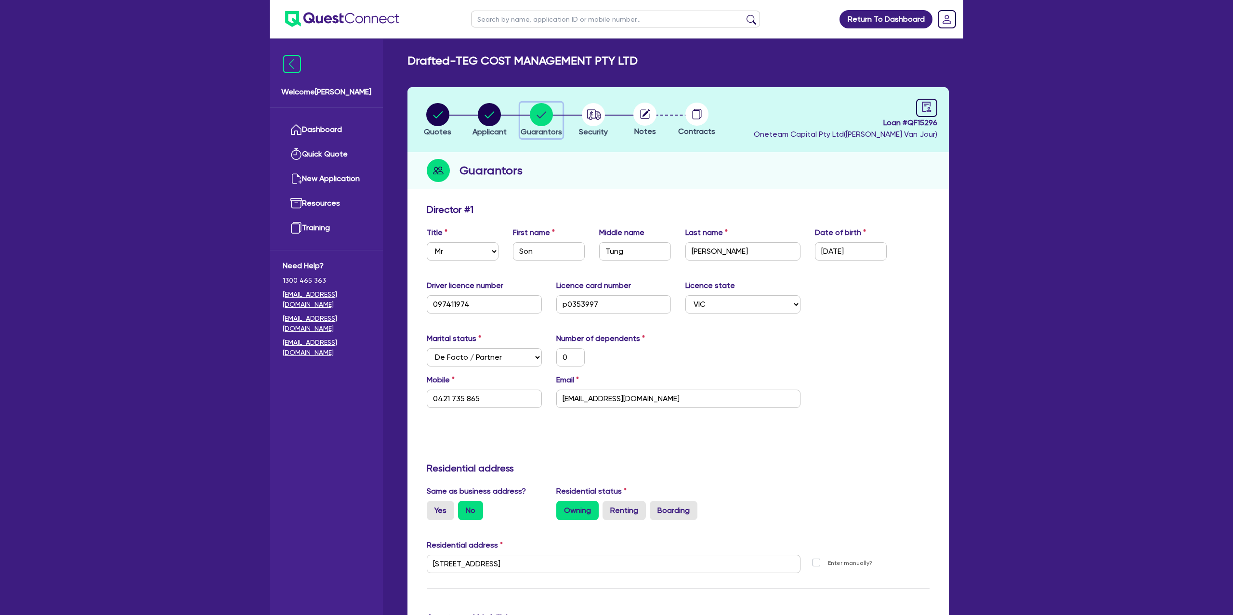
scroll to position [45, 0]
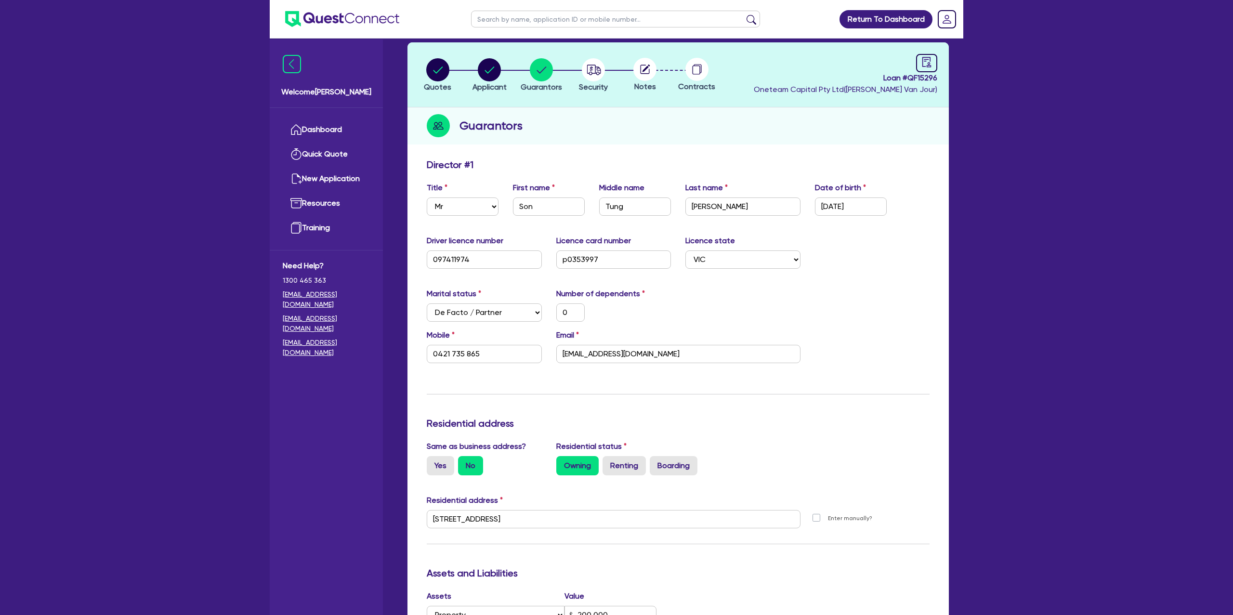
click at [839, 276] on div "Update residential status for Director #1 Boarding is only acceptable when the …" at bounding box center [678, 515] width 503 height 712
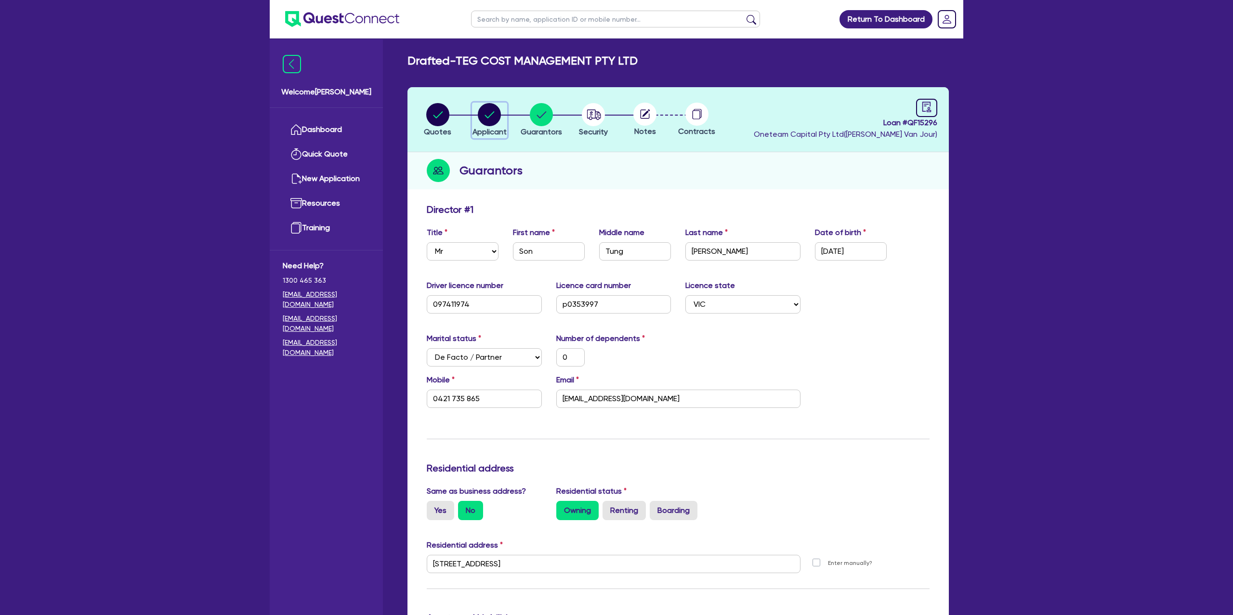
click at [487, 106] on circle "button" at bounding box center [489, 114] width 23 height 23
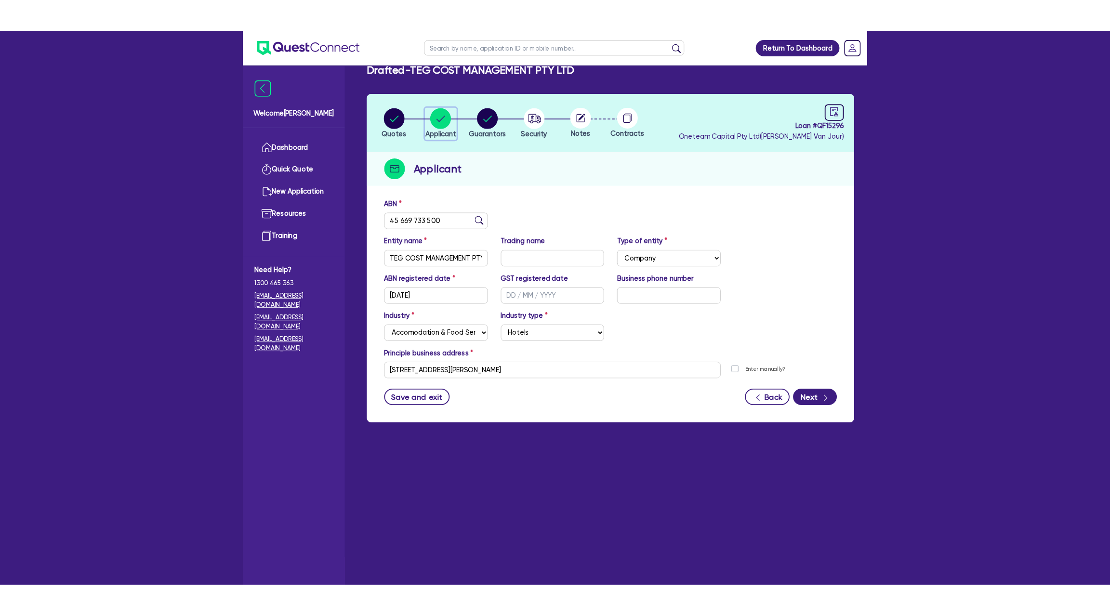
scroll to position [20, 0]
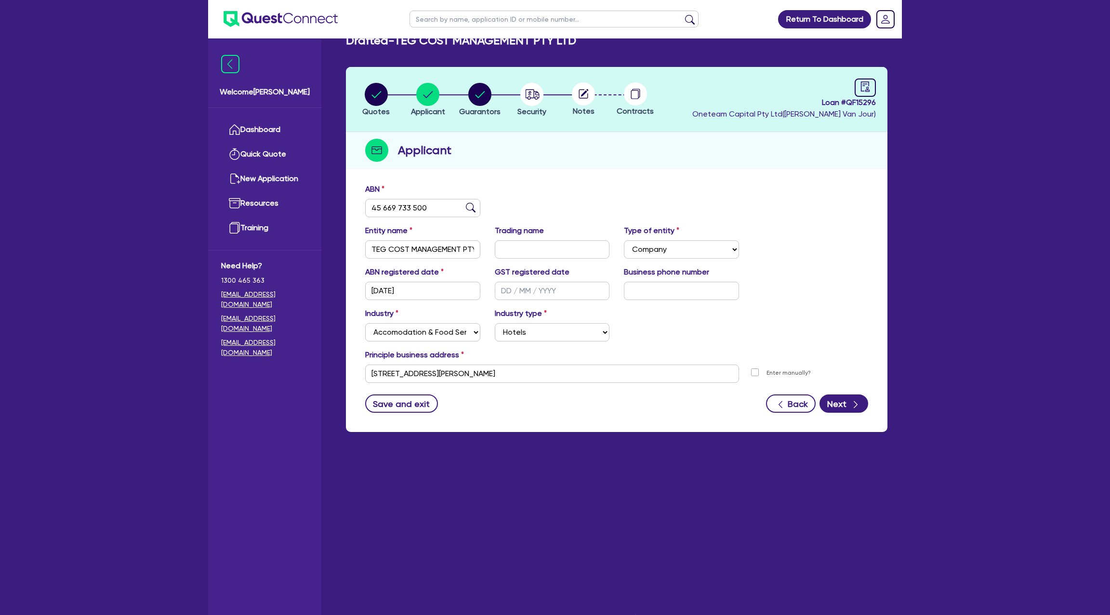
click at [581, 124] on header "Quotes Applicant [GEOGRAPHIC_DATA] Security Notes Contracts Loan # QF15296 Onet…" at bounding box center [616, 99] width 541 height 65
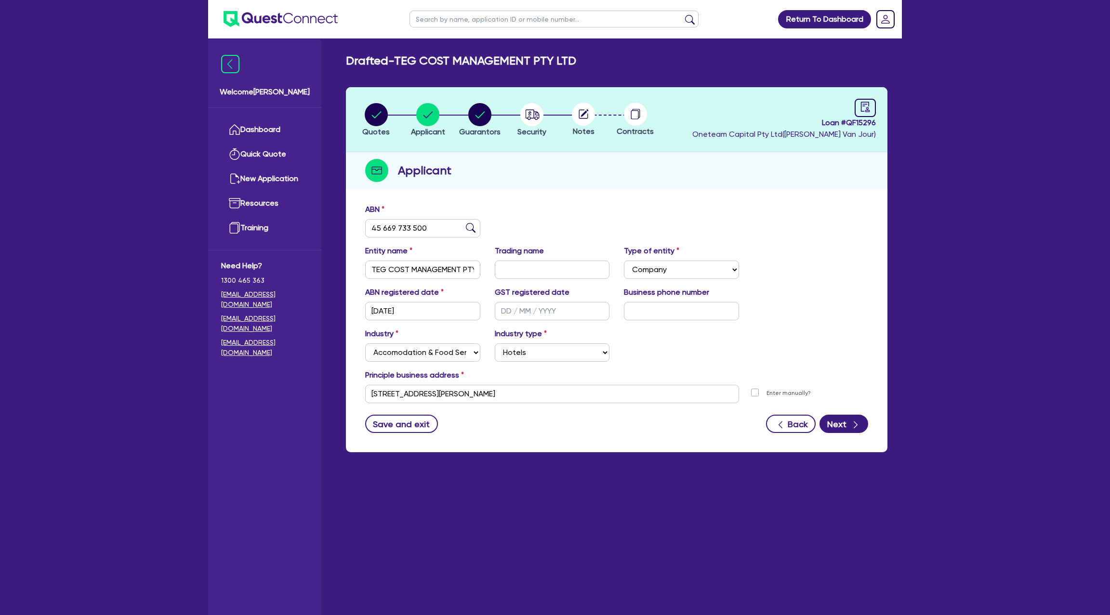
click at [439, 22] on input "text" at bounding box center [553, 19] width 289 height 17
click button "submit" at bounding box center [689, 20] width 15 height 13
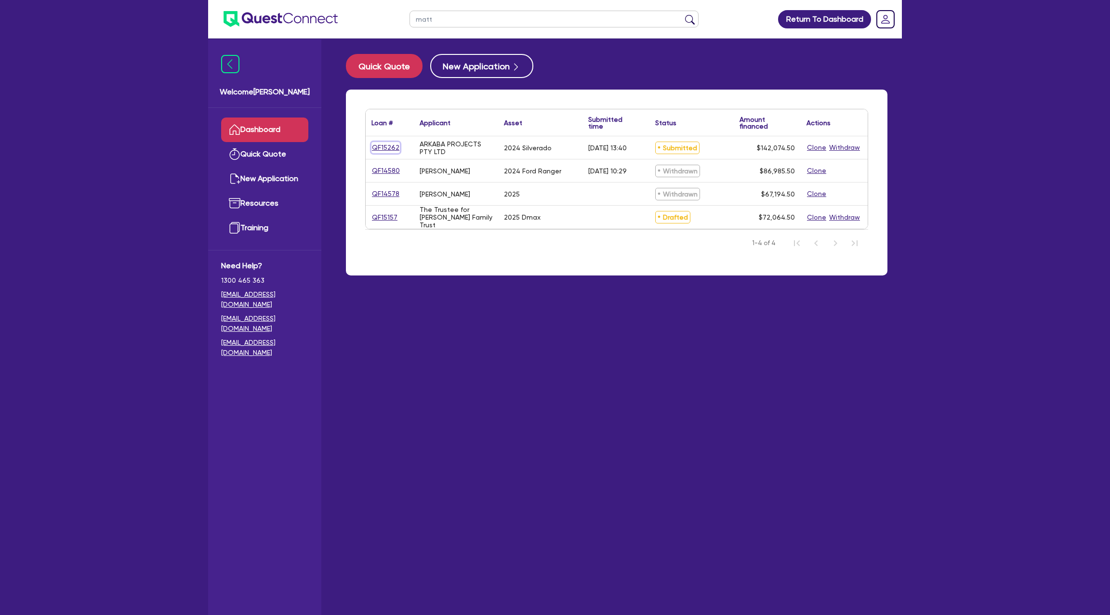
click at [395, 145] on link "QF15262" at bounding box center [385, 147] width 28 height 11
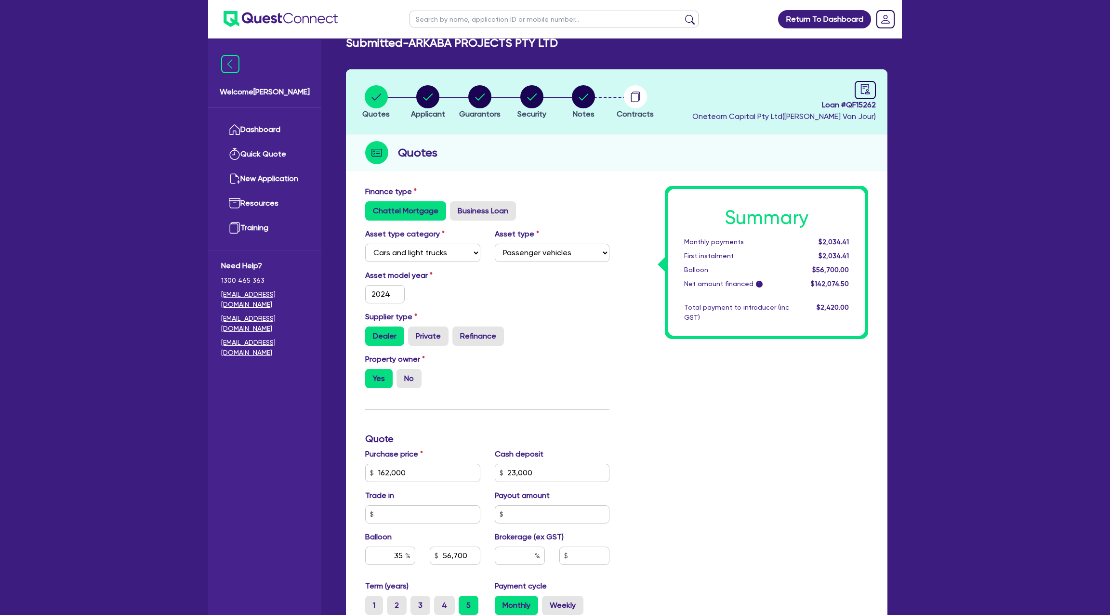
scroll to position [19, 0]
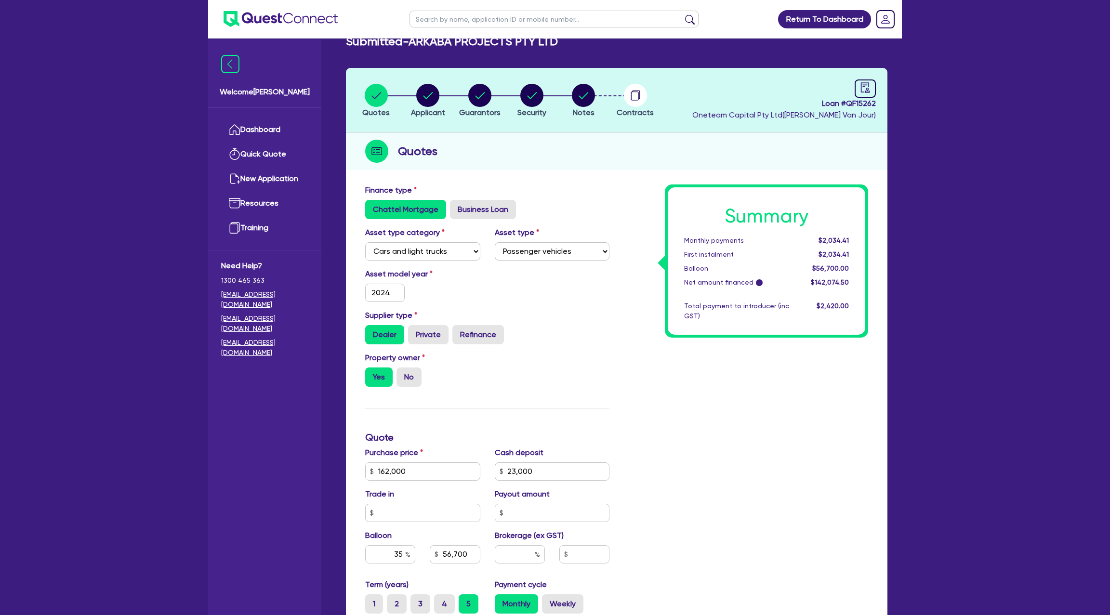
click at [569, 133] on div "Quotes" at bounding box center [616, 151] width 541 height 37
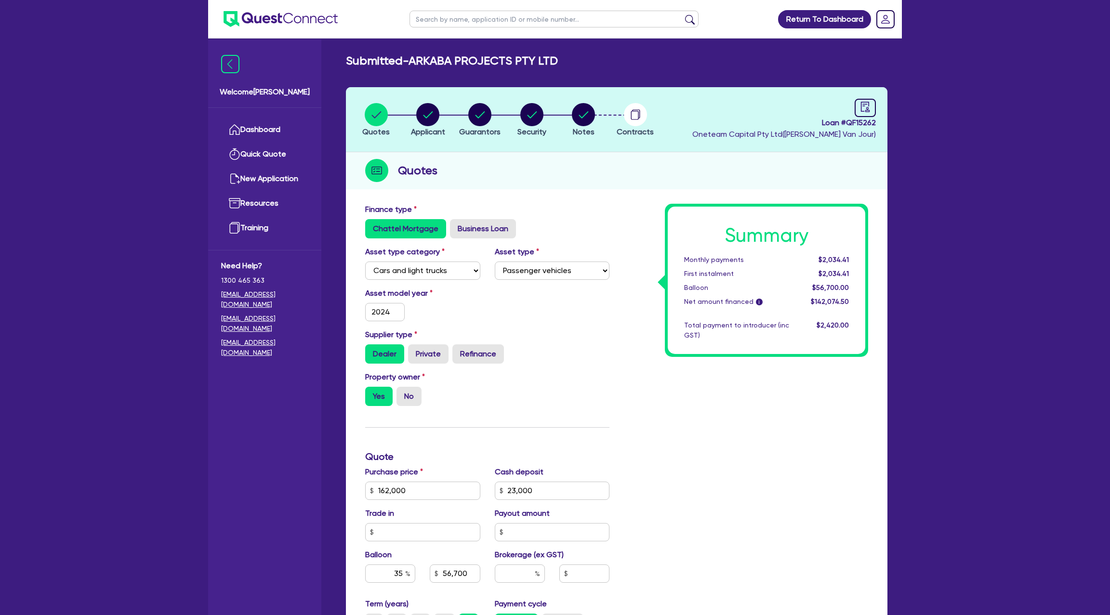
click at [572, 154] on div "Quotes" at bounding box center [616, 170] width 541 height 37
click at [275, 129] on link "Dashboard" at bounding box center [264, 130] width 87 height 25
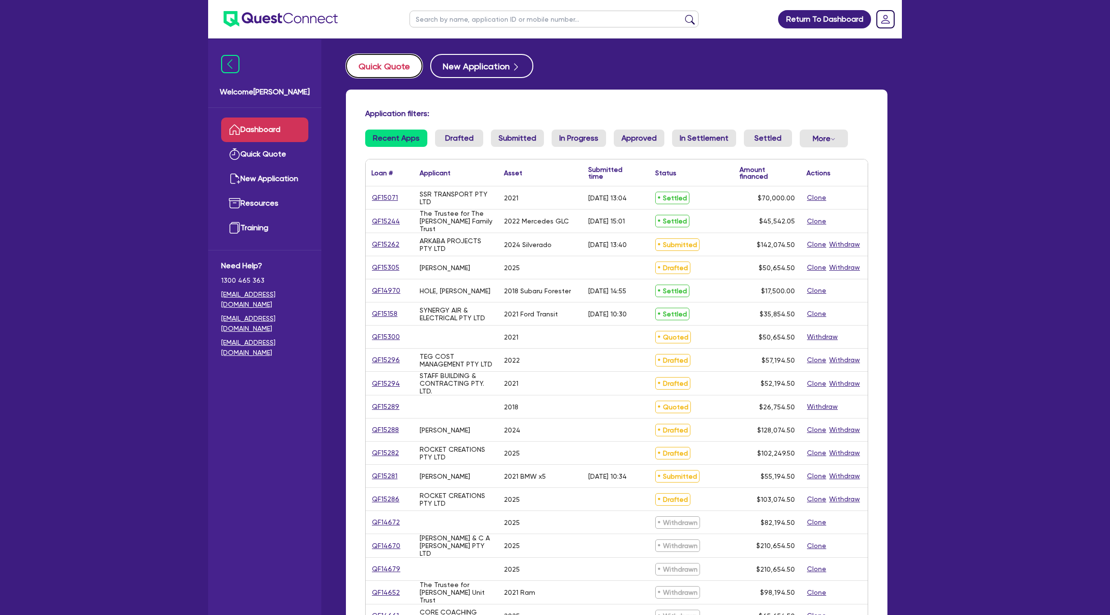
click at [380, 71] on button "Quick Quote" at bounding box center [384, 66] width 77 height 24
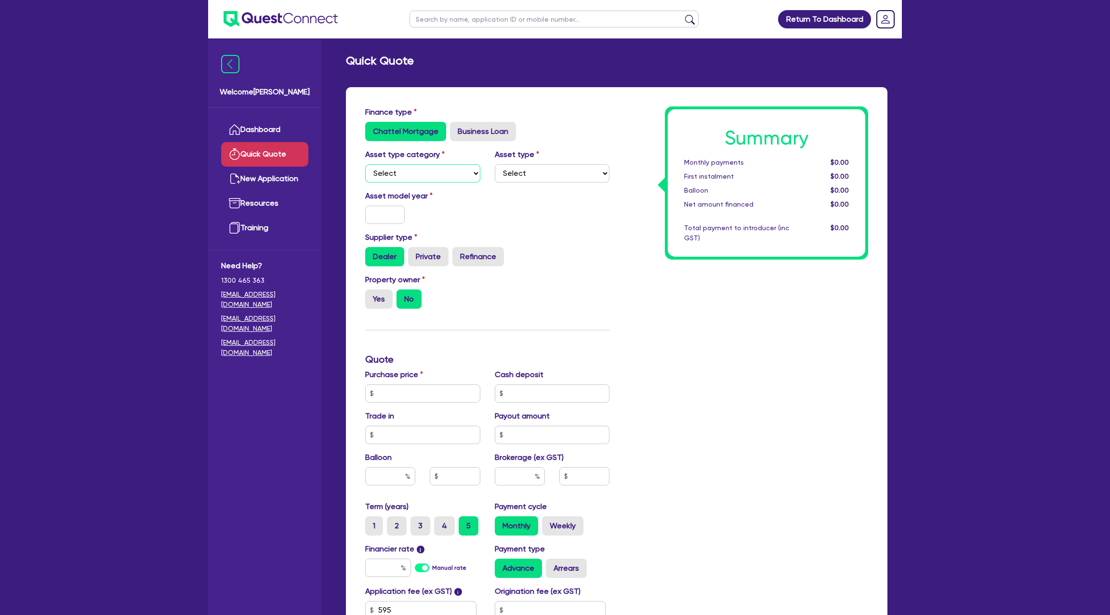
click at [394, 173] on select "Select Cars and light trucks Primary assets Secondary assets Tertiary assets" at bounding box center [422, 173] width 115 height 18
click at [365, 164] on select "Select Cars and light trucks Primary assets Secondary assets Tertiary assets" at bounding box center [422, 173] width 115 height 18
click at [520, 172] on select "Select" at bounding box center [552, 173] width 115 height 18
click at [495, 164] on select "Select Passenger vehicles Vans and utes Light trucks up to 4.5 tonne" at bounding box center [552, 173] width 115 height 18
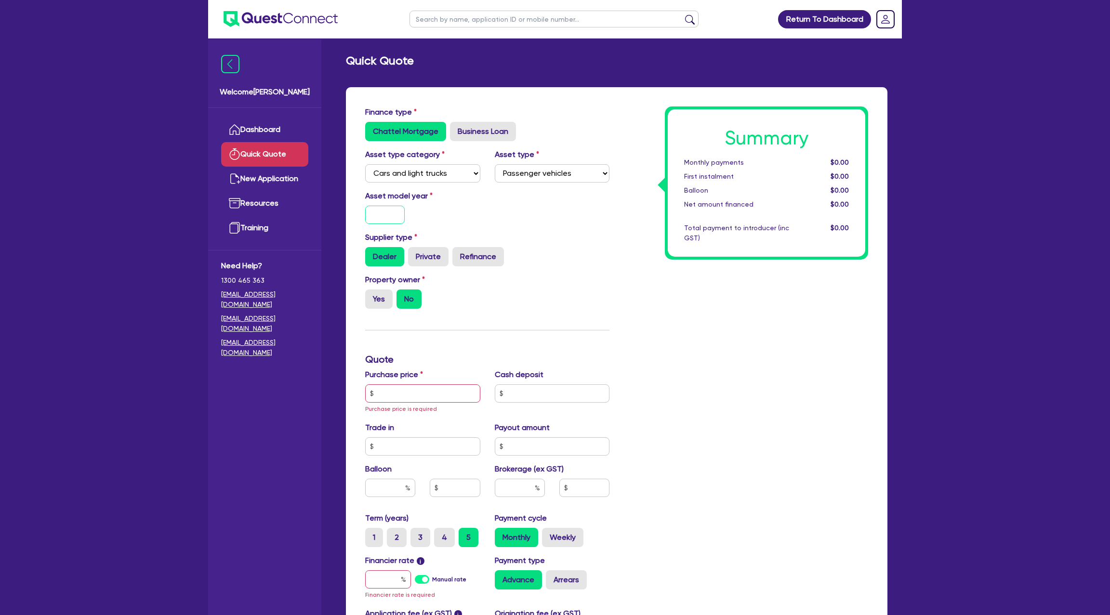
click at [398, 213] on input "text" at bounding box center [384, 215] width 39 height 18
click at [597, 253] on div "Dealer Private Refinance" at bounding box center [487, 256] width 244 height 19
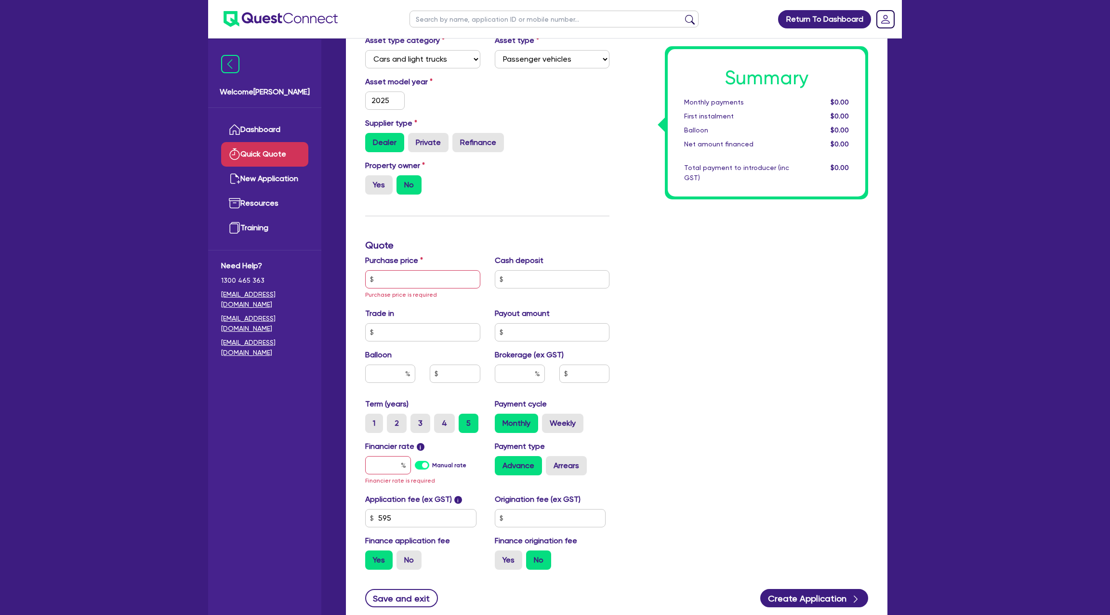
scroll to position [116, 0]
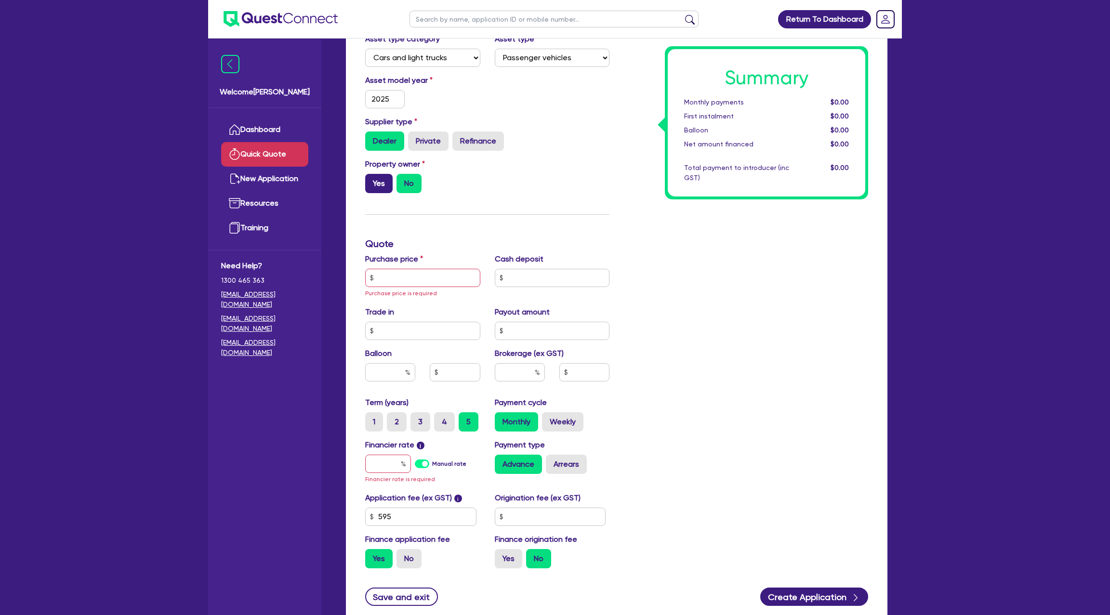
click at [382, 184] on label "Yes" at bounding box center [378, 183] width 27 height 19
click at [371, 180] on input "Yes" at bounding box center [368, 177] width 6 height 6
click at [403, 272] on input "text" at bounding box center [422, 278] width 115 height 18
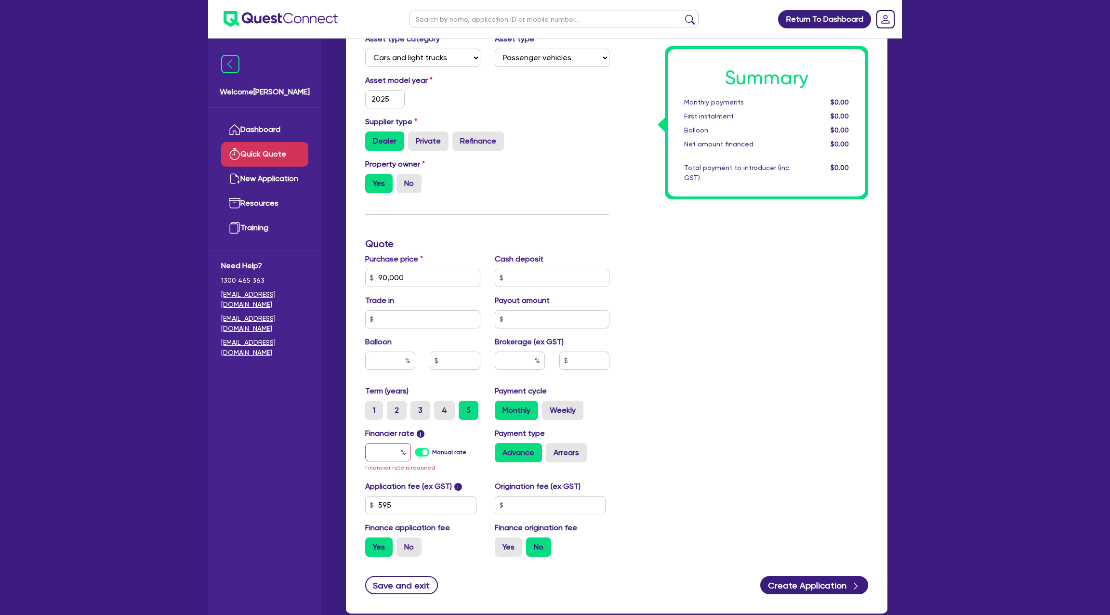
click at [608, 250] on div "Finance type Chattel Mortgage Business Loan Asset type category Select Cars and…" at bounding box center [487, 278] width 259 height 574
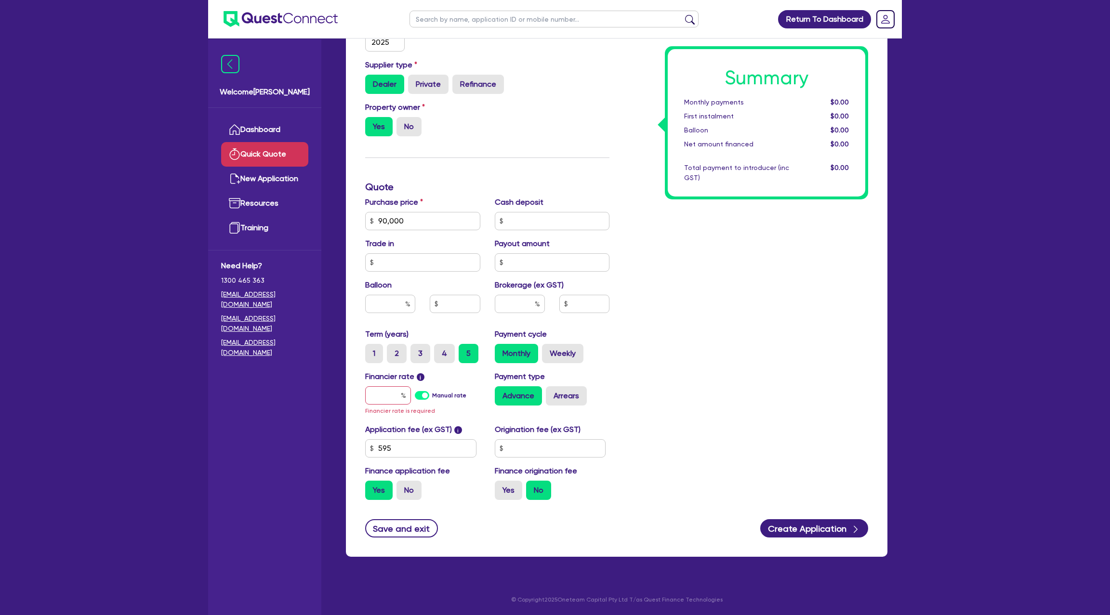
click at [392, 385] on div "Financier rate i Manual rate Financier rate is required" at bounding box center [423, 393] width 130 height 45
click at [398, 398] on input "text" at bounding box center [388, 395] width 46 height 18
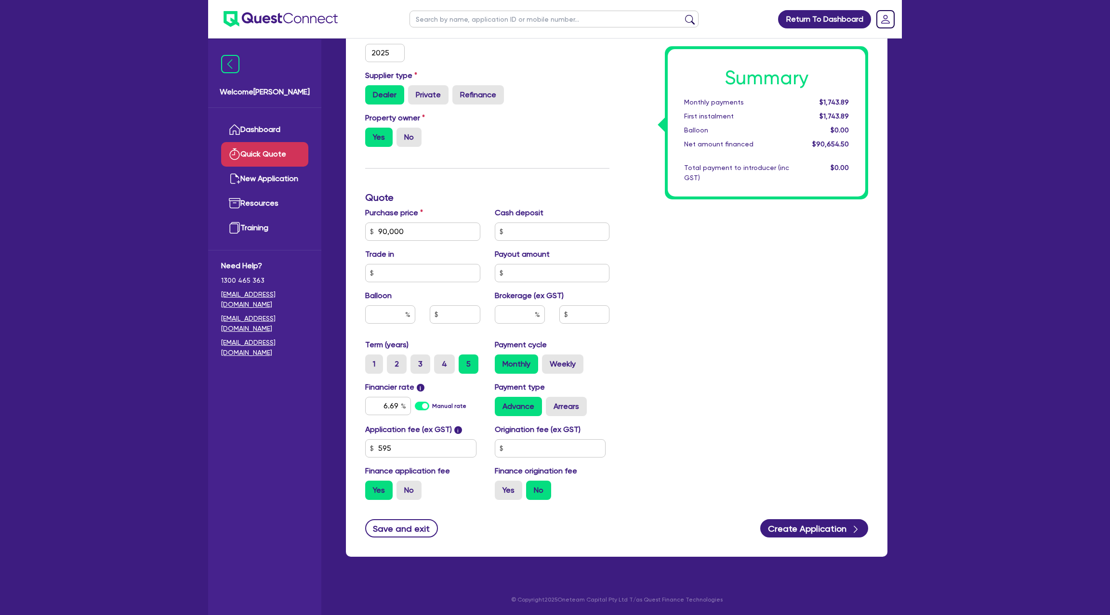
click at [716, 405] on div "Summary Monthly payments $1,743.89 First instalment $1,743.89 Balloon $0.00 Net…" at bounding box center [745, 226] width 259 height 563
click at [539, 446] on input "text" at bounding box center [550, 448] width 111 height 18
click at [816, 384] on div "Summary Monthly payments $1,771.96 First instalment $1,771.96 Balloon $0.00 Net…" at bounding box center [745, 226] width 259 height 563
click at [581, 369] on label "Weekly" at bounding box center [562, 363] width 41 height 19
click at [548, 361] on input "Weekly" at bounding box center [545, 357] width 6 height 6
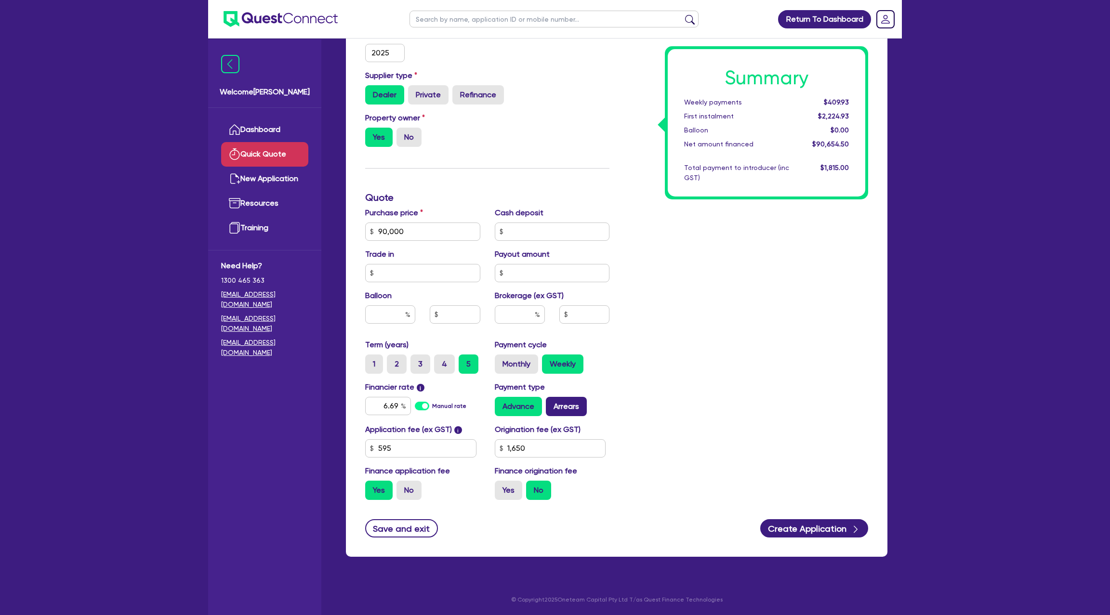
click at [553, 402] on label "Arrears" at bounding box center [566, 406] width 41 height 19
click at [552, 402] on input "Arrears" at bounding box center [549, 400] width 6 height 6
drag, startPoint x: 404, startPoint y: 232, endPoint x: 360, endPoint y: 229, distance: 43.9
click at [360, 229] on div "Purchase price 90,000" at bounding box center [423, 224] width 130 height 34
click at [511, 232] on input "text" at bounding box center [552, 231] width 115 height 18
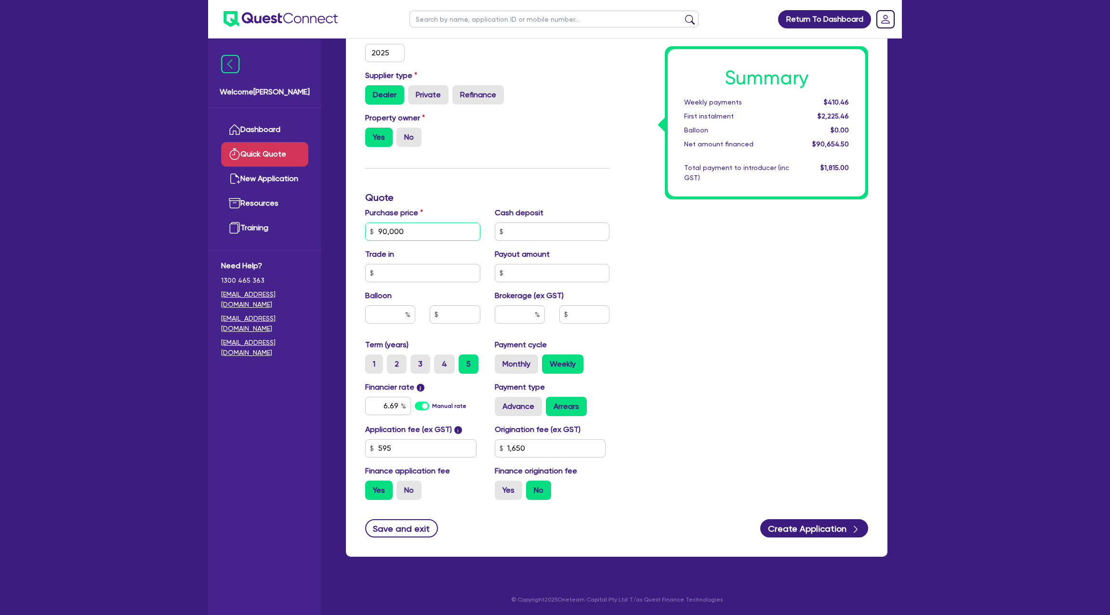
click at [405, 233] on input "90,000" at bounding box center [422, 231] width 115 height 18
click at [523, 307] on input "text" at bounding box center [520, 314] width 50 height 18
click at [497, 487] on label "Yes" at bounding box center [508, 490] width 27 height 19
click at [497, 487] on input "Yes" at bounding box center [498, 484] width 6 height 6
drag, startPoint x: 827, startPoint y: 100, endPoint x: 851, endPoint y: 132, distance: 39.6
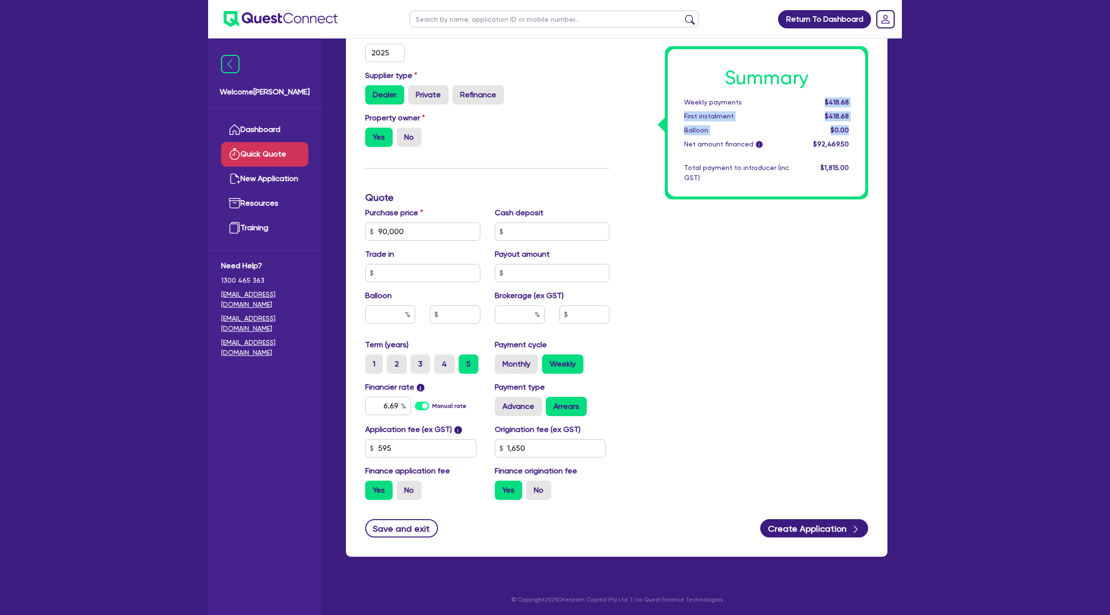
click at [851, 132] on div "Summary Weekly payments $418.68 First instalment $418.68 Balloon $0.00 Net amou…" at bounding box center [765, 122] width 197 height 147
click at [525, 193] on h3 "Quote" at bounding box center [487, 198] width 244 height 12
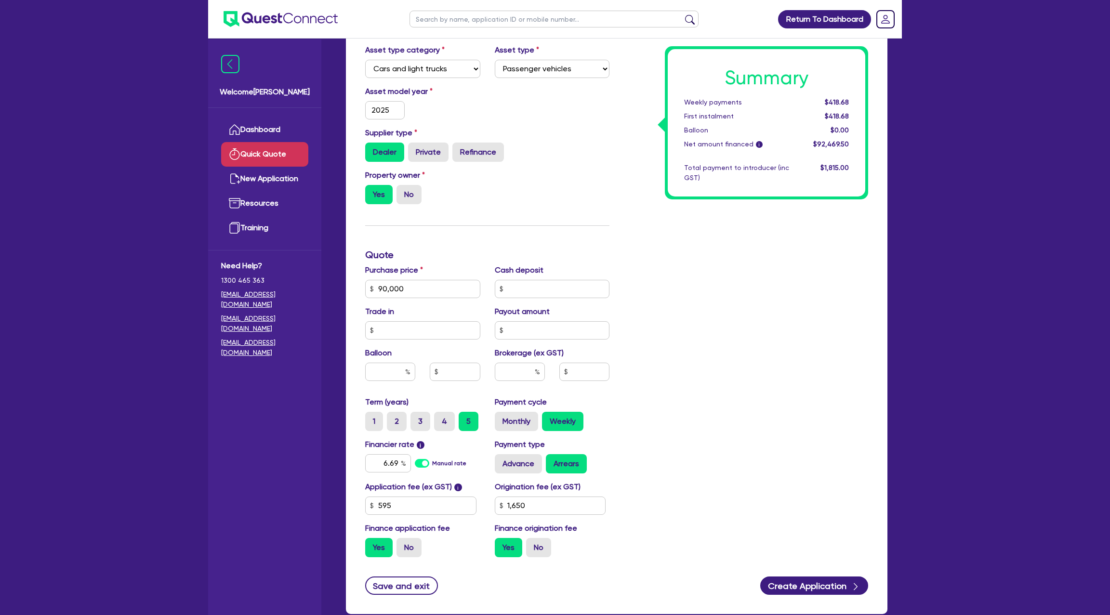
scroll to position [96, 0]
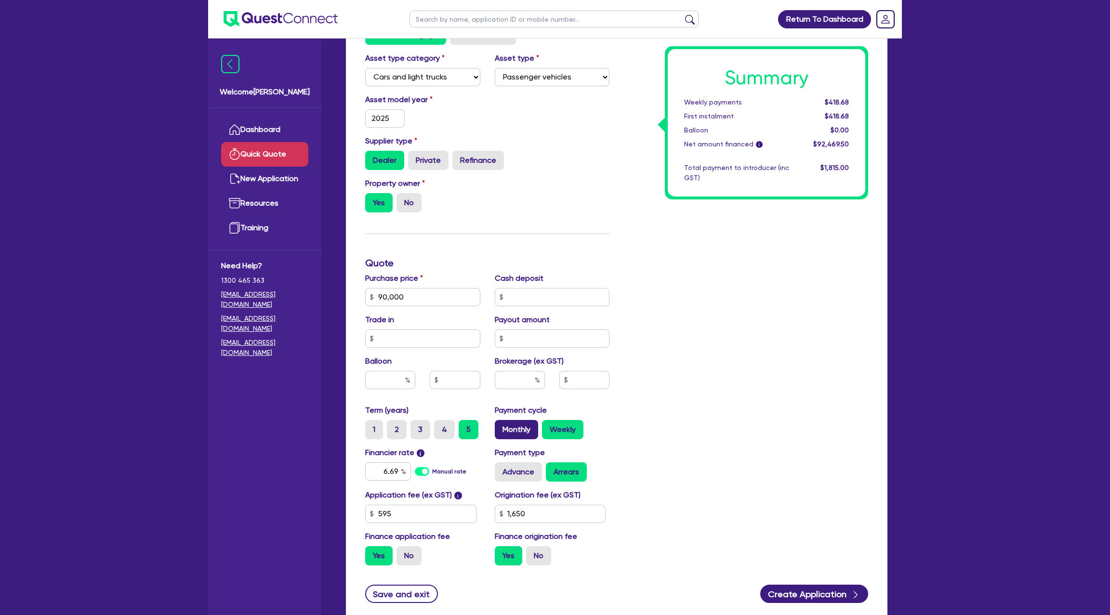
click at [525, 428] on label "Monthly" at bounding box center [516, 429] width 43 height 19
click at [501, 426] on input "Monthly" at bounding box center [498, 423] width 6 height 6
drag, startPoint x: 823, startPoint y: 100, endPoint x: 850, endPoint y: 102, distance: 27.1
click at [850, 102] on div "$1,817.52" at bounding box center [826, 102] width 60 height 10
drag, startPoint x: 824, startPoint y: 101, endPoint x: 868, endPoint y: 103, distance: 44.3
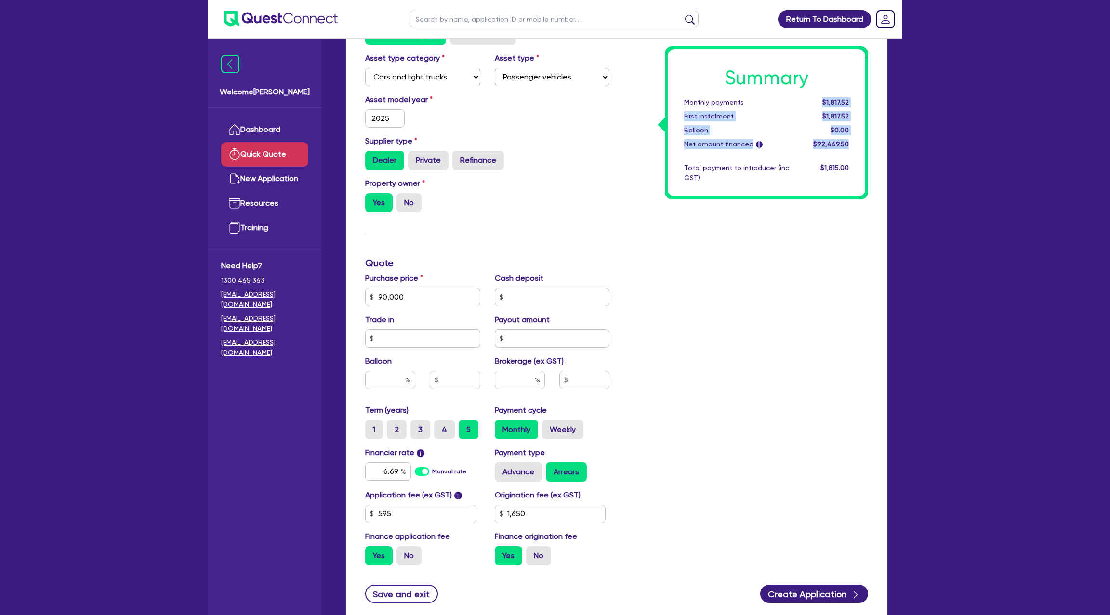
click at [868, 103] on div "Summary Monthly payments $1,817.52 First instalment $1,817.52 Balloon $0.00 Net…" at bounding box center [745, 291] width 259 height 563
click at [399, 382] on input "text" at bounding box center [390, 380] width 50 height 18
click at [449, 428] on label "4" at bounding box center [444, 429] width 21 height 19
click at [440, 426] on input "4" at bounding box center [437, 423] width 6 height 6
click at [402, 477] on input "6.69" at bounding box center [388, 471] width 46 height 18
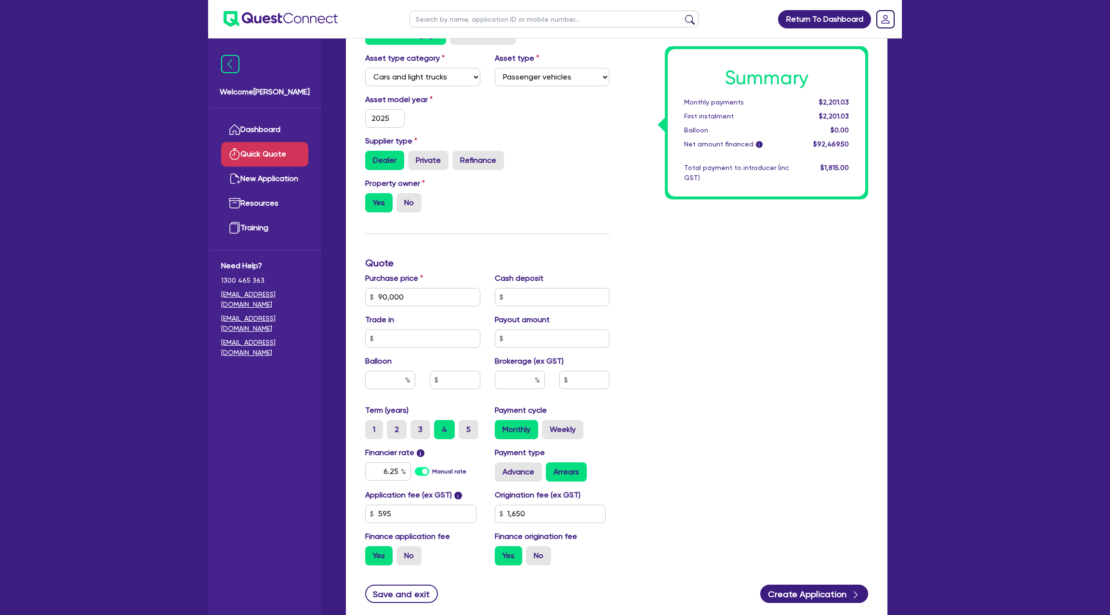
click at [714, 451] on div "Summary Monthly payments $2,201.03 First instalment $2,201.03 Balloon $0.00 Net…" at bounding box center [745, 291] width 259 height 563
drag, startPoint x: 406, startPoint y: 294, endPoint x: 358, endPoint y: 294, distance: 48.6
click at [358, 294] on div "Purchase price 90,000" at bounding box center [423, 290] width 130 height 34
click at [695, 220] on div "Summary Monthly payments $2,182.27 First instalment $2,182.27 Balloon $0.00 Net…" at bounding box center [745, 291] width 259 height 563
drag, startPoint x: 821, startPoint y: 102, endPoint x: 861, endPoint y: 106, distance: 40.3
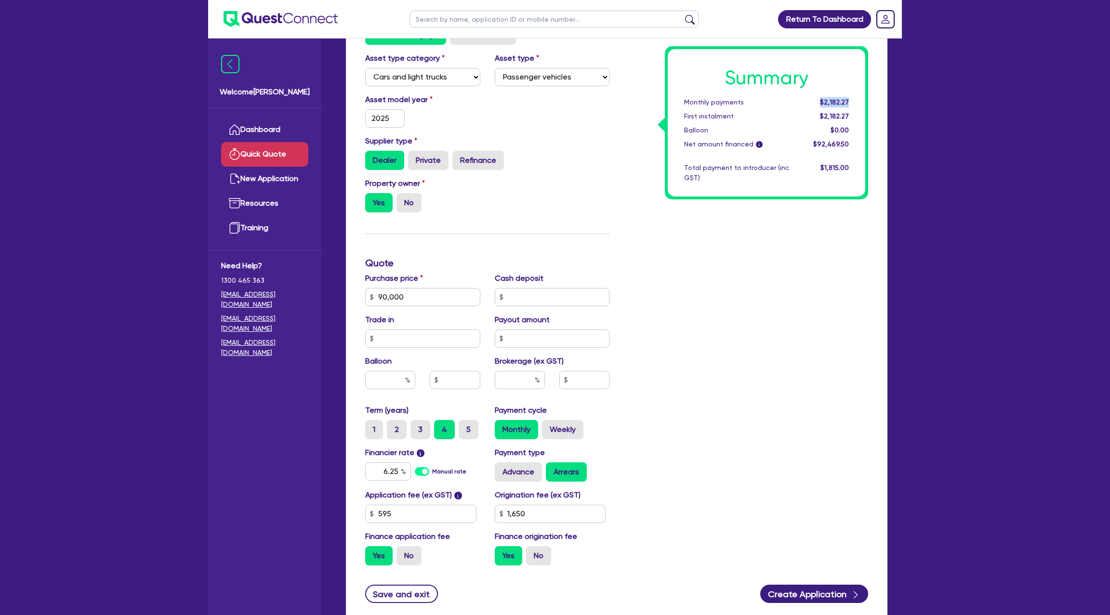
click at [861, 106] on div "Summary Monthly payments $2,182.27 First instalment $2,182.27 Balloon $0.00 Net…" at bounding box center [765, 122] width 197 height 147
click at [821, 102] on span "$2,182.27" at bounding box center [834, 102] width 29 height 8
click at [822, 105] on span "$2,182.27" at bounding box center [834, 102] width 29 height 8
drag, startPoint x: 822, startPoint y: 104, endPoint x: 862, endPoint y: 106, distance: 40.5
click at [861, 105] on div "Summary Monthly payments $2,182.27 First instalment $2,182.27 Balloon $0.00 Net…" at bounding box center [765, 122] width 197 height 147
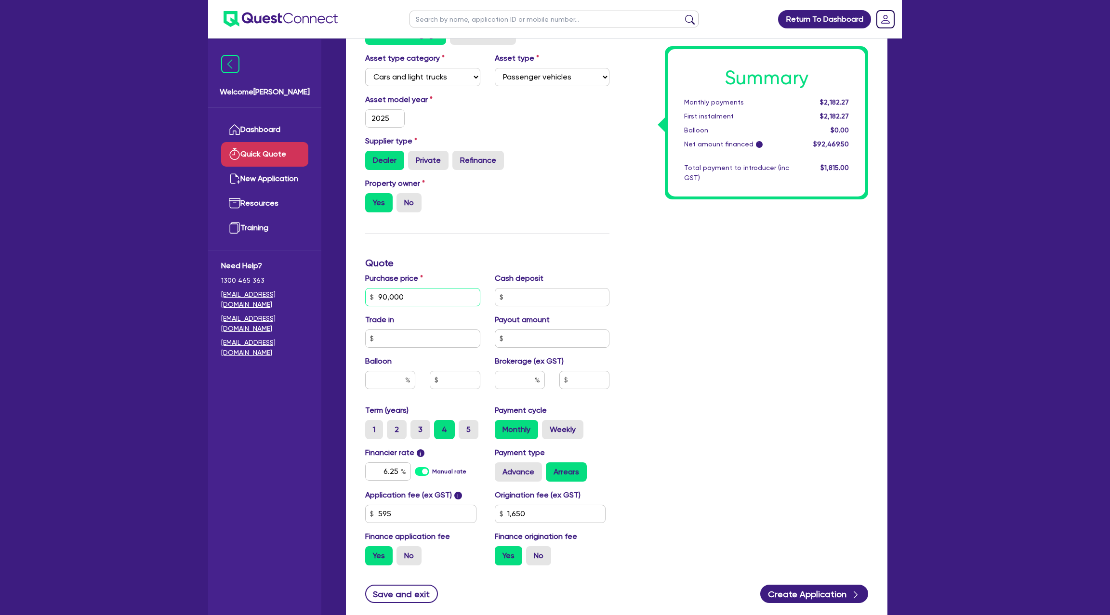
click at [426, 301] on input "90,000" at bounding box center [422, 297] width 115 height 18
click at [468, 431] on label "5" at bounding box center [468, 429] width 20 height 19
click at [465, 426] on input "5" at bounding box center [461, 423] width 6 height 6
click at [399, 470] on input "6.25" at bounding box center [388, 471] width 46 height 18
click at [753, 441] on div "Summary Monthly payments $1,798.47 First instalment $1,798.47 Balloon $0.00 Net…" at bounding box center [745, 291] width 259 height 563
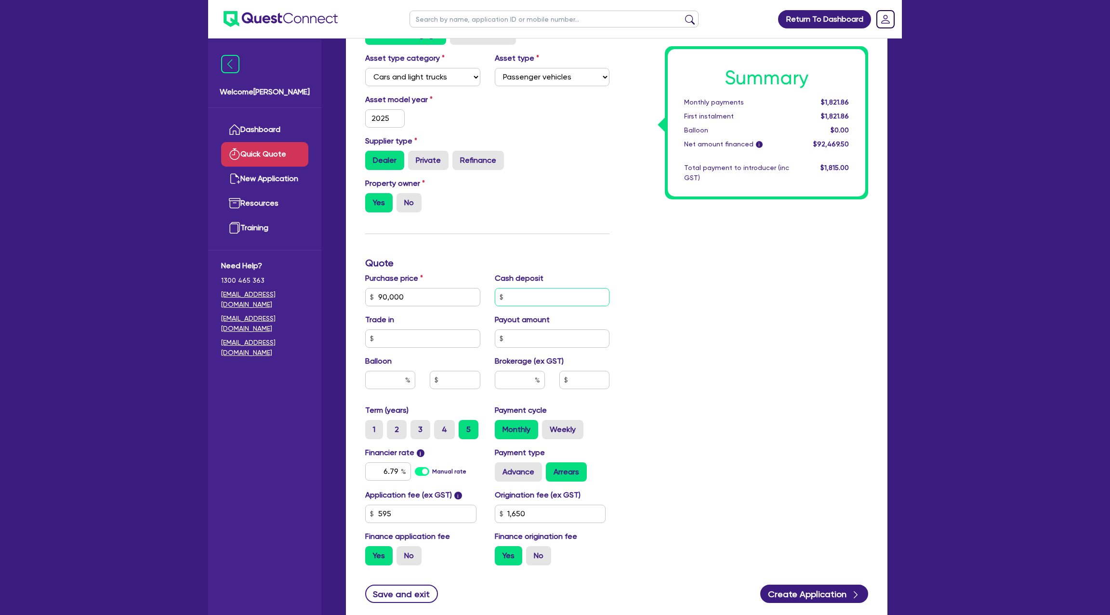
click at [521, 296] on input "text" at bounding box center [552, 297] width 115 height 18
click at [711, 291] on div "Summary Monthly payments $1,821.86 First instalment $1,821.86 Balloon $0.00 Net…" at bounding box center [745, 291] width 259 height 563
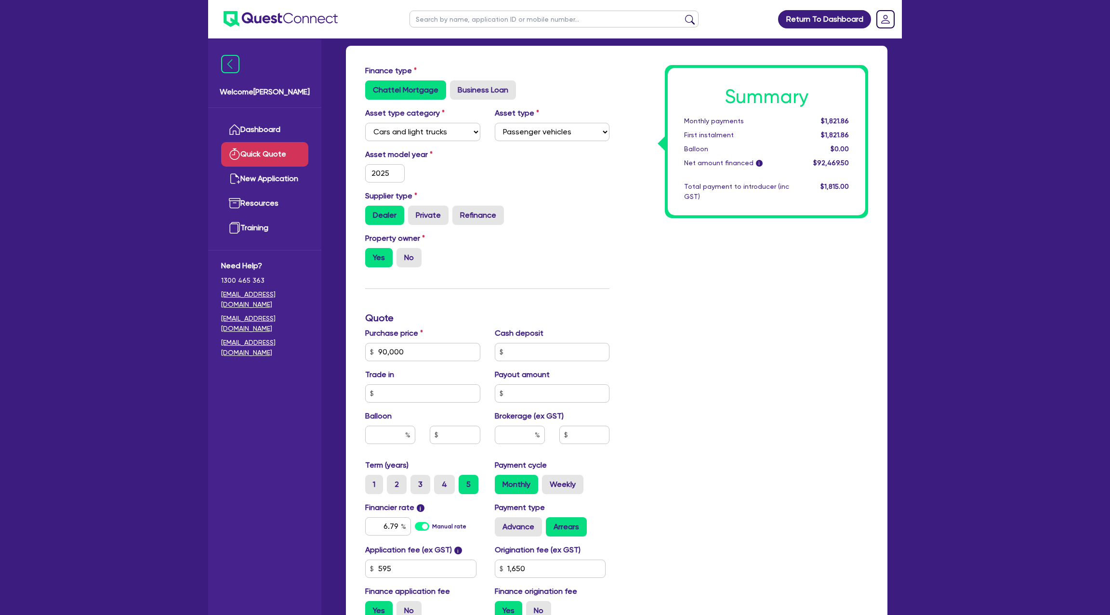
scroll to position [0, 0]
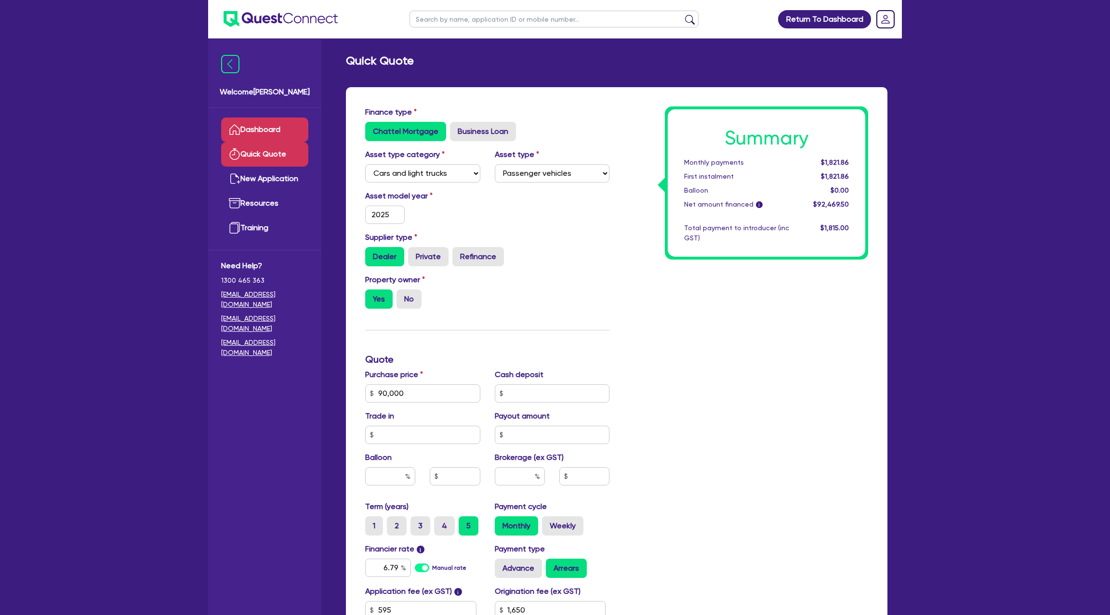
click at [259, 126] on link "Dashboard" at bounding box center [264, 130] width 87 height 25
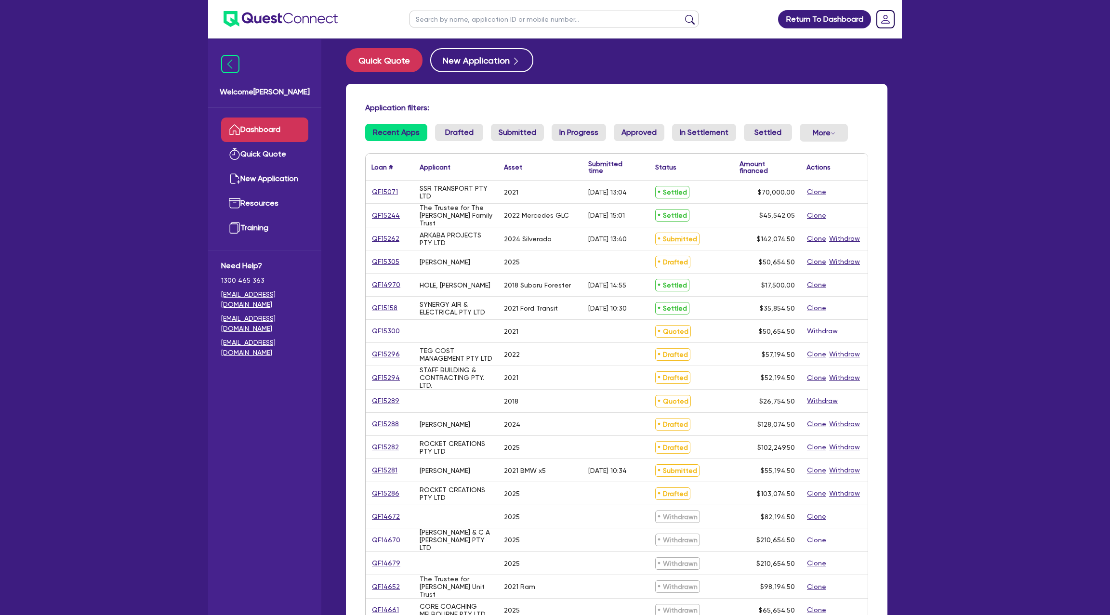
scroll to position [4, 0]
click at [396, 146] on li "Recent Apps" at bounding box center [396, 138] width 62 height 26
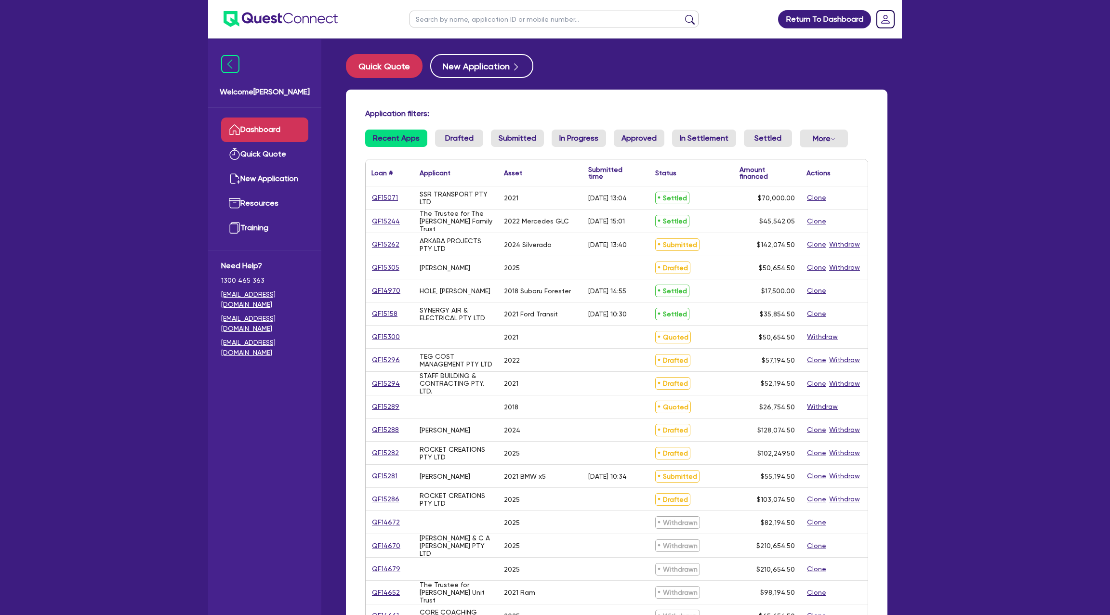
click at [458, 21] on input "text" at bounding box center [553, 19] width 289 height 17
click at [682, 14] on button "submit" at bounding box center [689, 20] width 15 height 13
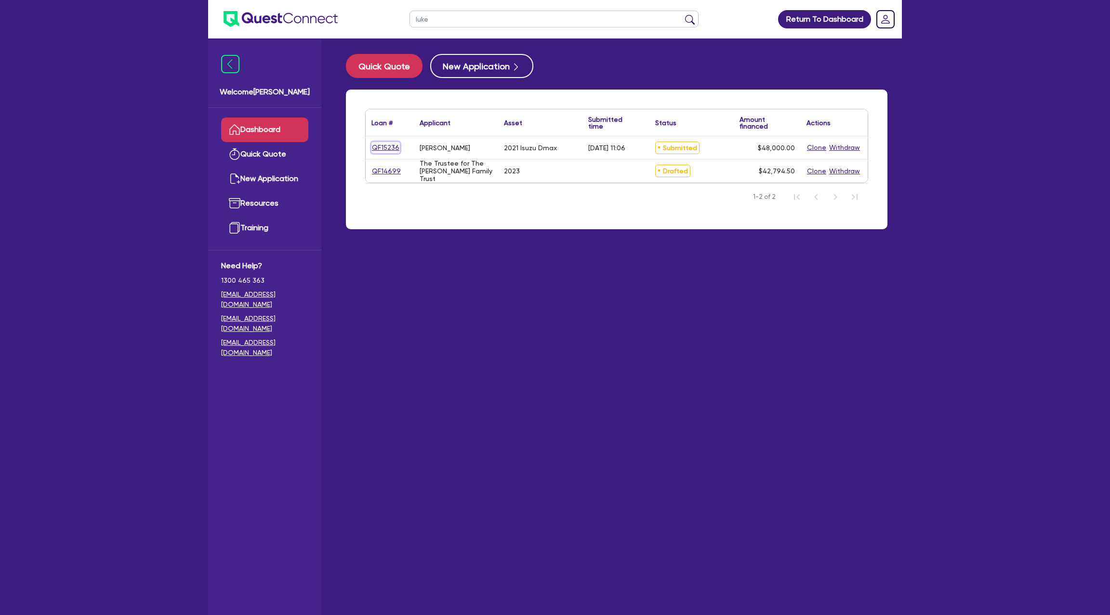
click at [389, 145] on link "QF15236" at bounding box center [385, 147] width 28 height 11
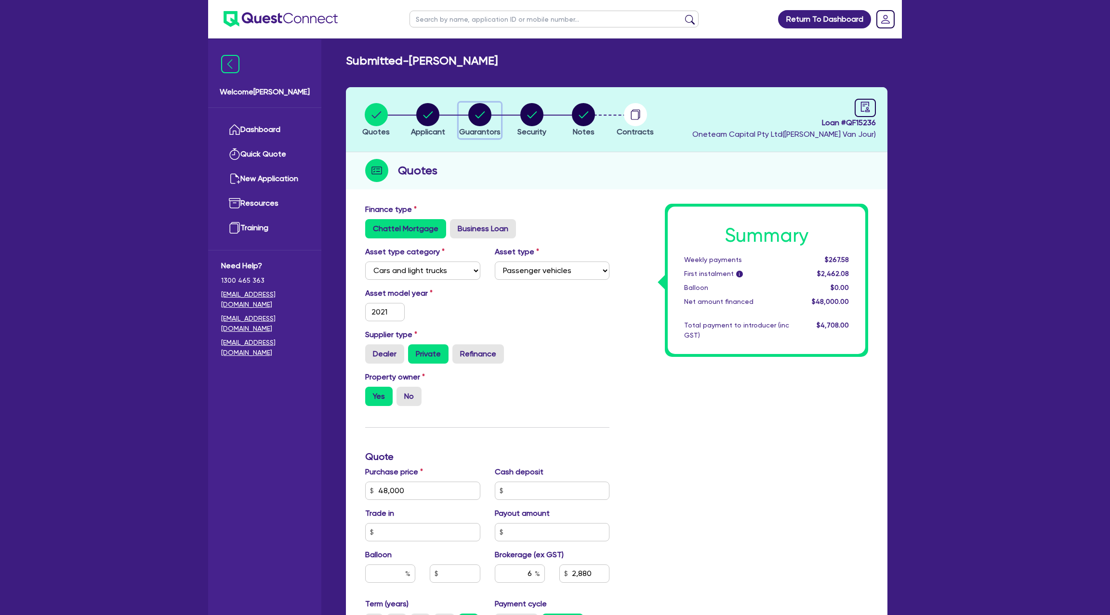
click at [477, 108] on circle "button" at bounding box center [479, 114] width 23 height 23
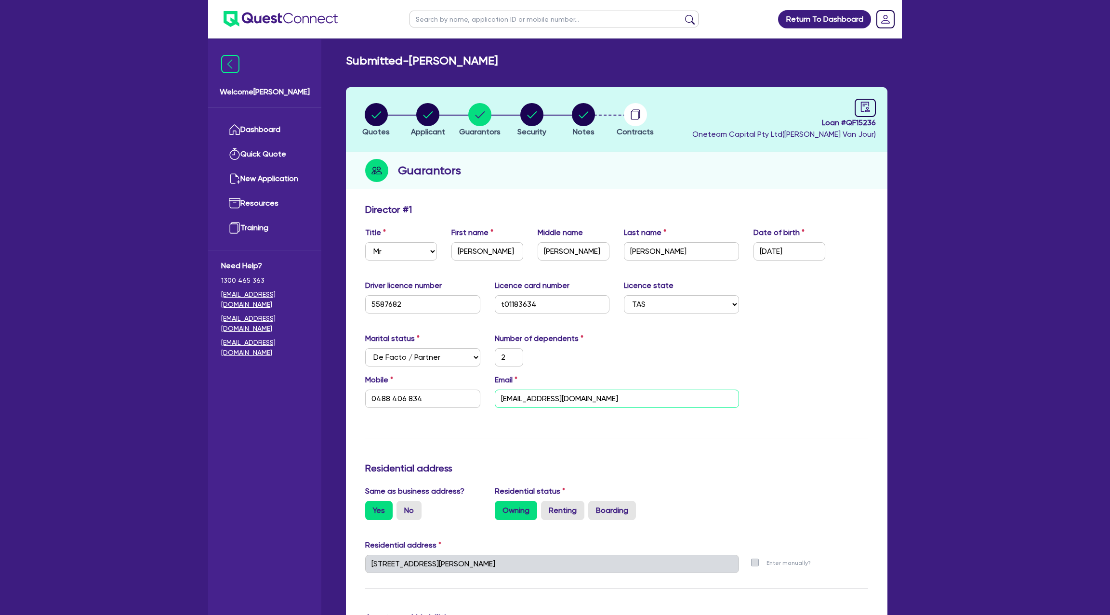
click at [523, 395] on input "[EMAIL_ADDRESS][DOMAIN_NAME]" at bounding box center [617, 399] width 244 height 18
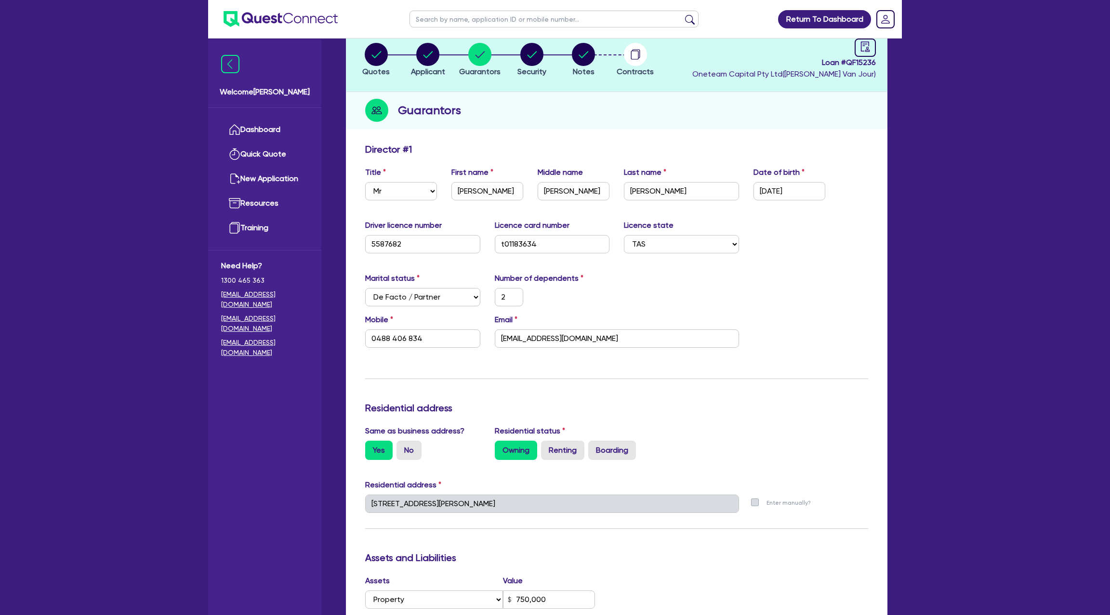
scroll to position [70, 0]
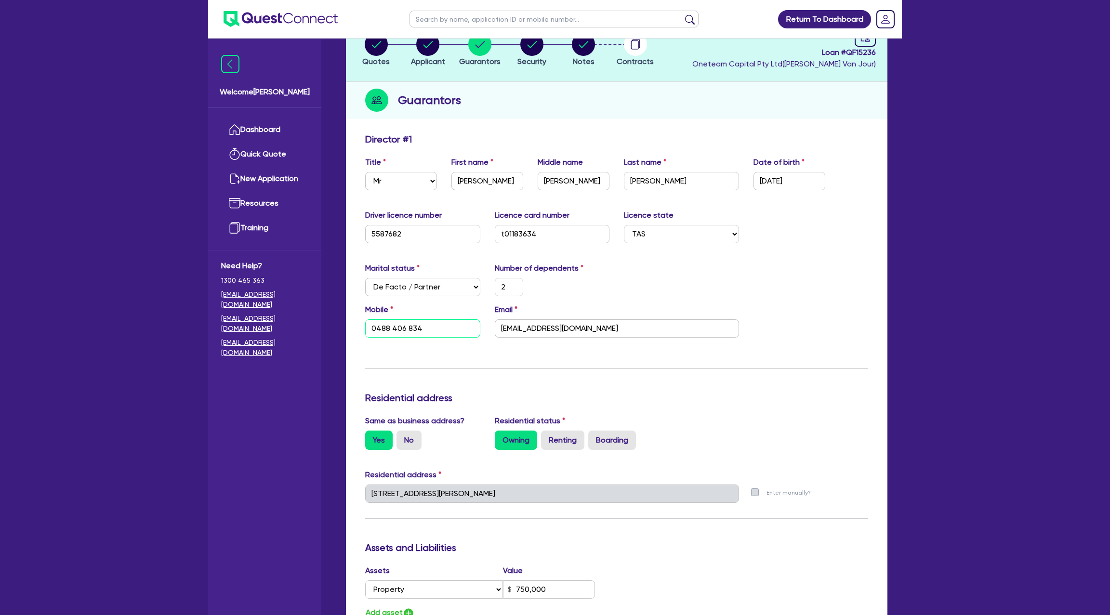
drag, startPoint x: 366, startPoint y: 327, endPoint x: 389, endPoint y: 329, distance: 22.3
click at [389, 329] on input "0488 406 834" at bounding box center [422, 328] width 115 height 18
drag, startPoint x: 407, startPoint y: 328, endPoint x: 439, endPoint y: 325, distance: 31.5
click at [439, 325] on input "0488 406 834" at bounding box center [422, 328] width 115 height 18
click at [496, 366] on div "Update residential status for Director #1 Boarding is only acceptable when the …" at bounding box center [616, 500] width 503 height 734
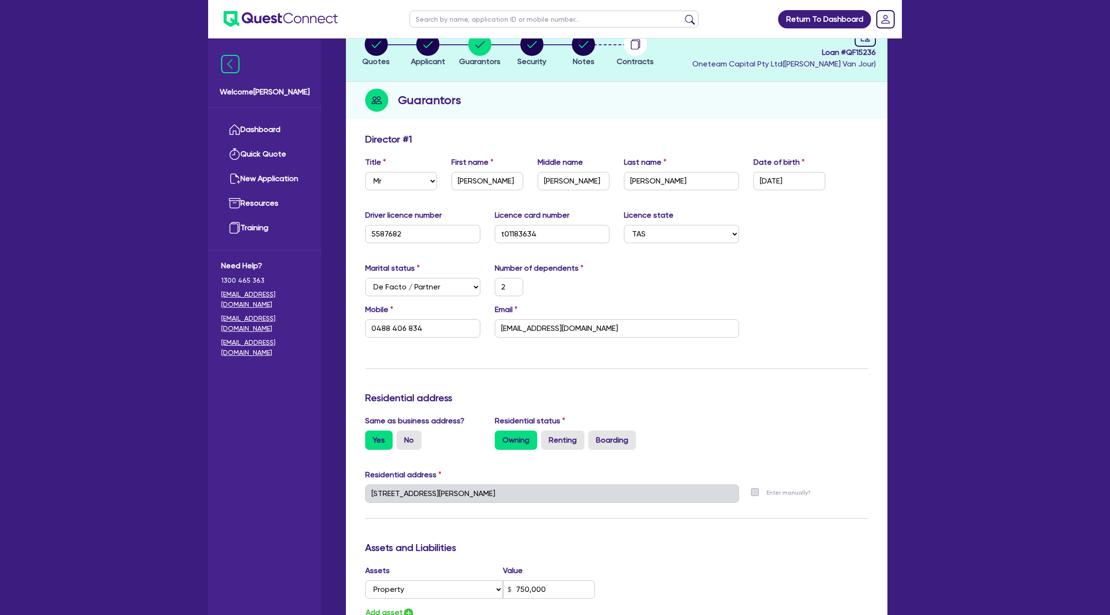
scroll to position [0, 0]
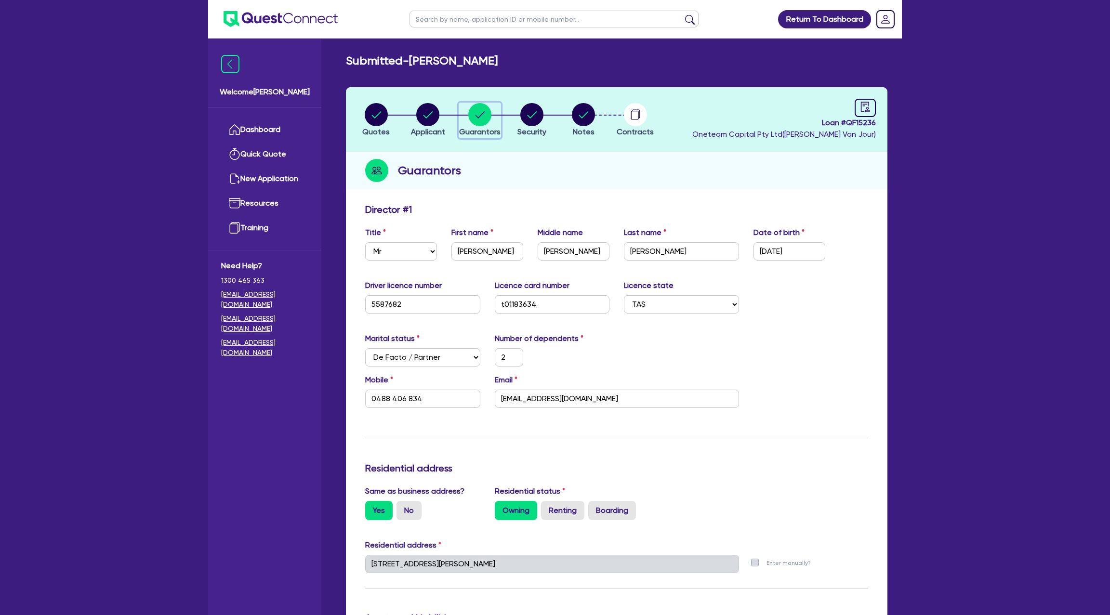
click at [481, 108] on circle "button" at bounding box center [479, 114] width 23 height 23
click at [523, 399] on input "[EMAIL_ADDRESS][DOMAIN_NAME]" at bounding box center [617, 399] width 244 height 18
click at [437, 109] on circle "button" at bounding box center [427, 114] width 23 height 23
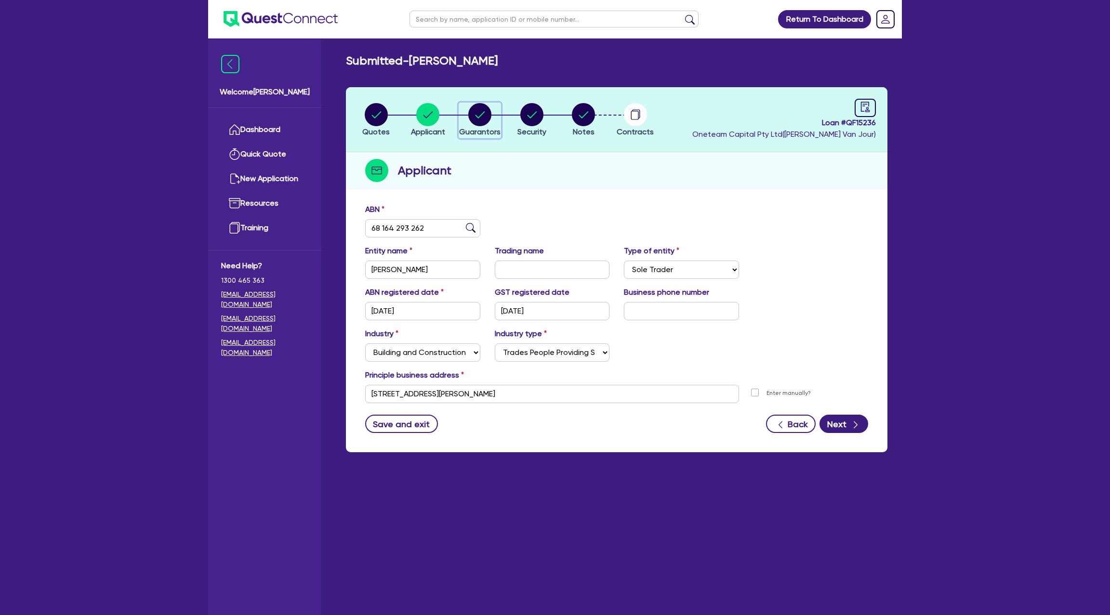
click at [479, 110] on circle "button" at bounding box center [479, 114] width 23 height 23
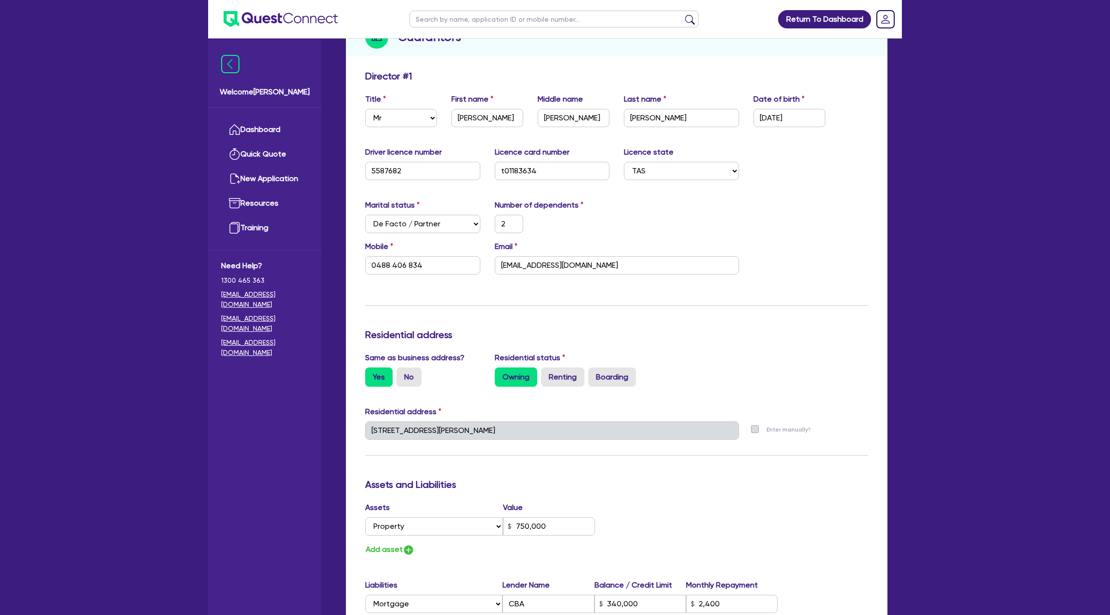
scroll to position [135, 0]
click at [562, 212] on div "Number of dependents 2" at bounding box center [552, 215] width 130 height 34
click at [538, 263] on input "[EMAIL_ADDRESS][DOMAIN_NAME]" at bounding box center [617, 264] width 244 height 18
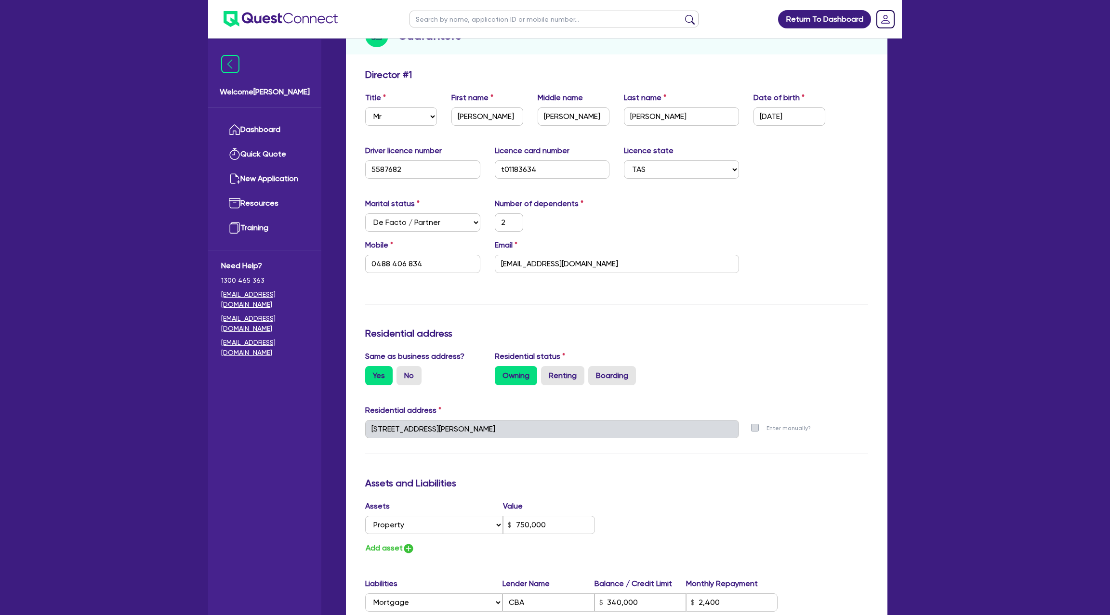
click at [590, 245] on div "Email [EMAIL_ADDRESS][DOMAIN_NAME]" at bounding box center [616, 256] width 259 height 34
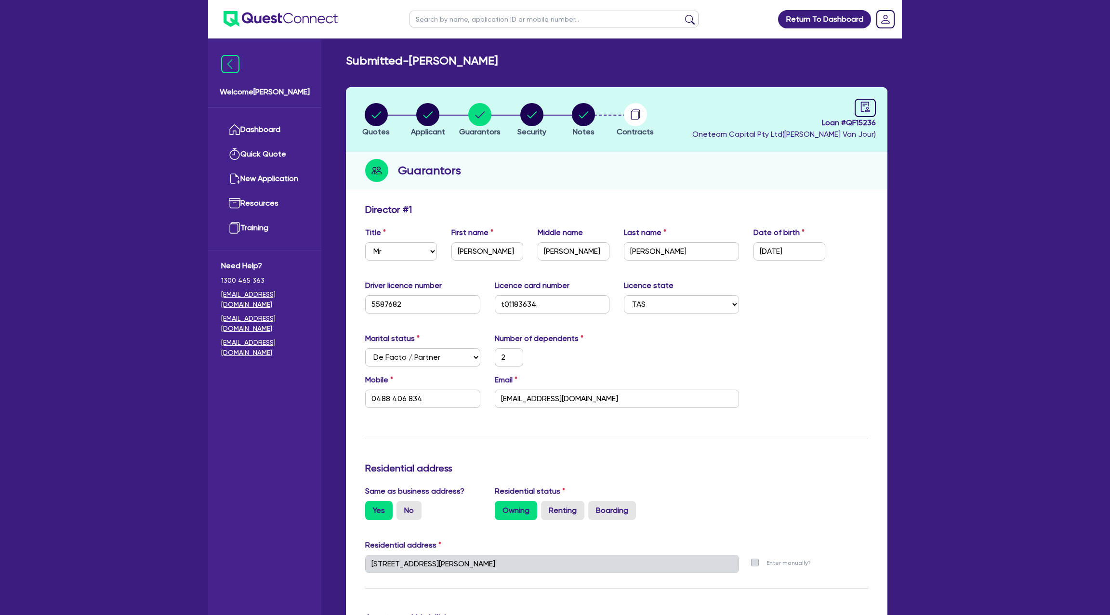
click at [483, 190] on div "Quotes Applicant [GEOGRAPHIC_DATA] Security Notes Contracts Loan # QF15236 Onet…" at bounding box center [616, 587] width 541 height 1000
click at [863, 102] on icon "audit" at bounding box center [865, 107] width 9 height 10
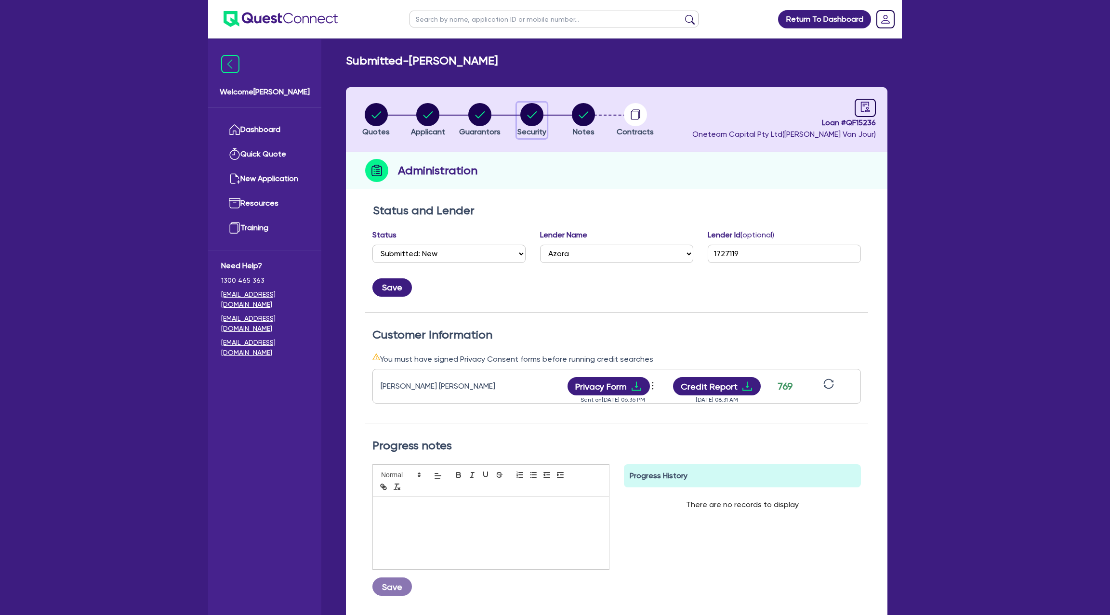
click at [533, 118] on circle "button" at bounding box center [531, 114] width 23 height 23
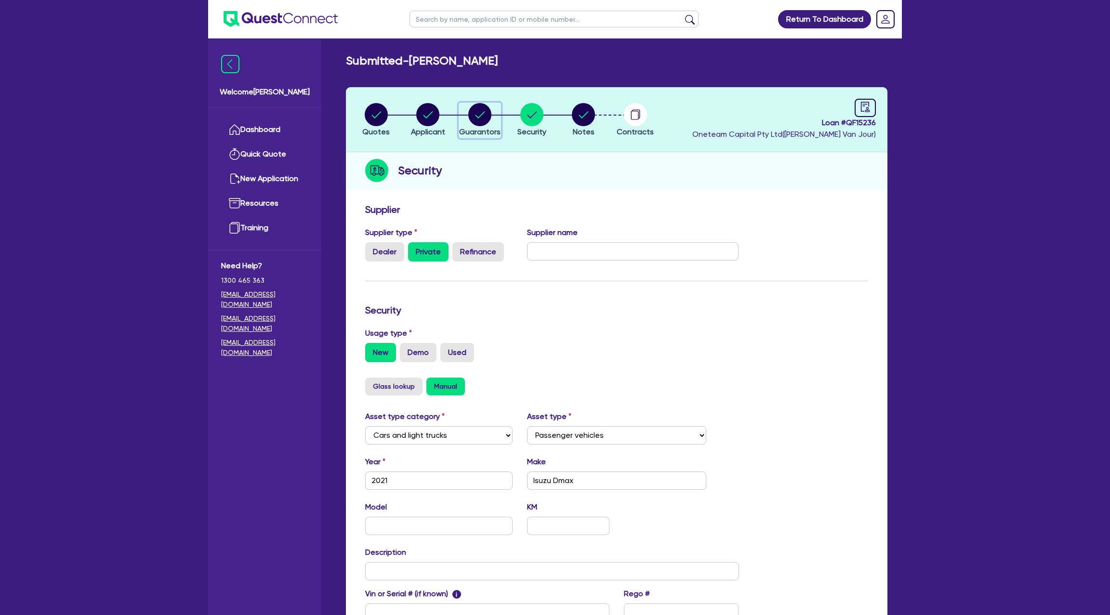
click at [477, 109] on circle "button" at bounding box center [479, 114] width 23 height 23
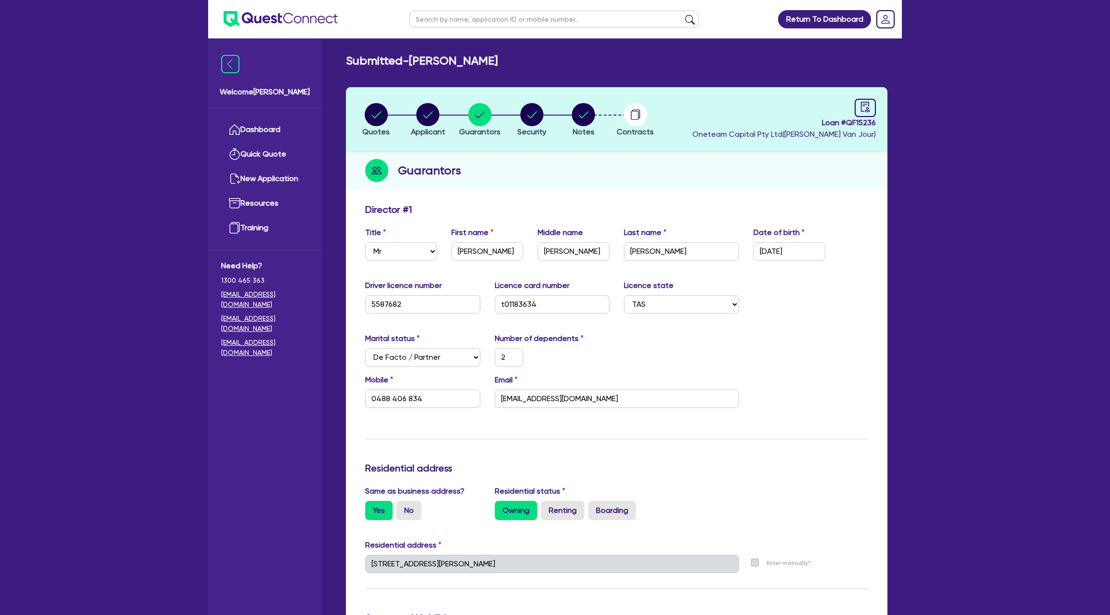
click at [507, 170] on div "Guarantors" at bounding box center [616, 170] width 541 height 37
click at [429, 119] on circle "button" at bounding box center [427, 114] width 23 height 23
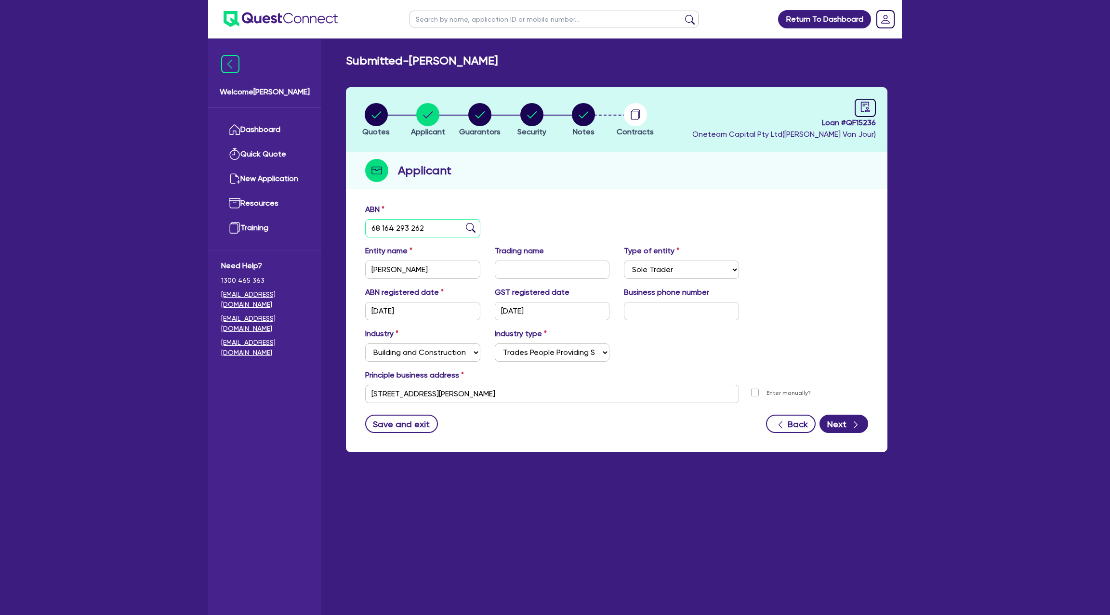
click at [386, 223] on input "68 164 293 262" at bounding box center [422, 228] width 115 height 18
click at [264, 129] on link "Dashboard" at bounding box center [264, 130] width 87 height 25
